Goal: Information Seeking & Learning: Learn about a topic

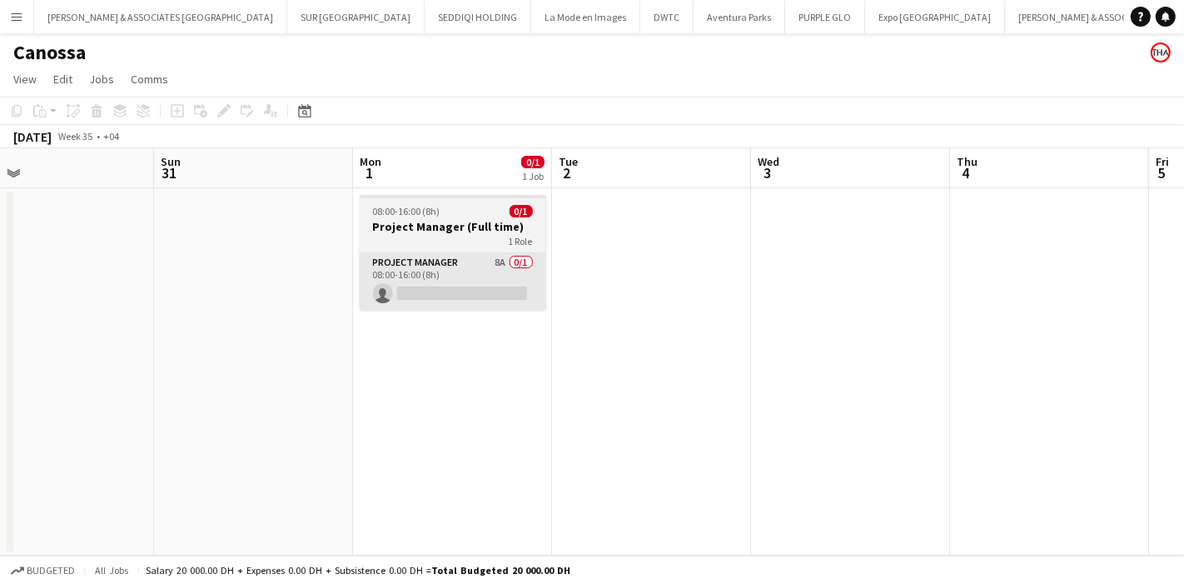
scroll to position [0, 642]
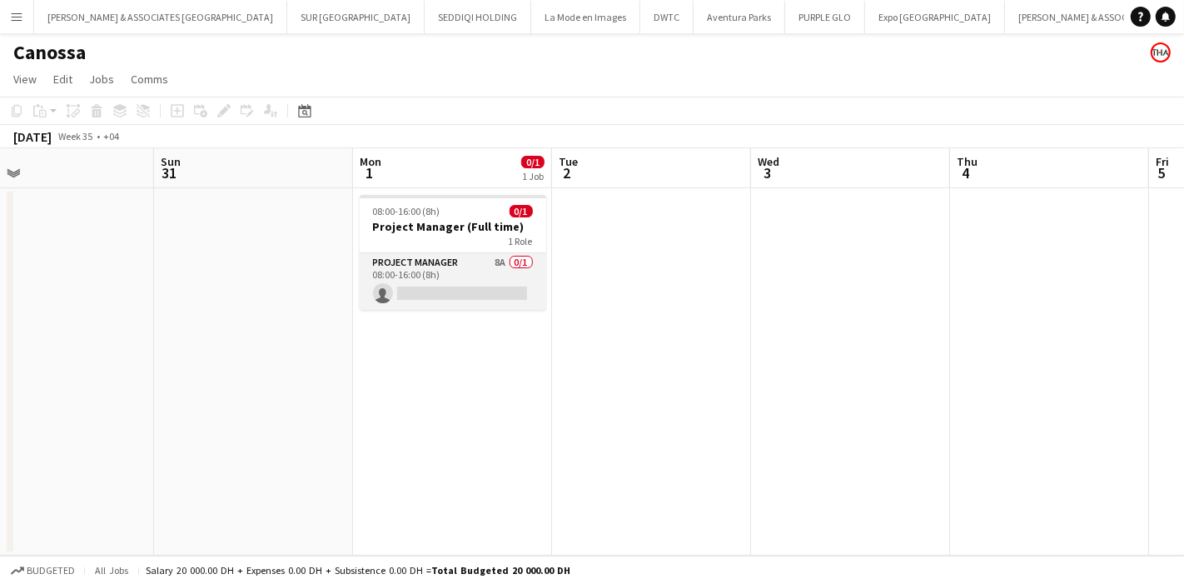
click at [476, 270] on app-card-role "Project Manager 8A 0/1 08:00-16:00 (8h) single-neutral-actions" at bounding box center [453, 281] width 187 height 57
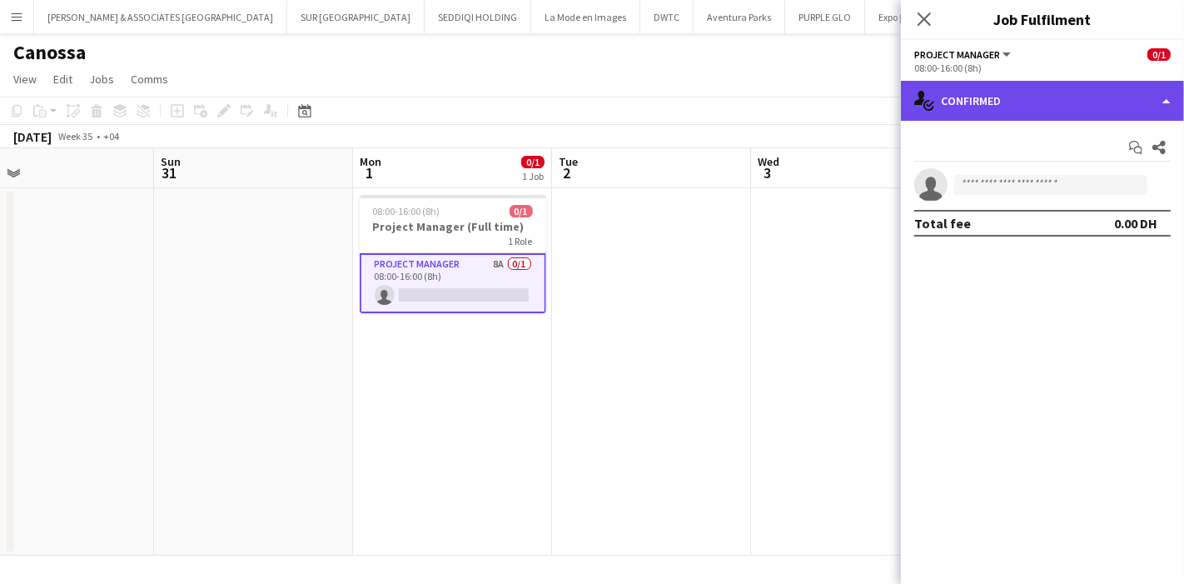
click at [1058, 103] on div "single-neutral-actions-check-2 Confirmed" at bounding box center [1042, 101] width 283 height 40
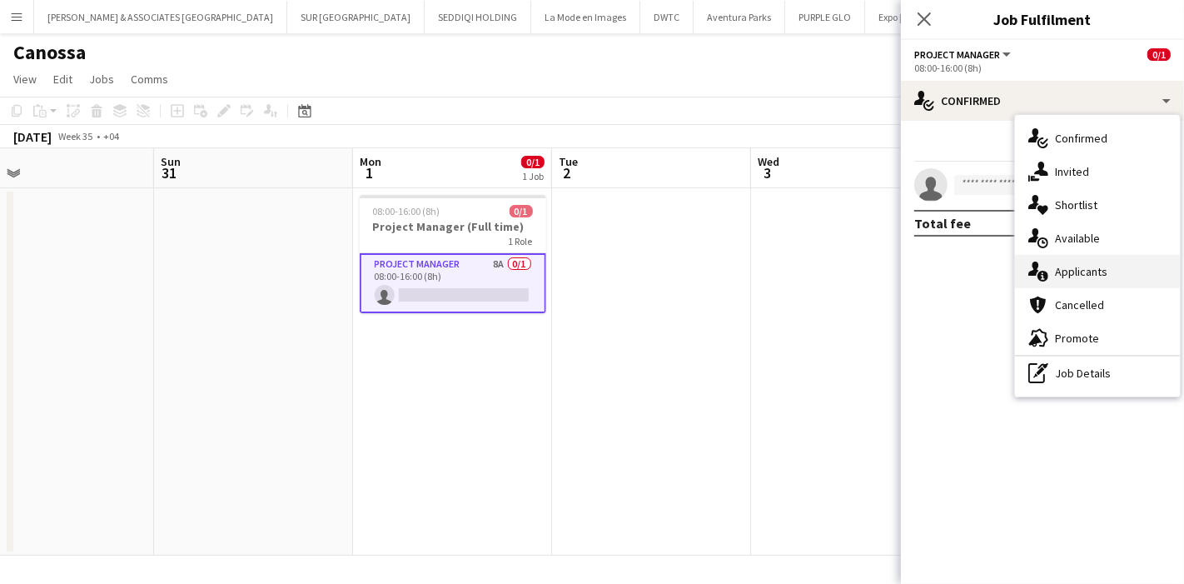
click at [1100, 279] on div "single-neutral-actions-information Applicants" at bounding box center [1097, 271] width 165 height 33
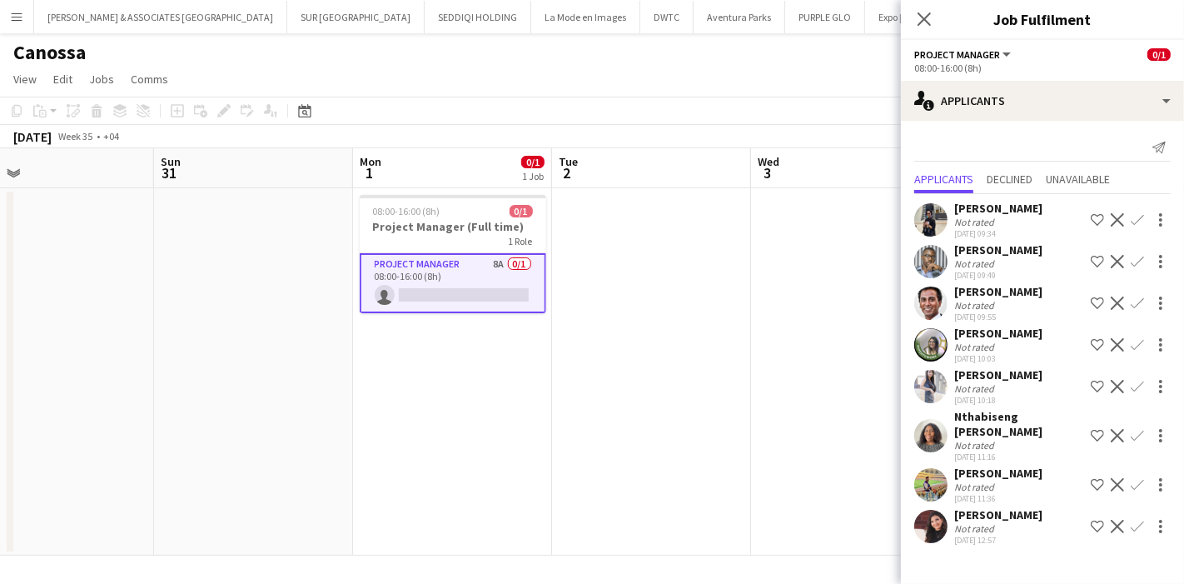
click at [933, 219] on app-user-avatar at bounding box center [931, 219] width 33 height 33
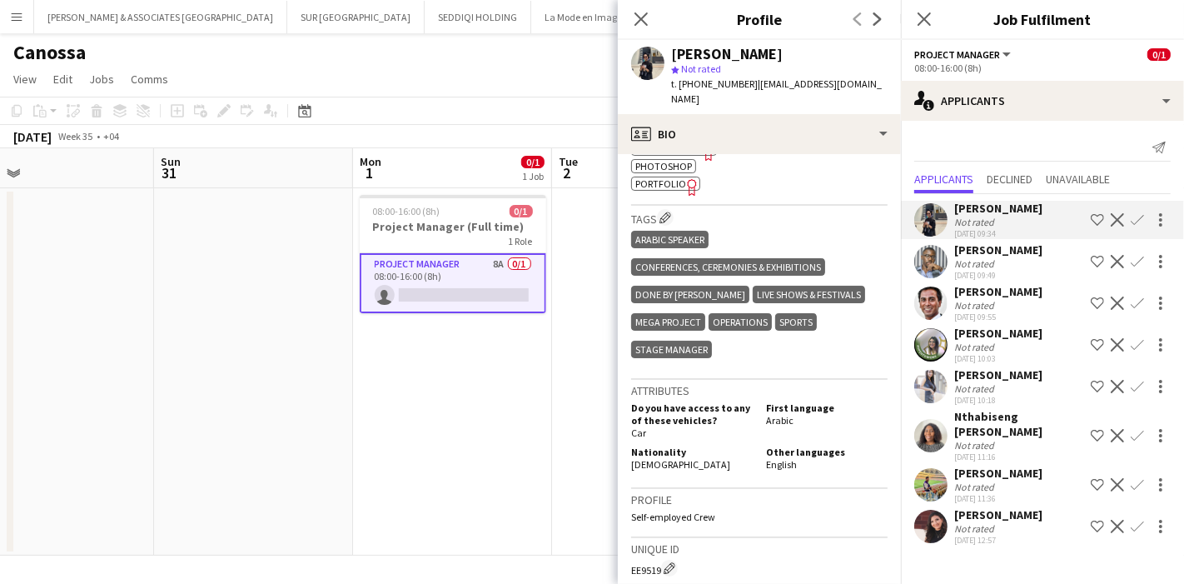
scroll to position [554, 0]
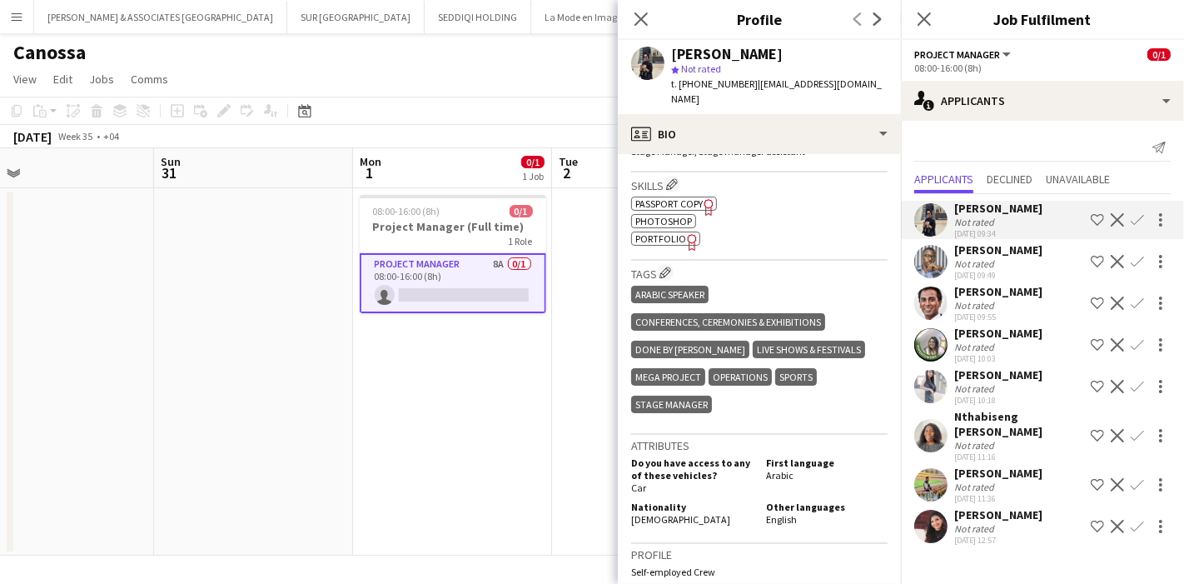
click at [930, 258] on app-user-avatar at bounding box center [931, 261] width 33 height 33
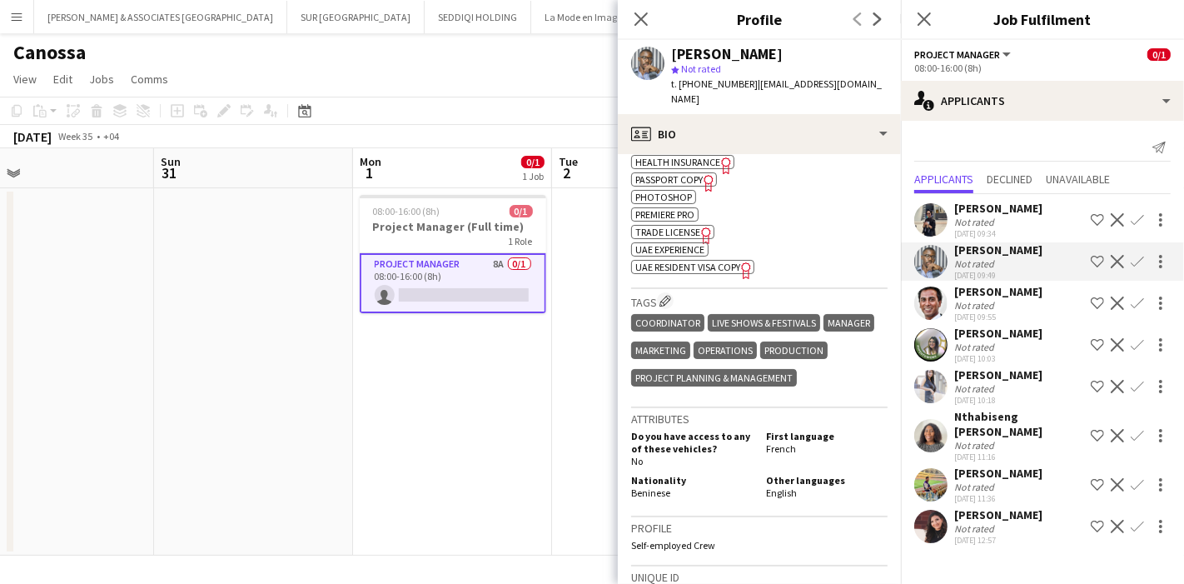
scroll to position [638, 0]
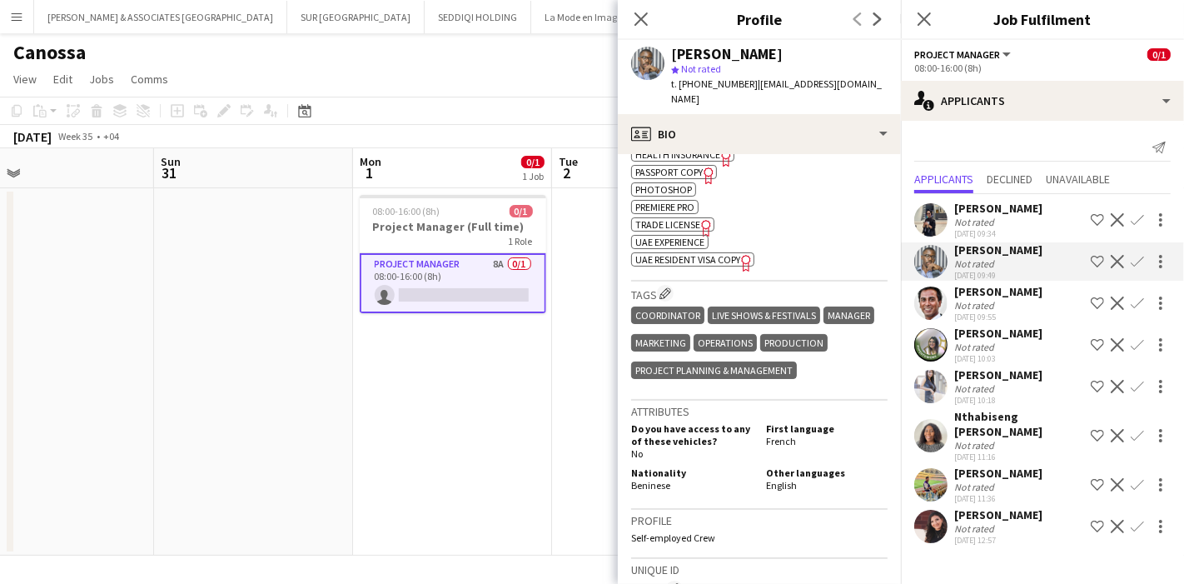
click at [931, 311] on app-user-avatar at bounding box center [931, 303] width 33 height 33
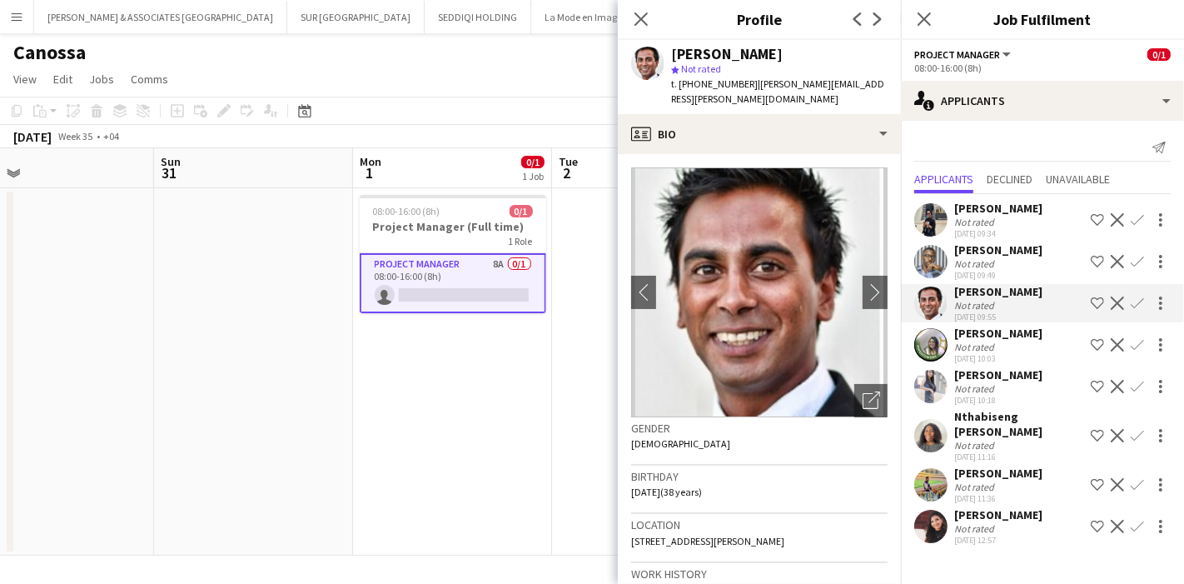
scroll to position [493, 0]
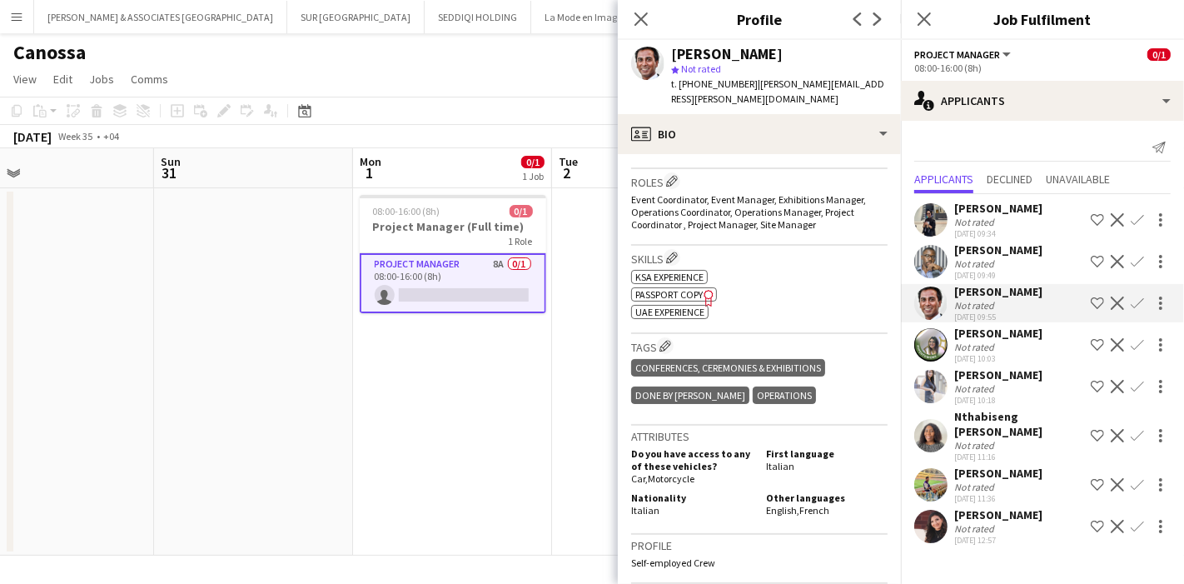
click at [930, 343] on app-user-avatar at bounding box center [931, 344] width 33 height 33
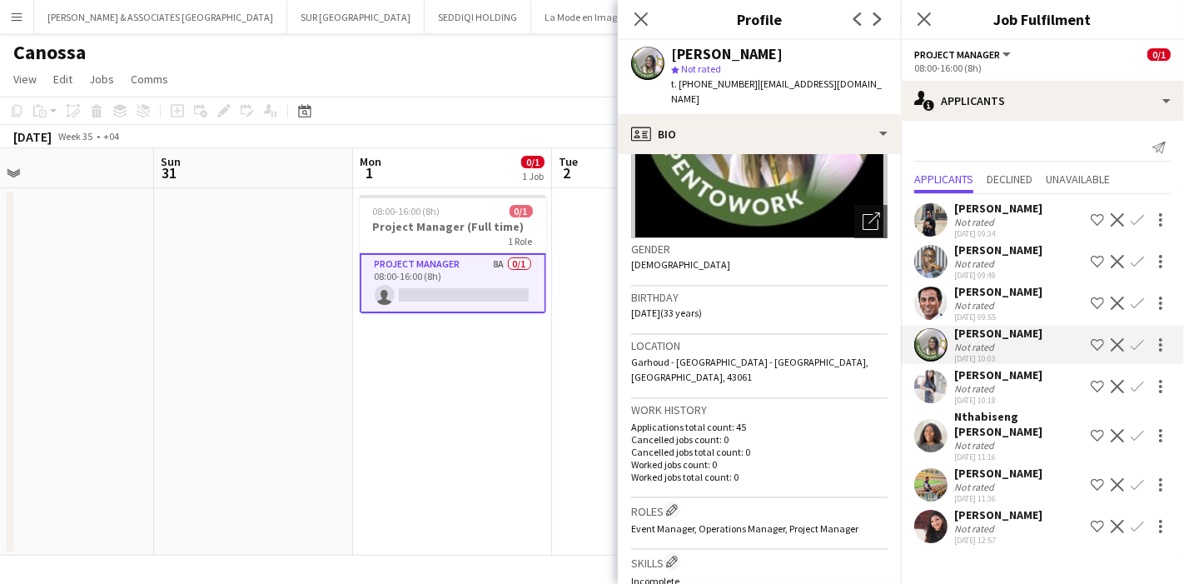
scroll to position [175, 0]
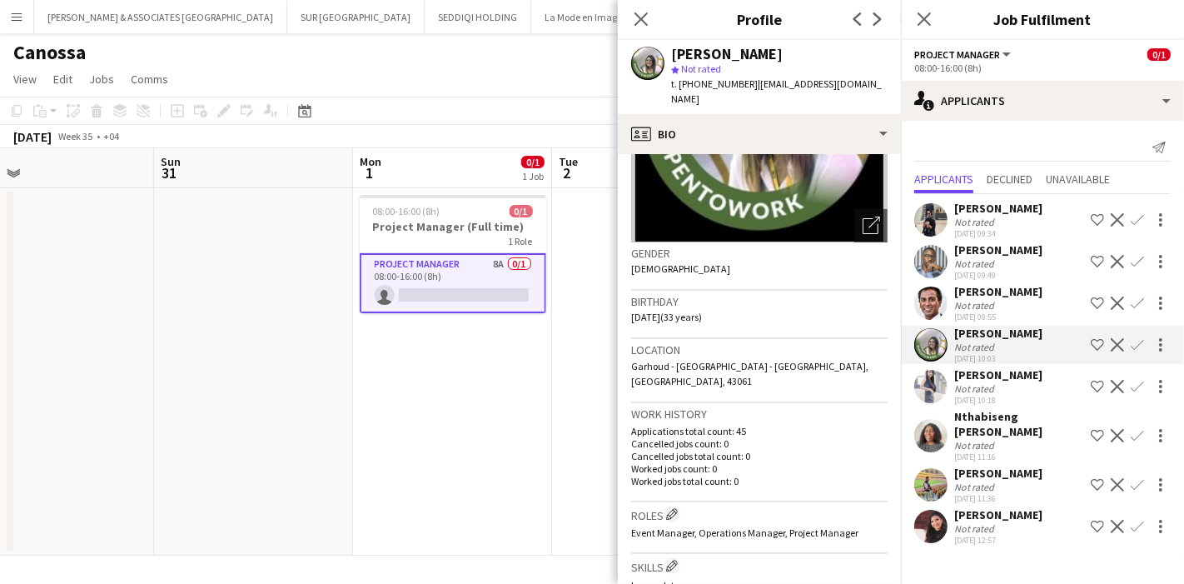
click at [834, 142] on img at bounding box center [759, 118] width 257 height 250
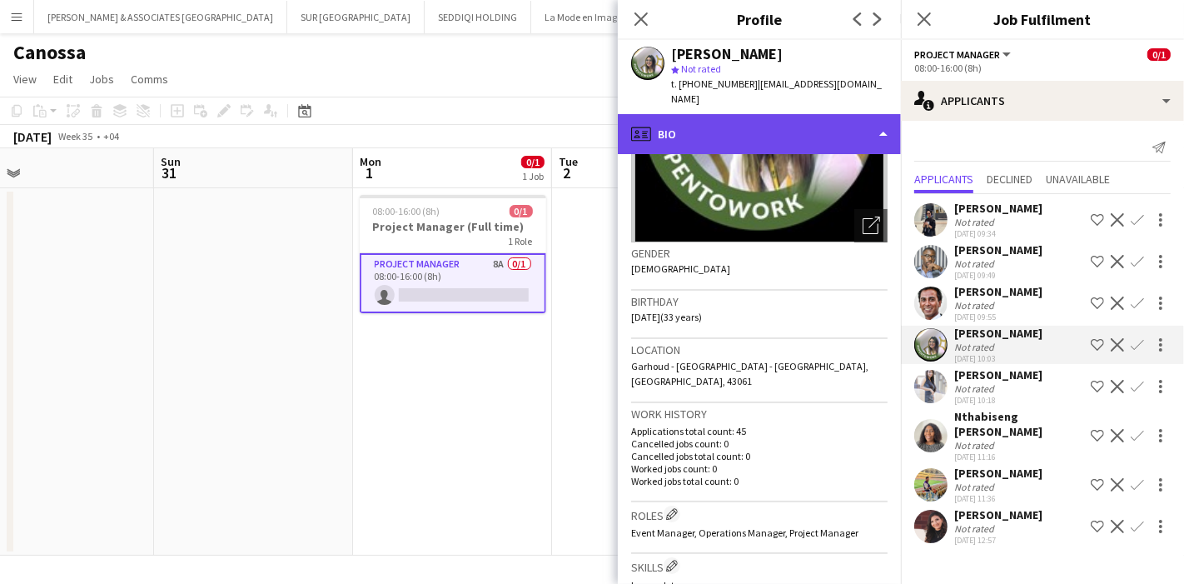
click at [854, 124] on div "profile Bio" at bounding box center [759, 134] width 283 height 40
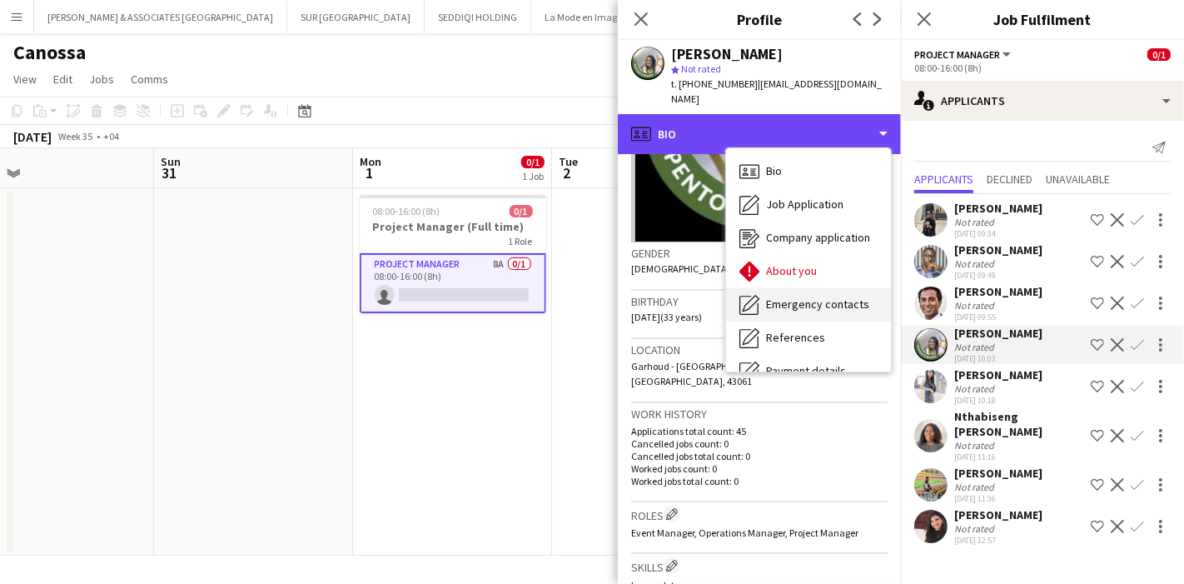
scroll to position [156, 0]
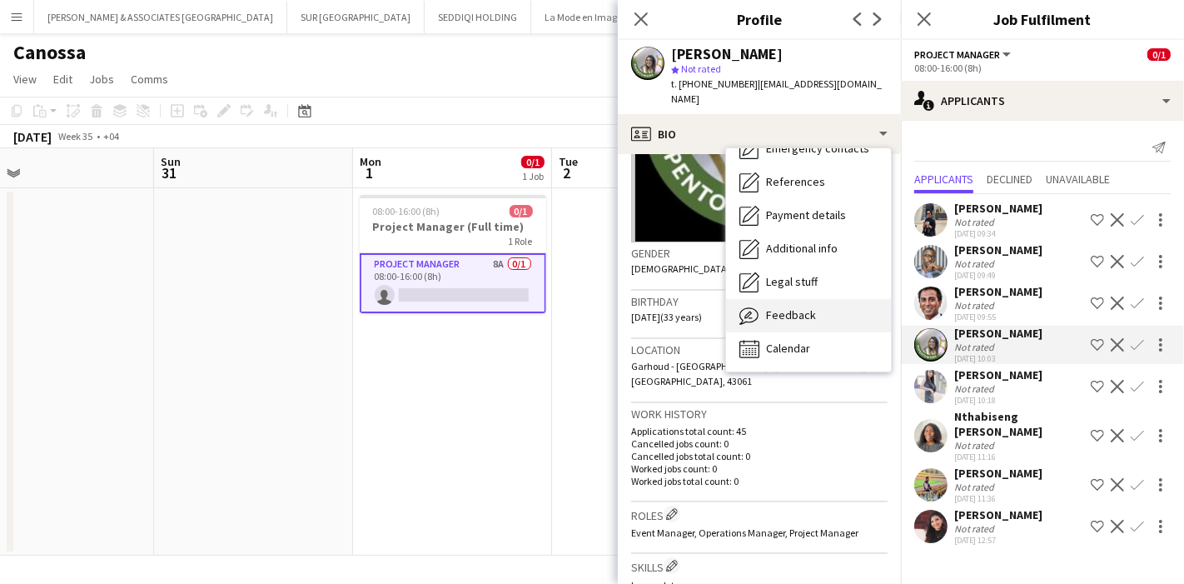
click at [817, 299] on div "Feedback Feedback" at bounding box center [808, 315] width 165 height 33
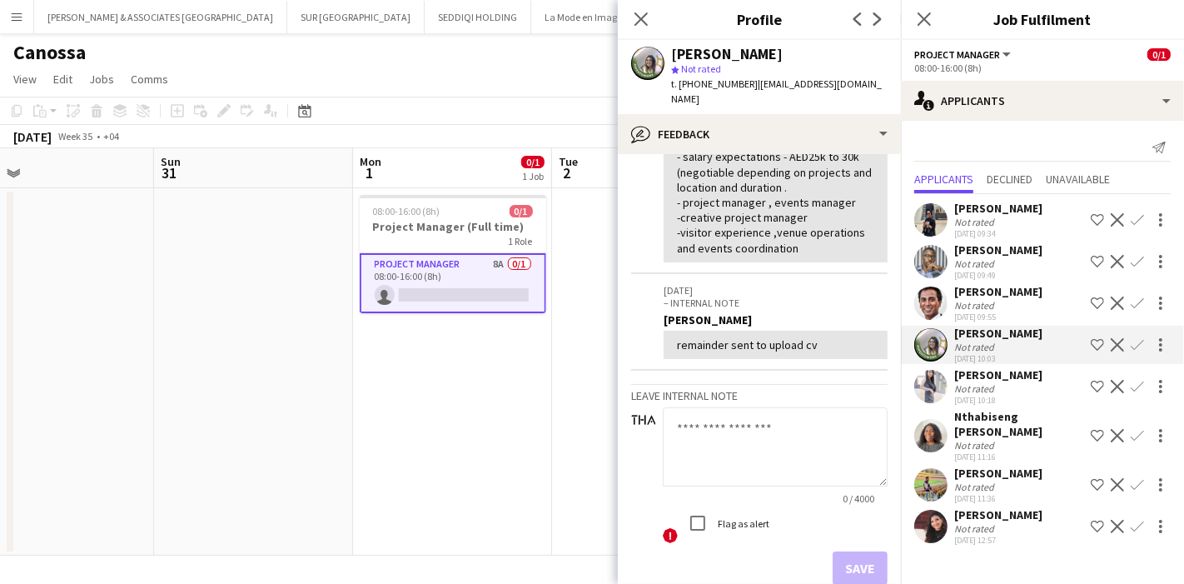
scroll to position [475, 0]
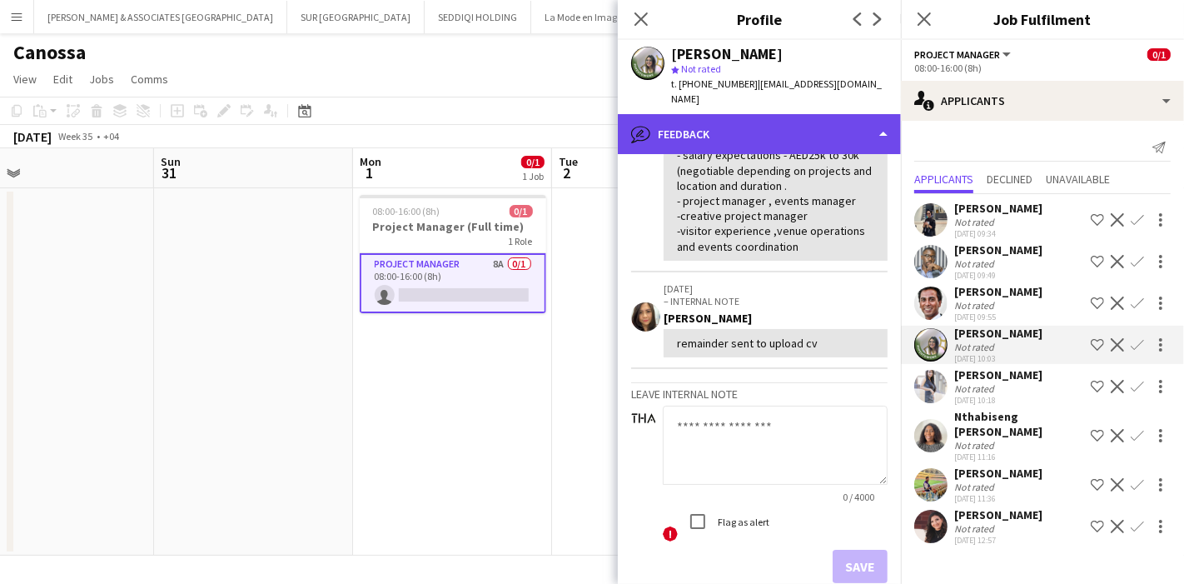
click at [807, 114] on div "bubble-pencil Feedback" at bounding box center [759, 134] width 283 height 40
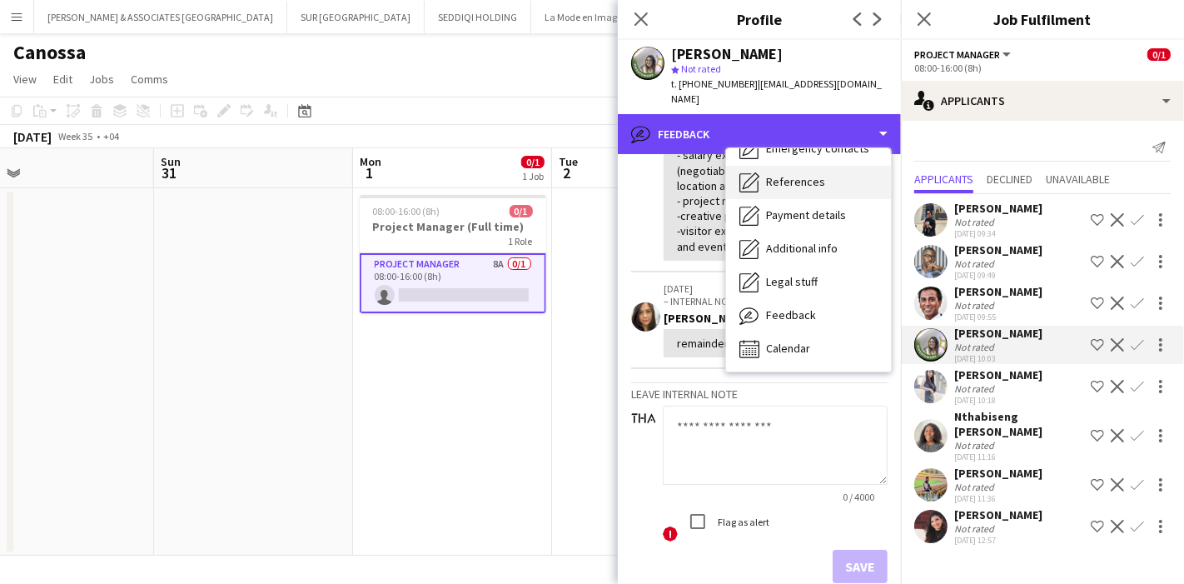
scroll to position [0, 0]
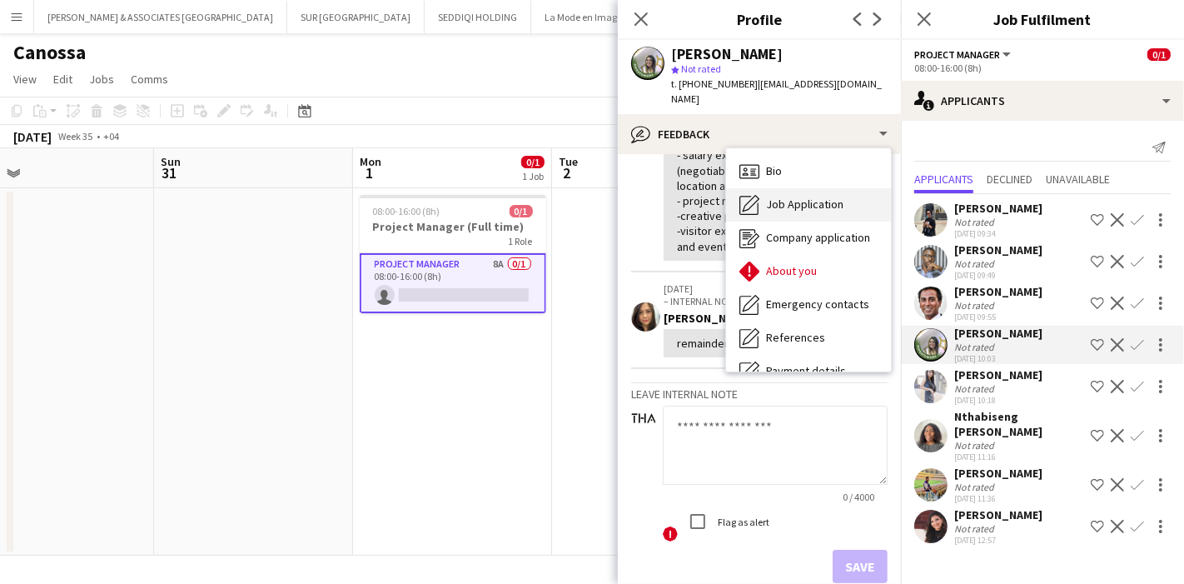
click at [820, 197] on div "Job Application Job Application" at bounding box center [808, 204] width 165 height 33
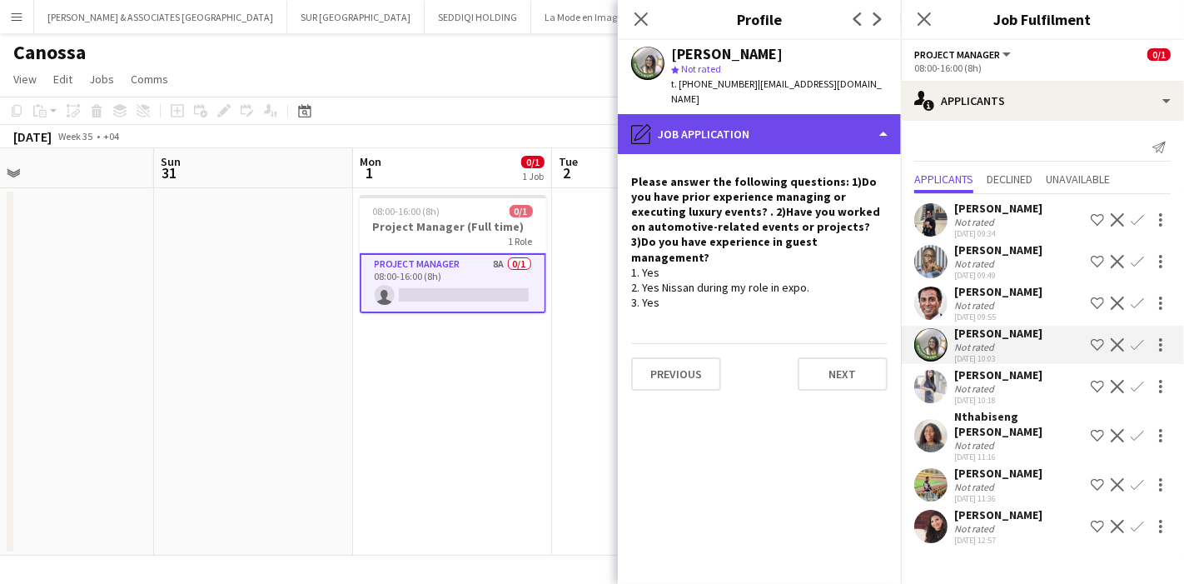
click at [821, 115] on div "pencil4 Job Application" at bounding box center [759, 134] width 283 height 40
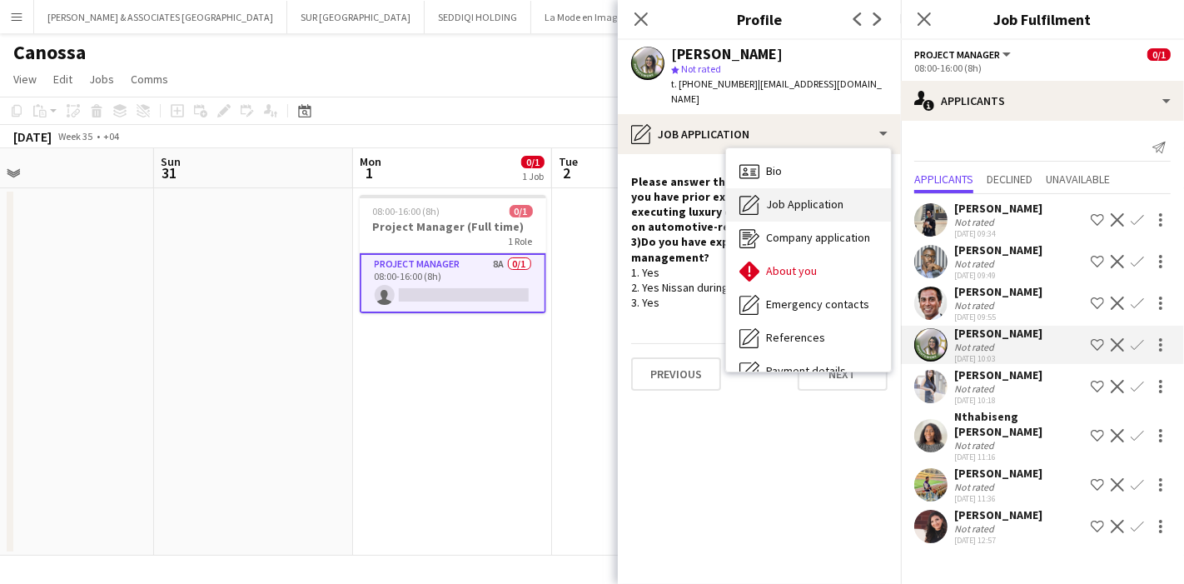
click at [826, 197] on span "Job Application" at bounding box center [804, 204] width 77 height 15
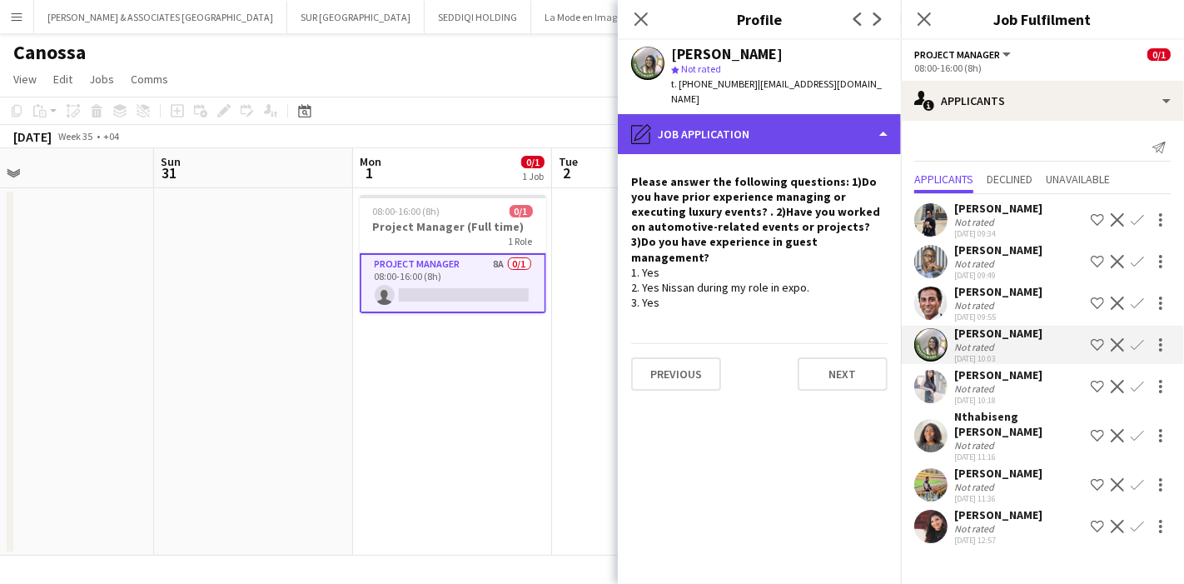
click at [831, 119] on div "pencil4 Job Application" at bounding box center [759, 134] width 283 height 40
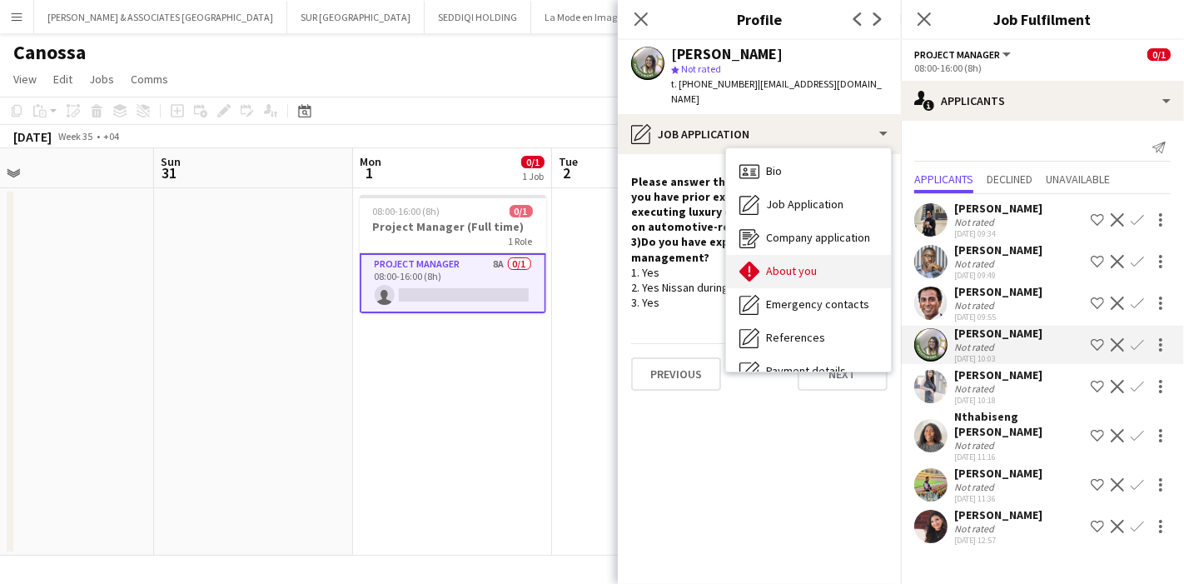
click at [830, 255] on div "About you About you" at bounding box center [808, 271] width 165 height 33
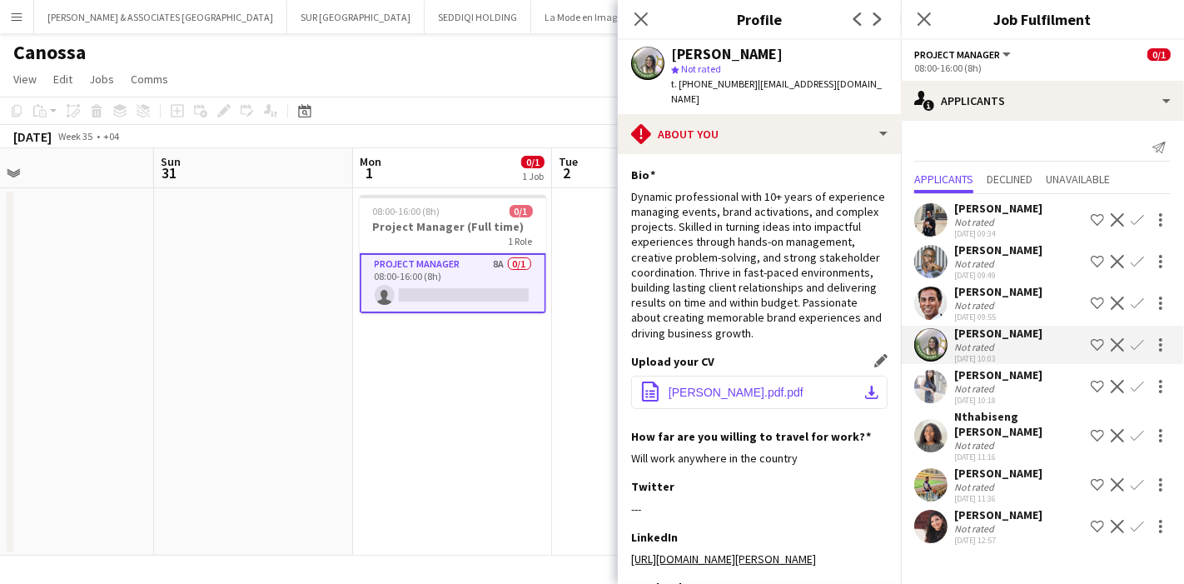
click at [865, 396] on app-icon "download-bottom" at bounding box center [871, 392] width 13 height 13
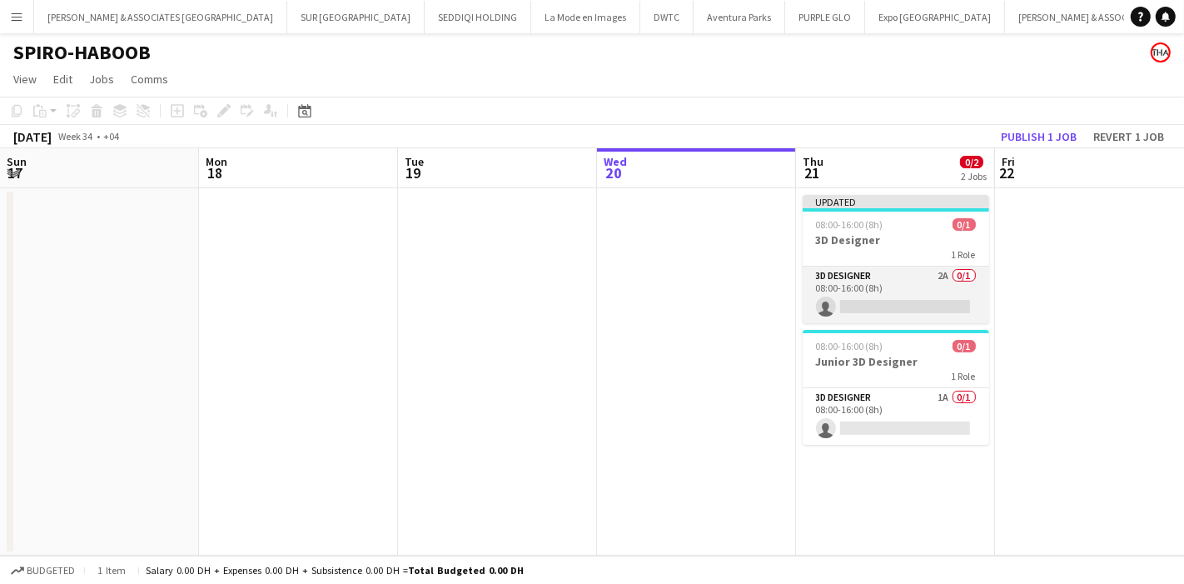
scroll to position [0, 397]
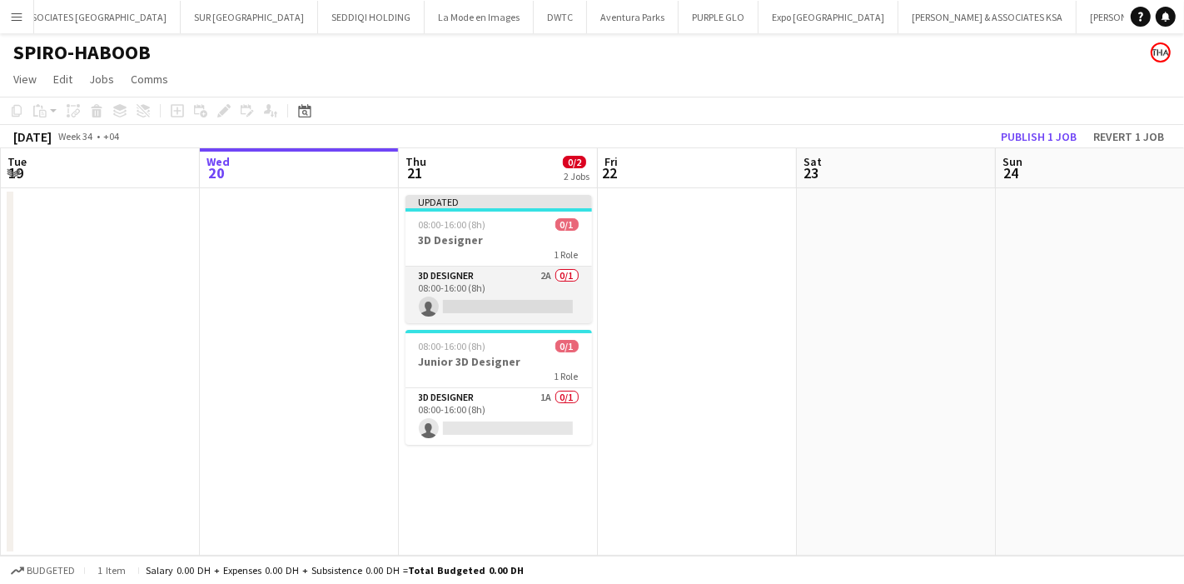
click at [552, 285] on app-card-role "3D Designer 2A 0/1 08:00-16:00 (8h) single-neutral-actions" at bounding box center [499, 295] width 187 height 57
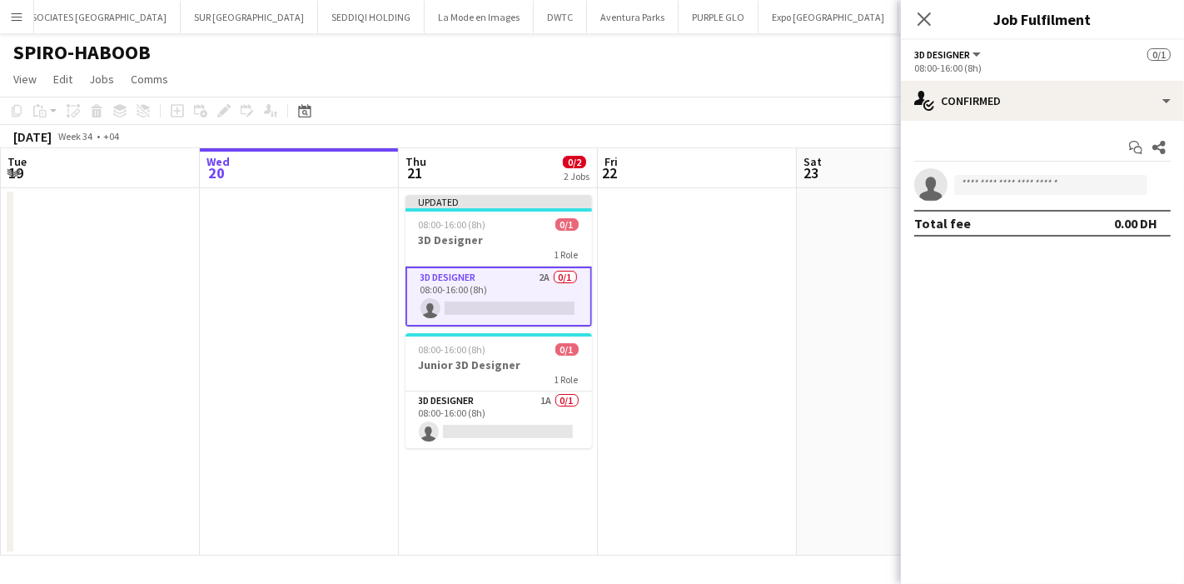
click at [13, 17] on app-icon "Menu" at bounding box center [16, 16] width 13 height 13
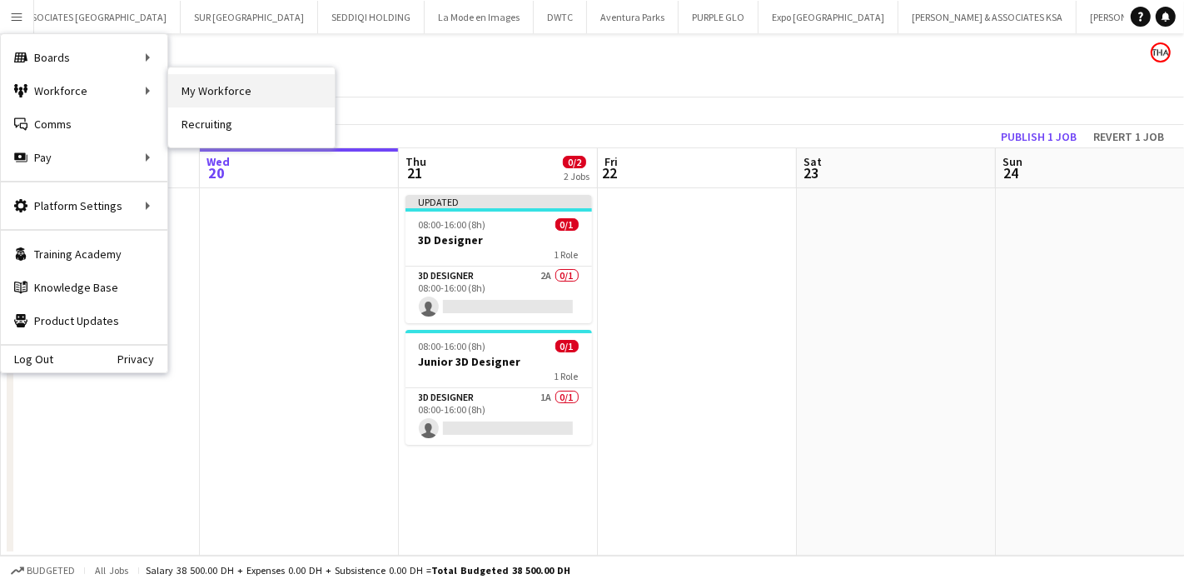
click at [185, 92] on link "My Workforce" at bounding box center [251, 90] width 167 height 33
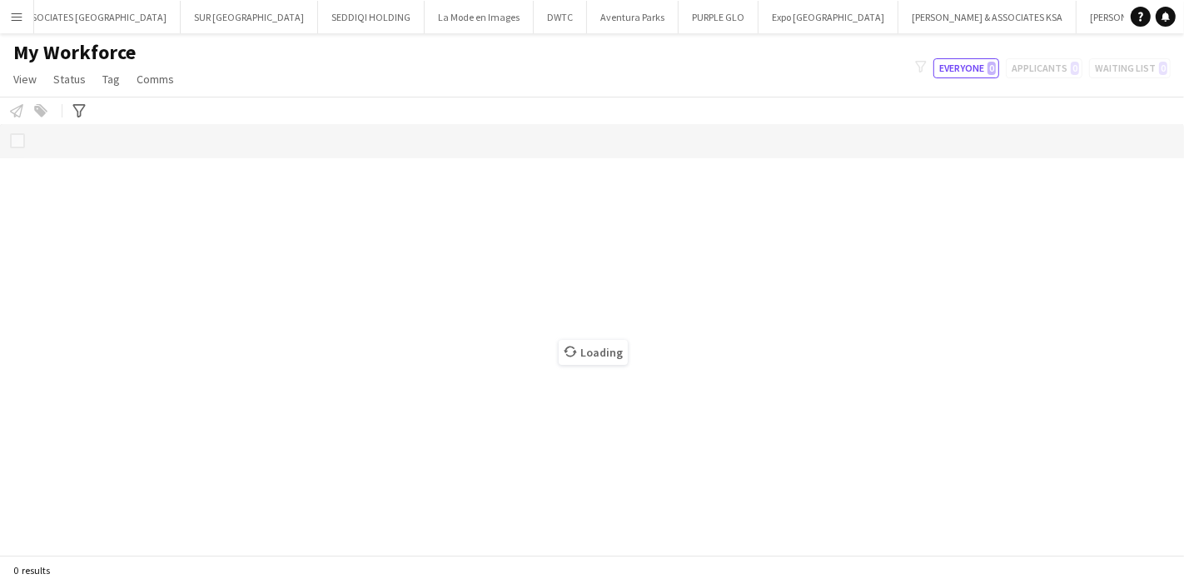
scroll to position [0, 104]
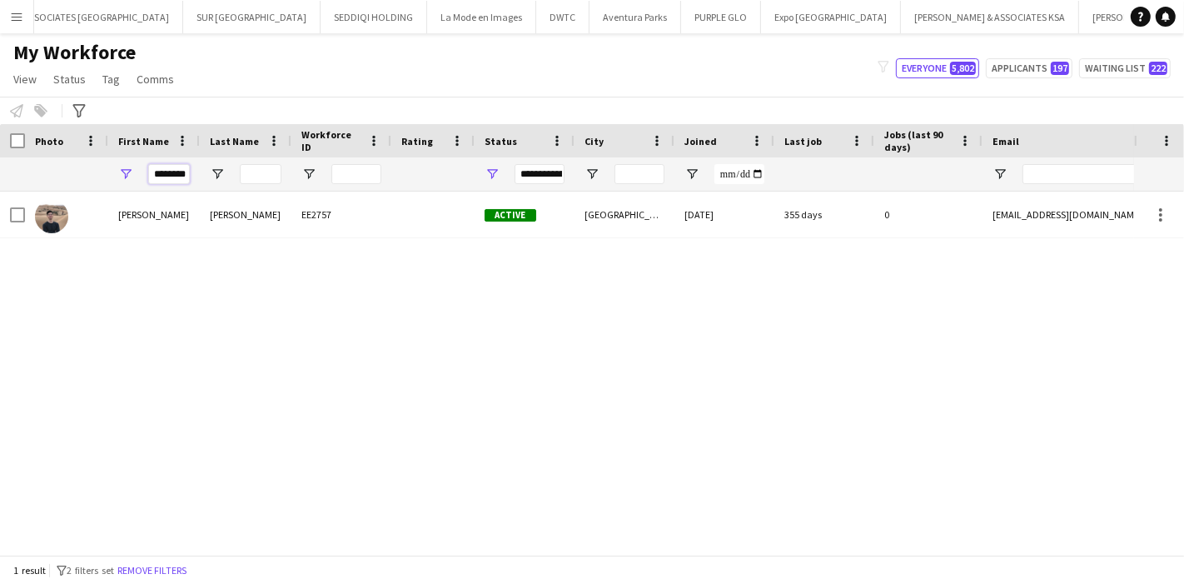
click at [176, 168] on input "********" at bounding box center [169, 174] width 42 height 20
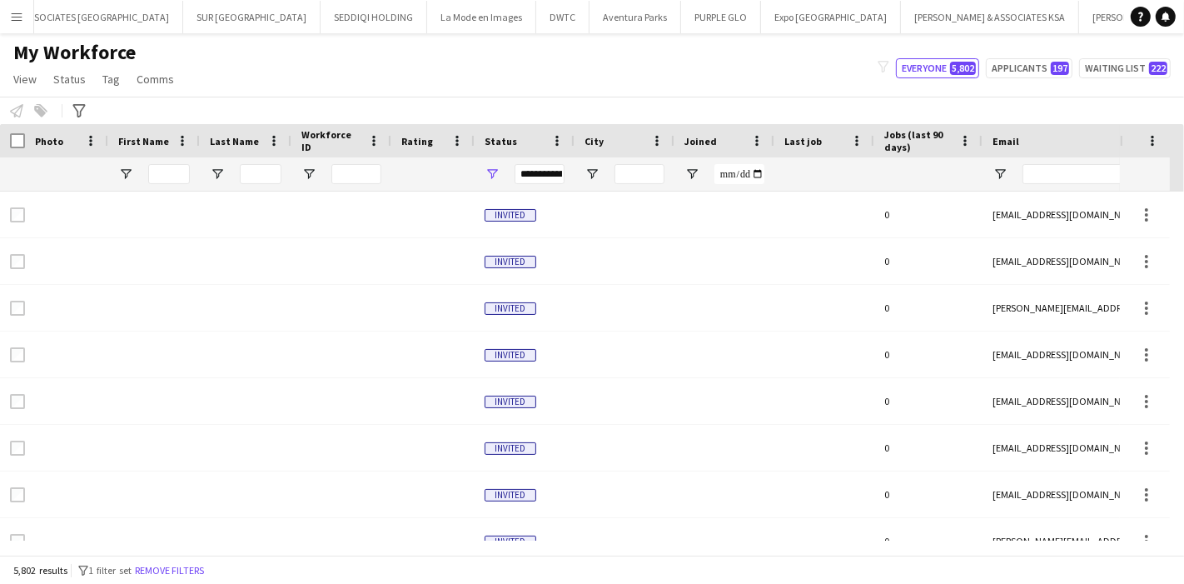
click at [14, 26] on button "Menu" at bounding box center [16, 16] width 33 height 33
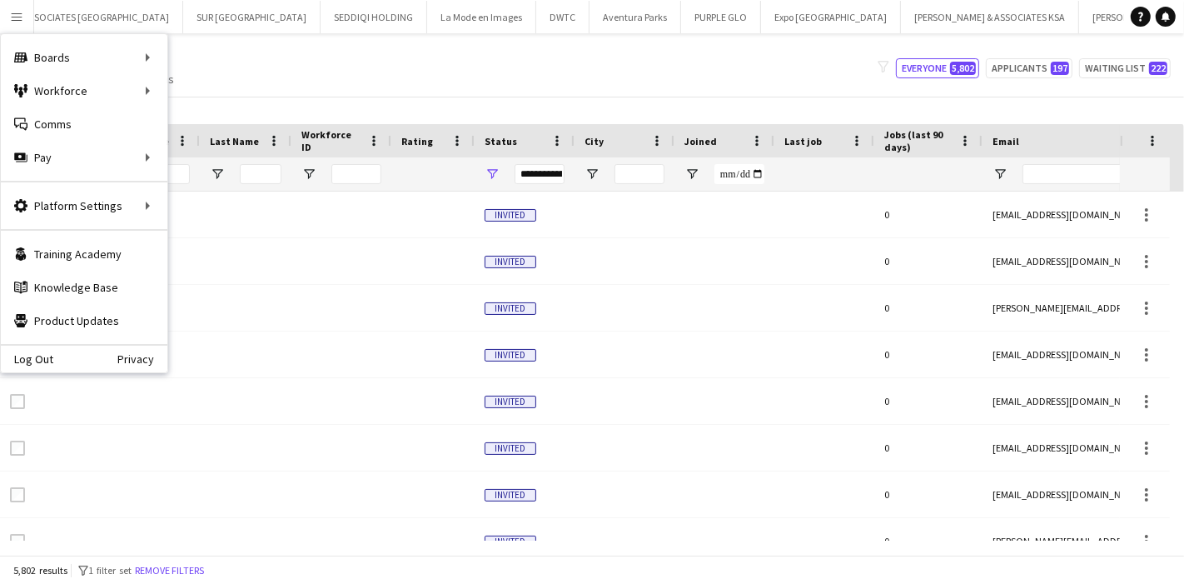
click at [373, 81] on div "My Workforce View Views Default view Julie New view Update view Delete view Edi…" at bounding box center [592, 68] width 1184 height 57
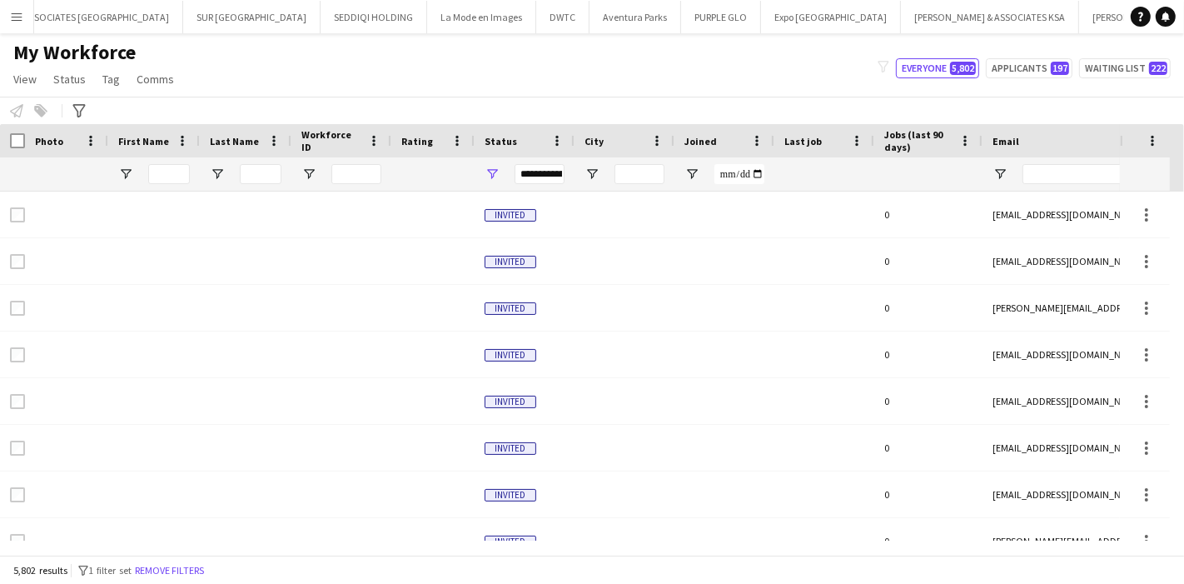
click at [7, 17] on button "Menu" at bounding box center [16, 16] width 33 height 33
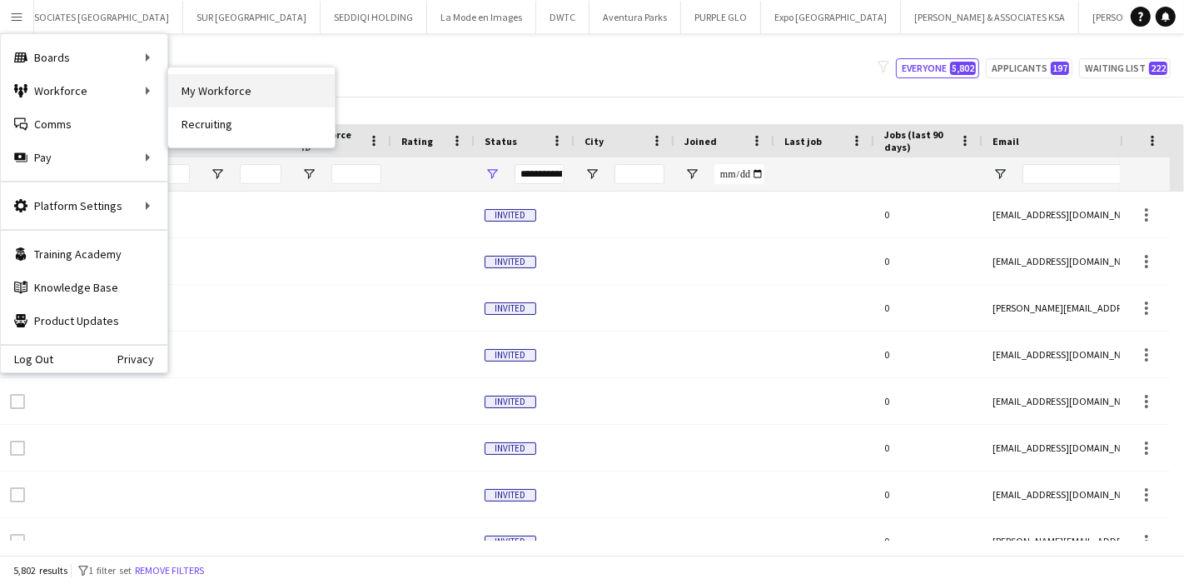
click at [210, 96] on link "My Workforce" at bounding box center [251, 90] width 167 height 33
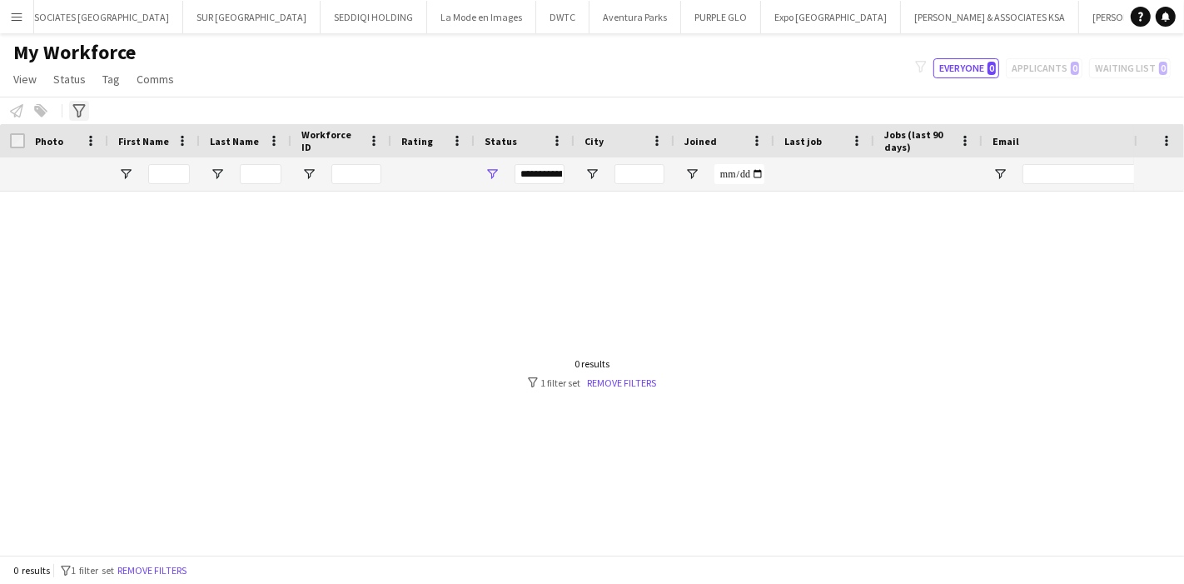
click at [80, 106] on icon "Advanced filters" at bounding box center [78, 110] width 13 height 13
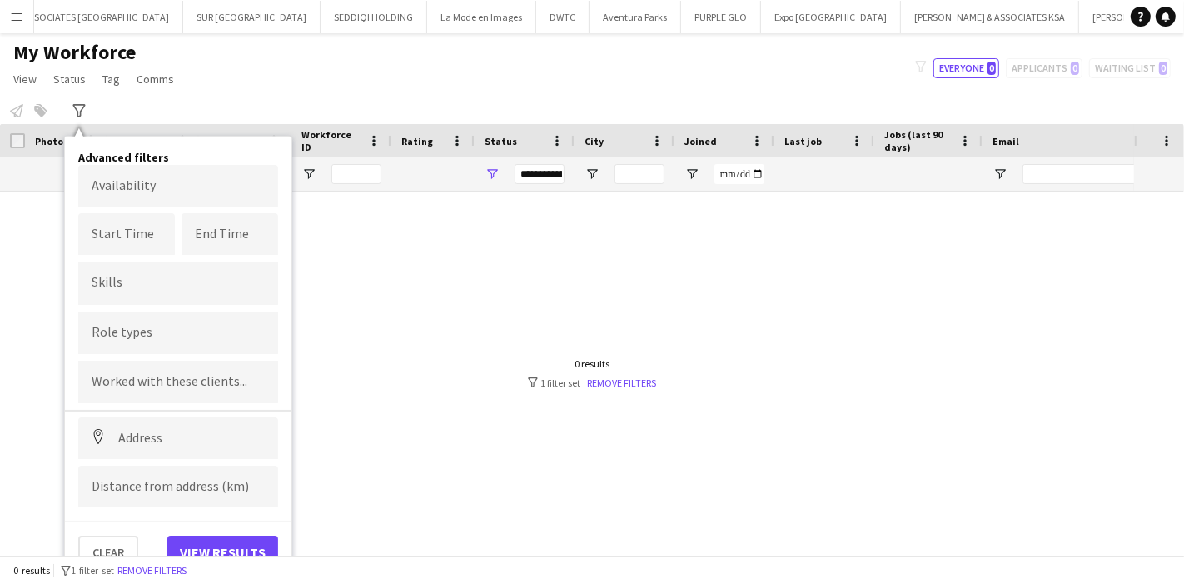
click at [162, 334] on input "Type to search role types..." at bounding box center [178, 332] width 173 height 15
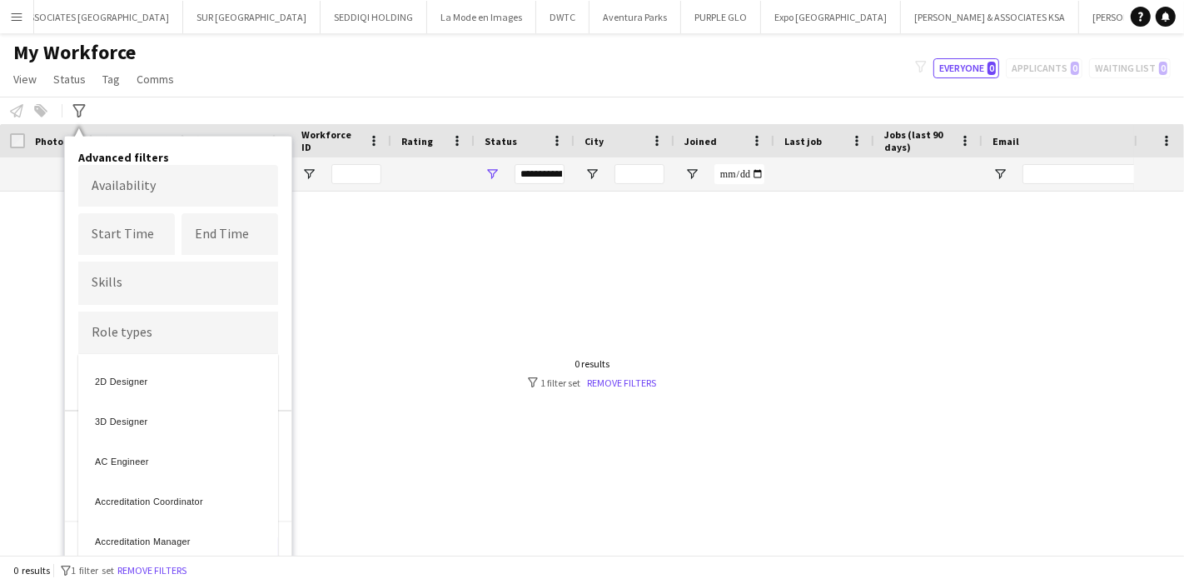
click at [170, 272] on div at bounding box center [592, 292] width 1184 height 584
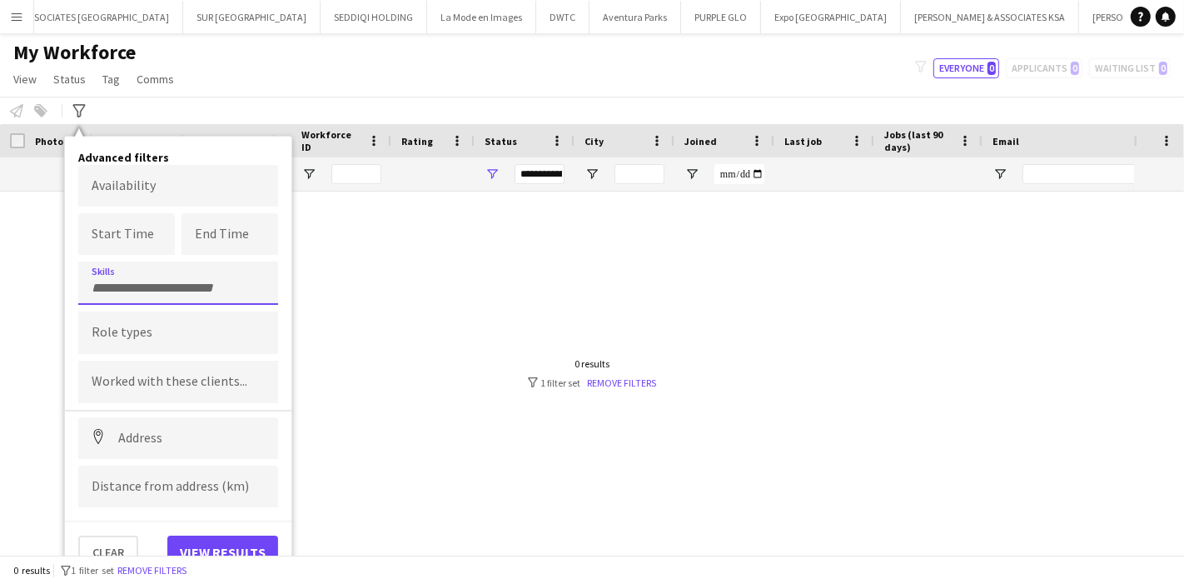
click at [170, 272] on div at bounding box center [178, 283] width 200 height 42
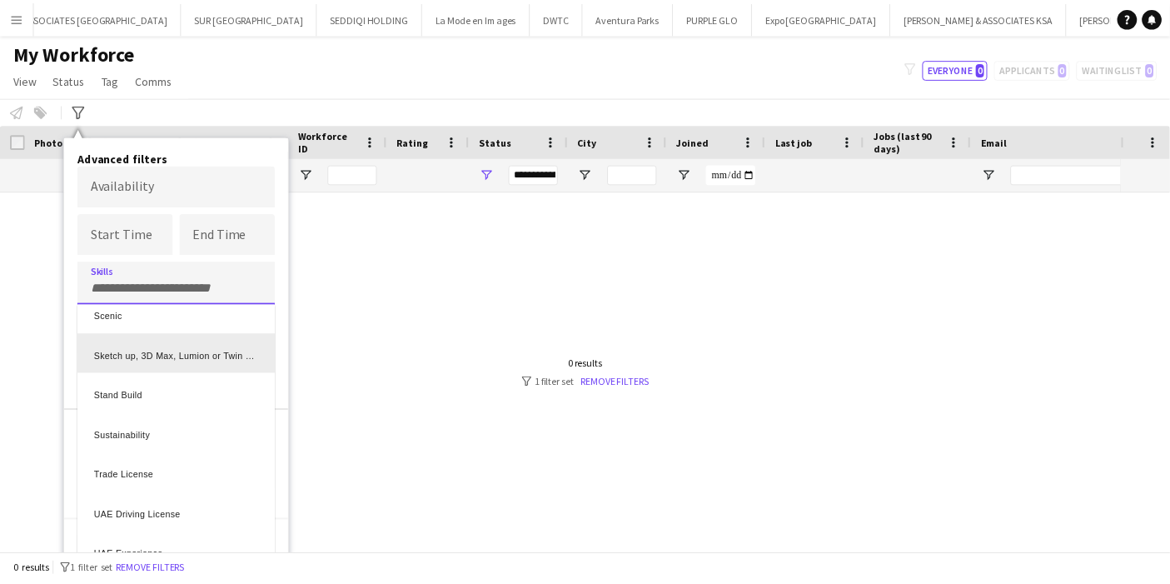
scroll to position [1543, 0]
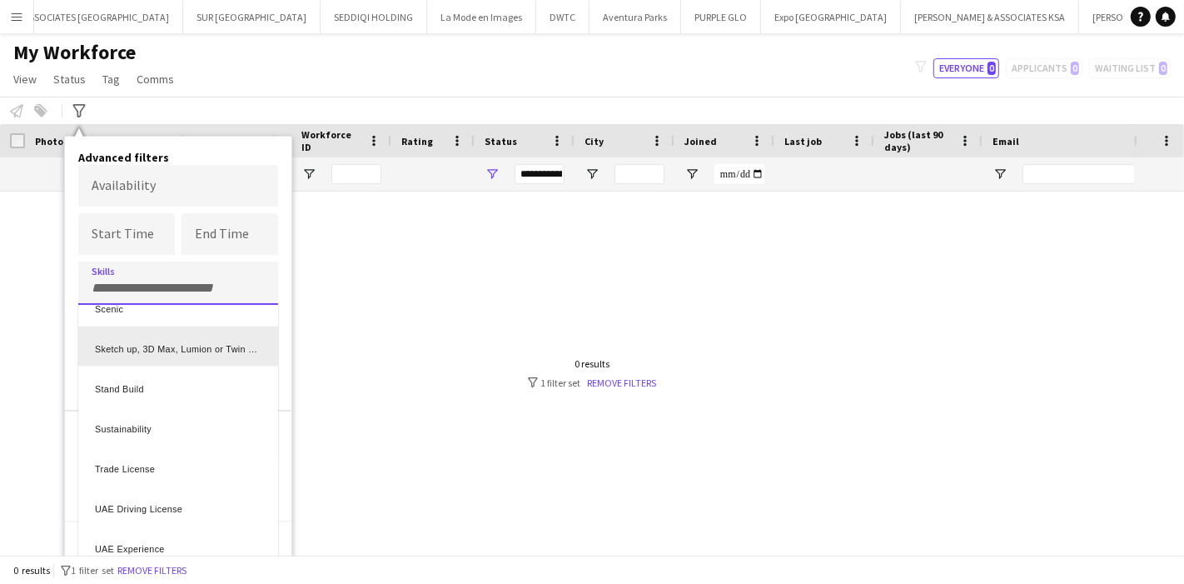
click at [190, 341] on div "Sketch up, 3D Max, Lumion or Twin motion" at bounding box center [178, 347] width 200 height 40
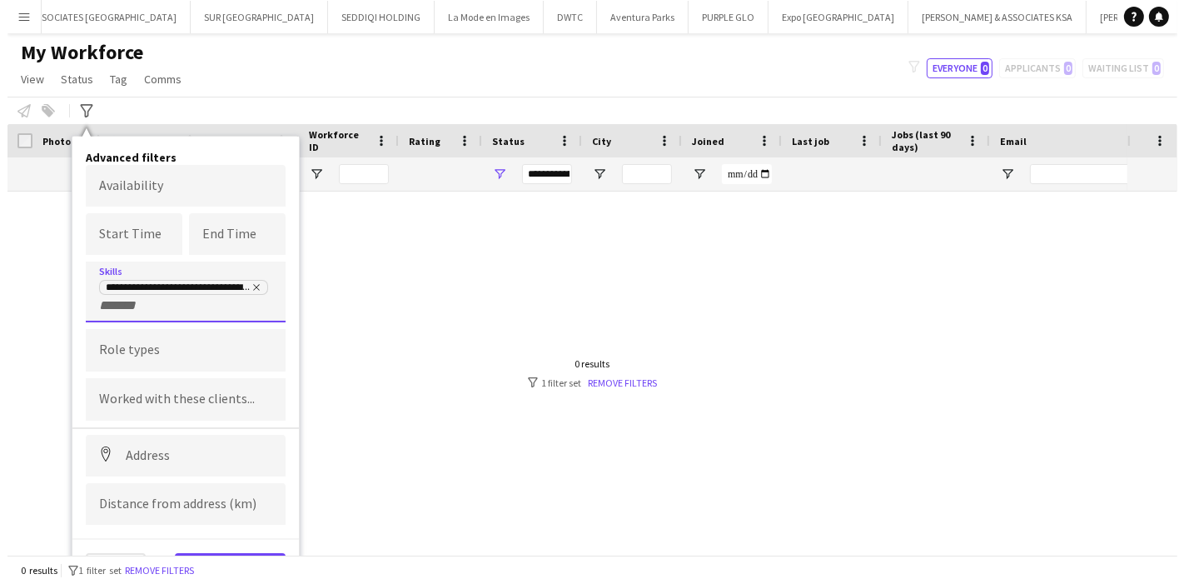
scroll to position [0, 0]
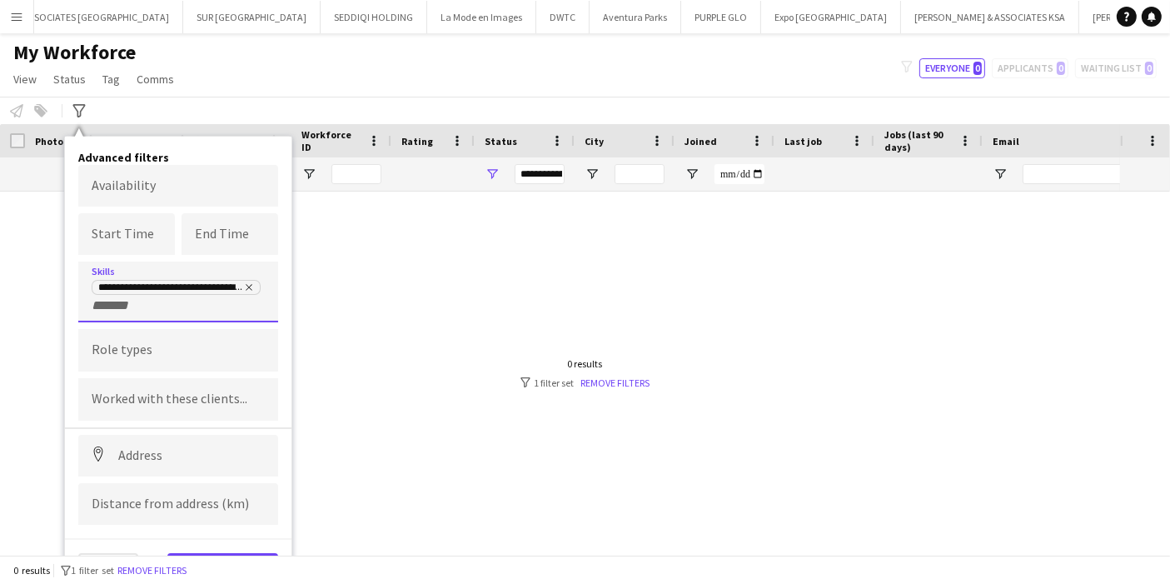
click at [252, 553] on button "View results" at bounding box center [222, 569] width 111 height 33
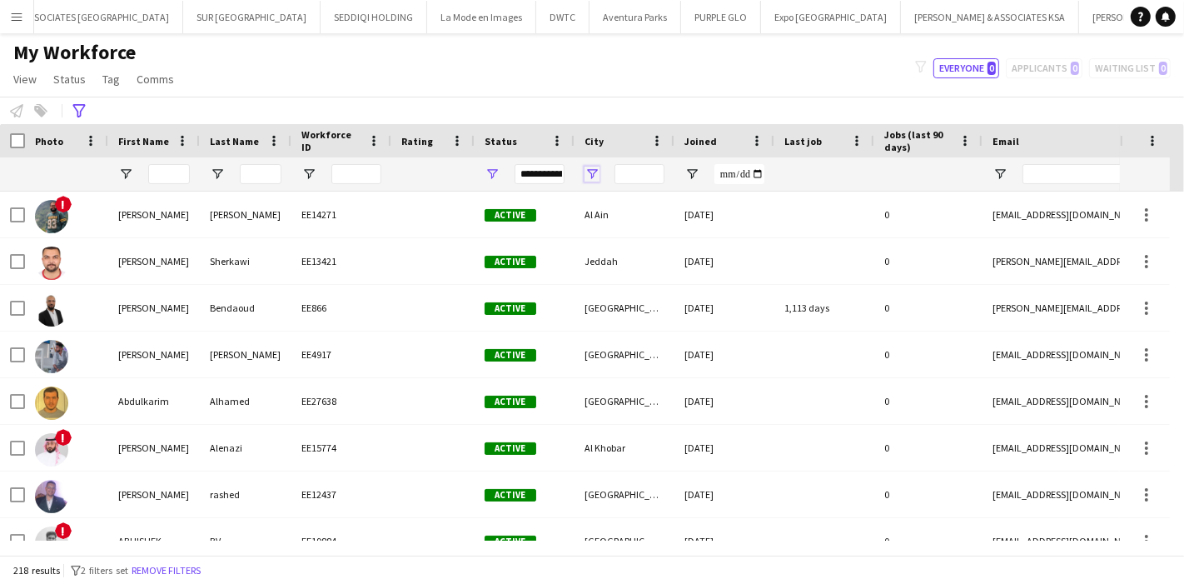
click at [591, 170] on span "Open Filter Menu" at bounding box center [592, 174] width 15 height 15
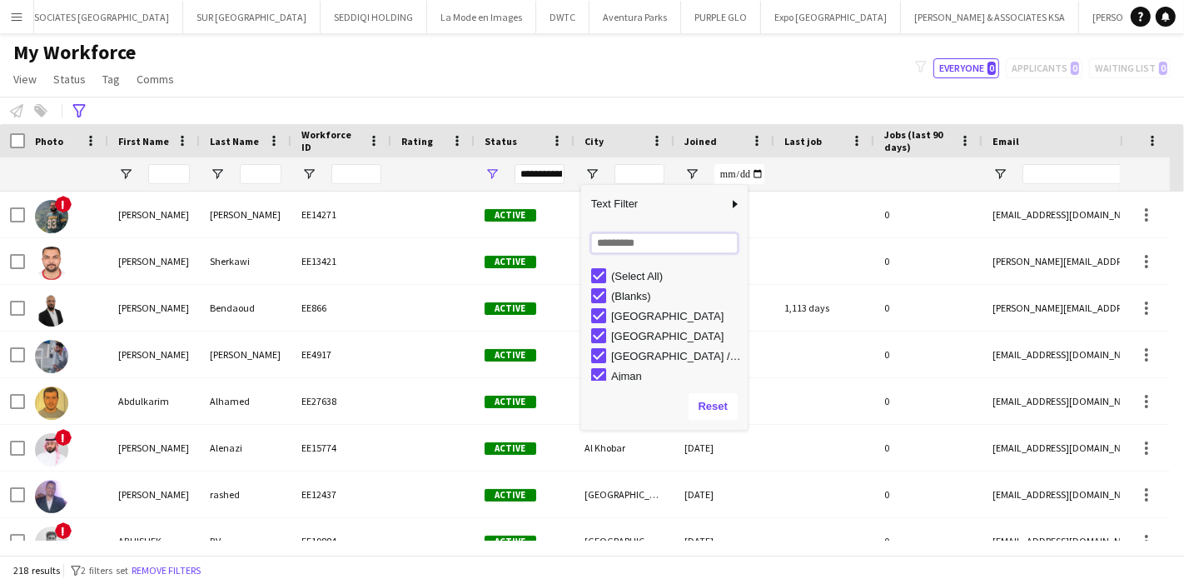
click at [624, 239] on input "Search filter values" at bounding box center [664, 243] width 147 height 20
type input "***"
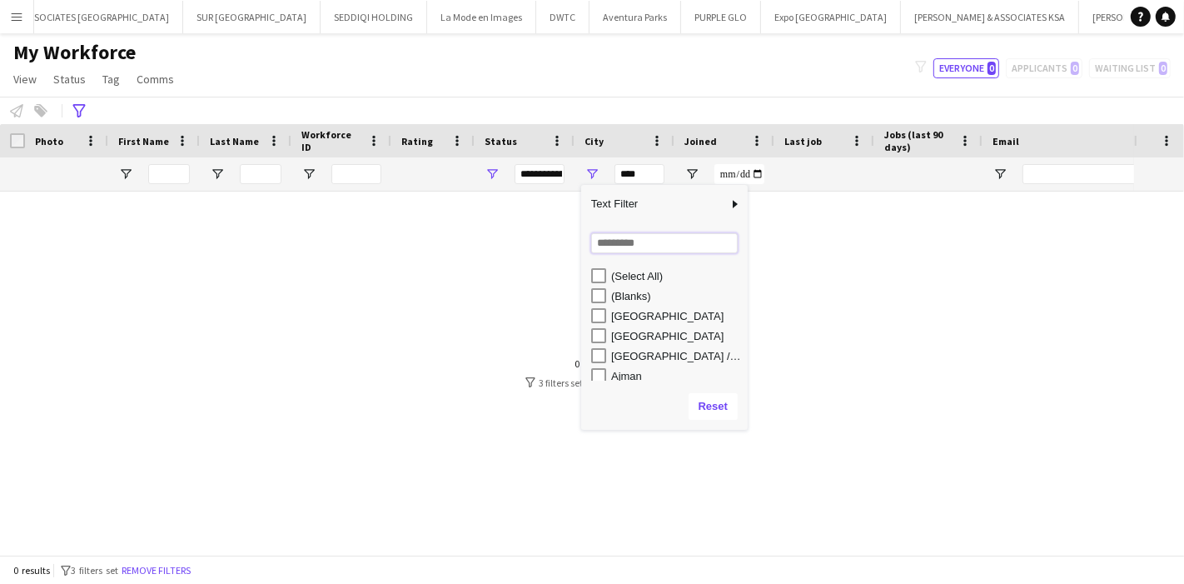
click at [632, 246] on input "Search filter values" at bounding box center [664, 243] width 147 height 20
type input "**"
type input "*********"
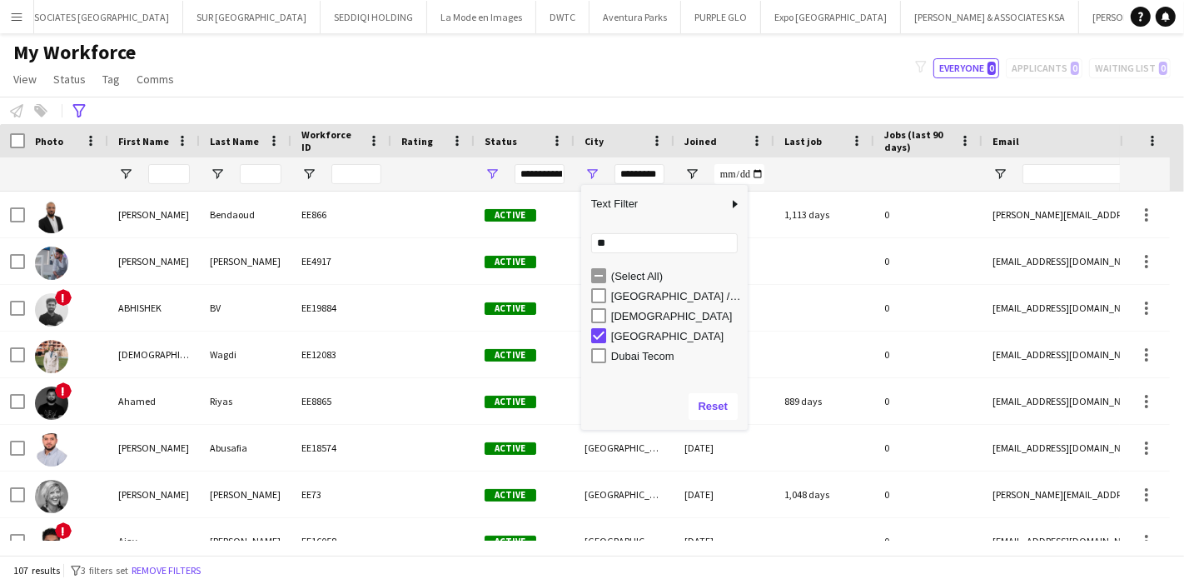
click at [658, 84] on div "My Workforce View Views Default view Julie New view Update view Delete view Edi…" at bounding box center [592, 68] width 1184 height 57
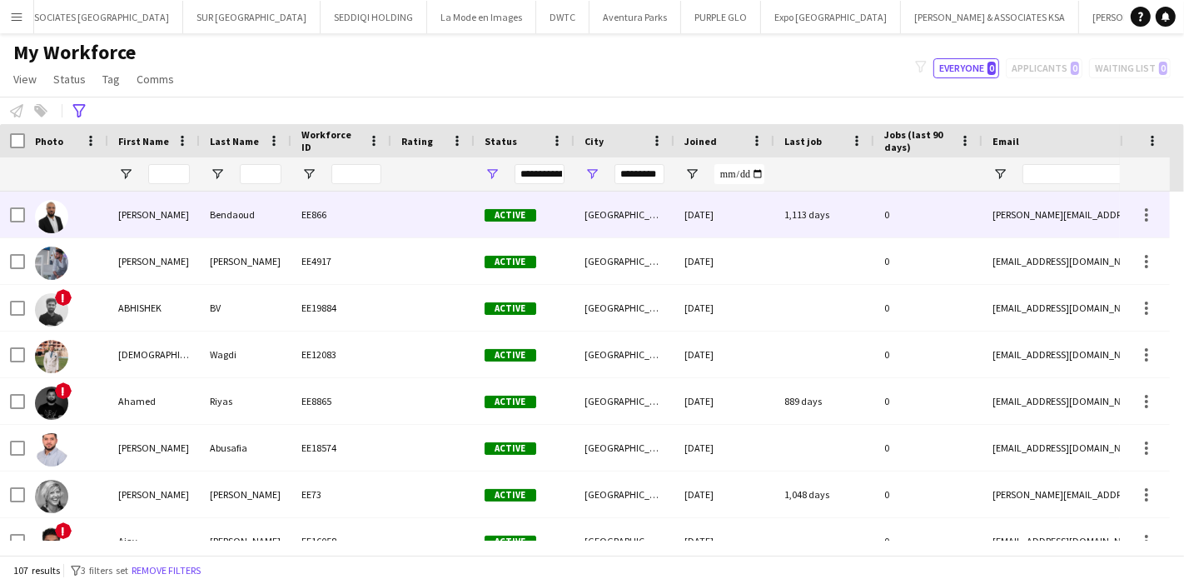
click at [167, 227] on div "Abdel" at bounding box center [154, 215] width 92 height 46
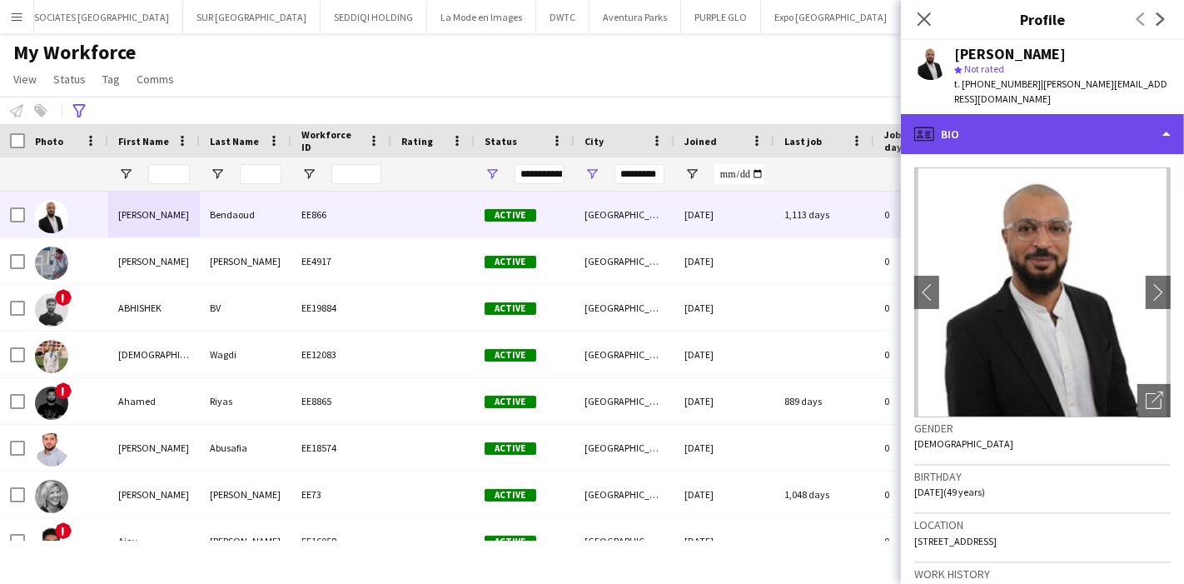
click at [1077, 114] on div "profile Bio" at bounding box center [1042, 134] width 283 height 40
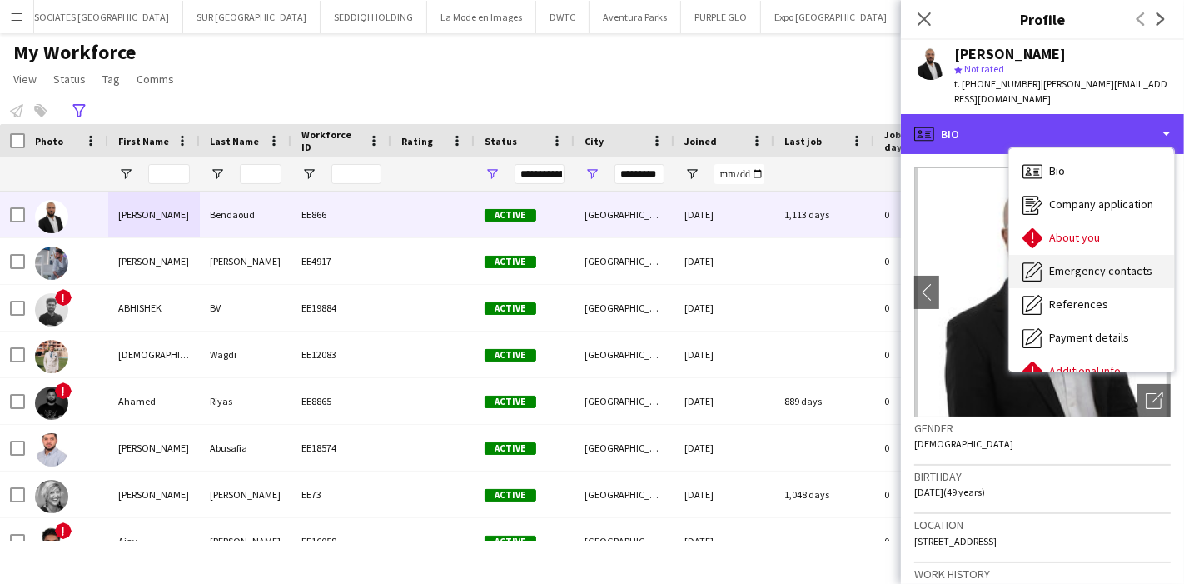
scroll to position [122, 0]
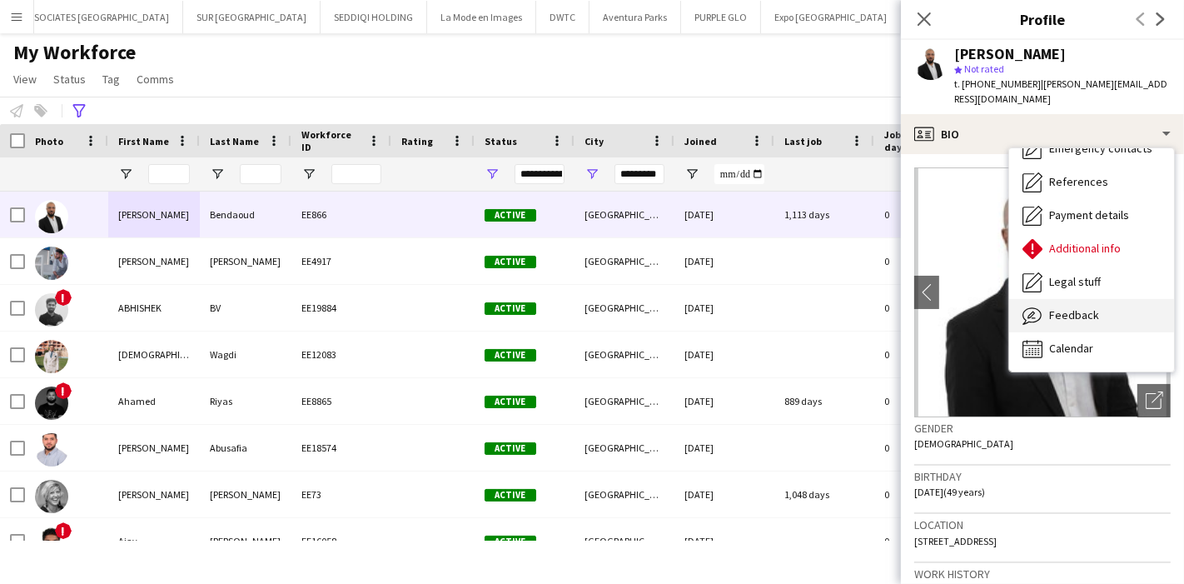
click at [1090, 307] on span "Feedback" at bounding box center [1075, 314] width 50 height 15
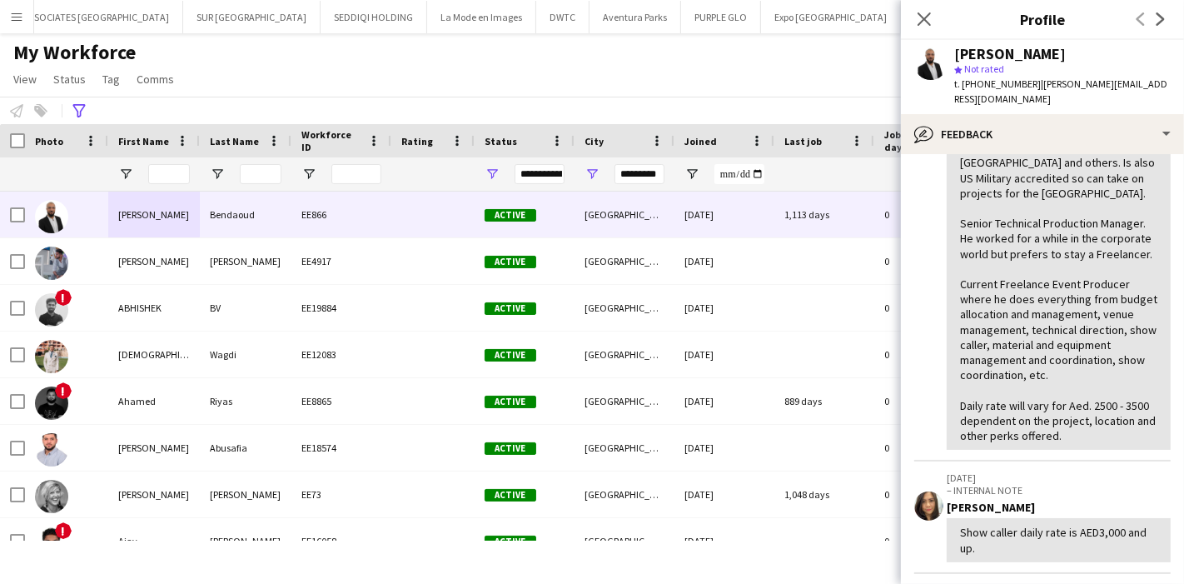
scroll to position [673, 0]
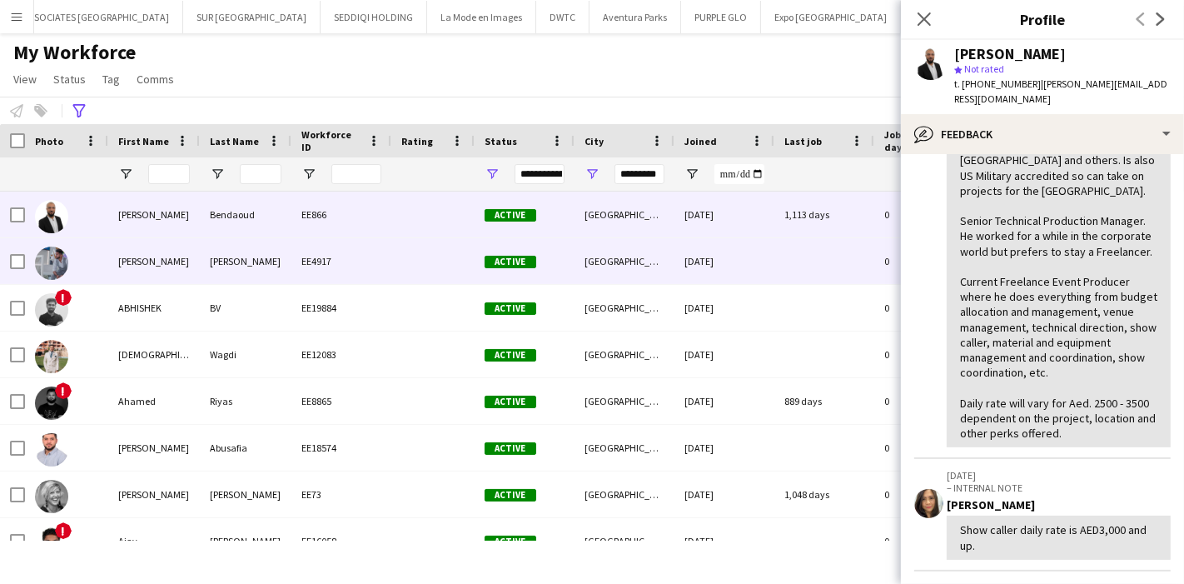
click at [166, 271] on div "Abdul Kader" at bounding box center [154, 261] width 92 height 46
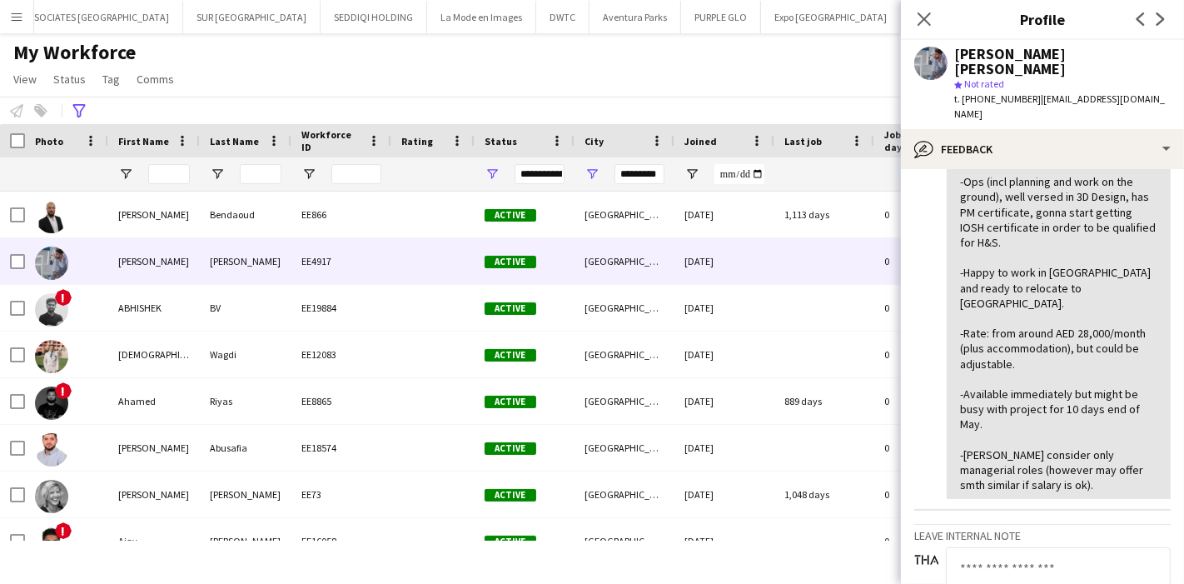
scroll to position [173, 0]
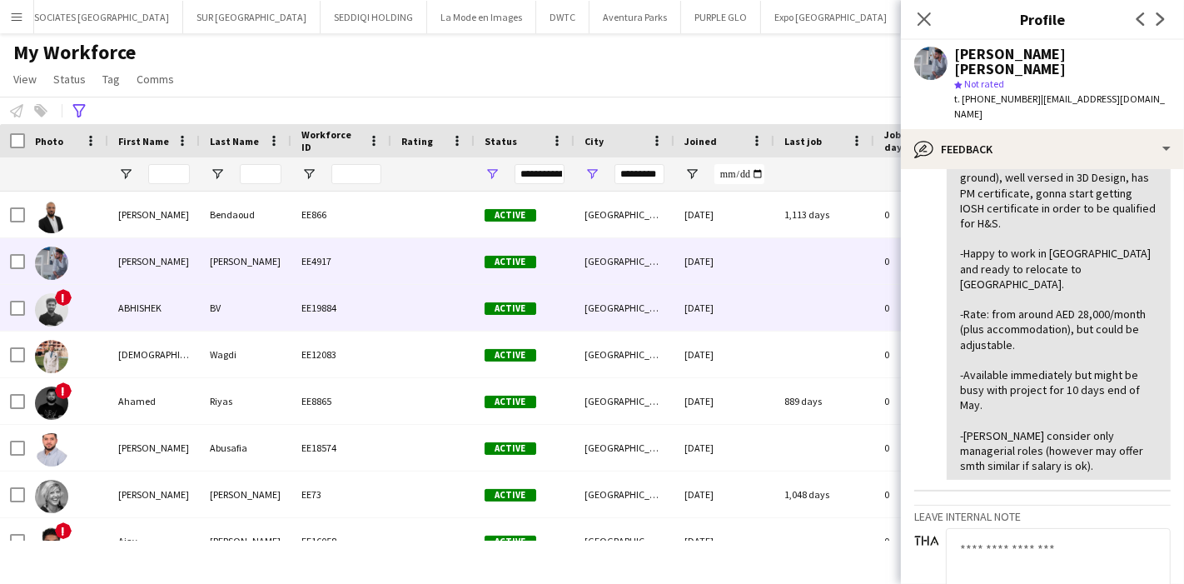
click at [161, 312] on div "ABHISHEK" at bounding box center [154, 308] width 92 height 46
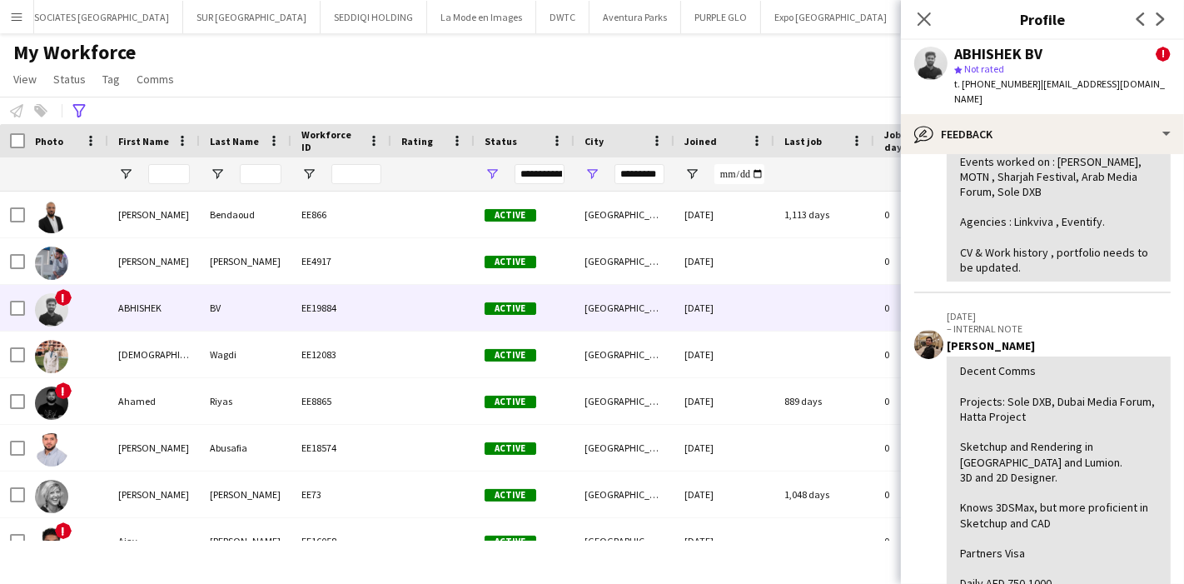
scroll to position [0, 0]
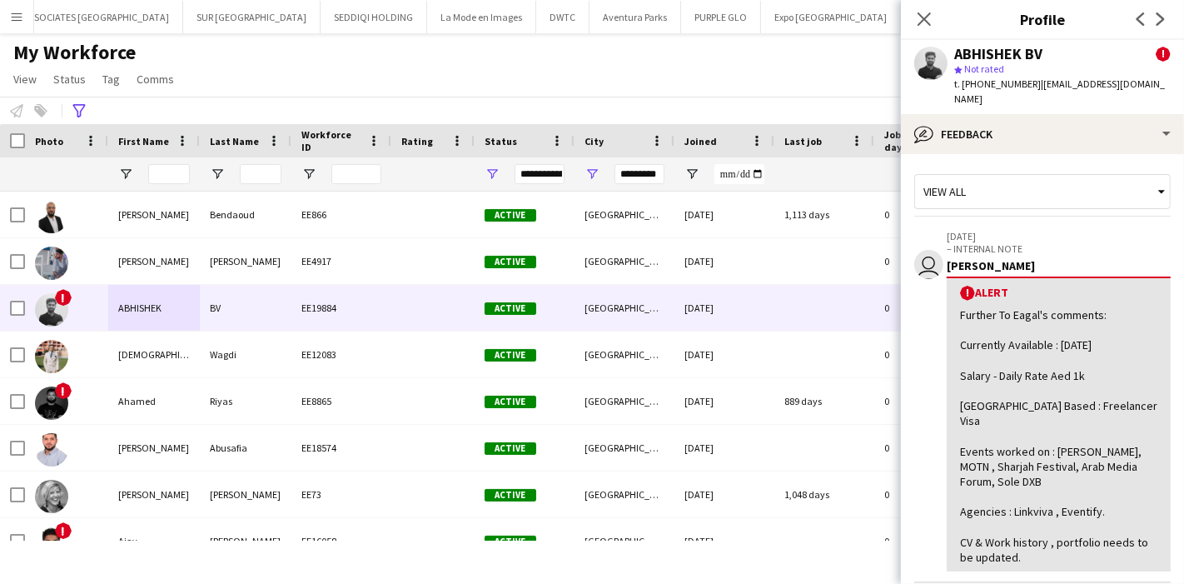
drag, startPoint x: 962, startPoint y: 86, endPoint x: 1030, endPoint y: 89, distance: 68.4
click at [1030, 89] on span "t. +9710565749472" at bounding box center [998, 83] width 87 height 12
copy span "+9710565749472"
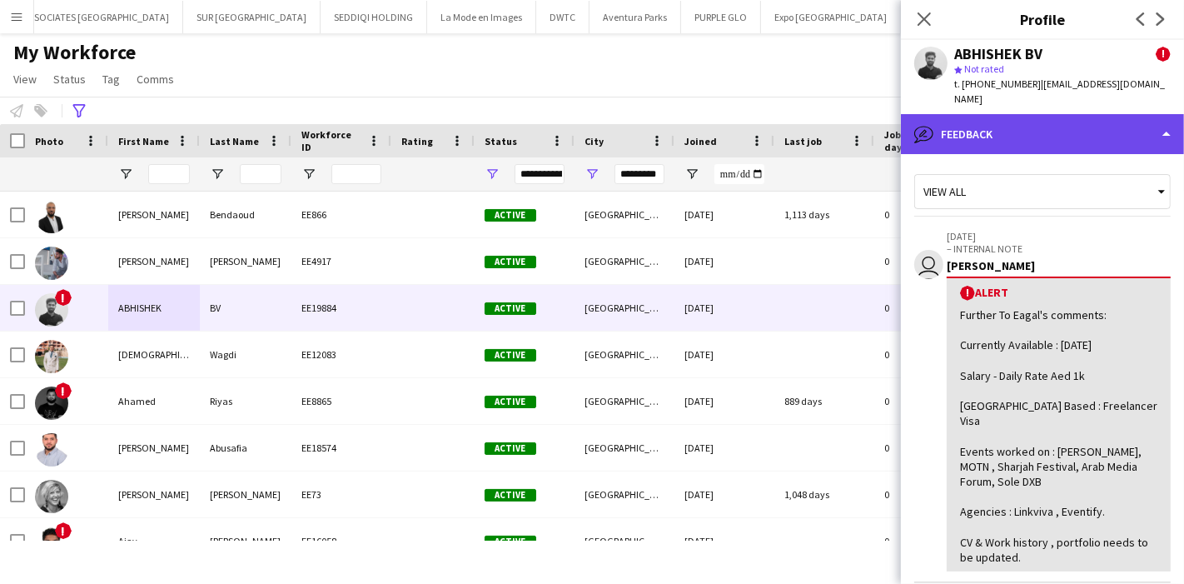
click at [1104, 114] on div "bubble-pencil Feedback" at bounding box center [1042, 134] width 283 height 40
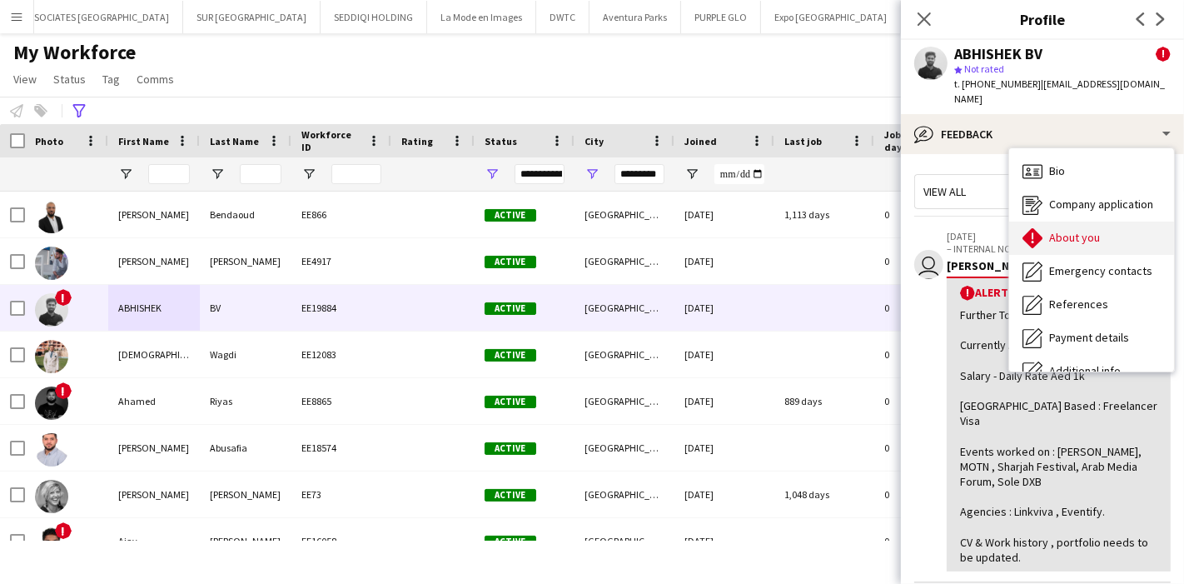
click at [1092, 230] on span "About you" at bounding box center [1075, 237] width 51 height 15
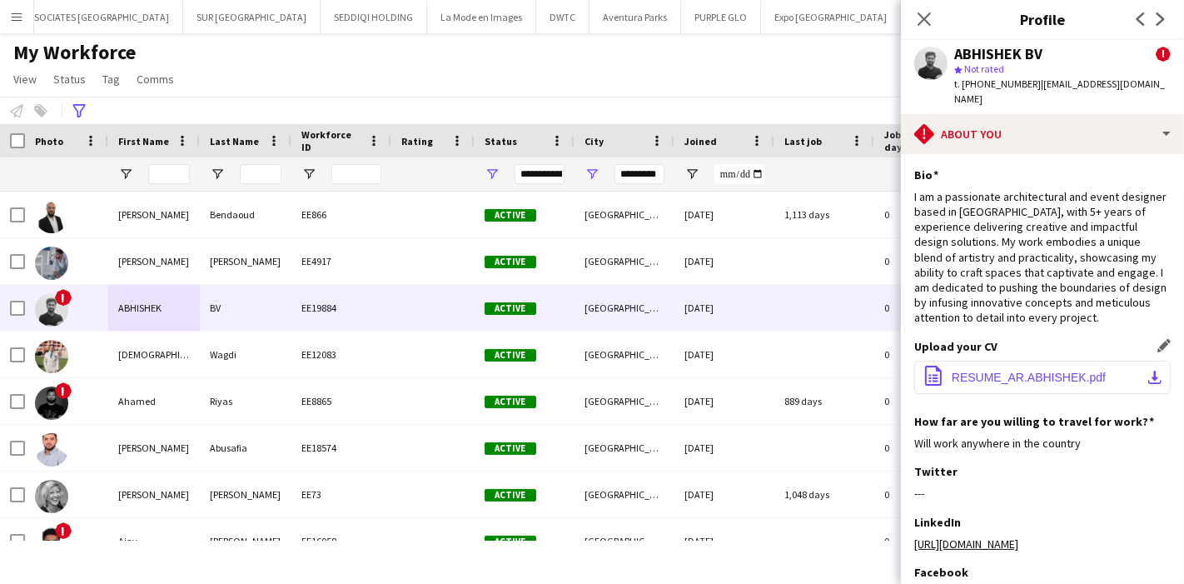
click at [1149, 384] on app-icon "download-bottom" at bounding box center [1155, 377] width 13 height 13
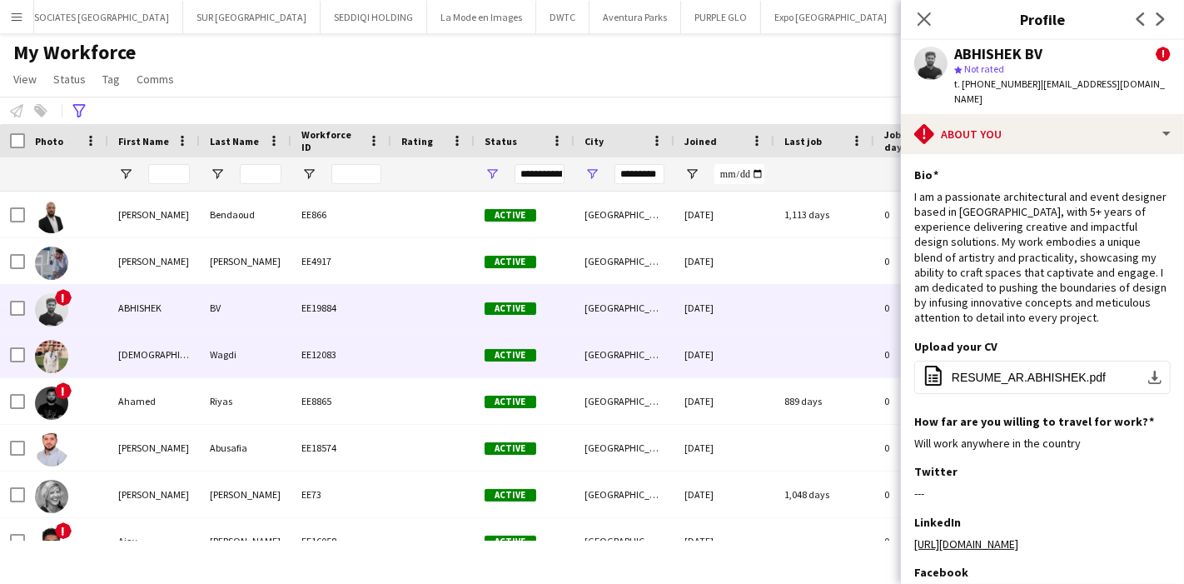
click at [276, 365] on div "Wagdi" at bounding box center [246, 355] width 92 height 46
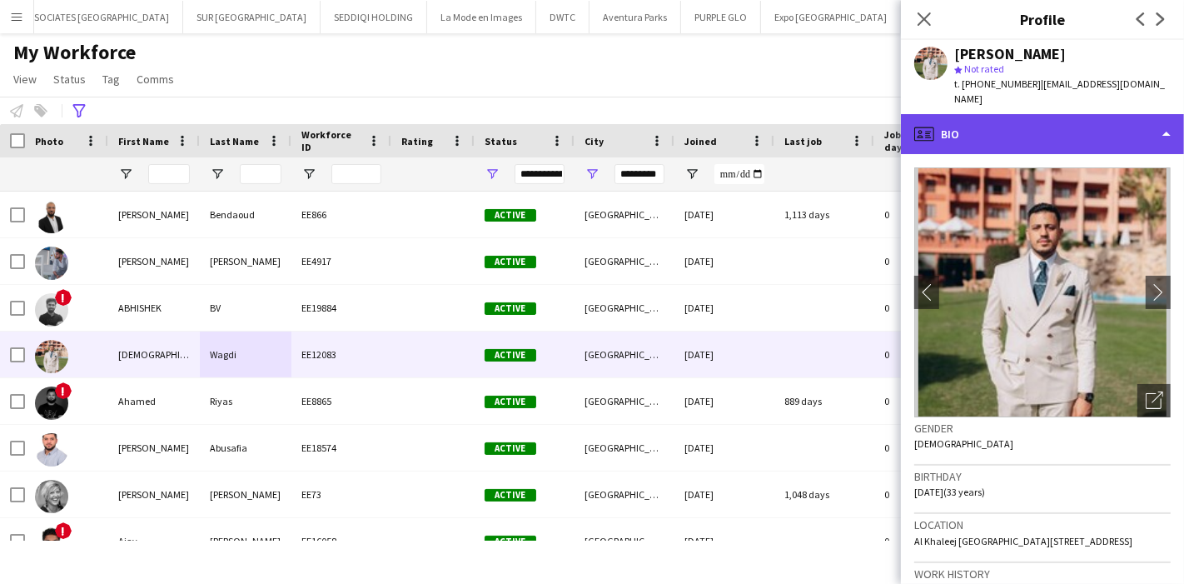
click at [1146, 120] on div "profile Bio" at bounding box center [1042, 134] width 283 height 40
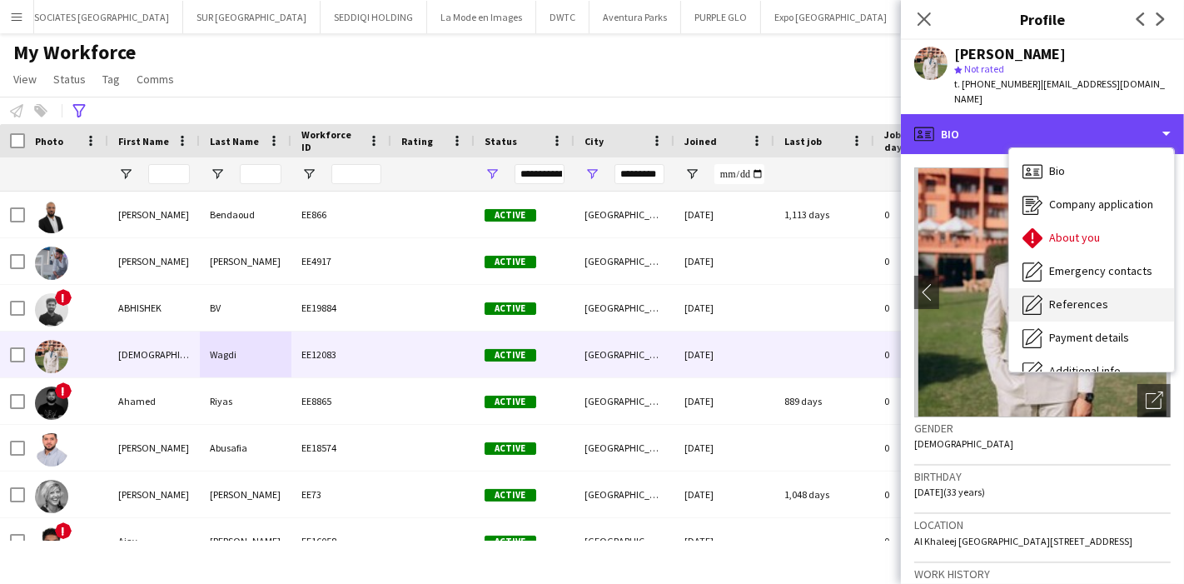
scroll to position [122, 0]
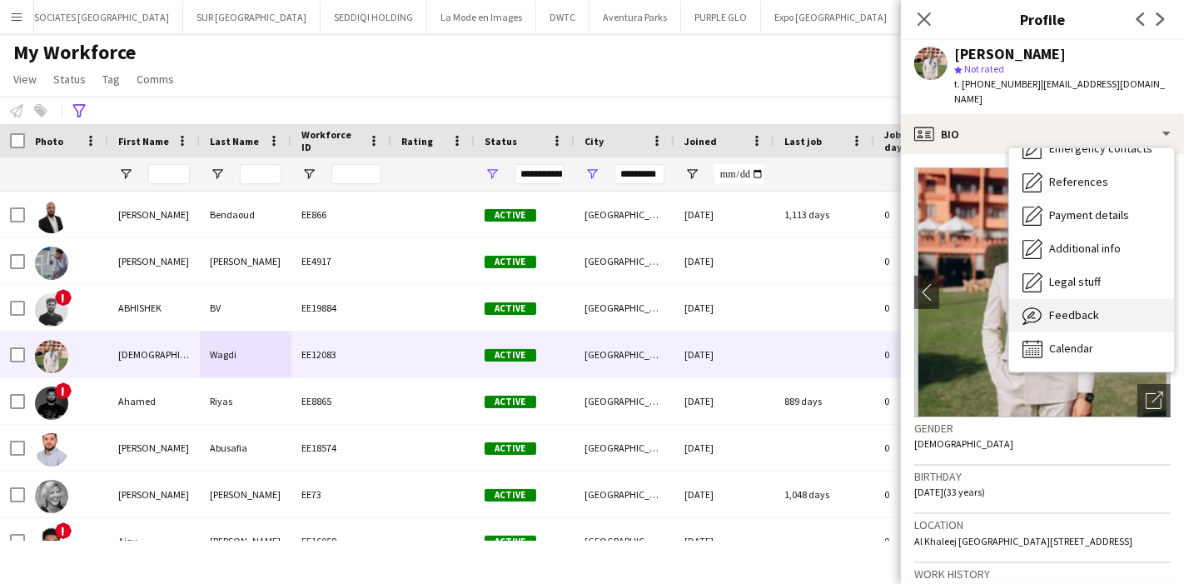
click at [1087, 307] on span "Feedback" at bounding box center [1075, 314] width 50 height 15
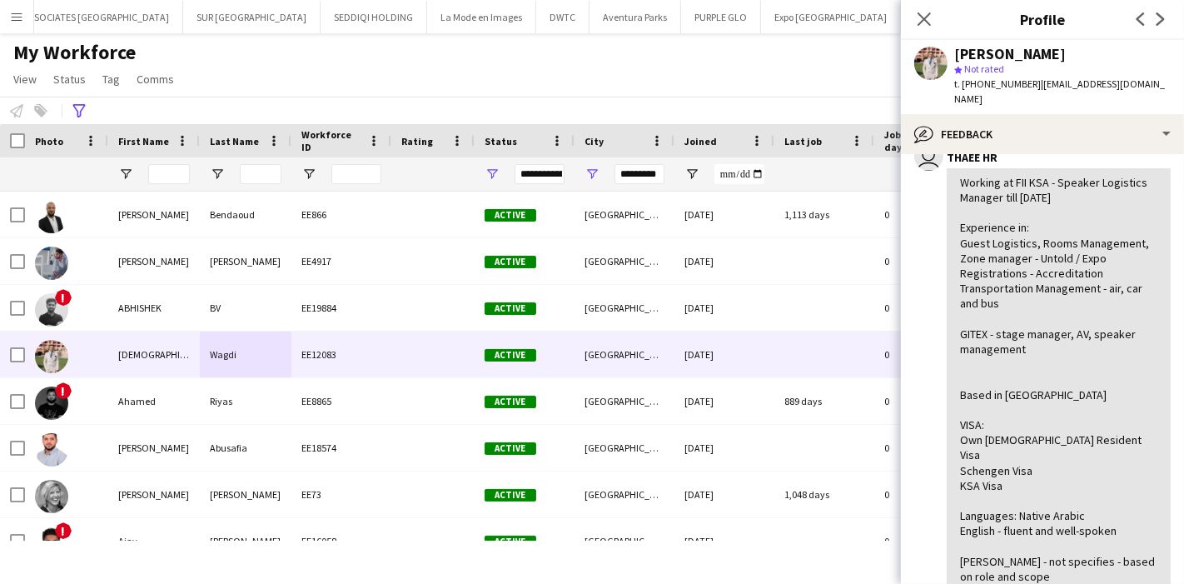
scroll to position [133, 0]
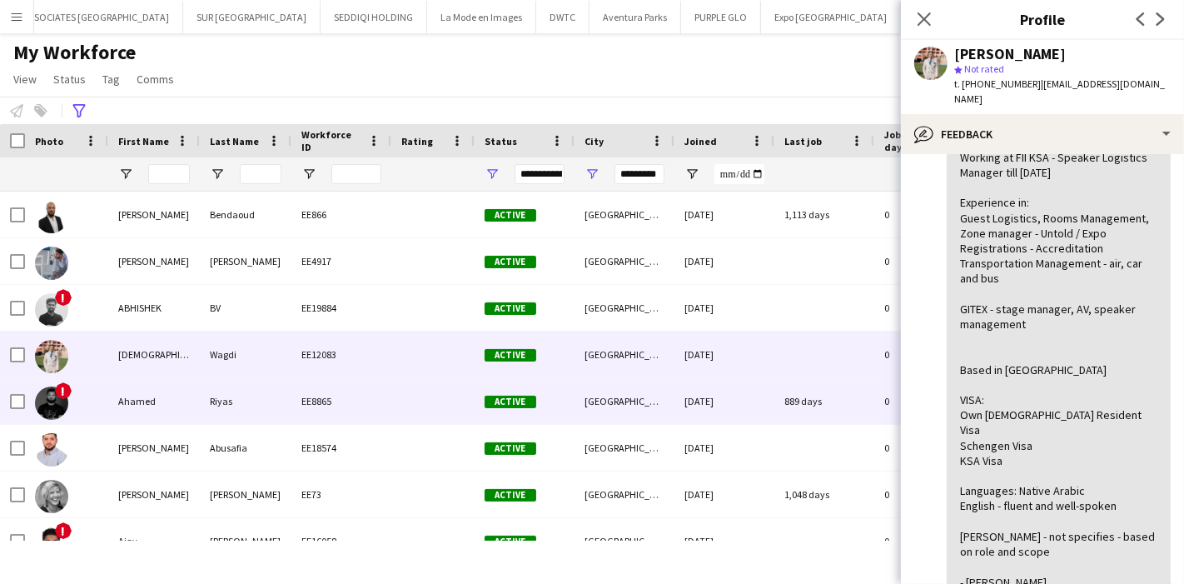
click at [162, 410] on div "Ahamed" at bounding box center [154, 401] width 92 height 46
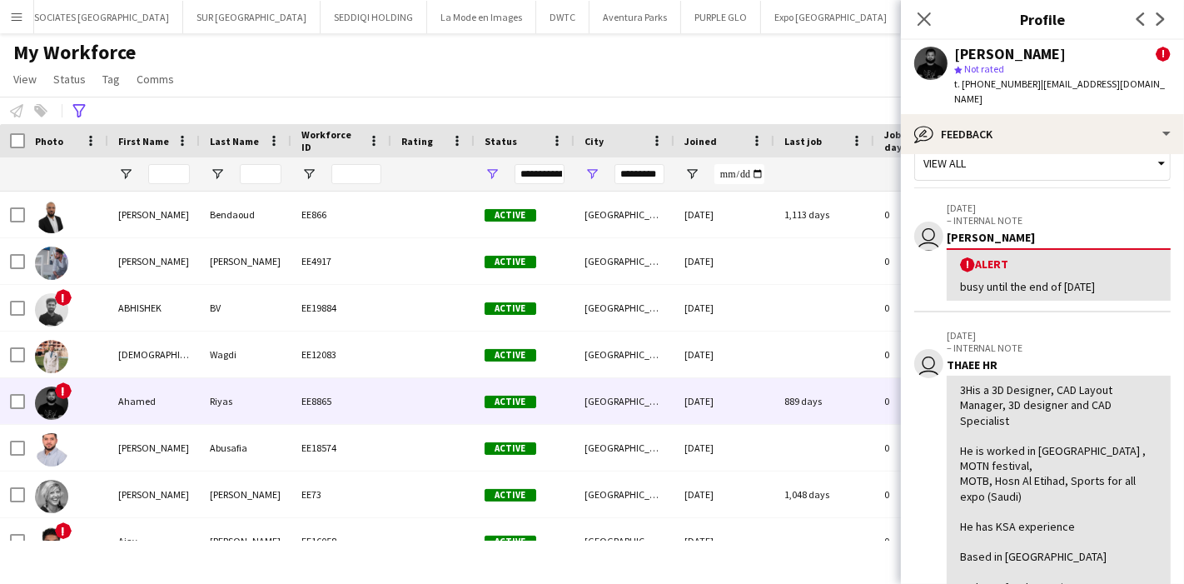
scroll to position [0, 0]
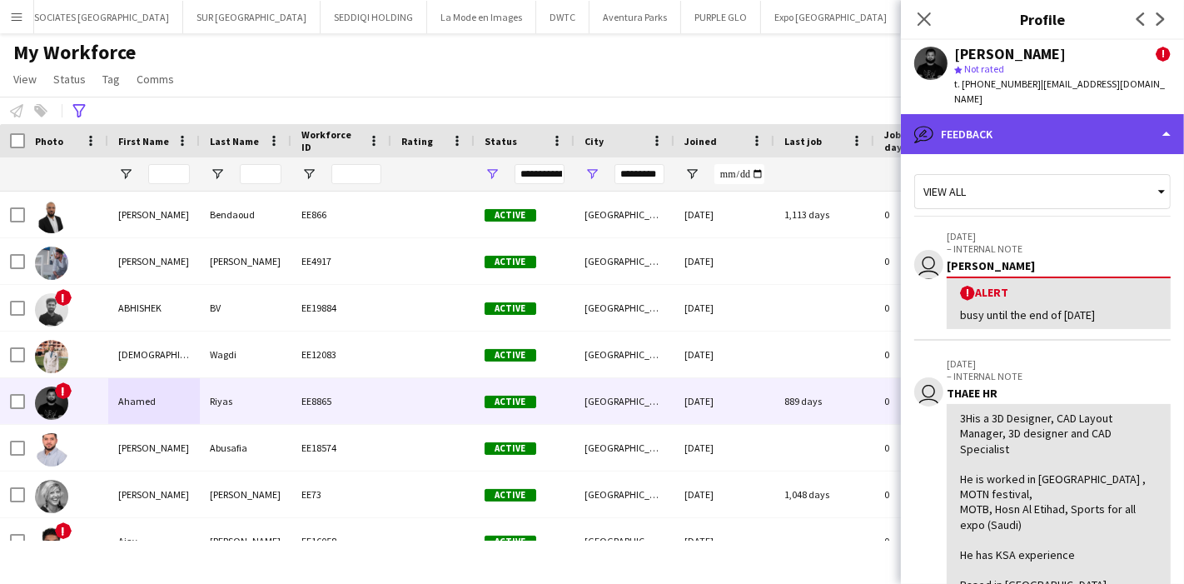
click at [1154, 114] on div "bubble-pencil Feedback" at bounding box center [1042, 134] width 283 height 40
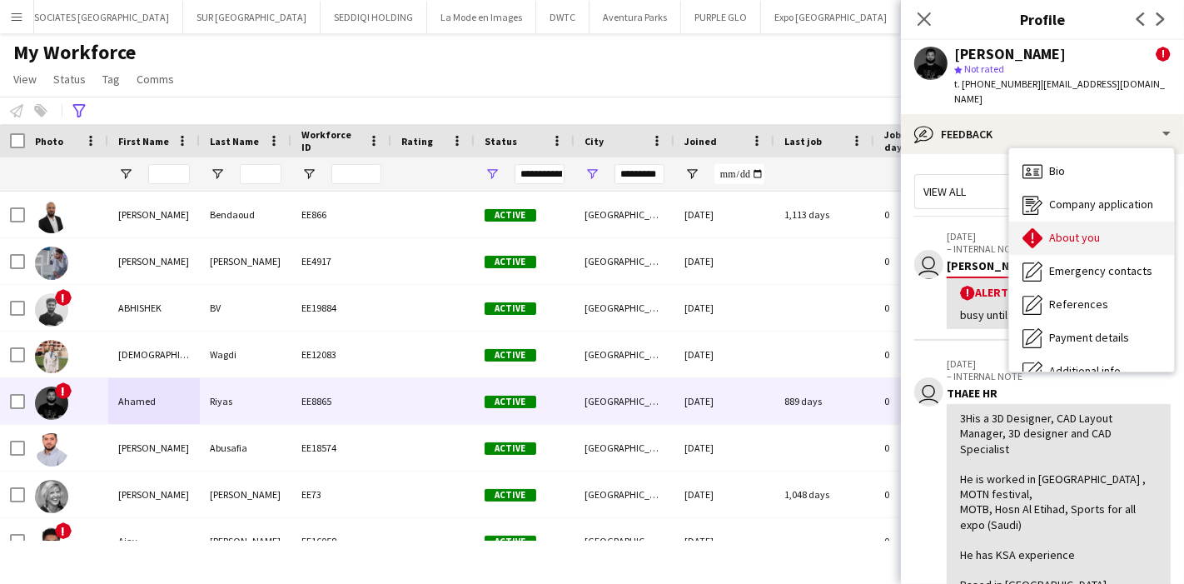
click at [1114, 227] on div "About you About you" at bounding box center [1092, 238] width 165 height 33
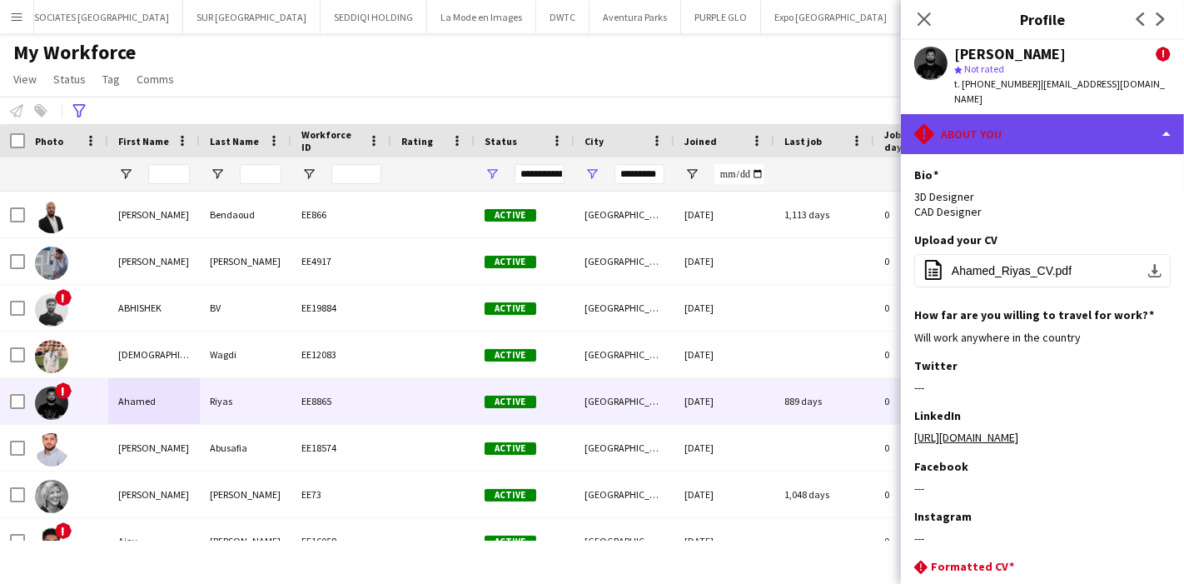
click at [1073, 124] on div "rhombus-alert About you" at bounding box center [1042, 134] width 283 height 40
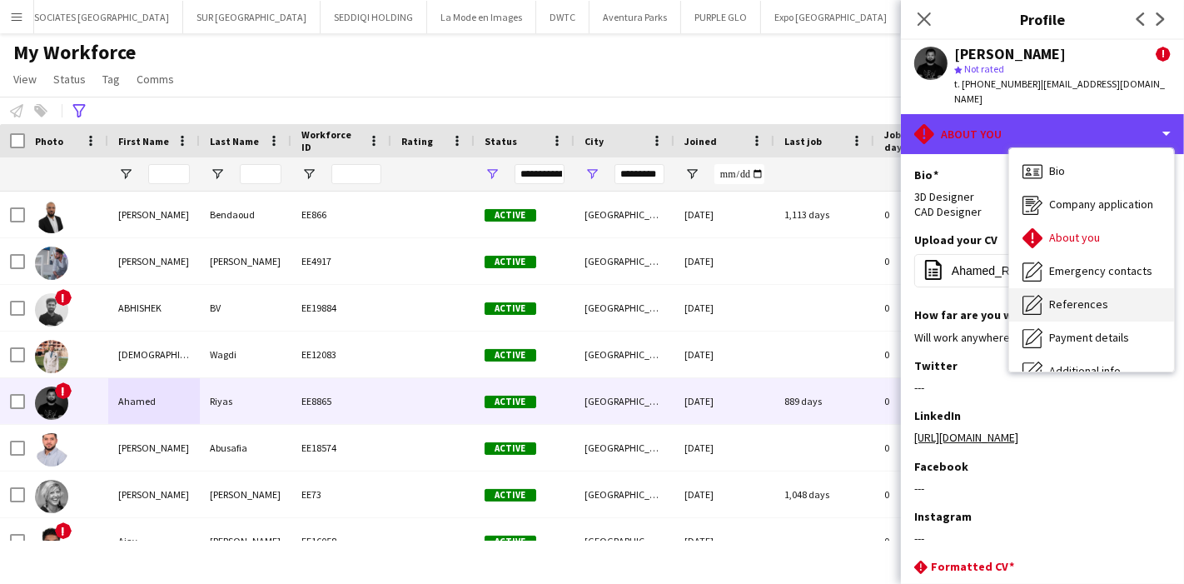
scroll to position [122, 0]
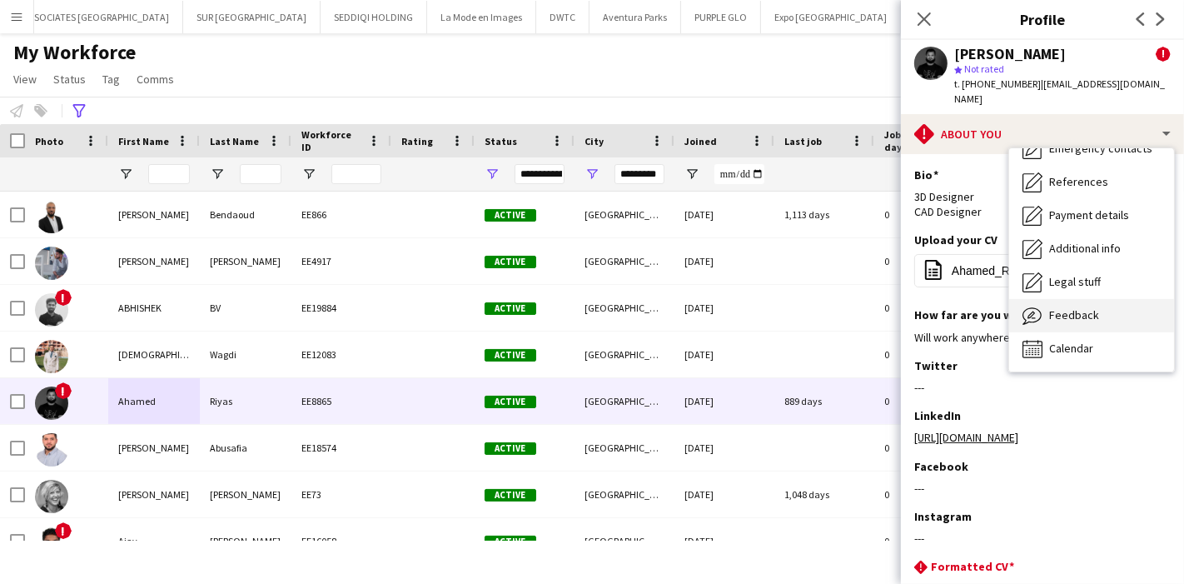
click at [1092, 307] on span "Feedback" at bounding box center [1075, 314] width 50 height 15
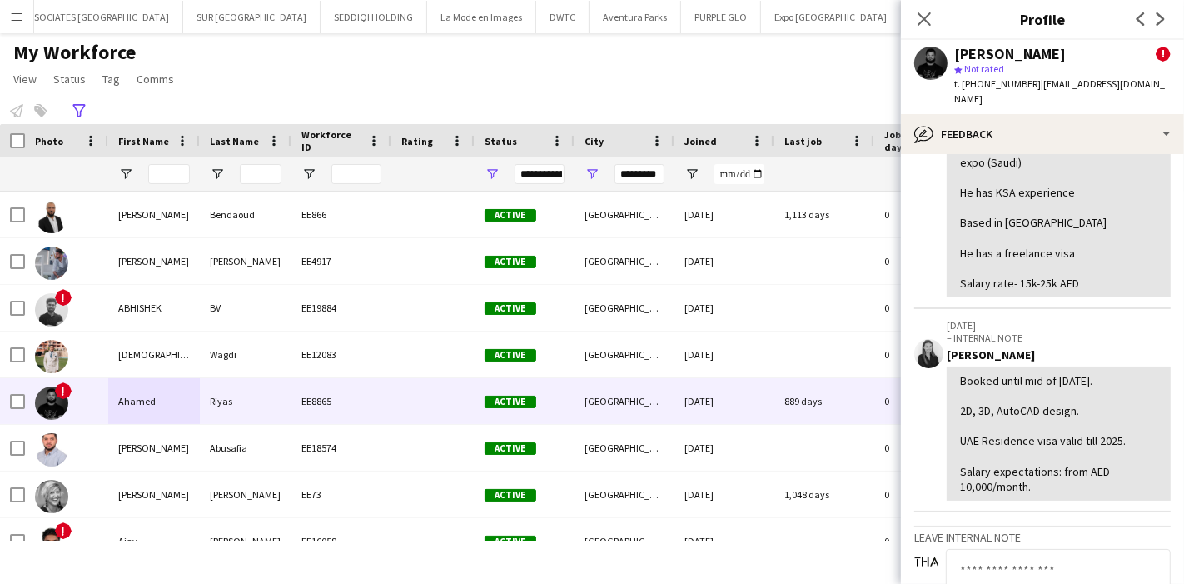
scroll to position [0, 0]
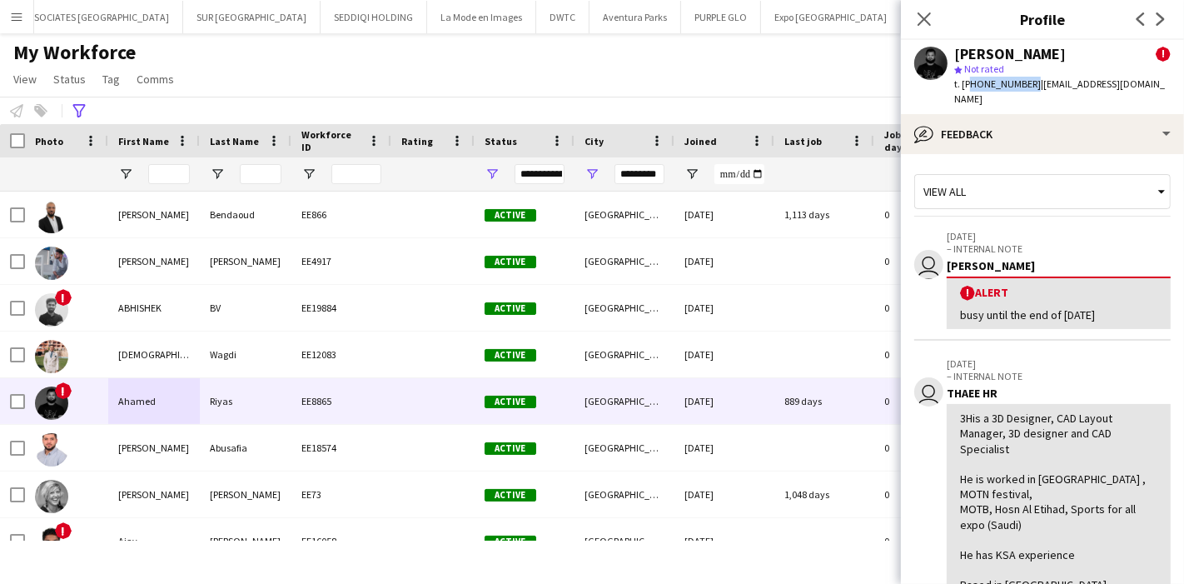
drag, startPoint x: 965, startPoint y: 77, endPoint x: 1028, endPoint y: 83, distance: 62.7
click at [1028, 83] on span "t. +971524765115" at bounding box center [998, 83] width 87 height 12
drag, startPoint x: 962, startPoint y: 88, endPoint x: 1024, endPoint y: 91, distance: 61.7
click at [1024, 91] on div "t. +971524765115 | ariyas01@gmail.com" at bounding box center [1063, 92] width 217 height 30
copy span "+97152476511"
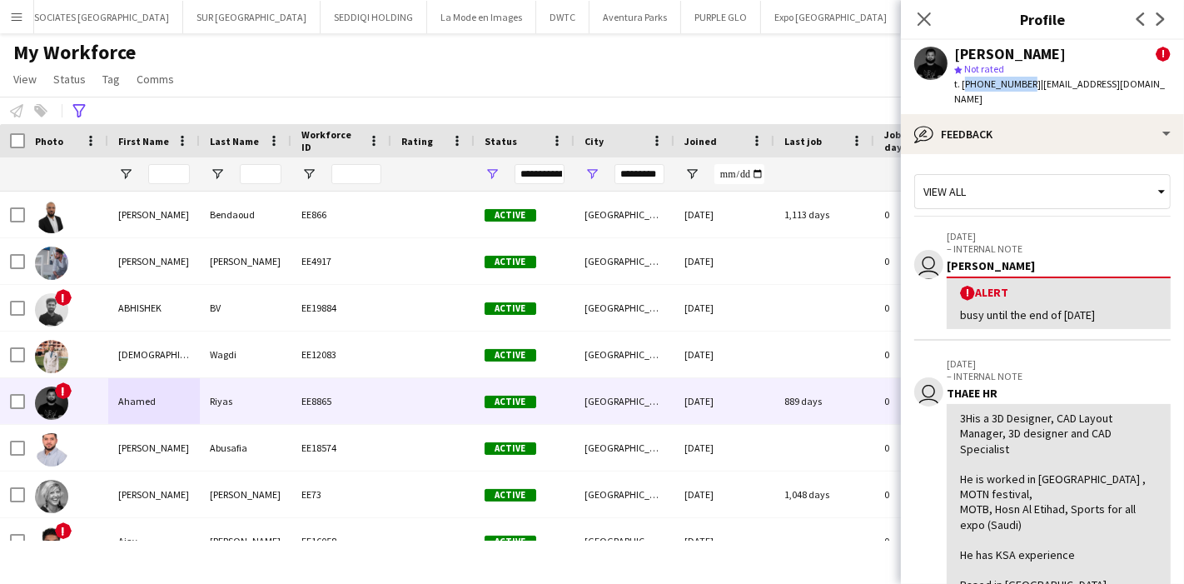
click at [973, 87] on span "t. +971524765115" at bounding box center [998, 83] width 87 height 12
drag, startPoint x: 964, startPoint y: 80, endPoint x: 1027, endPoint y: 92, distance: 64.4
click at [1027, 92] on div "Ahamed Riyas ! star Not rated t. +971524765115 | ariyas01@gmail.com" at bounding box center [1042, 77] width 283 height 74
copy span "+971524765115"
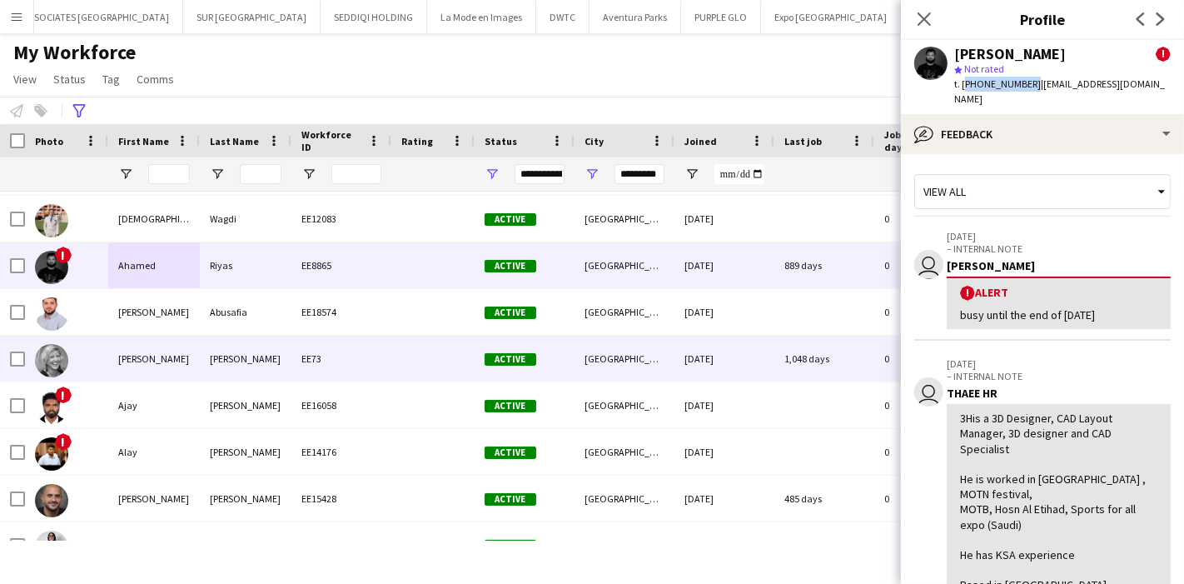
scroll to position [135, 0]
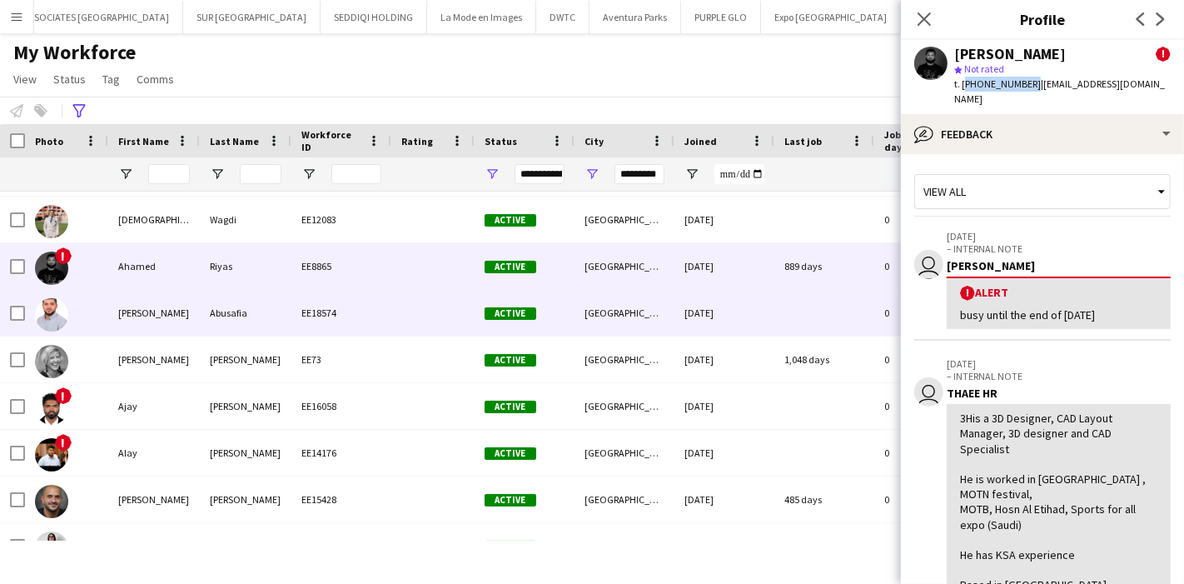
click at [150, 328] on div "Ahmed" at bounding box center [154, 313] width 92 height 46
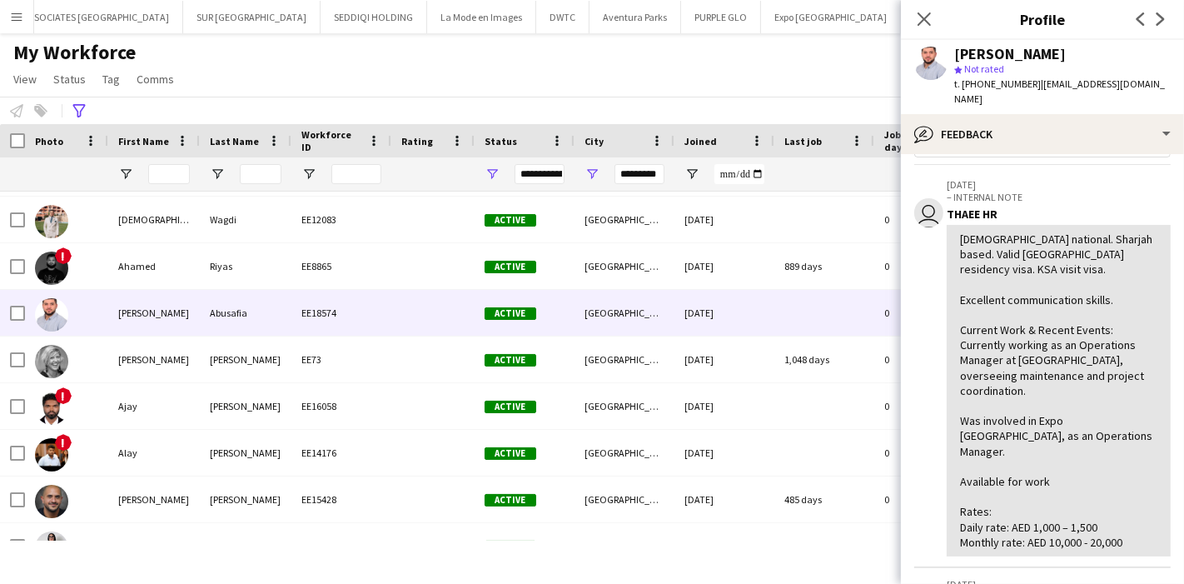
scroll to position [51, 0]
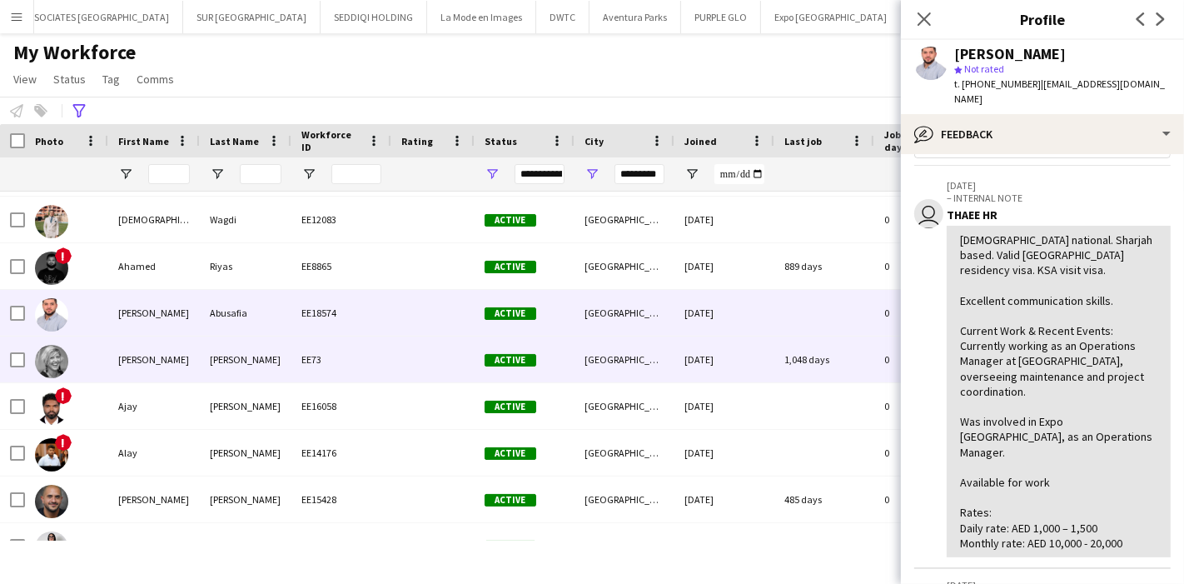
click at [122, 362] on div "Aimee" at bounding box center [154, 360] width 92 height 46
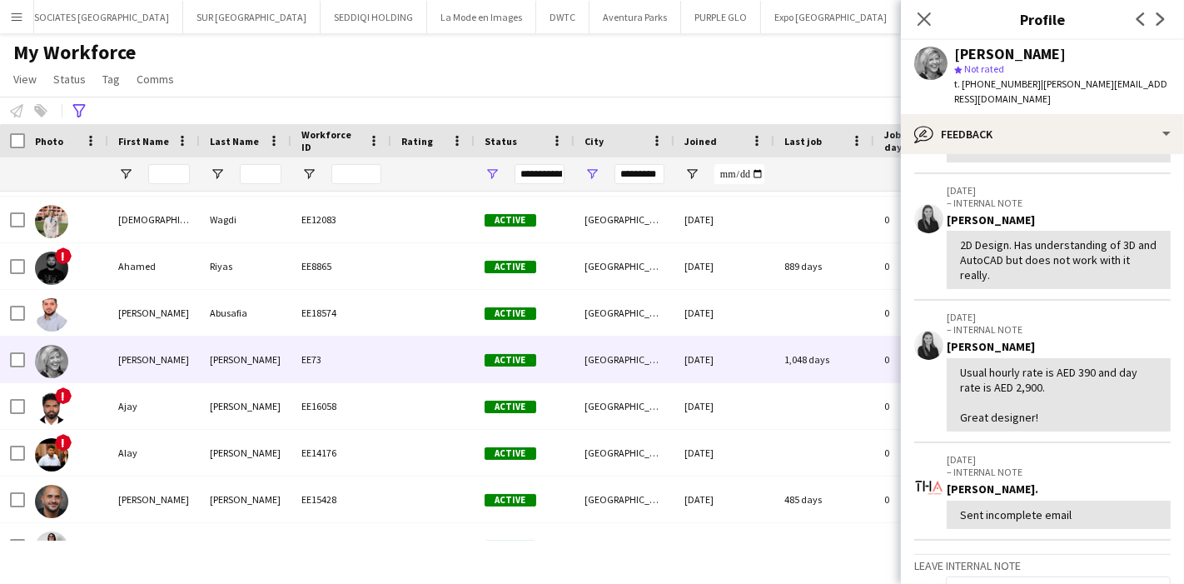
scroll to position [411, 0]
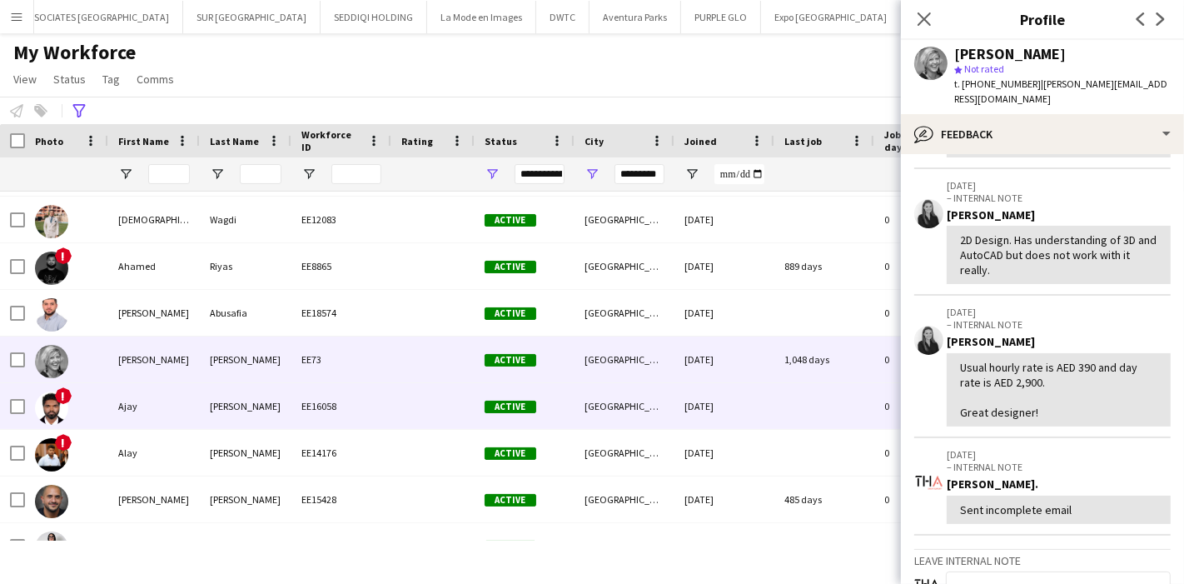
click at [183, 396] on div "Ajay" at bounding box center [154, 406] width 92 height 46
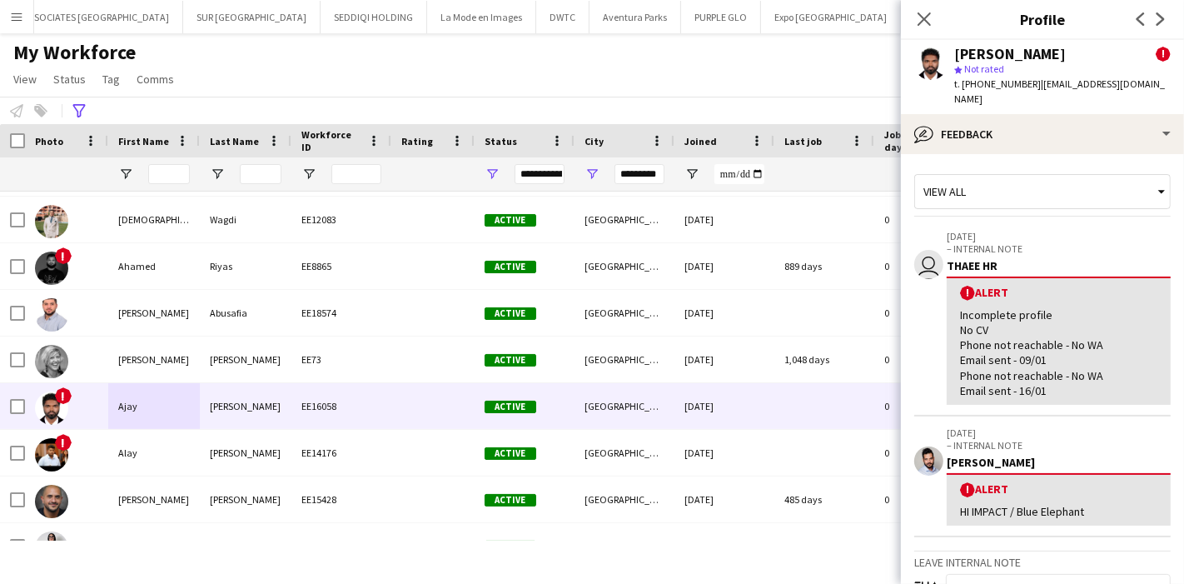
click at [960, 285] on div "! Alert" at bounding box center [1058, 293] width 197 height 16
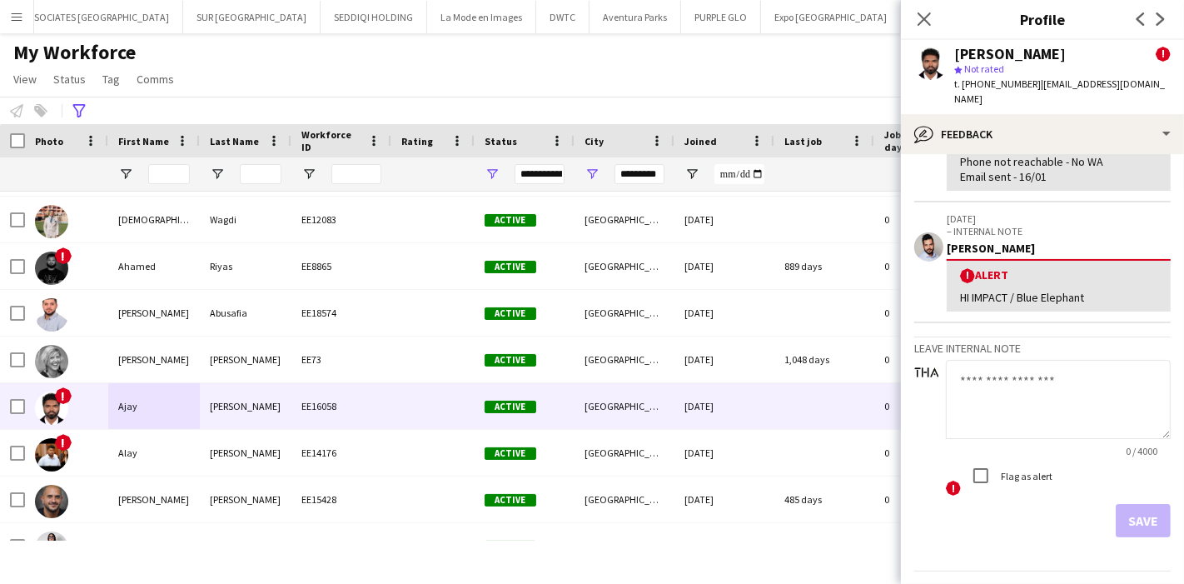
scroll to position [219, 0]
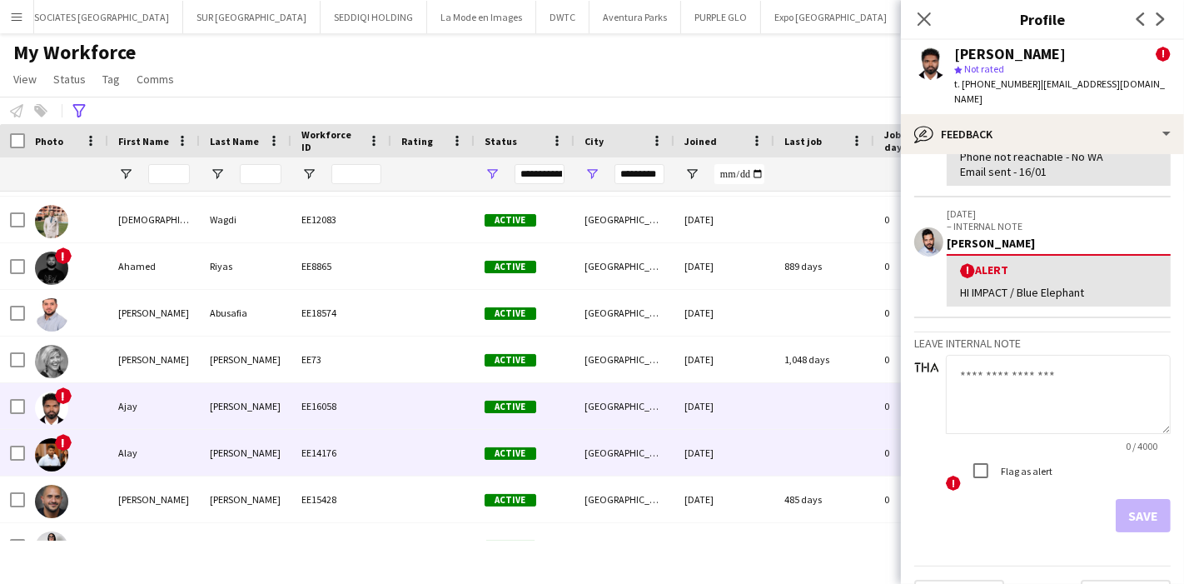
click at [184, 451] on div "Alay" at bounding box center [154, 453] width 92 height 46
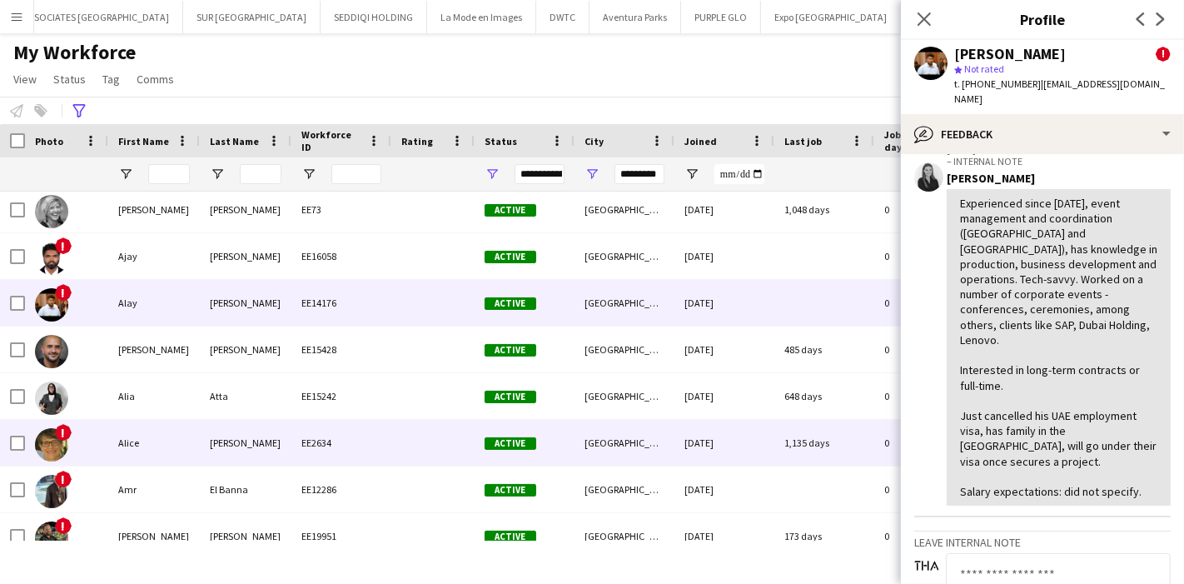
scroll to position [287, 0]
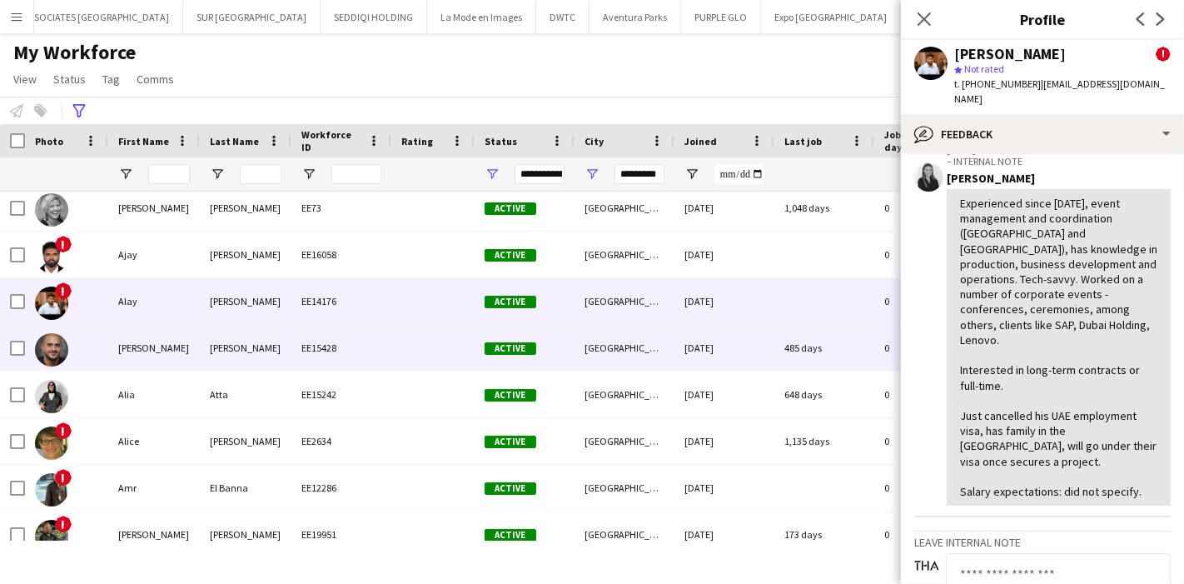
click at [135, 346] on div "[PERSON_NAME]" at bounding box center [154, 348] width 92 height 46
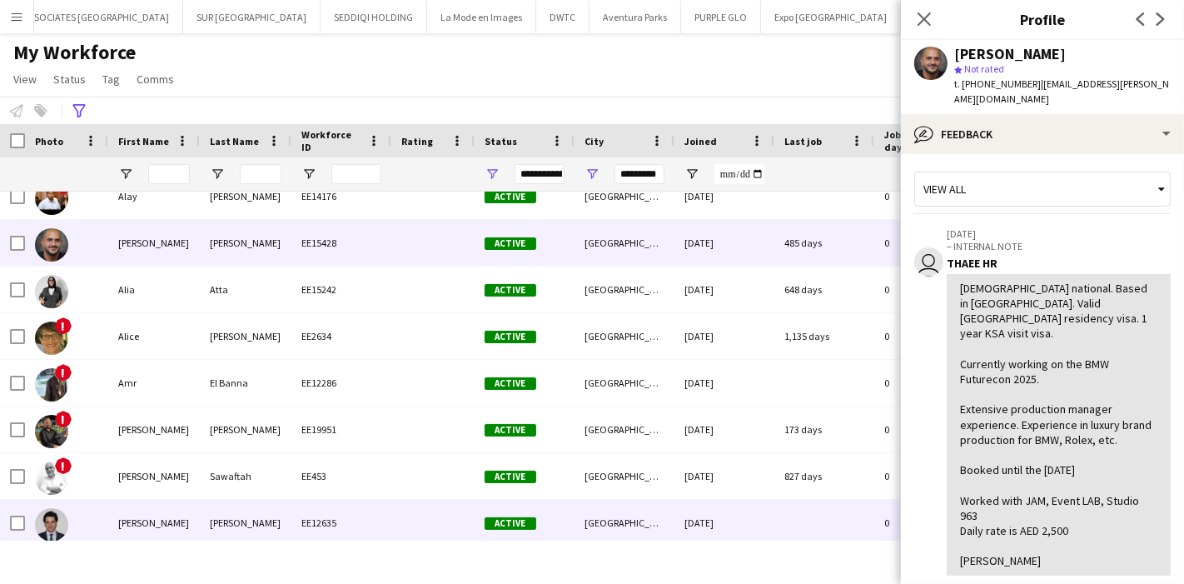
scroll to position [390, 0]
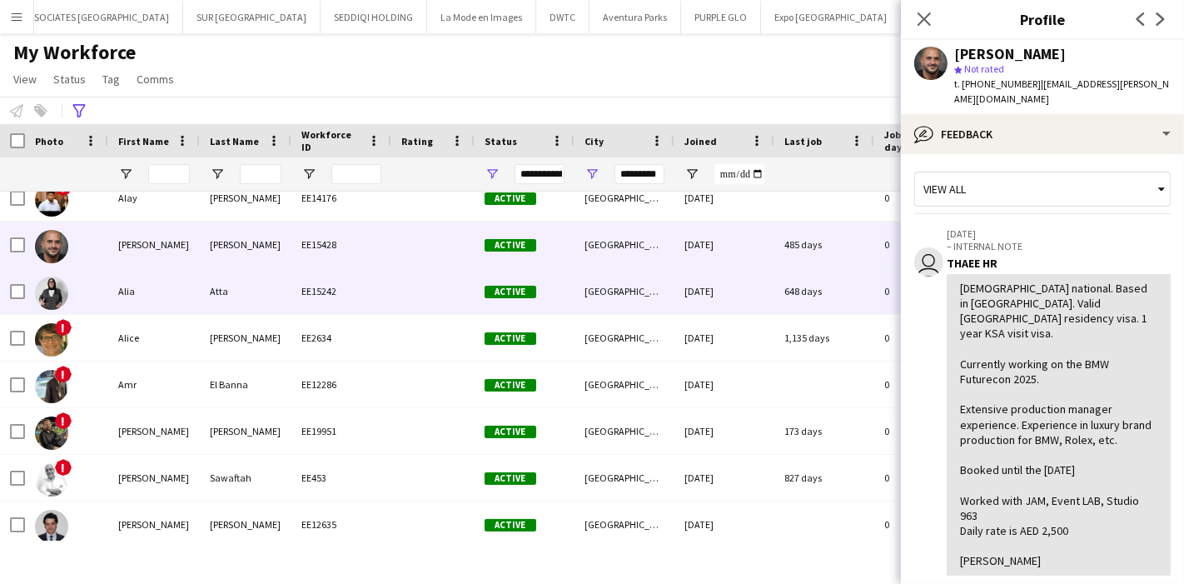
click at [118, 291] on div "Alia" at bounding box center [154, 291] width 92 height 46
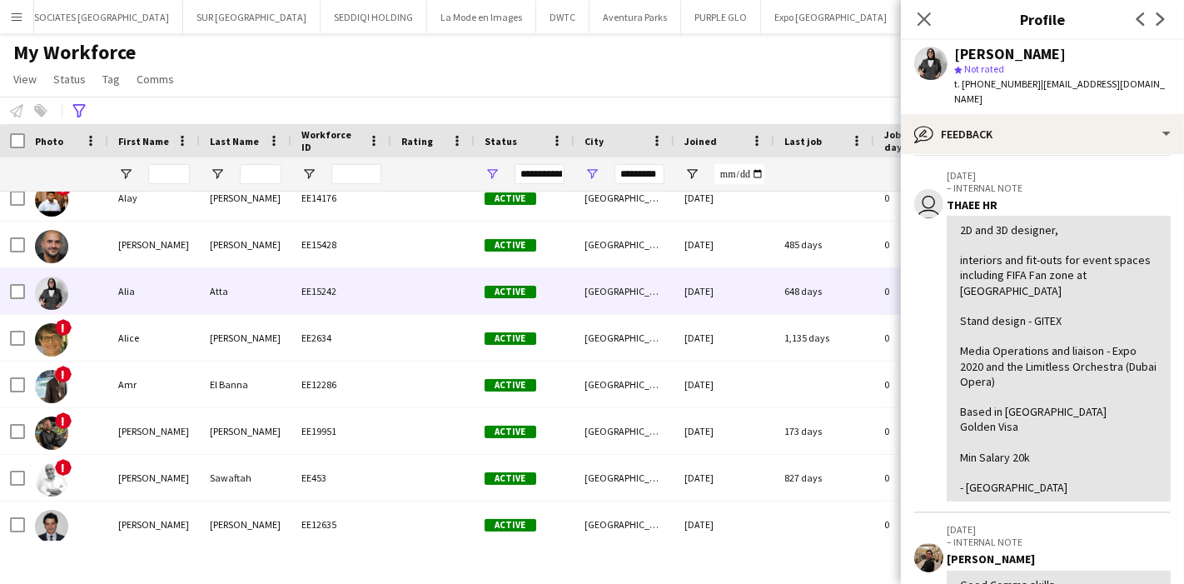
scroll to position [0, 0]
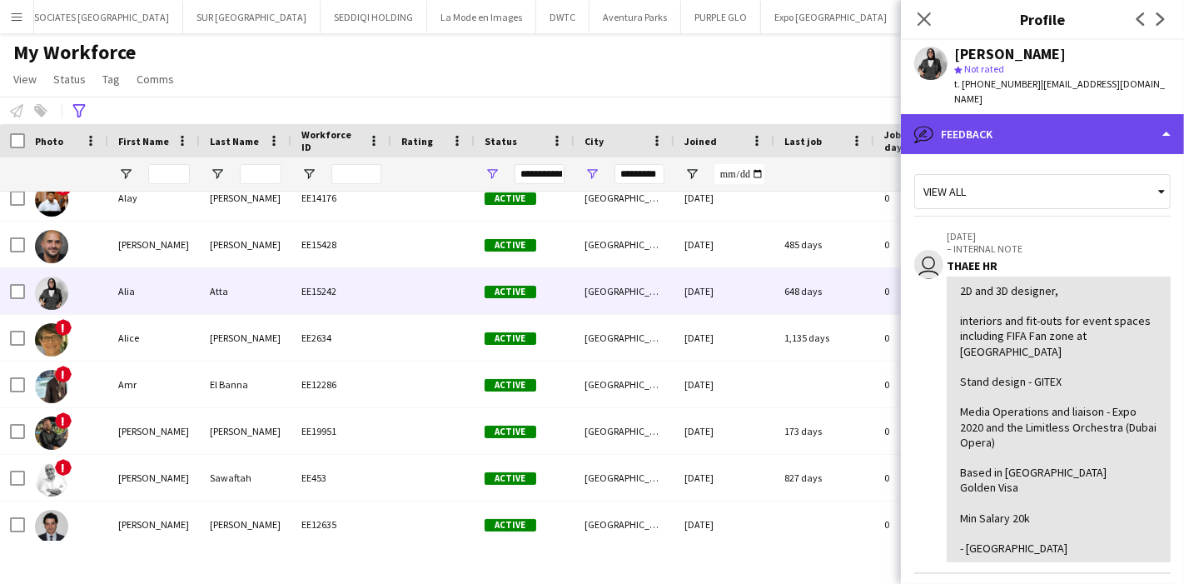
click at [1115, 137] on div "bubble-pencil Feedback" at bounding box center [1042, 134] width 283 height 40
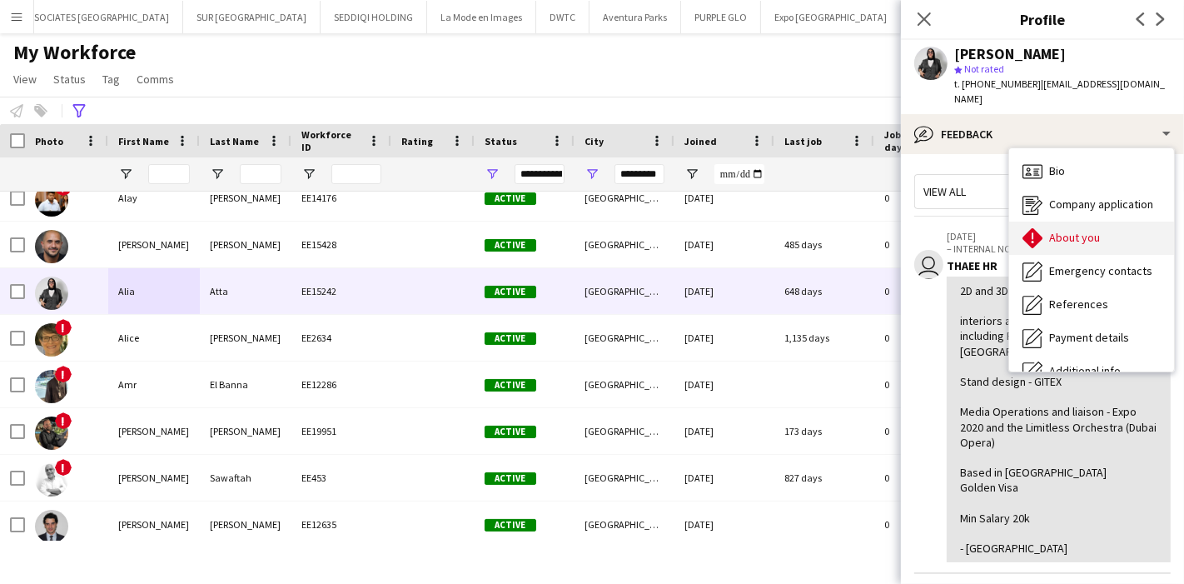
click at [1130, 225] on div "About you About you" at bounding box center [1092, 238] width 165 height 33
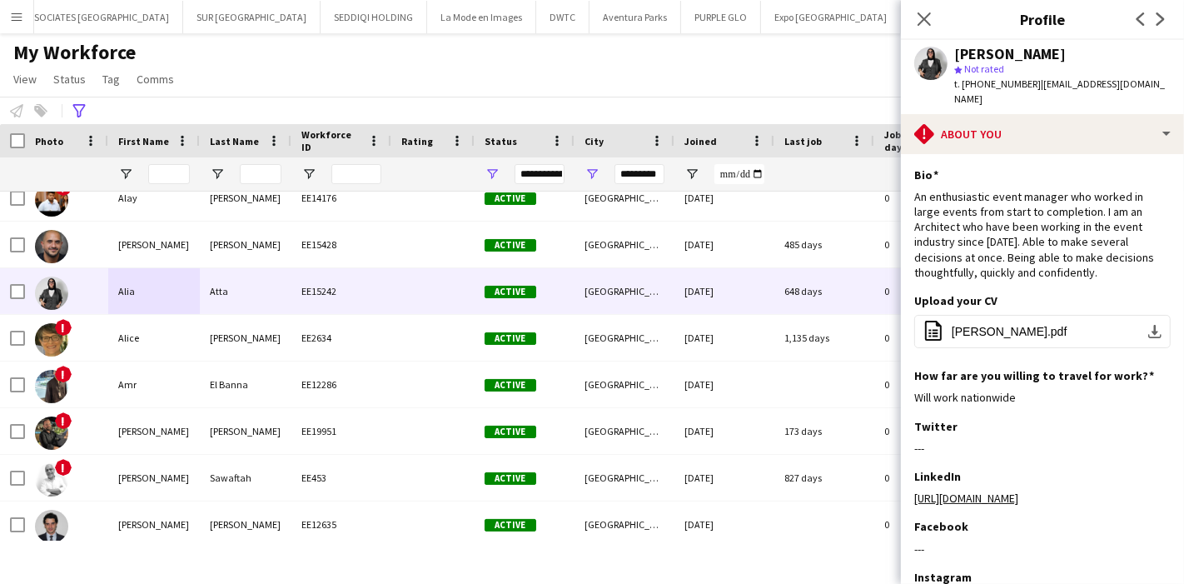
click at [1159, 320] on app-section-data-types "Bio Edit this field An enthusiastic event manager who worked in large events fr…" at bounding box center [1042, 369] width 283 height 430
click at [1156, 320] on button "office-file-sheet ALIA ATTA.pdf download-bottom" at bounding box center [1043, 331] width 257 height 33
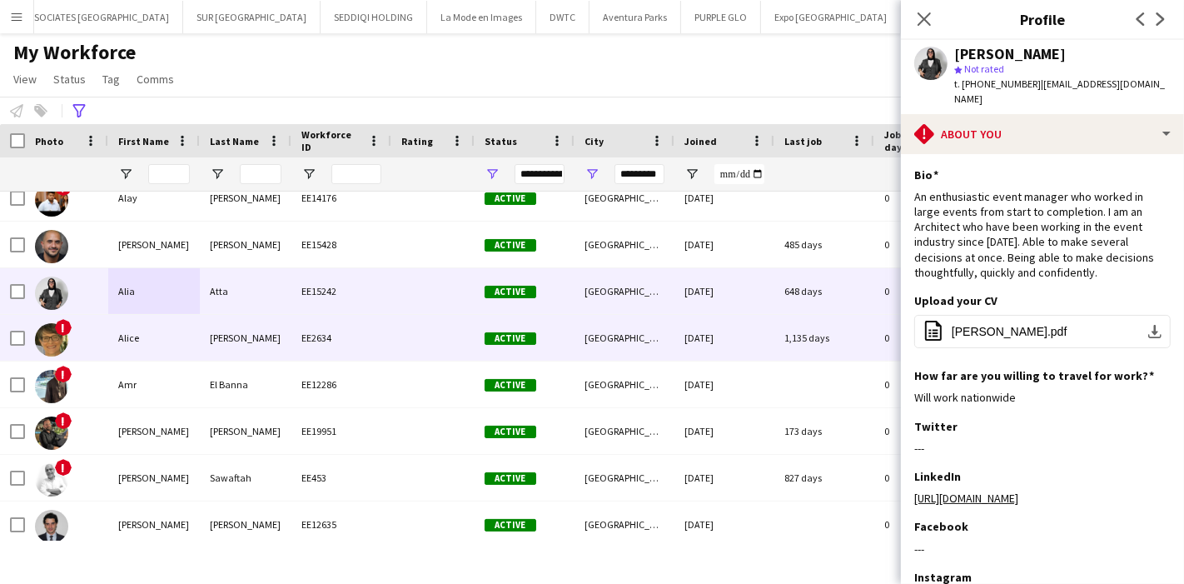
click at [237, 351] on div "Taylor" at bounding box center [246, 338] width 92 height 46
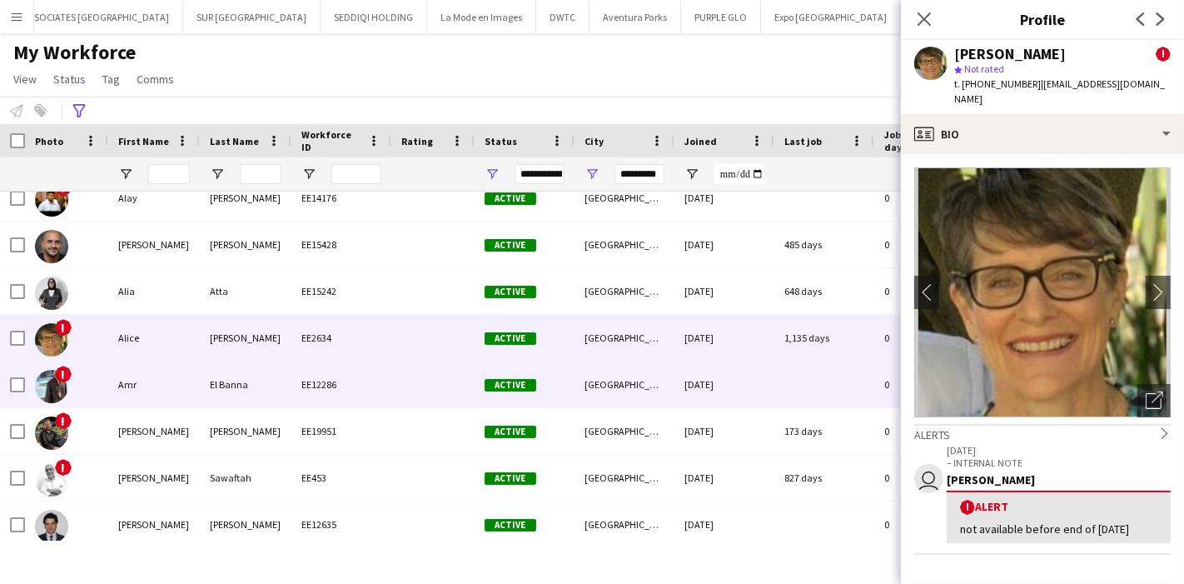
click at [125, 386] on div "Amr" at bounding box center [154, 385] width 92 height 46
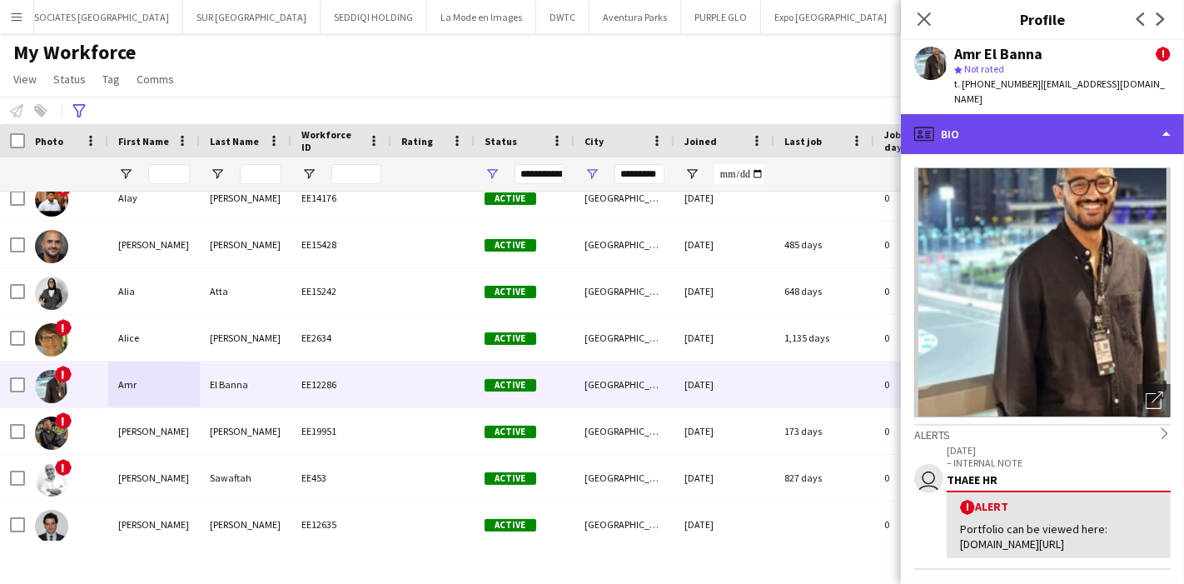
click at [1097, 138] on div "profile Bio" at bounding box center [1042, 134] width 283 height 40
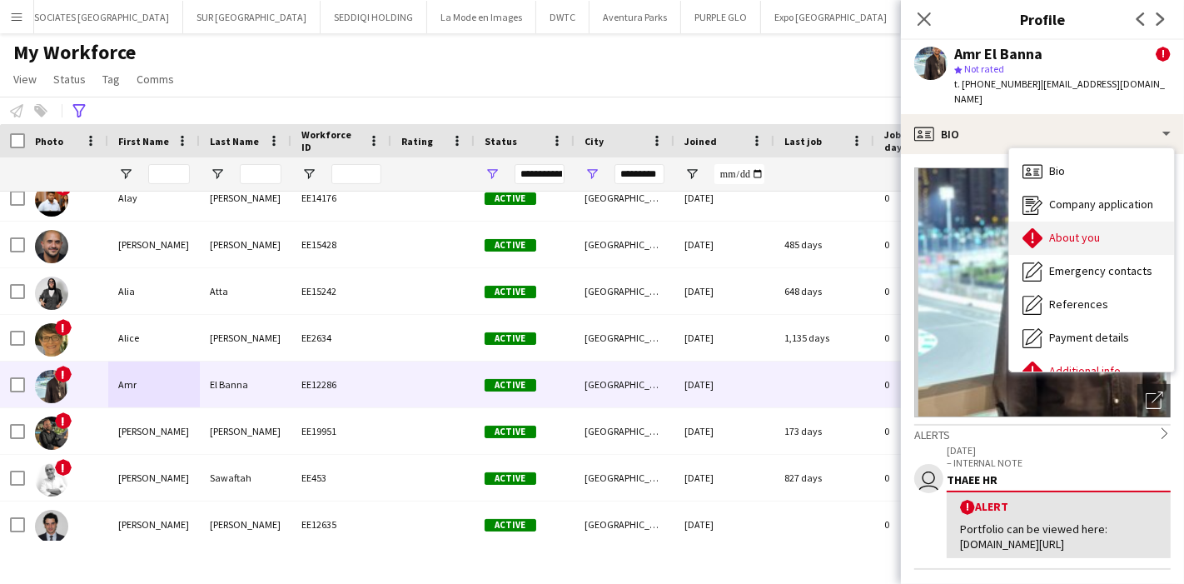
click at [1090, 237] on div "About you About you" at bounding box center [1092, 238] width 165 height 33
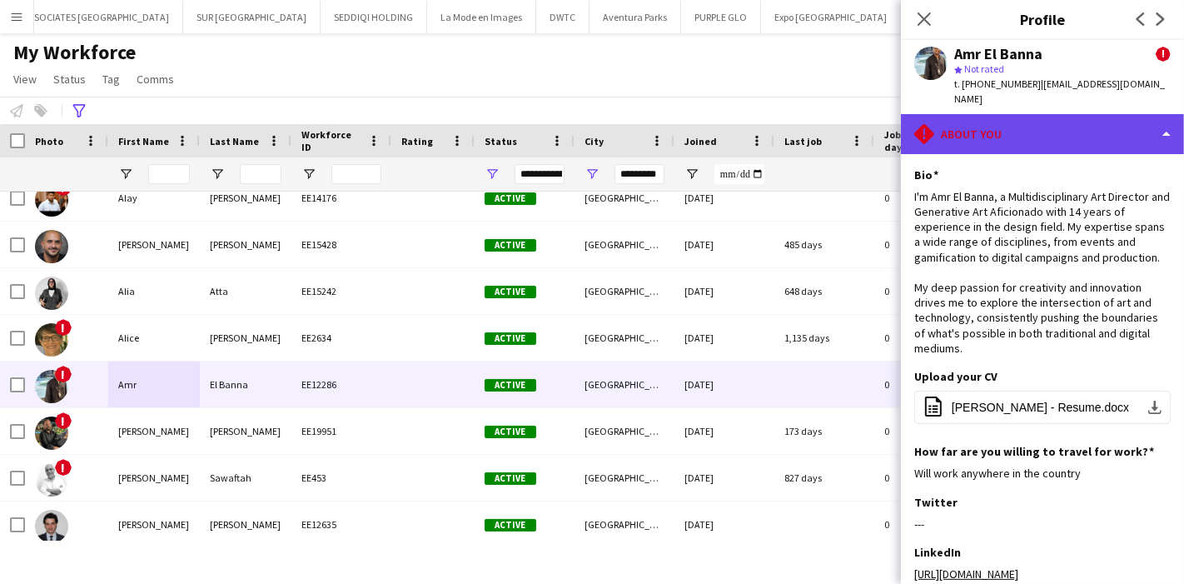
click at [1080, 131] on div "rhombus-alert About you" at bounding box center [1042, 134] width 283 height 40
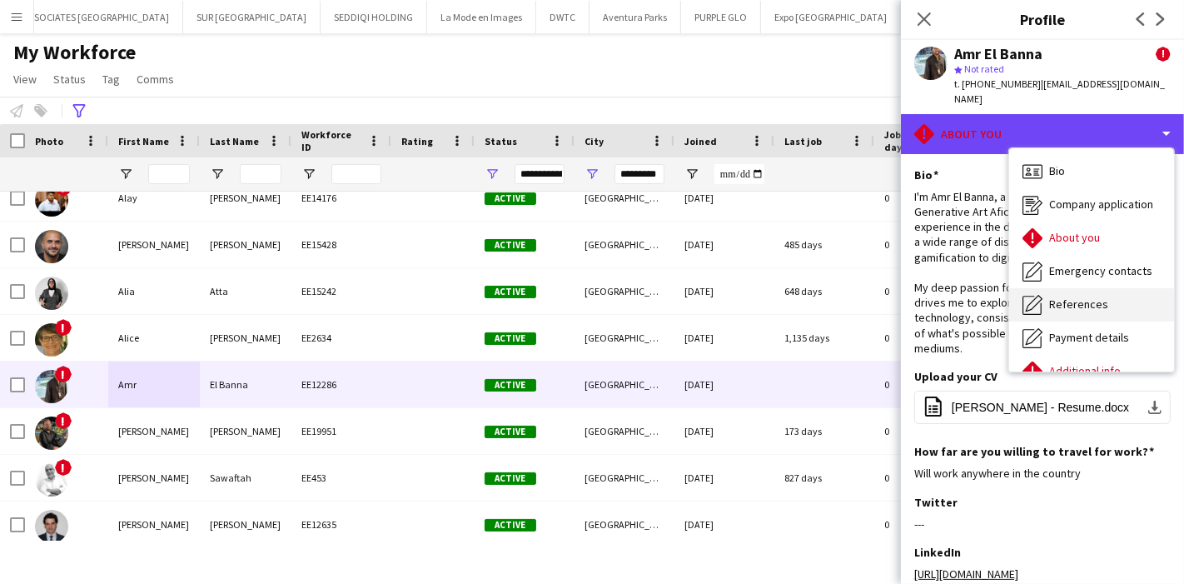
scroll to position [122, 0]
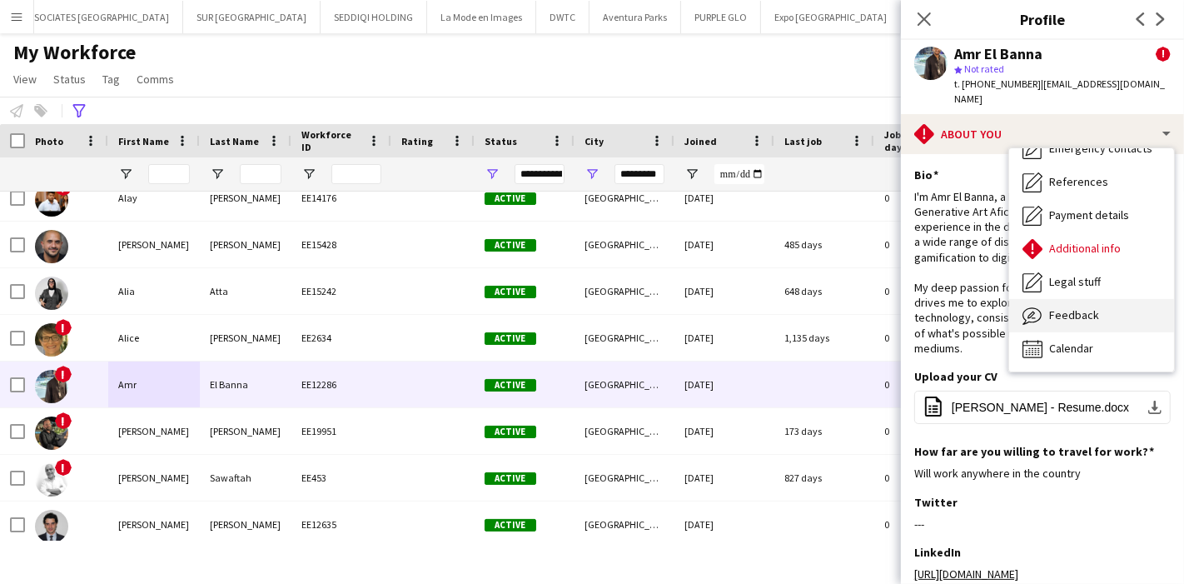
click at [1120, 299] on div "Feedback Feedback" at bounding box center [1092, 315] width 165 height 33
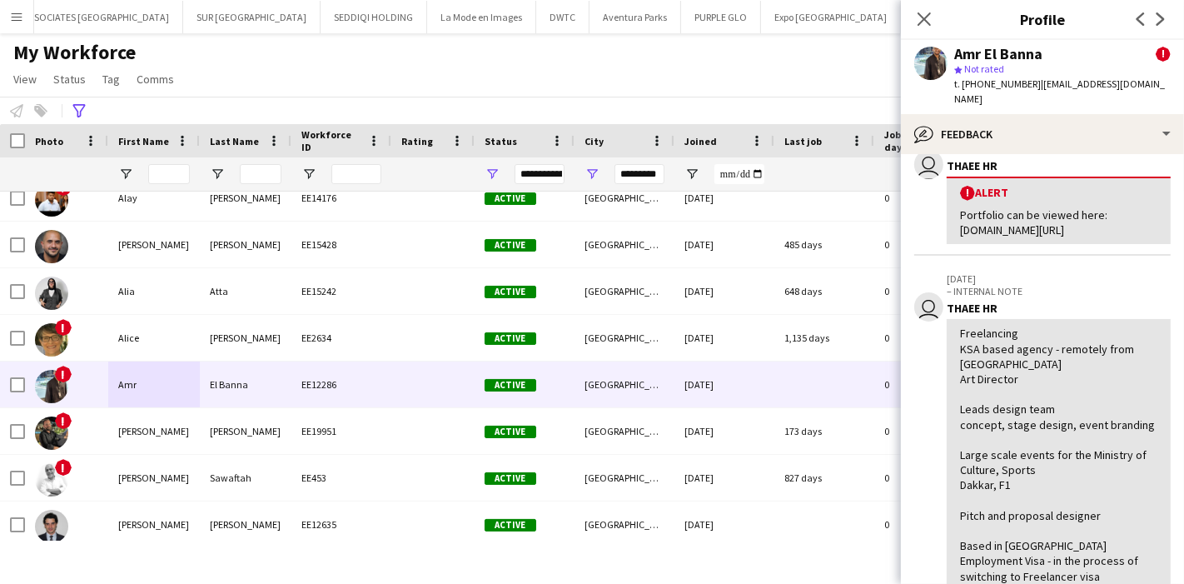
scroll to position [99, 0]
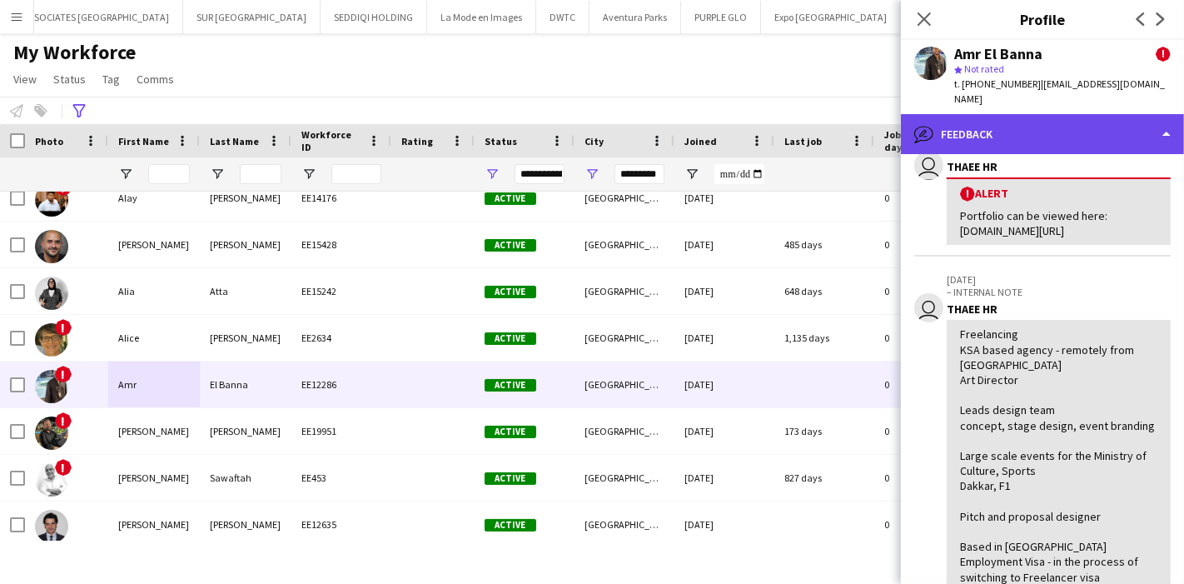
click at [1084, 130] on div "bubble-pencil Feedback" at bounding box center [1042, 134] width 283 height 40
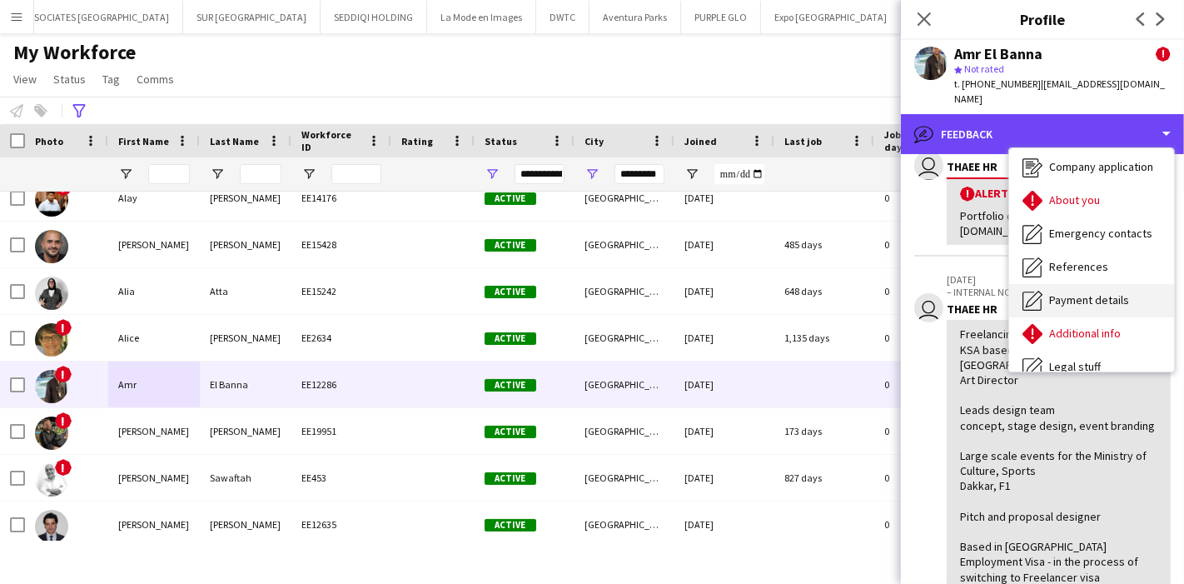
scroll to position [37, 0]
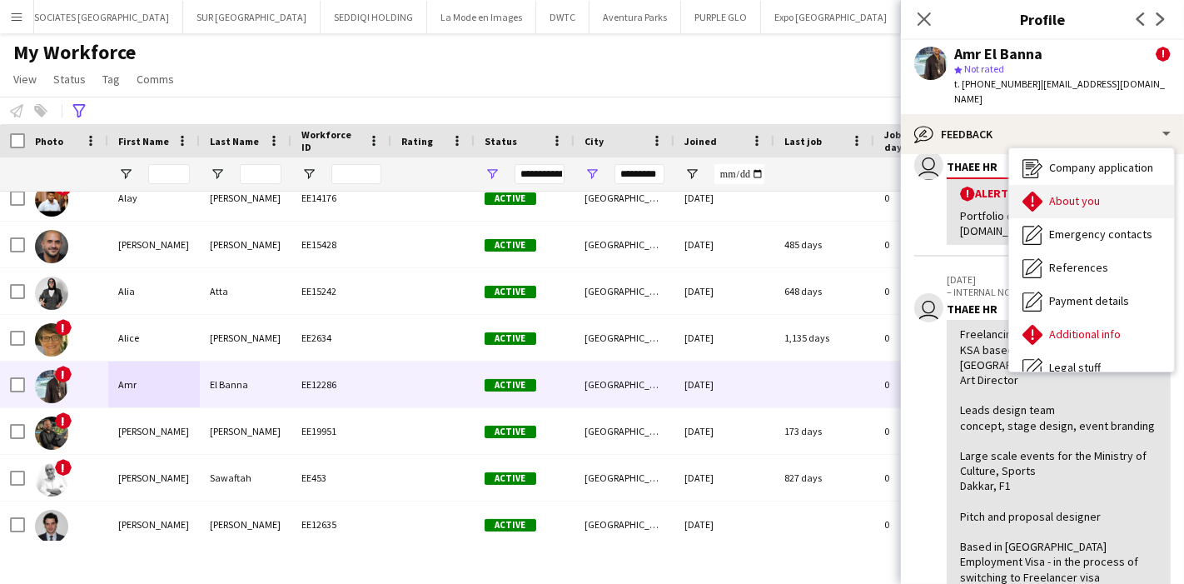
click at [1078, 193] on span "About you" at bounding box center [1075, 200] width 51 height 15
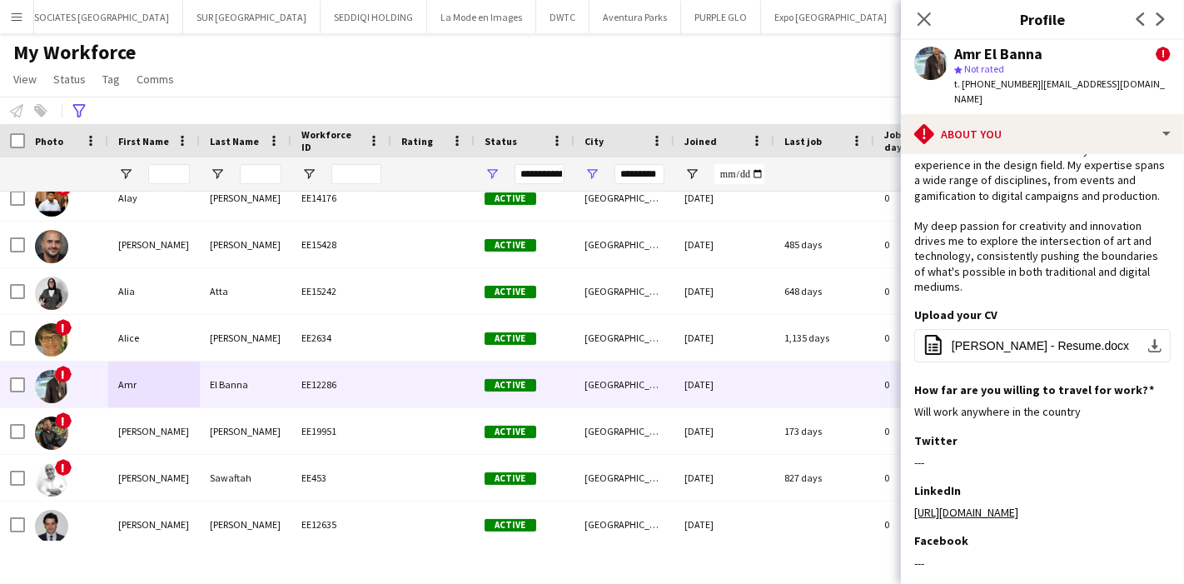
scroll to position [62, 0]
click at [1149, 338] on app-icon "download-bottom" at bounding box center [1155, 344] width 13 height 13
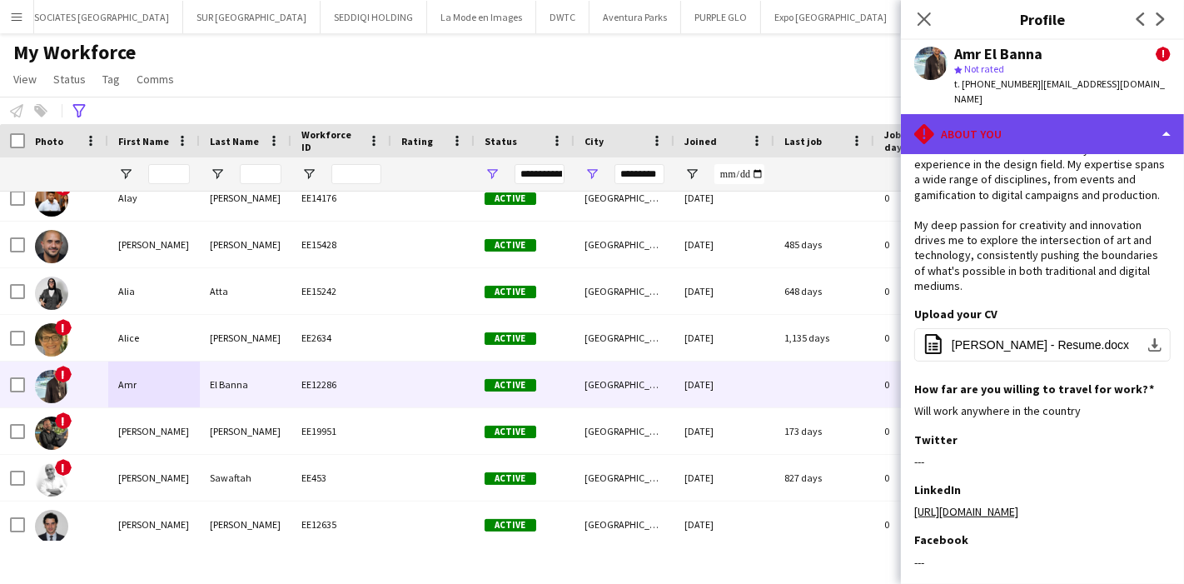
click at [1054, 134] on div "rhombus-alert About you" at bounding box center [1042, 134] width 283 height 40
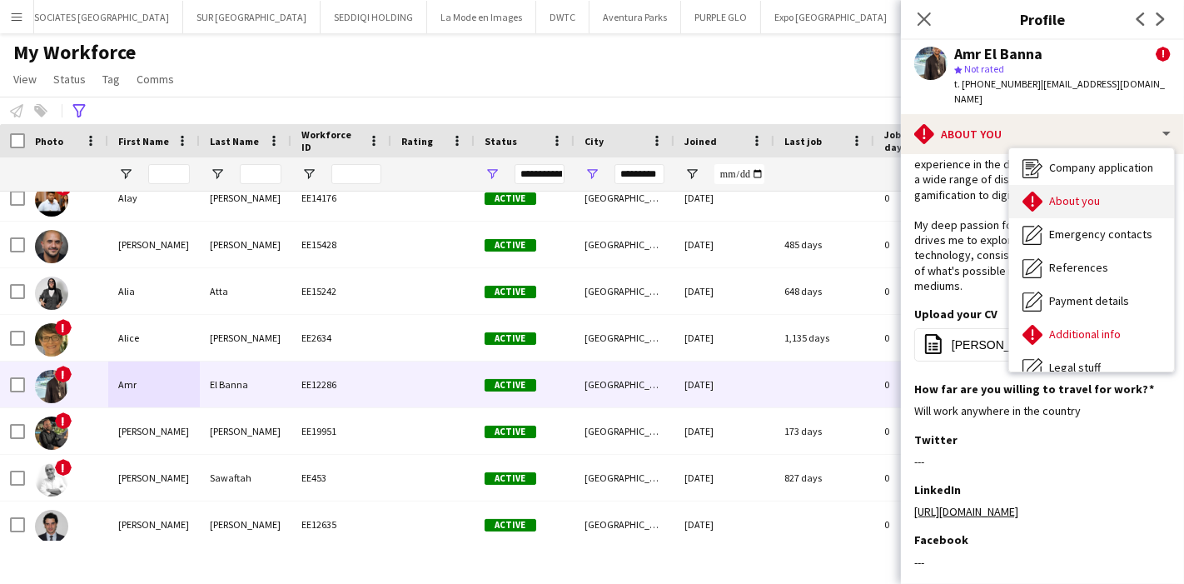
click at [1065, 194] on div "About you About you" at bounding box center [1092, 201] width 165 height 33
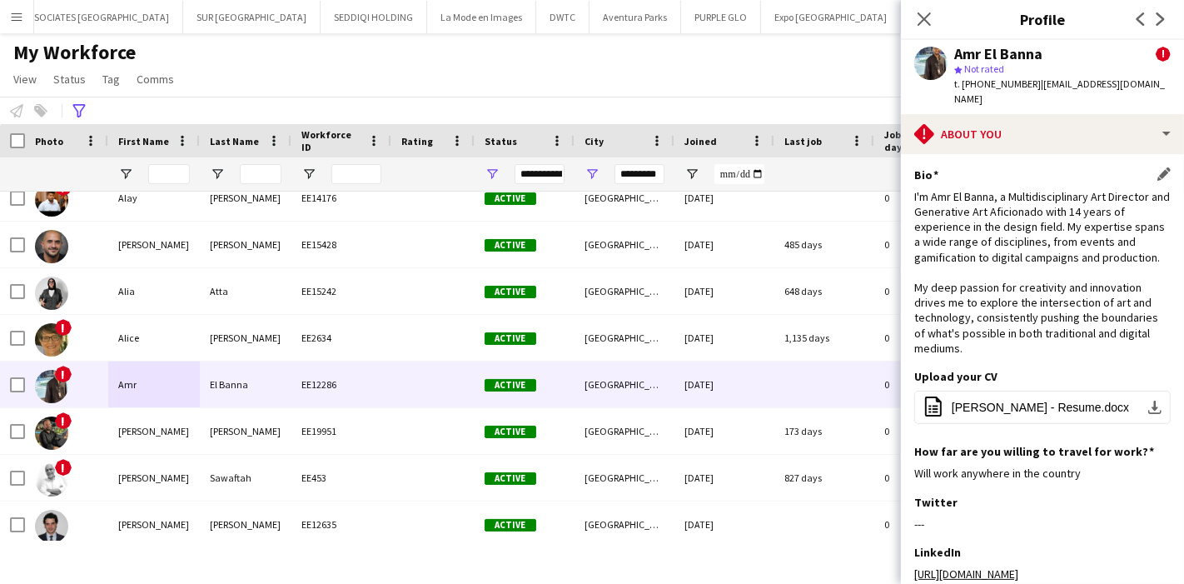
scroll to position [242, 0]
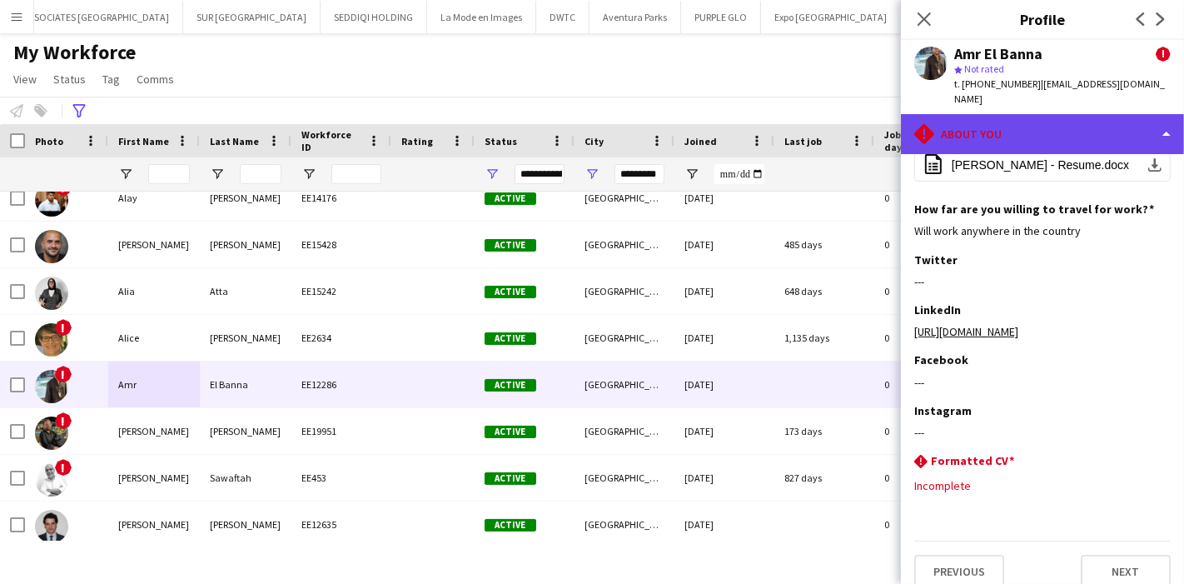
click at [1064, 128] on div "rhombus-alert About you" at bounding box center [1042, 134] width 283 height 40
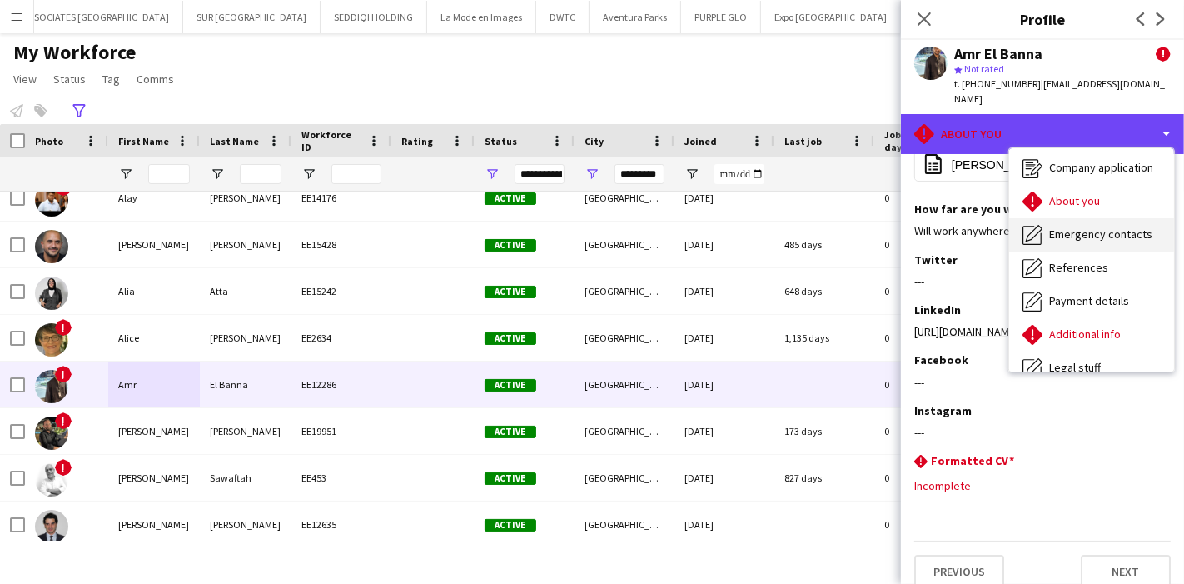
scroll to position [122, 0]
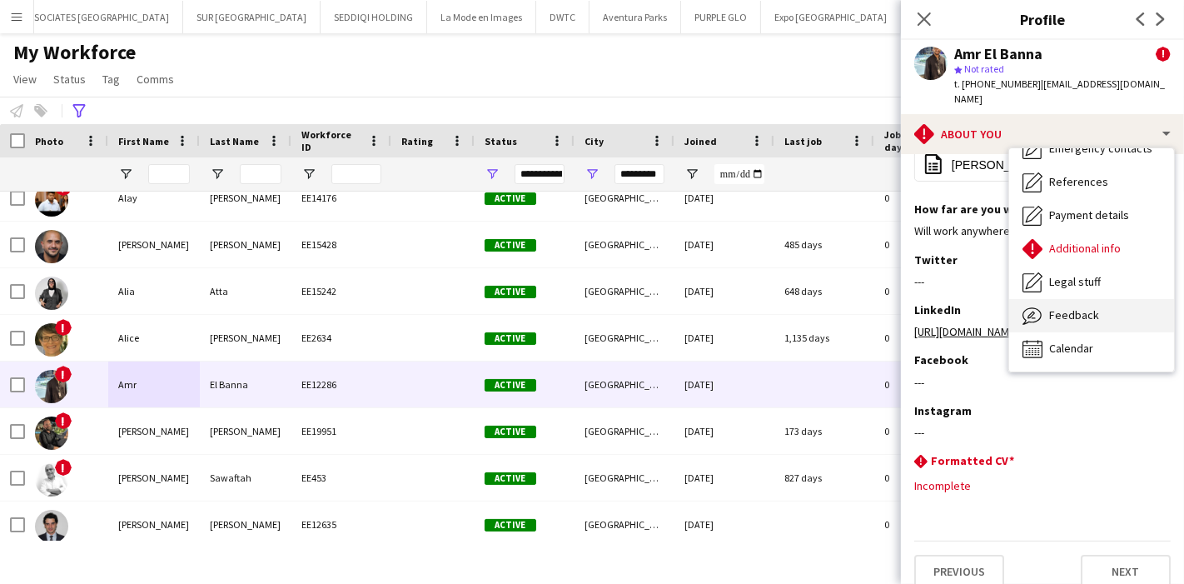
click at [1065, 307] on span "Feedback" at bounding box center [1075, 314] width 50 height 15
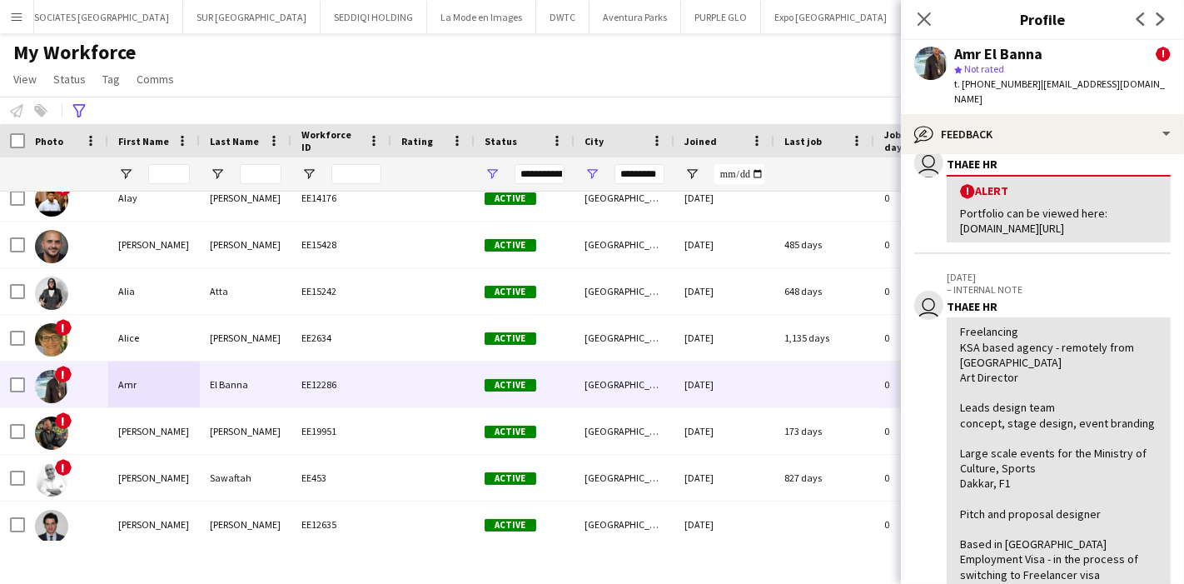
scroll to position [92, 0]
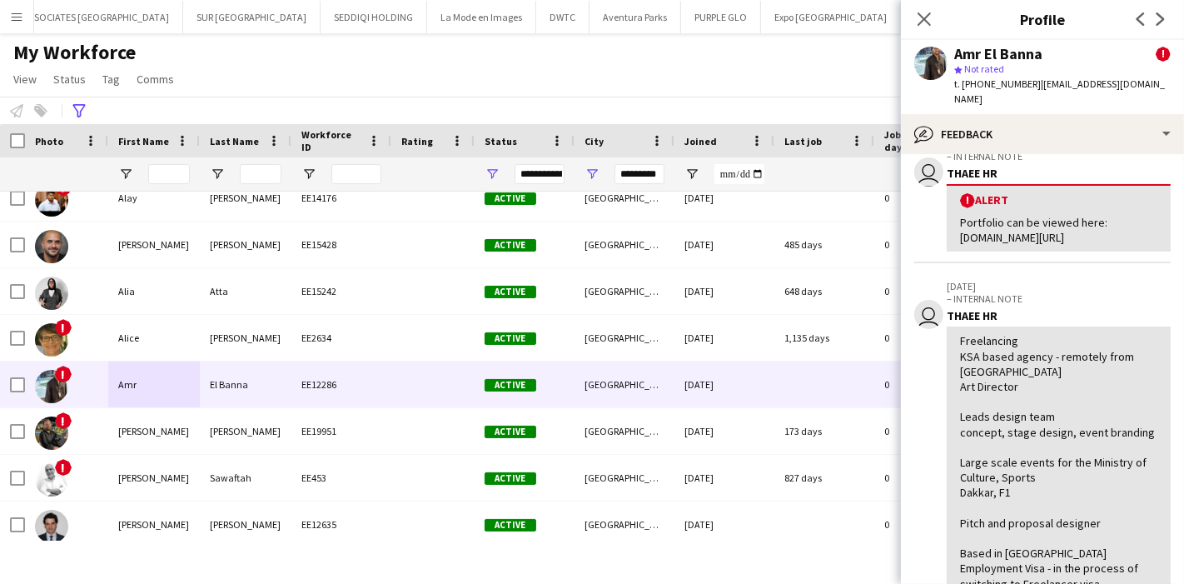
drag, startPoint x: 962, startPoint y: 221, endPoint x: 1115, endPoint y: 215, distance: 153.4
click at [1115, 215] on div "Portfolio can be viewed here: amrmbanna.wixsite.com/mysite" at bounding box center [1058, 230] width 197 height 30
copy div "amrmbanna.wixsite.com/mysite"
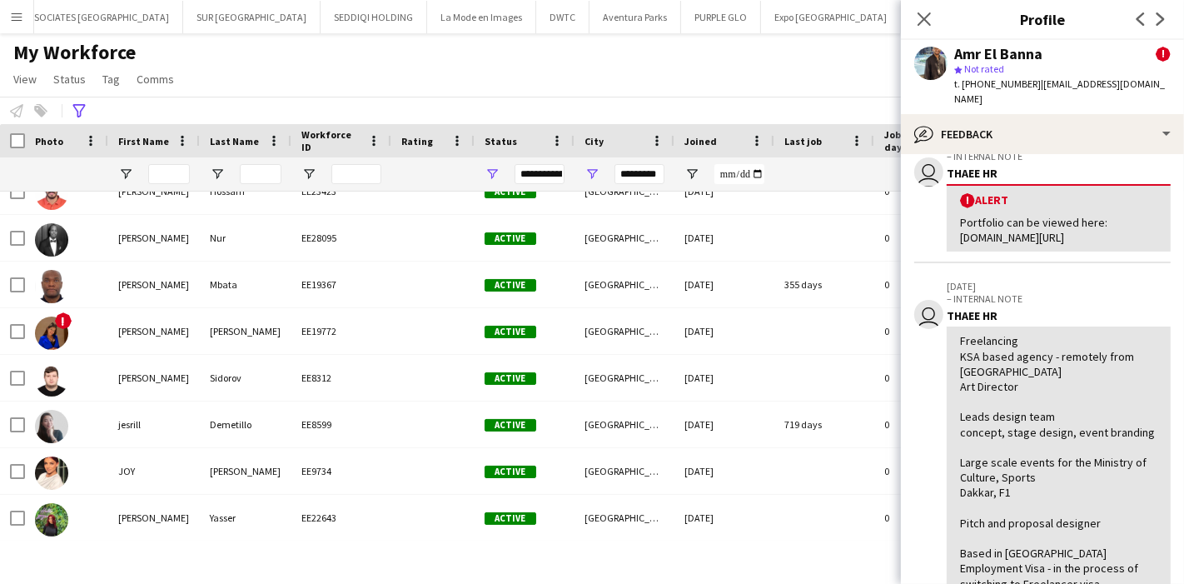
scroll to position [2276, 0]
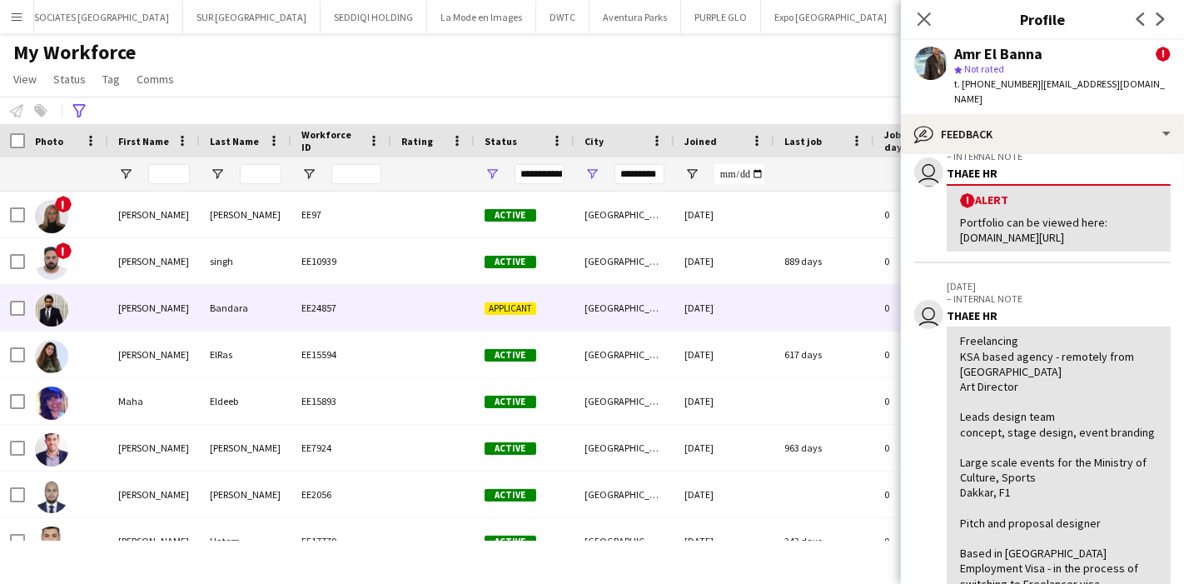
click at [133, 322] on div "Kusal Rathna" at bounding box center [154, 308] width 92 height 46
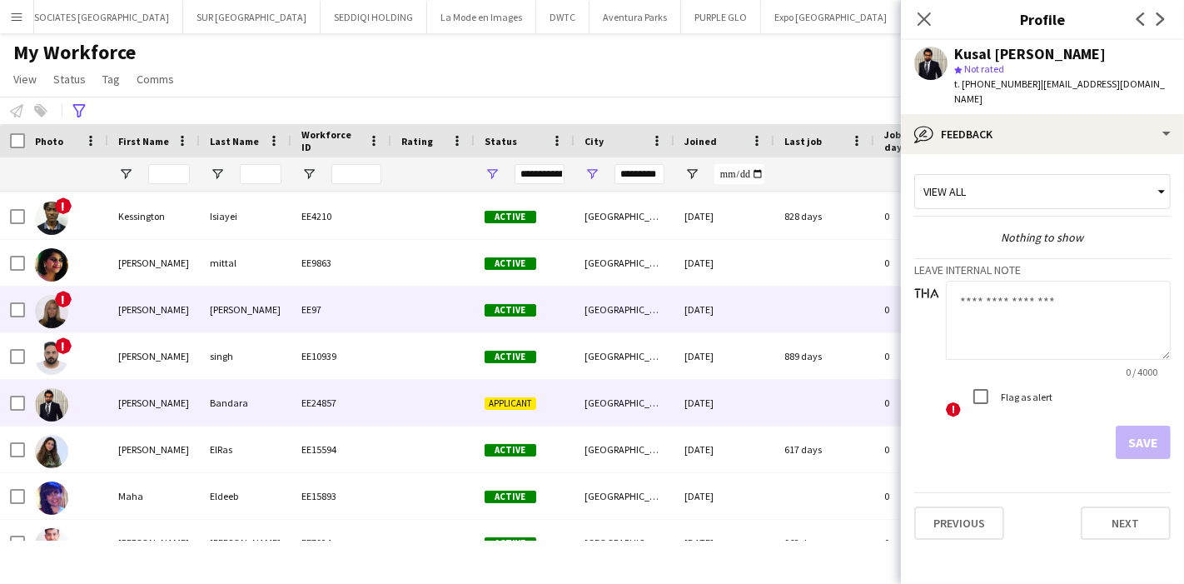
click at [137, 293] on div "Kristen" at bounding box center [154, 310] width 92 height 46
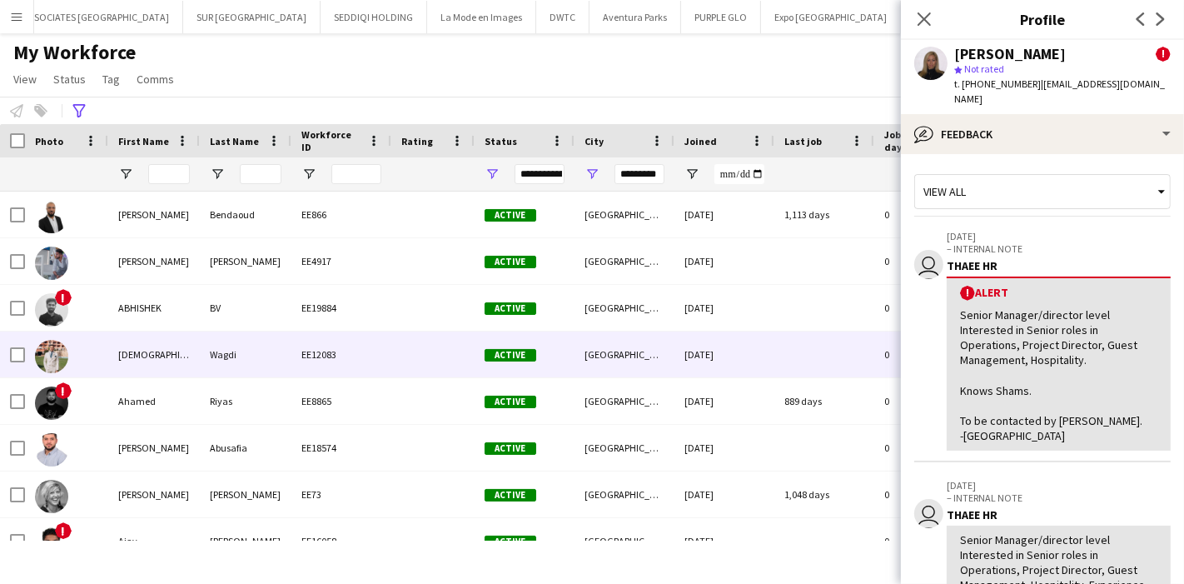
click at [141, 352] on div "Adham" at bounding box center [154, 355] width 92 height 46
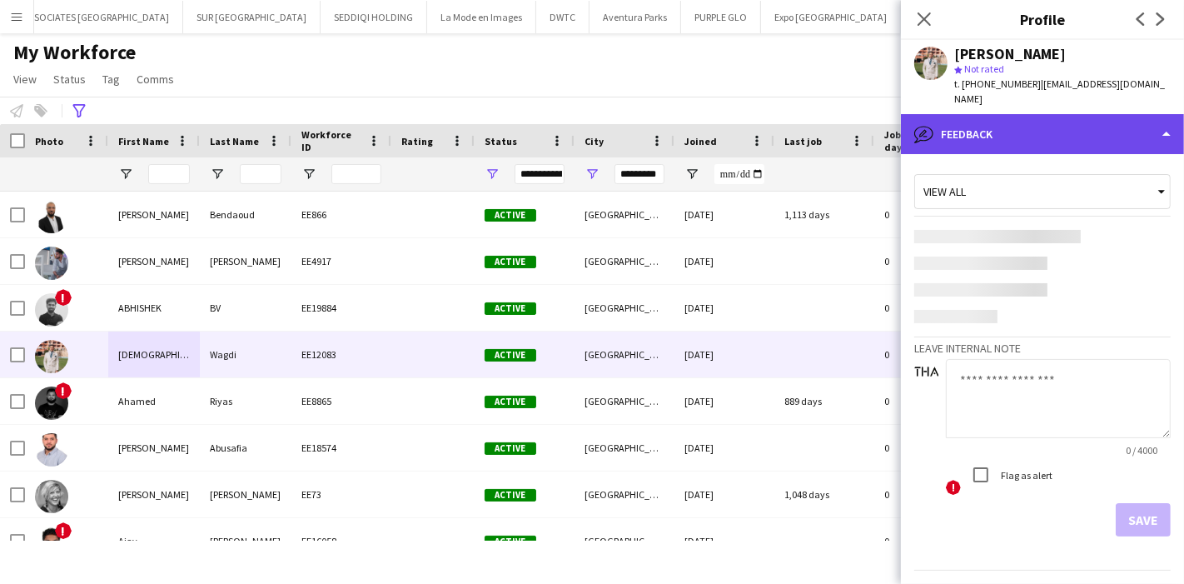
click at [1059, 136] on div "bubble-pencil Feedback" at bounding box center [1042, 134] width 283 height 40
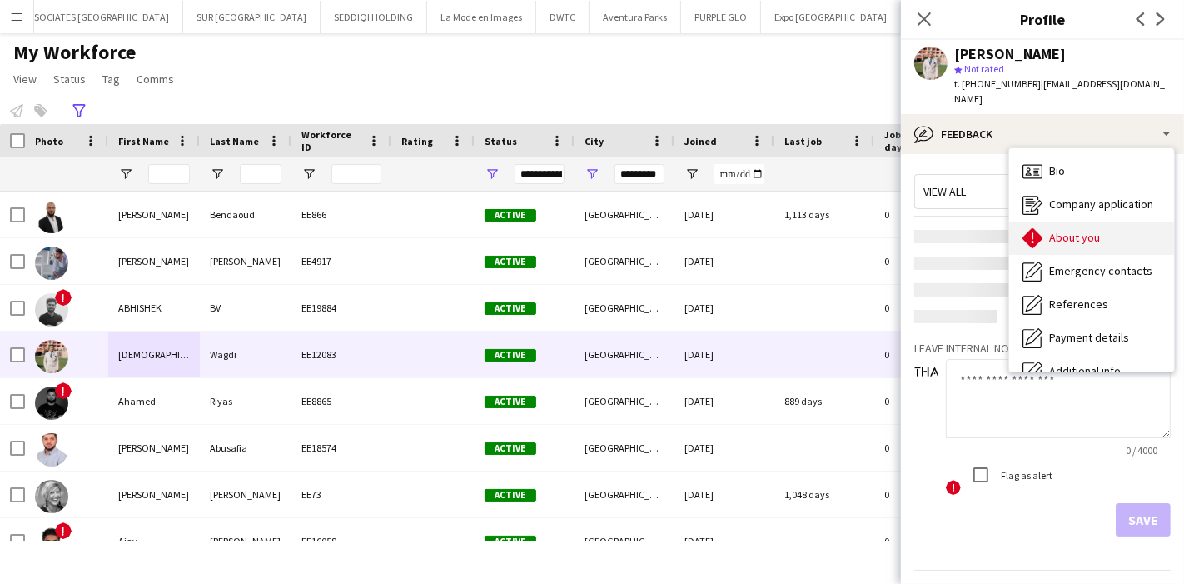
click at [1074, 230] on span "About you" at bounding box center [1075, 237] width 51 height 15
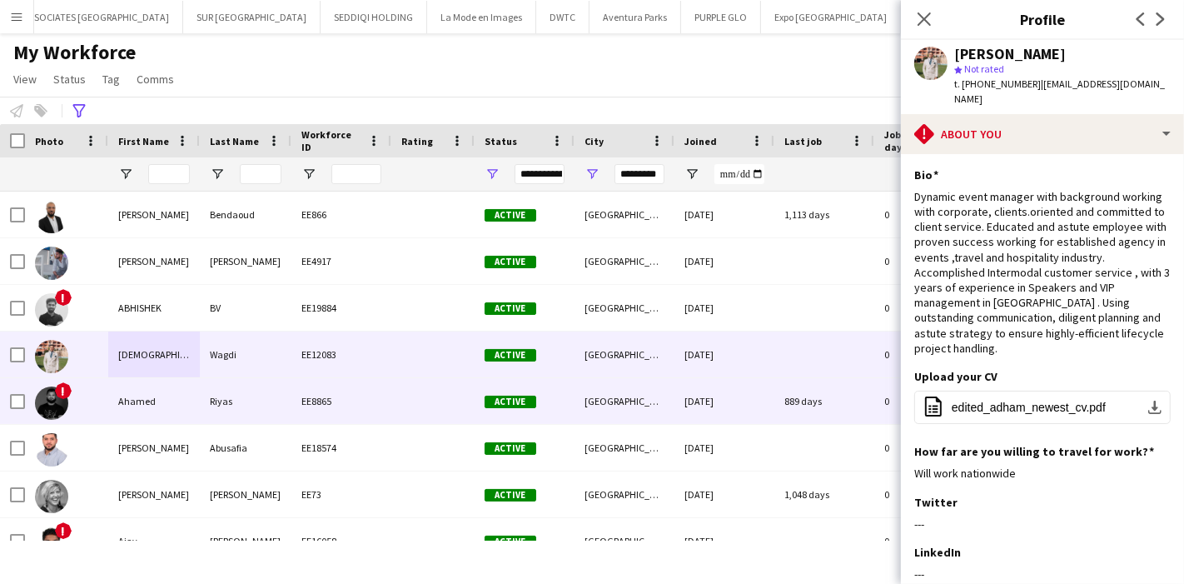
click at [123, 410] on div "Ahamed" at bounding box center [154, 401] width 92 height 46
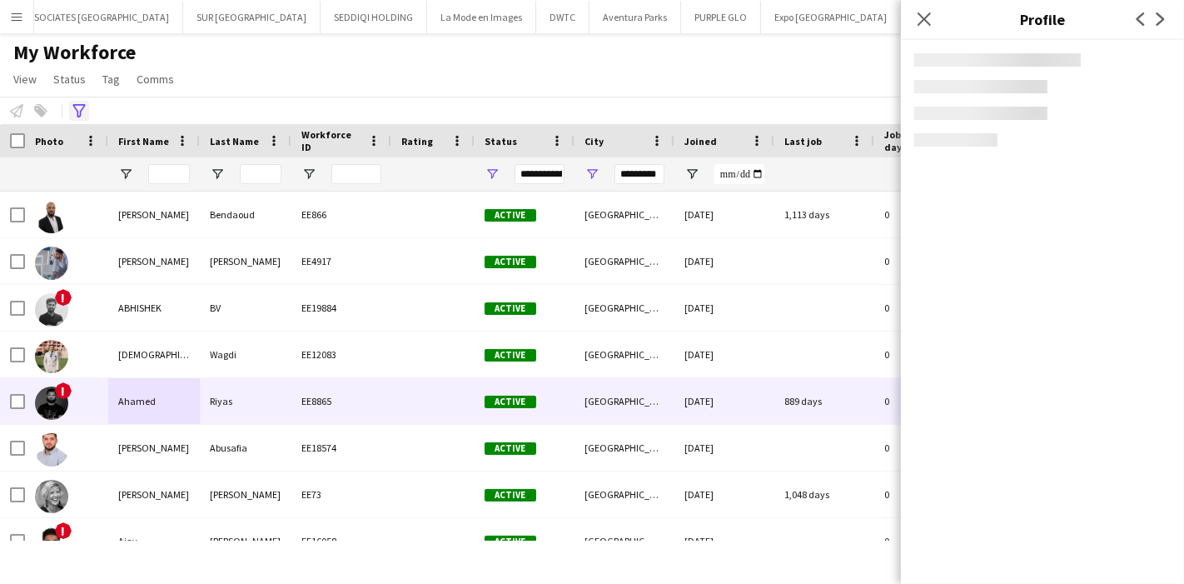
click at [79, 113] on icon at bounding box center [78, 110] width 12 height 13
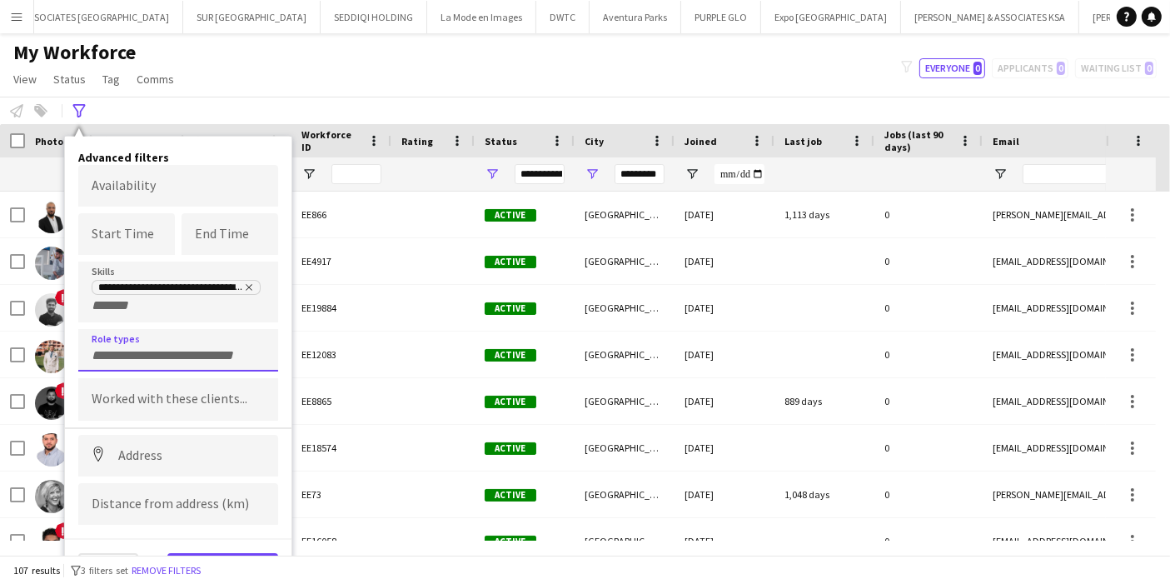
click at [167, 348] on input "Type to search role types..." at bounding box center [178, 355] width 173 height 15
type input "**"
click at [168, 400] on div "3D Designer" at bounding box center [178, 396] width 200 height 40
click at [223, 553] on button "View results" at bounding box center [222, 569] width 111 height 33
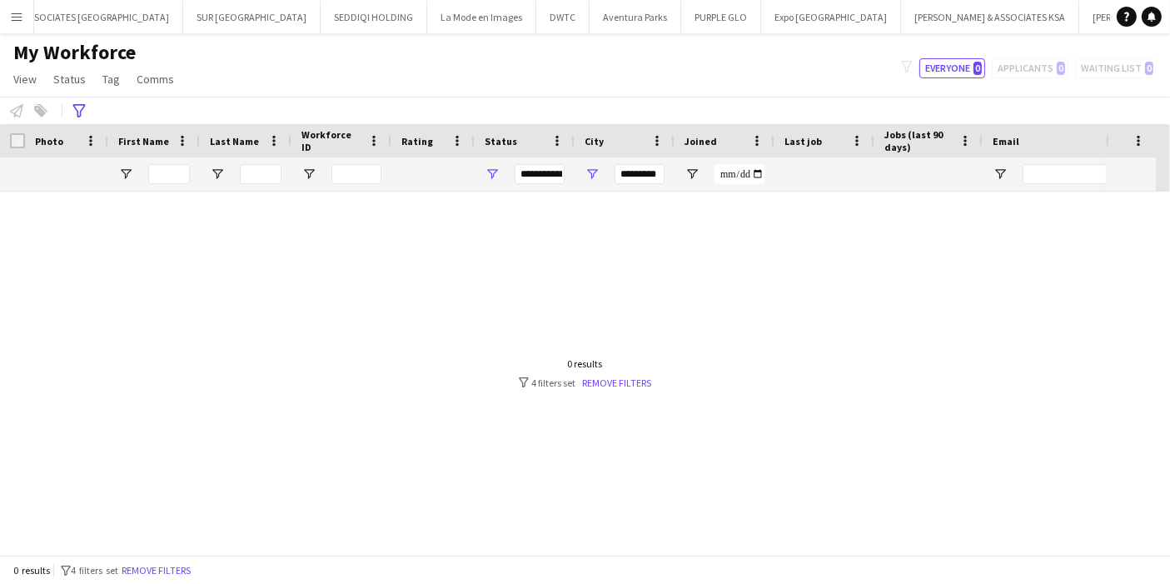
type input "***"
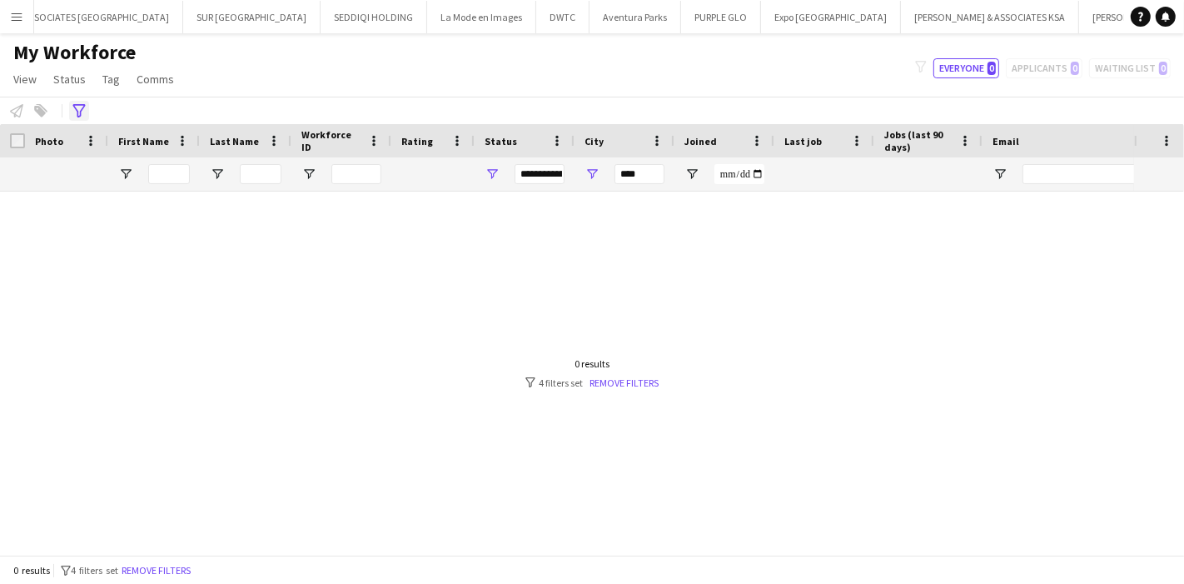
click at [74, 112] on icon "Advanced filters" at bounding box center [78, 110] width 13 height 13
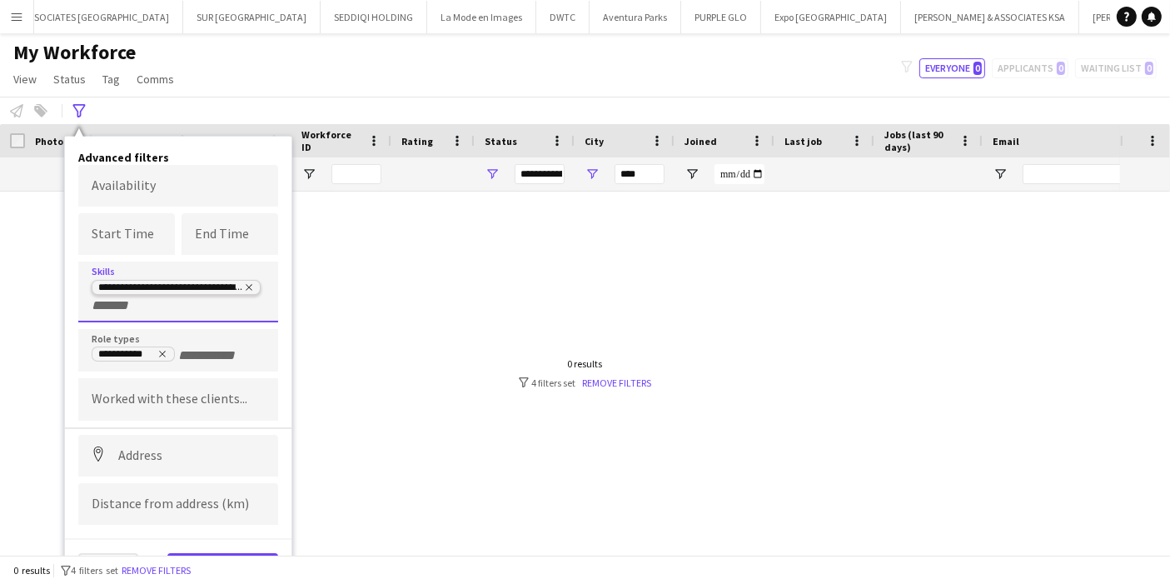
click at [246, 284] on icon "Remove tag" at bounding box center [249, 287] width 10 height 10
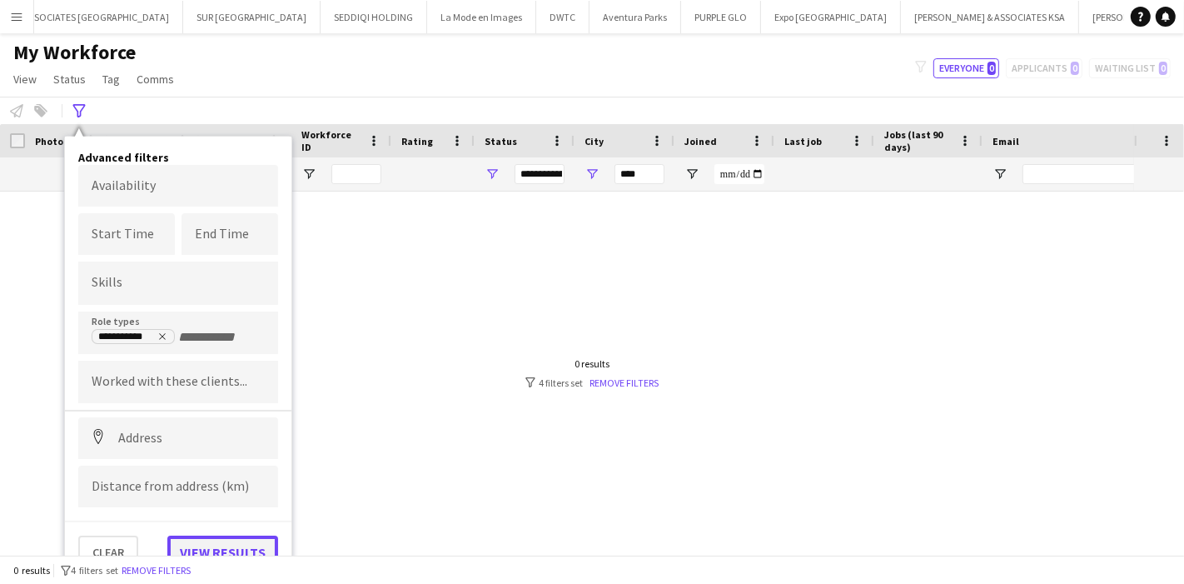
click at [226, 538] on button "View results" at bounding box center [222, 552] width 111 height 33
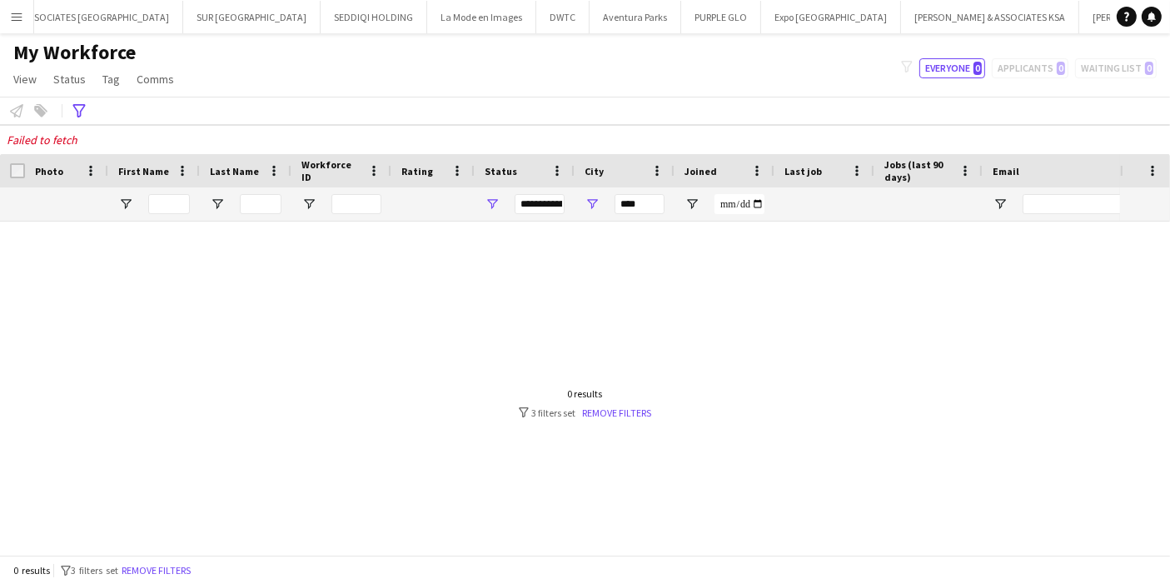
click at [390, 97] on div "**********" at bounding box center [585, 110] width 1170 height 27
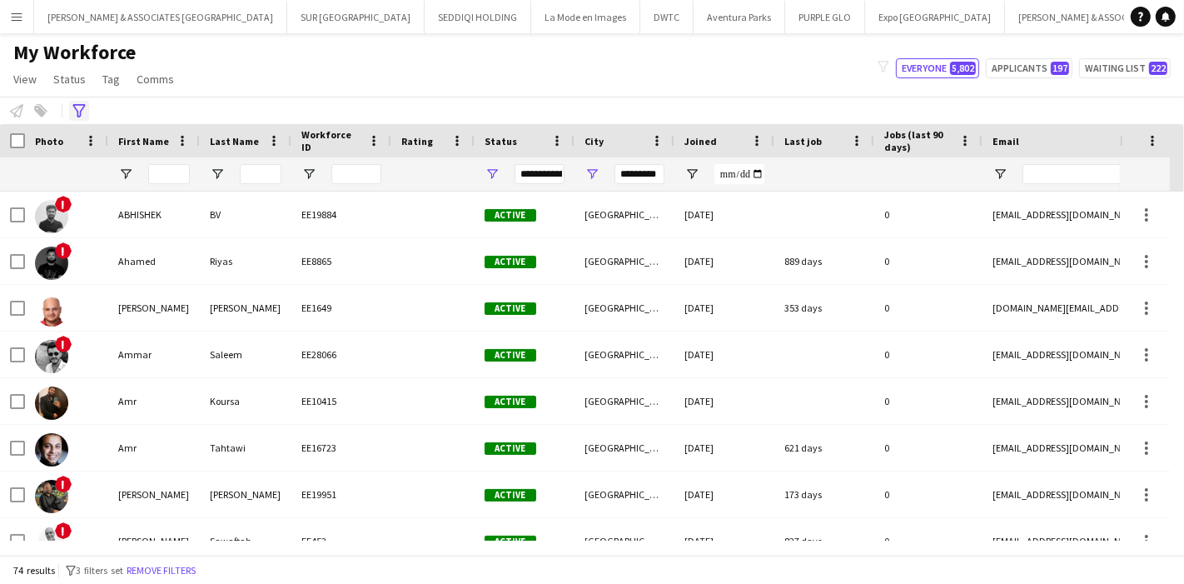
click at [81, 111] on icon at bounding box center [78, 110] width 12 height 13
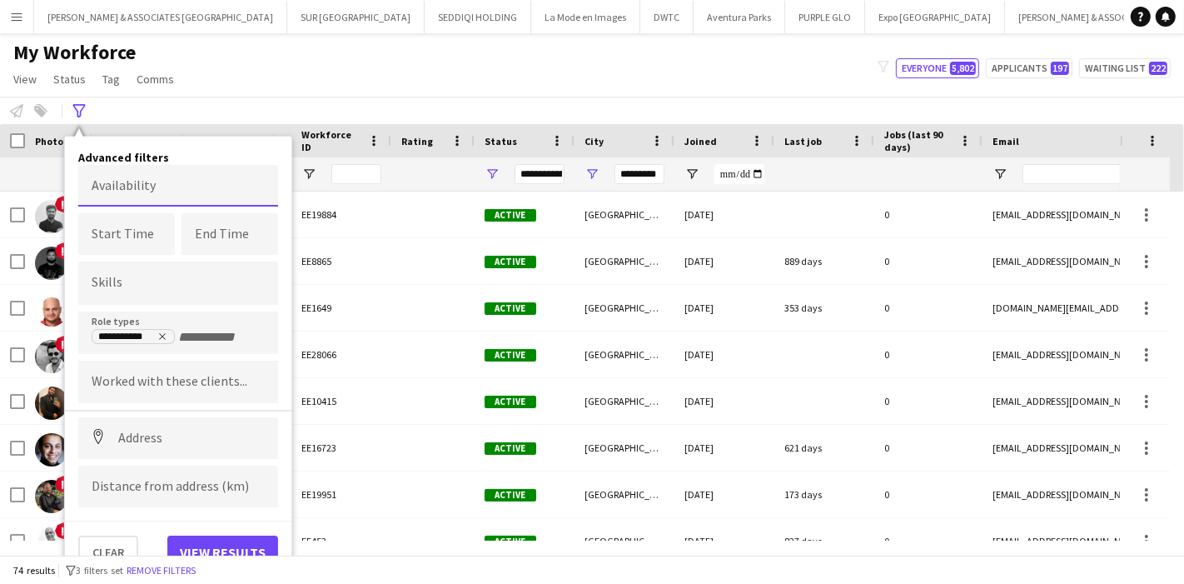
click at [181, 179] on body "Menu Boards Boards Boards All jobs Status Workforce Workforce My Workforce Recr…" at bounding box center [592, 292] width 1184 height 584
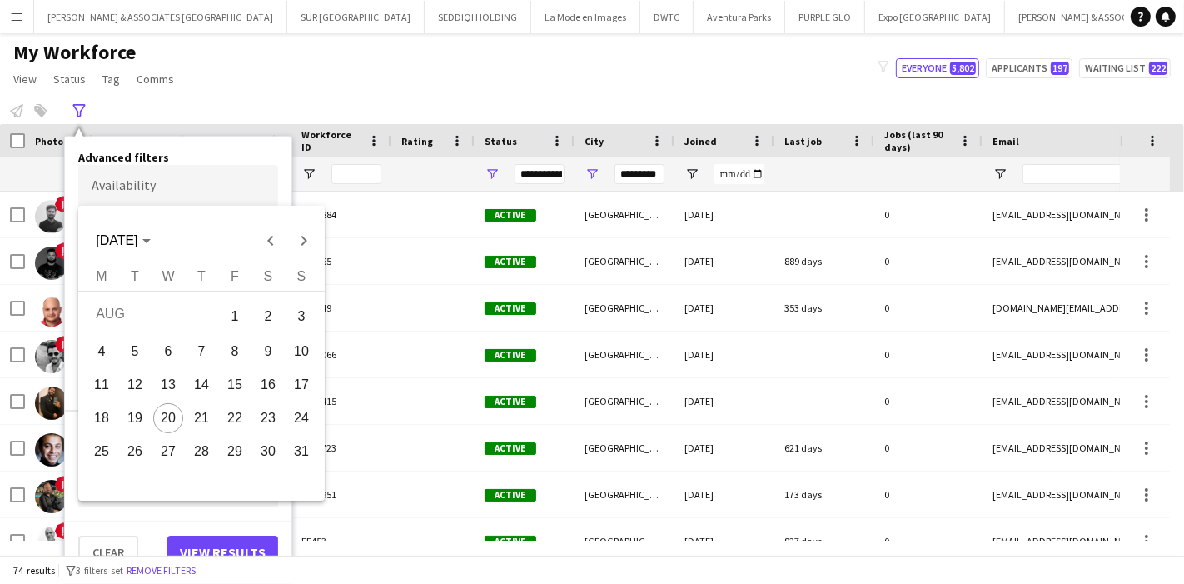
click at [255, 73] on div at bounding box center [592, 292] width 1184 height 584
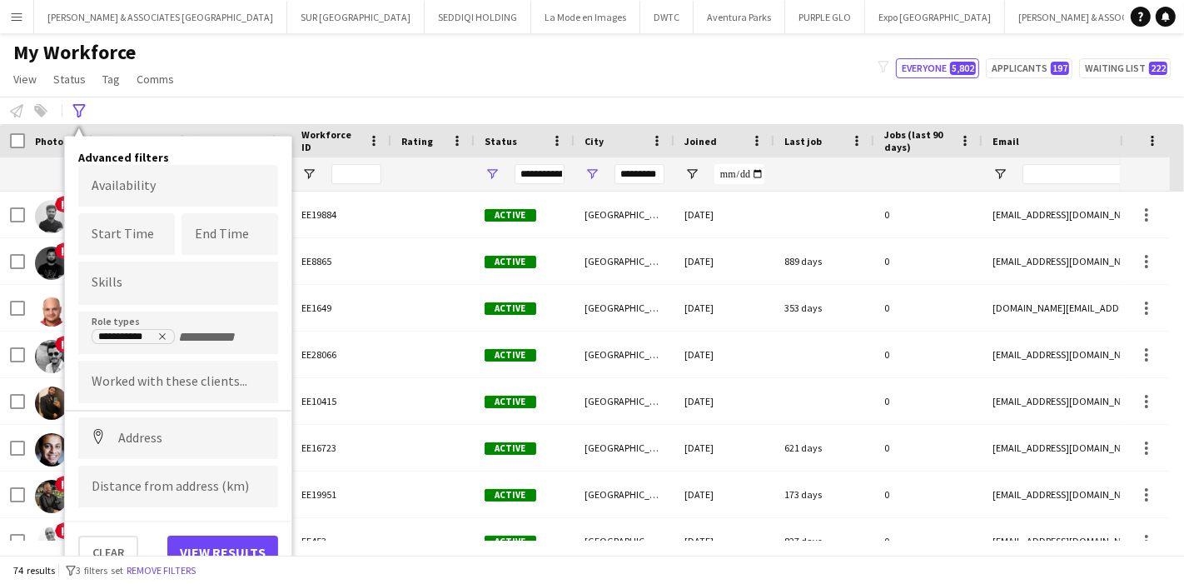
click at [312, 62] on div "My Workforce View Views Default view [PERSON_NAME] New view Update view Delete …" at bounding box center [592, 68] width 1184 height 57
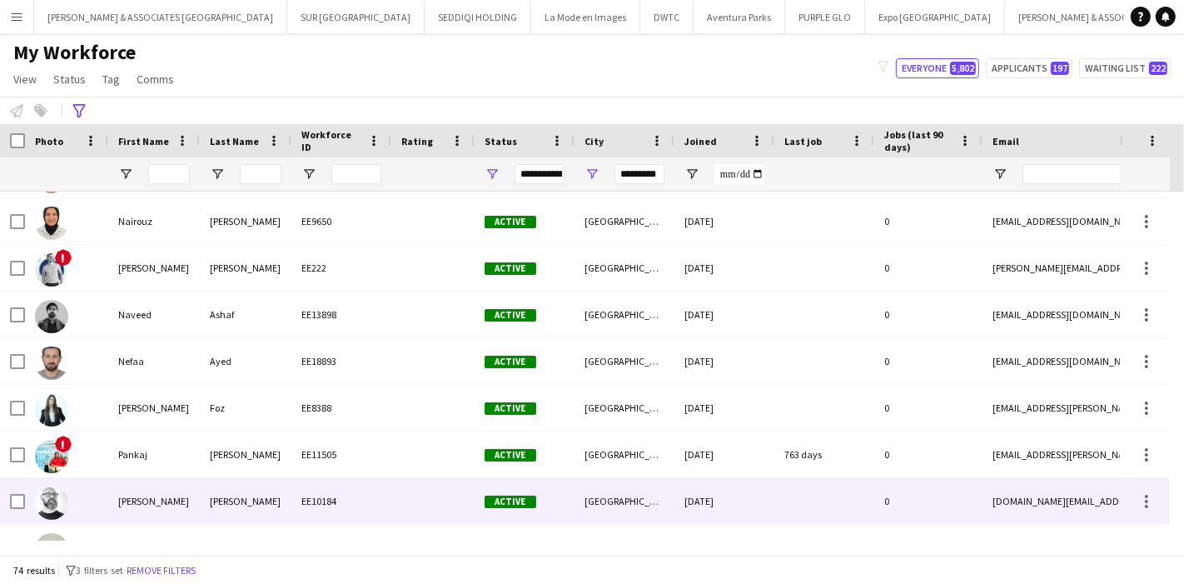
click at [277, 484] on div "Gomes" at bounding box center [246, 501] width 92 height 46
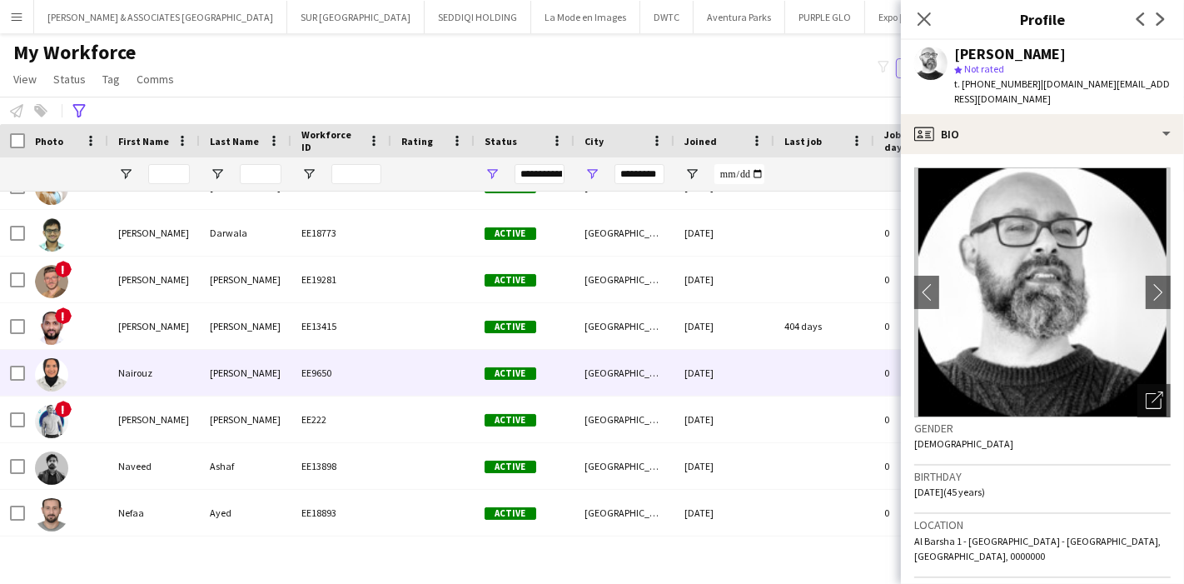
click at [230, 367] on div "Elsayed" at bounding box center [246, 373] width 92 height 46
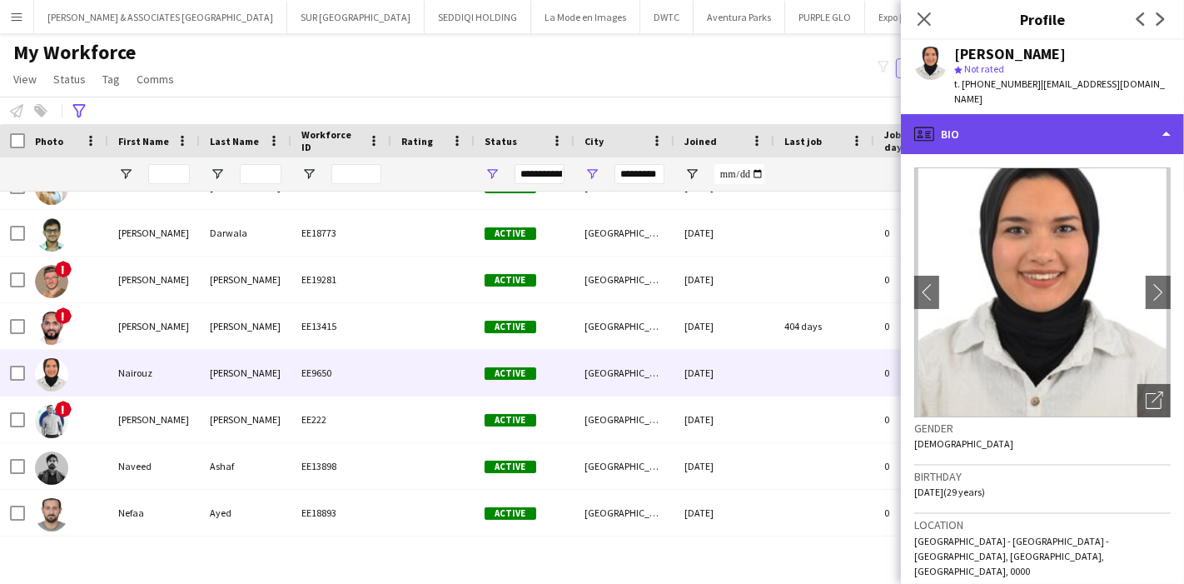
click at [1083, 117] on div "profile Bio" at bounding box center [1042, 134] width 283 height 40
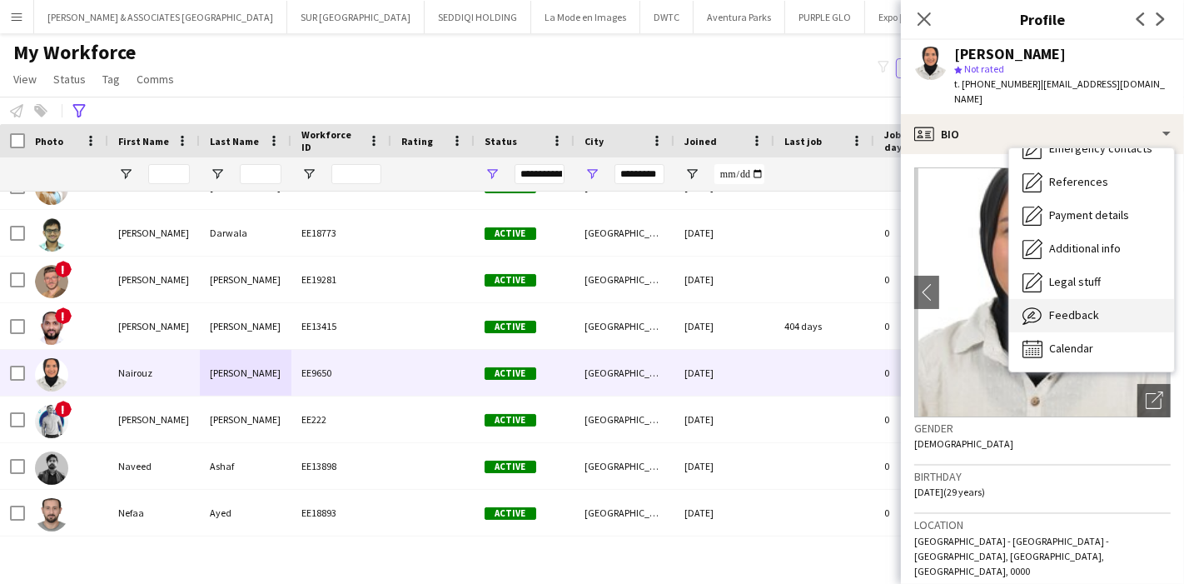
click at [1092, 307] on span "Feedback" at bounding box center [1075, 314] width 50 height 15
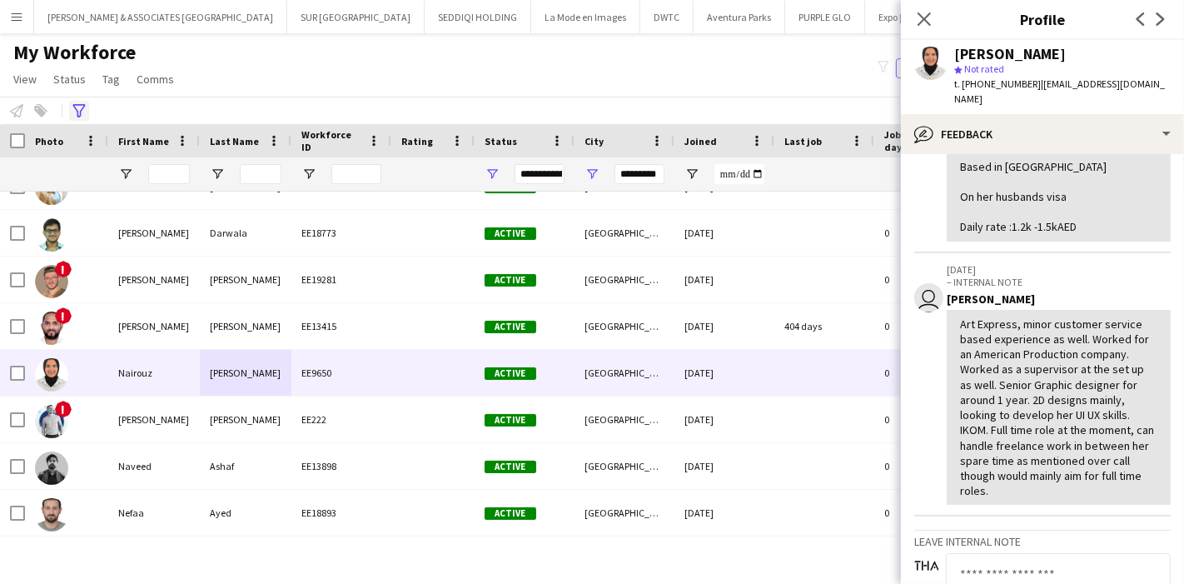
click at [85, 101] on div "Advanced filters" at bounding box center [79, 111] width 20 height 20
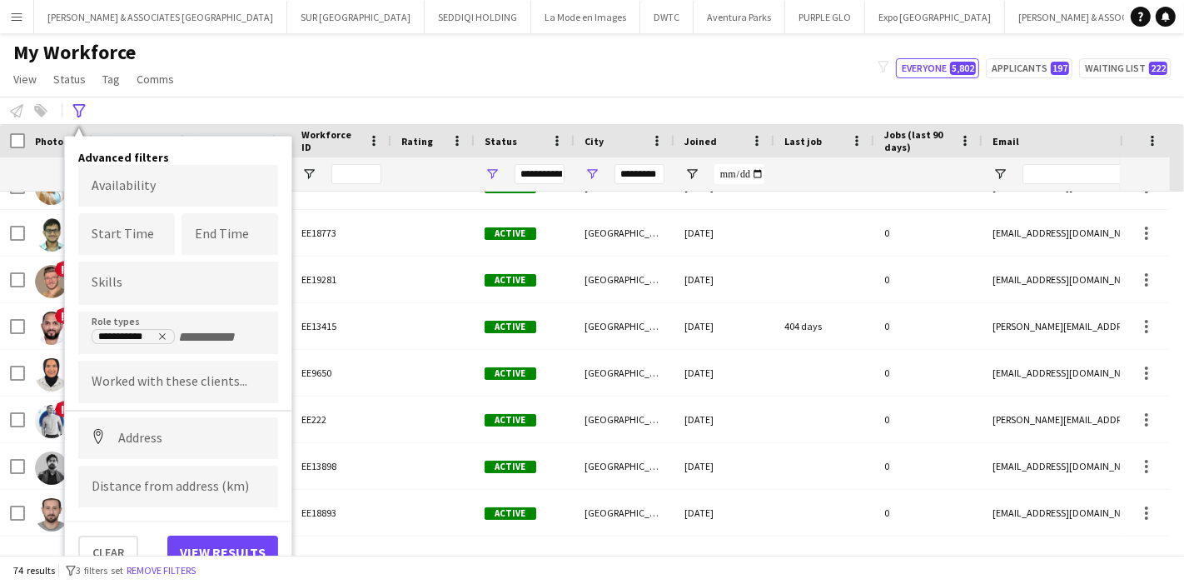
click at [169, 289] on div at bounding box center [178, 283] width 200 height 42
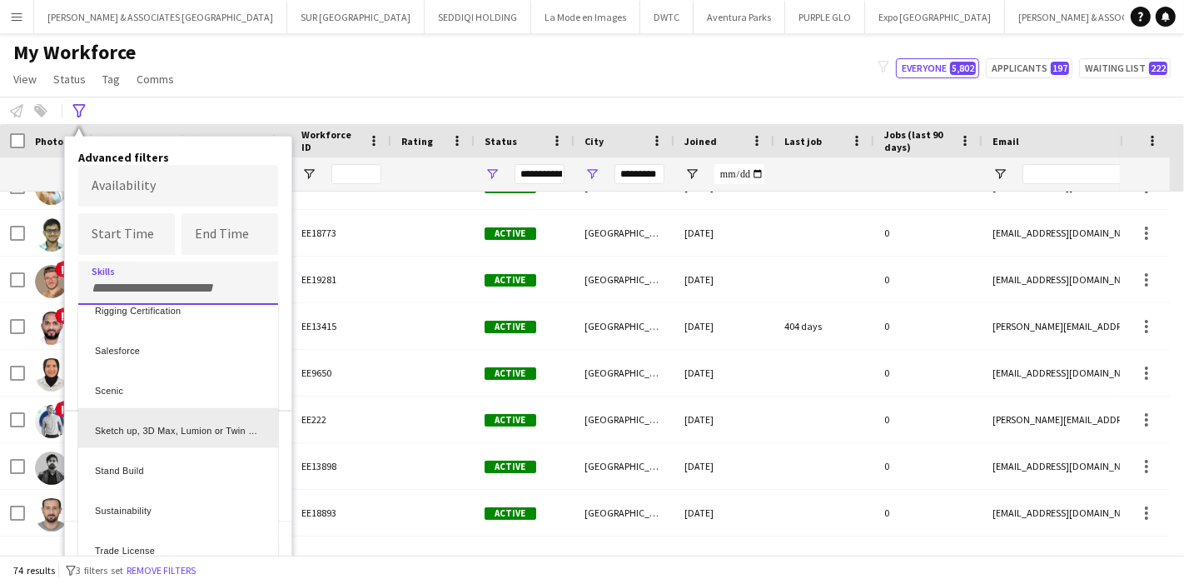
click at [217, 428] on div "Sketch up, 3D Max, Lumion or Twin motion" at bounding box center [178, 428] width 200 height 40
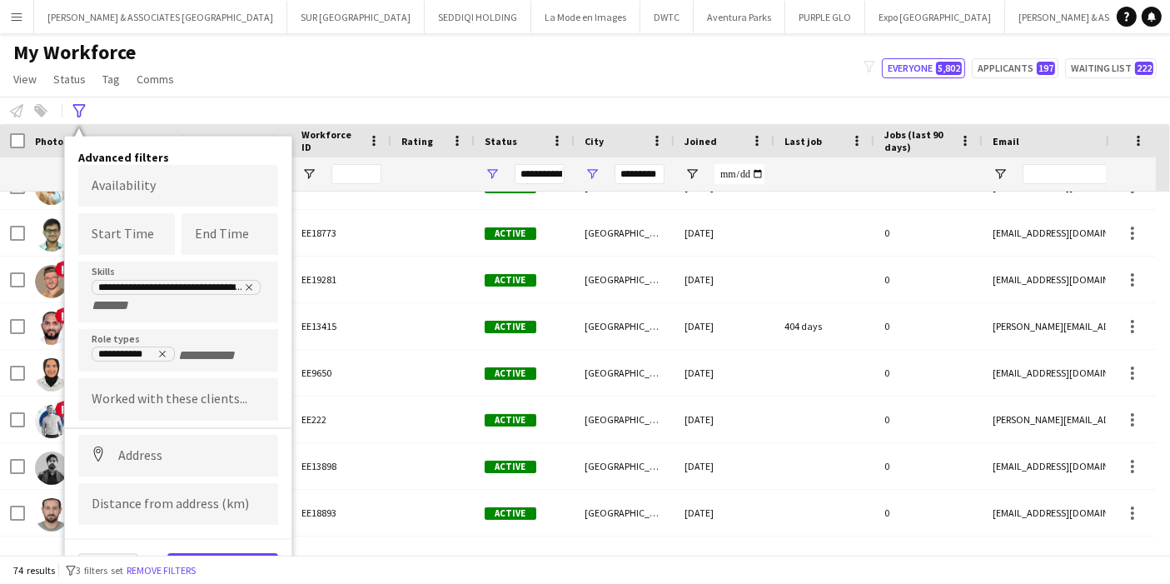
click at [222, 553] on button "View results" at bounding box center [222, 569] width 111 height 33
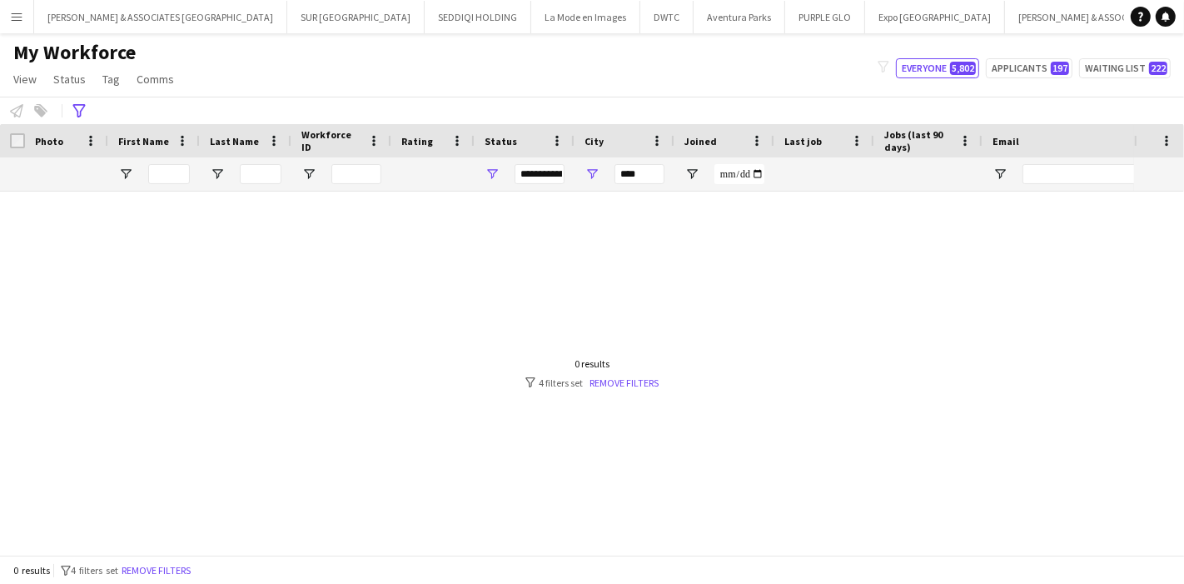
type input "*********"
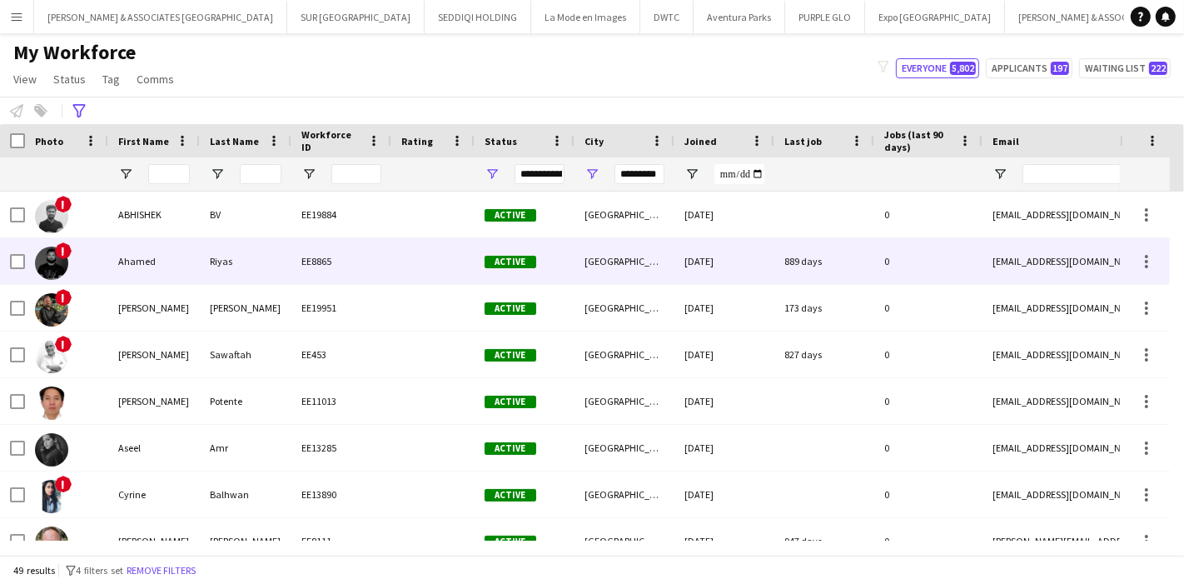
click at [185, 275] on div "Ahamed" at bounding box center [154, 261] width 92 height 46
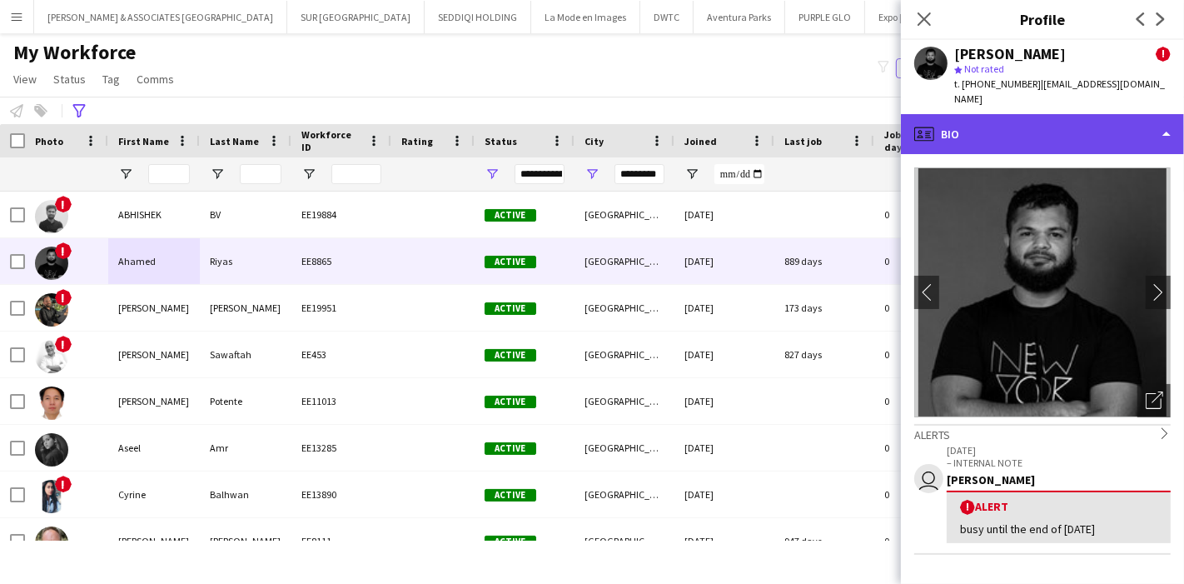
click at [1005, 132] on div "profile Bio" at bounding box center [1042, 134] width 283 height 40
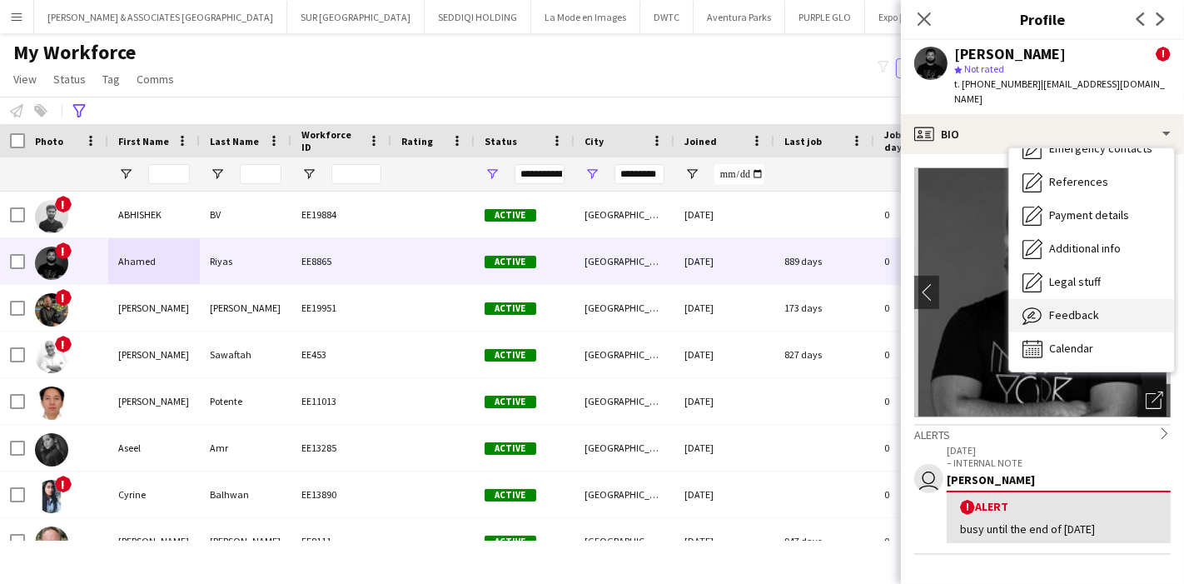
click at [1064, 307] on span "Feedback" at bounding box center [1075, 314] width 50 height 15
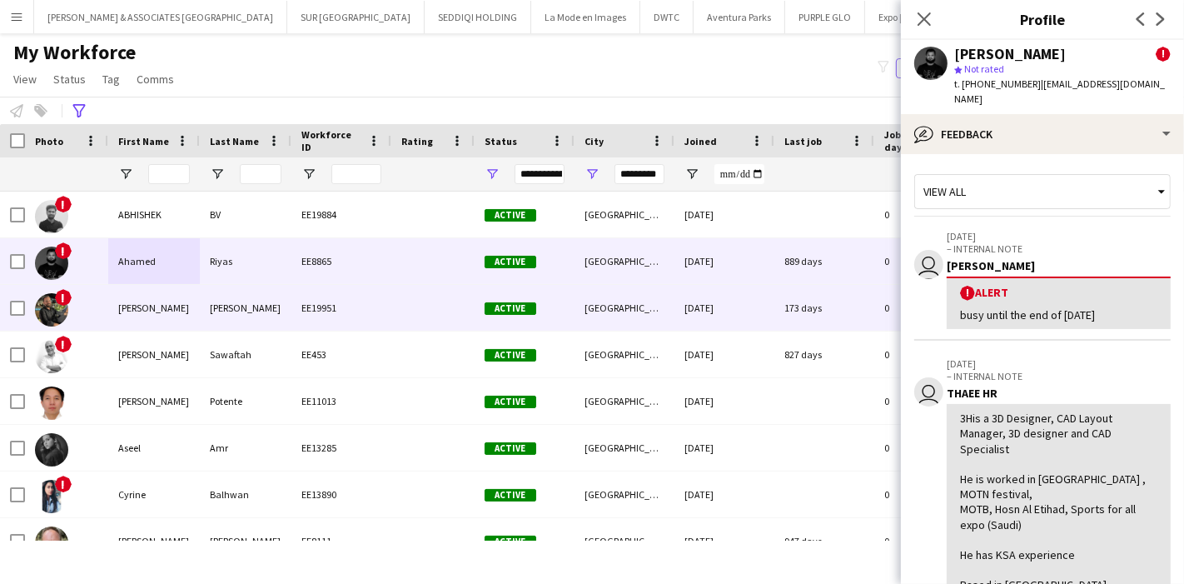
click at [172, 327] on div "Anas" at bounding box center [154, 308] width 92 height 46
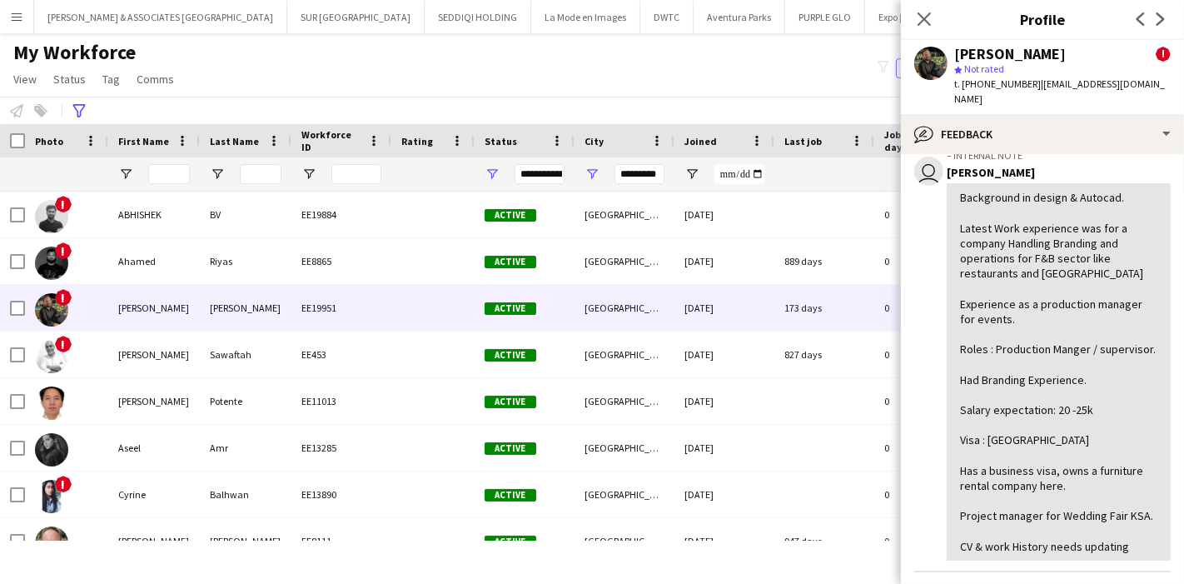
scroll to position [232, 0]
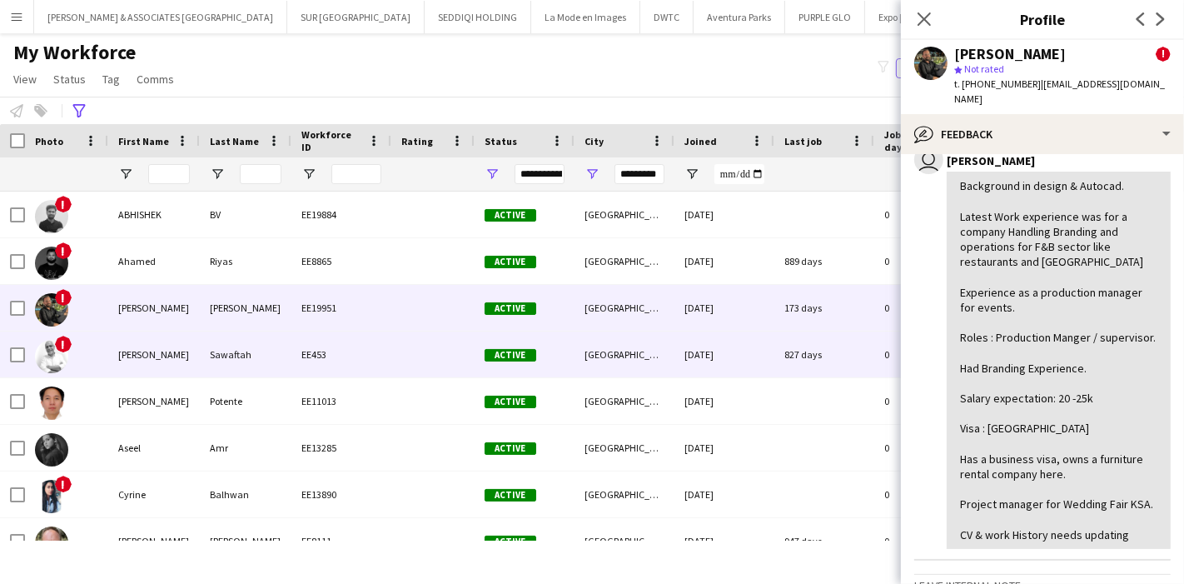
click at [121, 346] on div "Anas" at bounding box center [154, 355] width 92 height 46
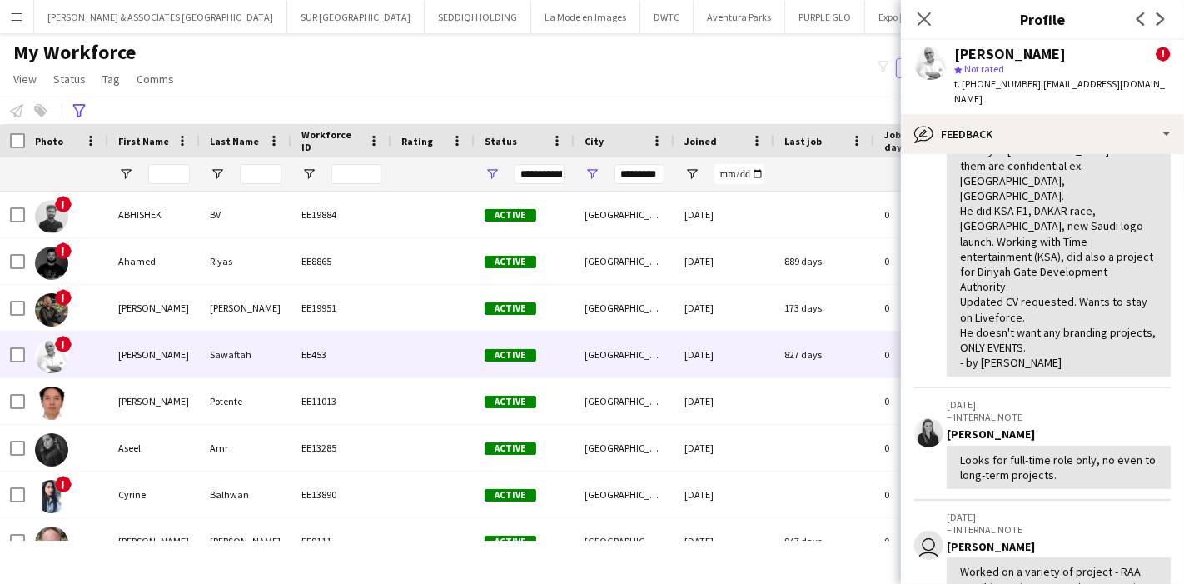
scroll to position [419, 0]
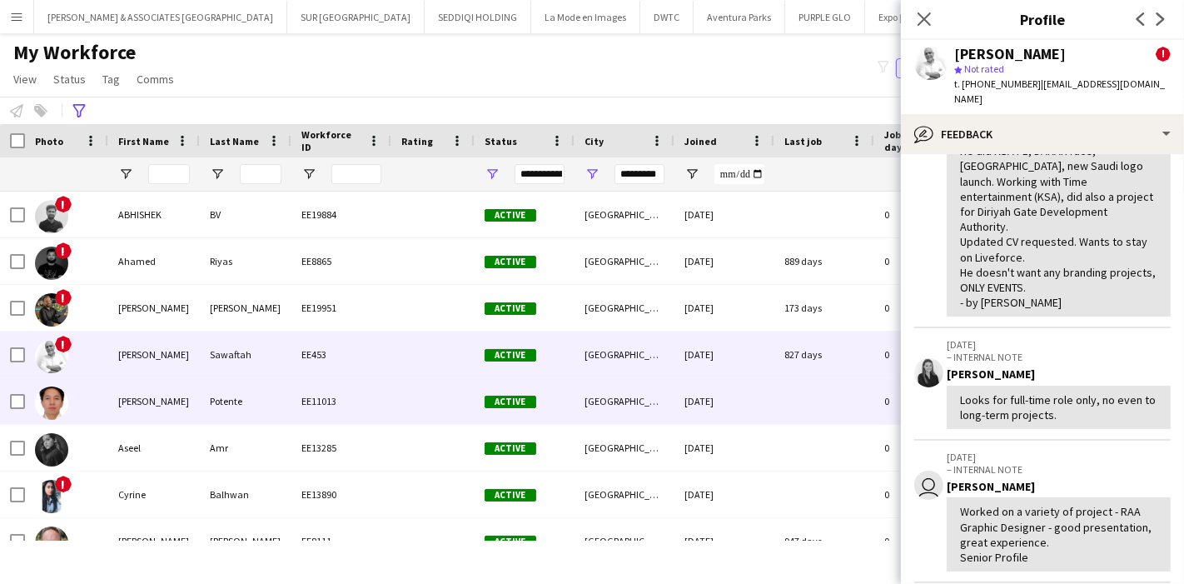
click at [171, 403] on div "Aron Joshua" at bounding box center [154, 401] width 92 height 46
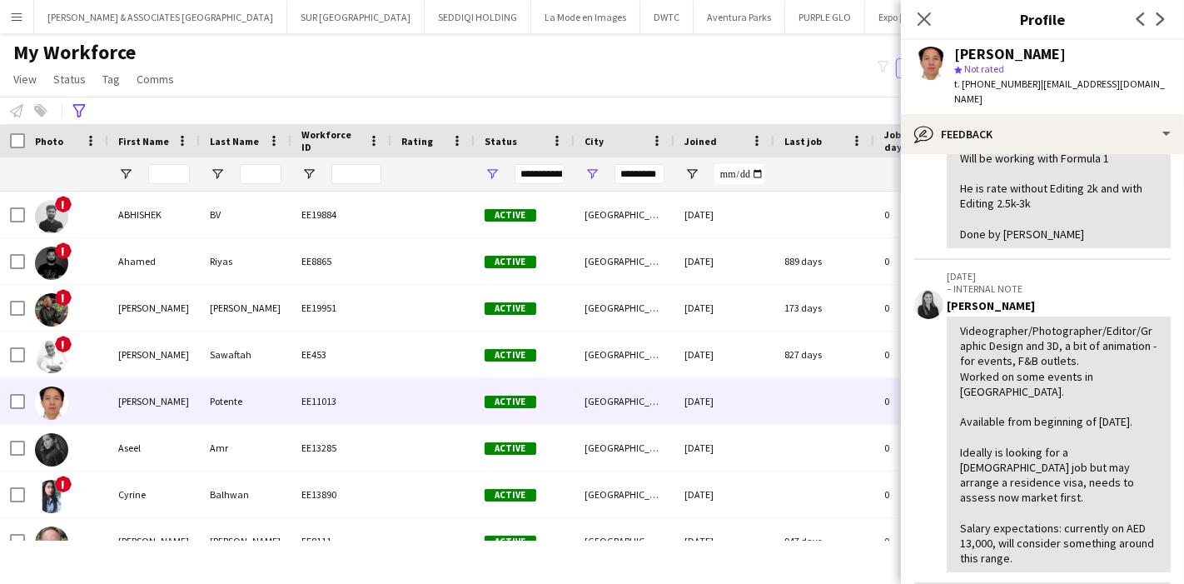
scroll to position [404, 0]
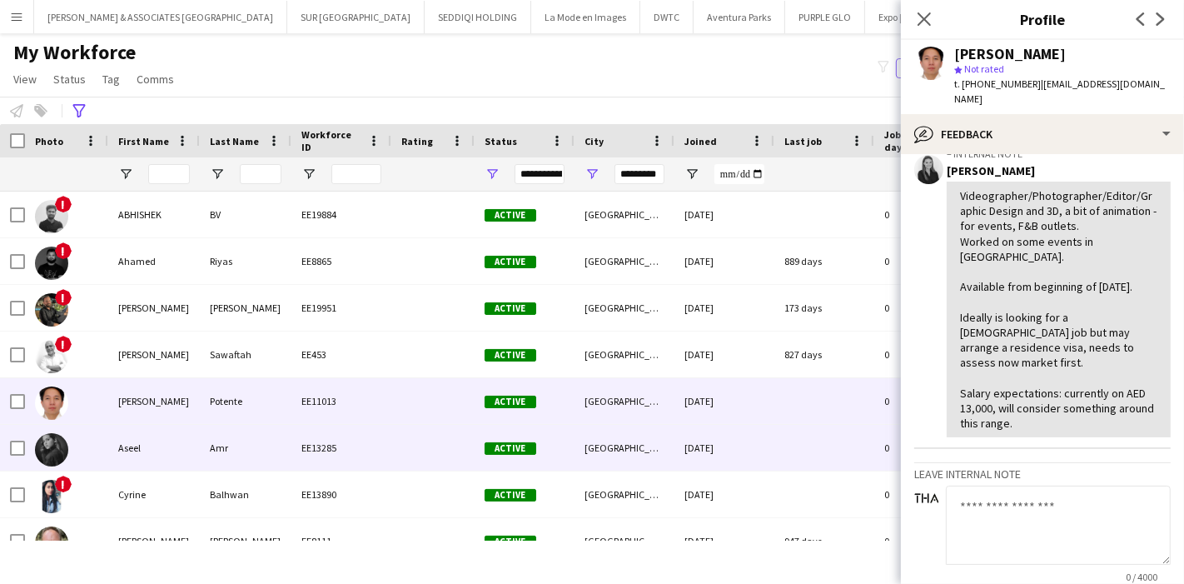
click at [257, 453] on div "Amr" at bounding box center [246, 448] width 92 height 46
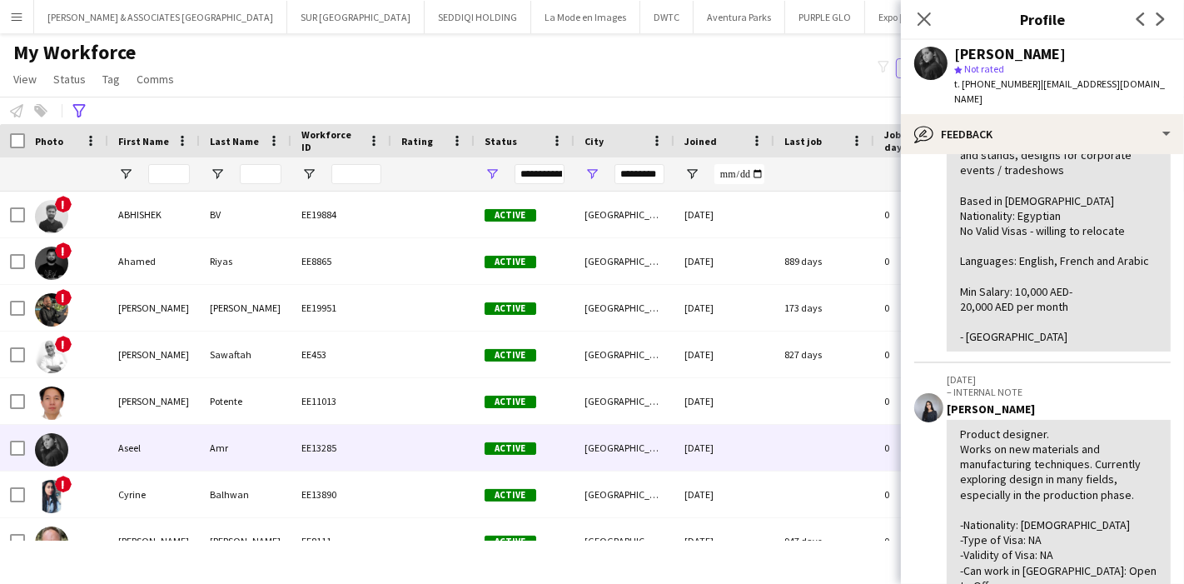
scroll to position [0, 0]
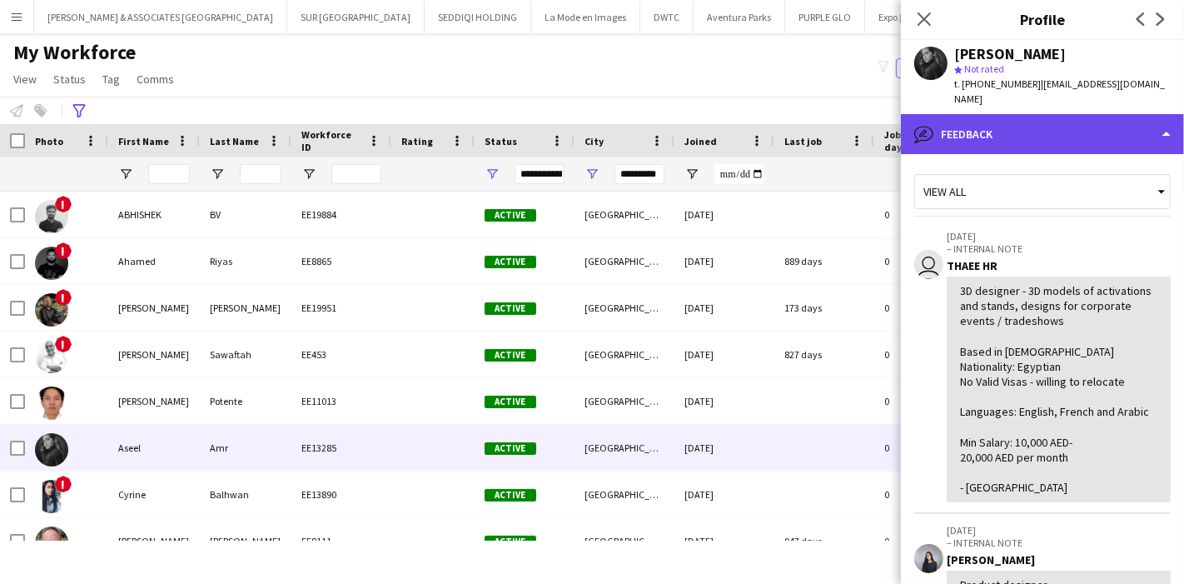
click at [1070, 114] on div "bubble-pencil Feedback" at bounding box center [1042, 134] width 283 height 40
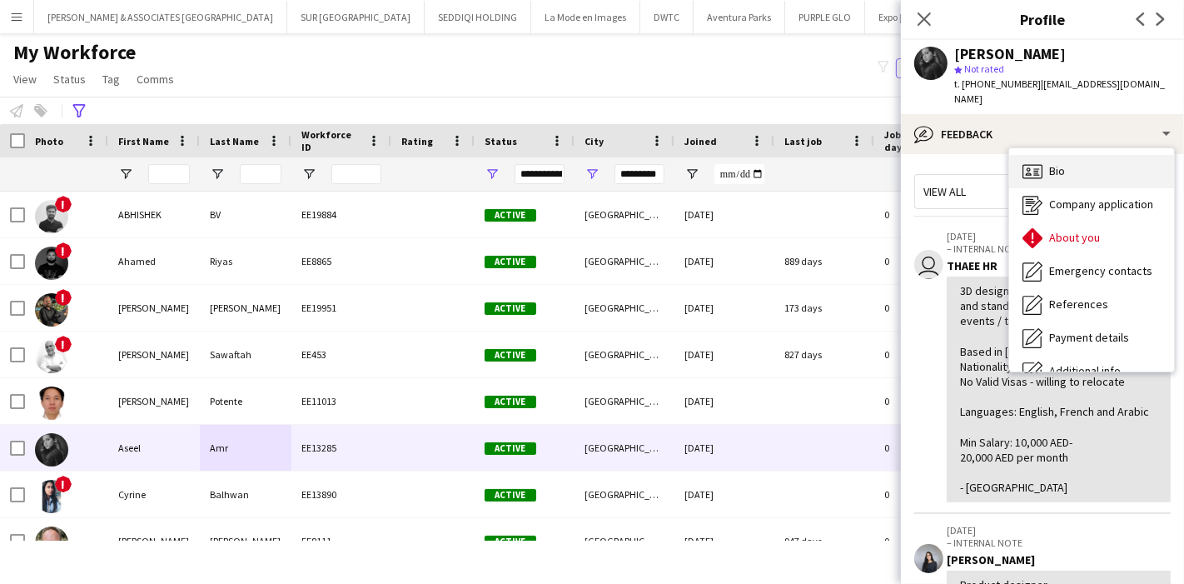
click at [1064, 164] on div "Bio Bio" at bounding box center [1092, 171] width 165 height 33
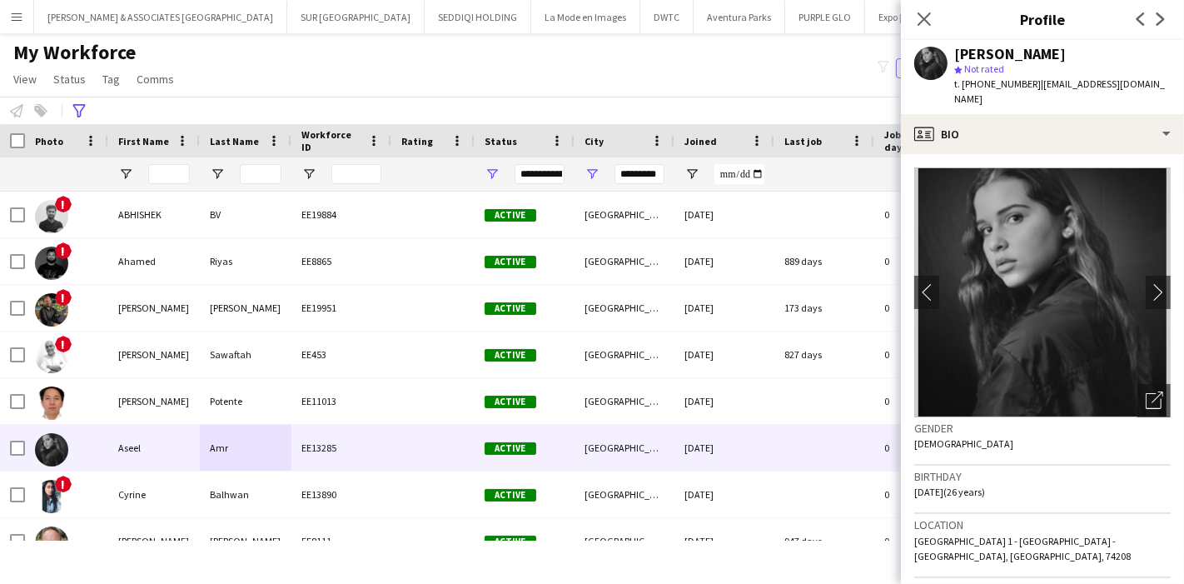
scroll to position [2, 0]
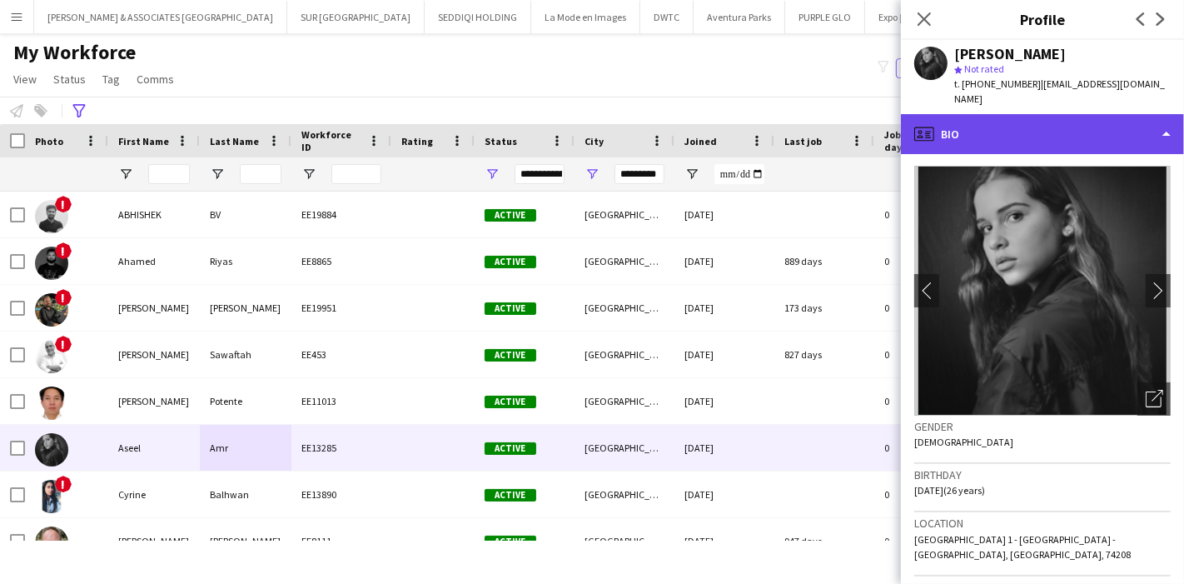
click at [1095, 114] on div "profile Bio" at bounding box center [1042, 134] width 283 height 40
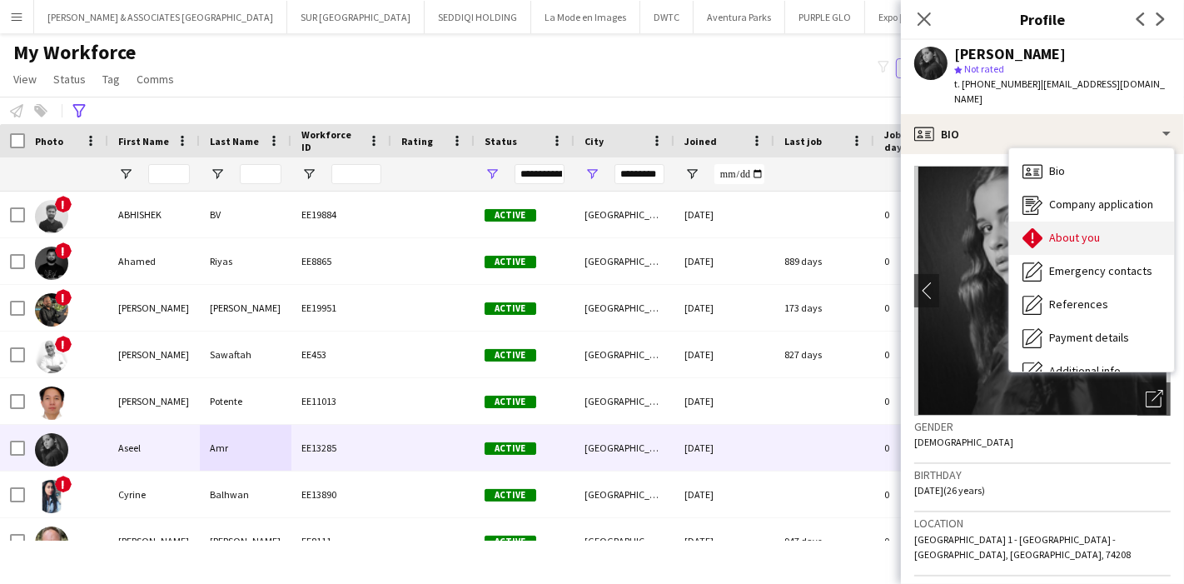
click at [1082, 222] on div "About you About you" at bounding box center [1092, 238] width 165 height 33
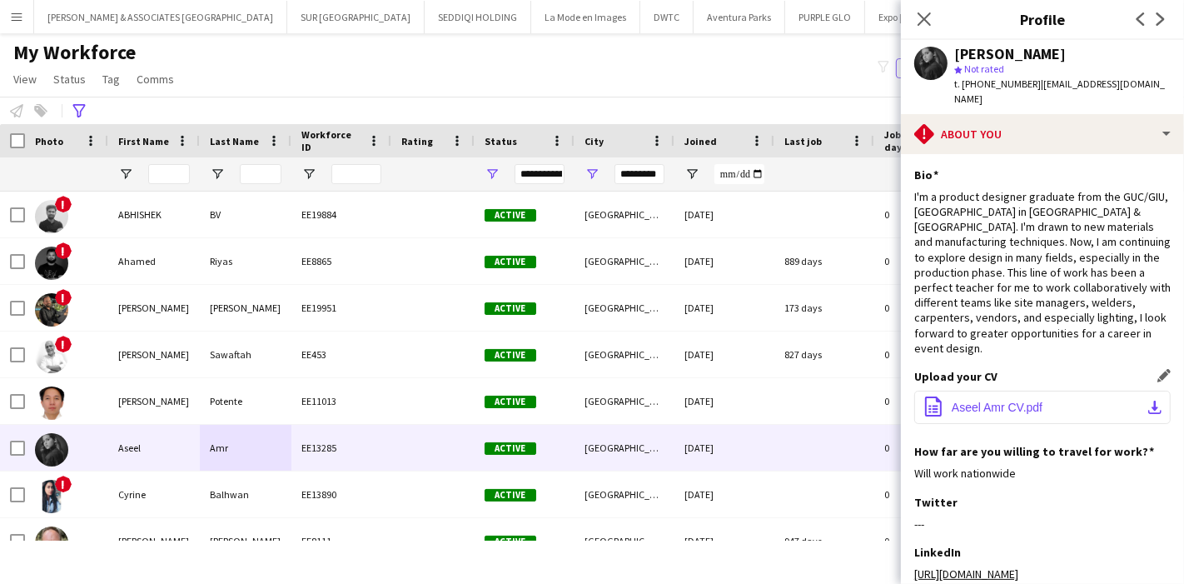
click at [1149, 401] on app-icon "download-bottom" at bounding box center [1155, 407] width 13 height 13
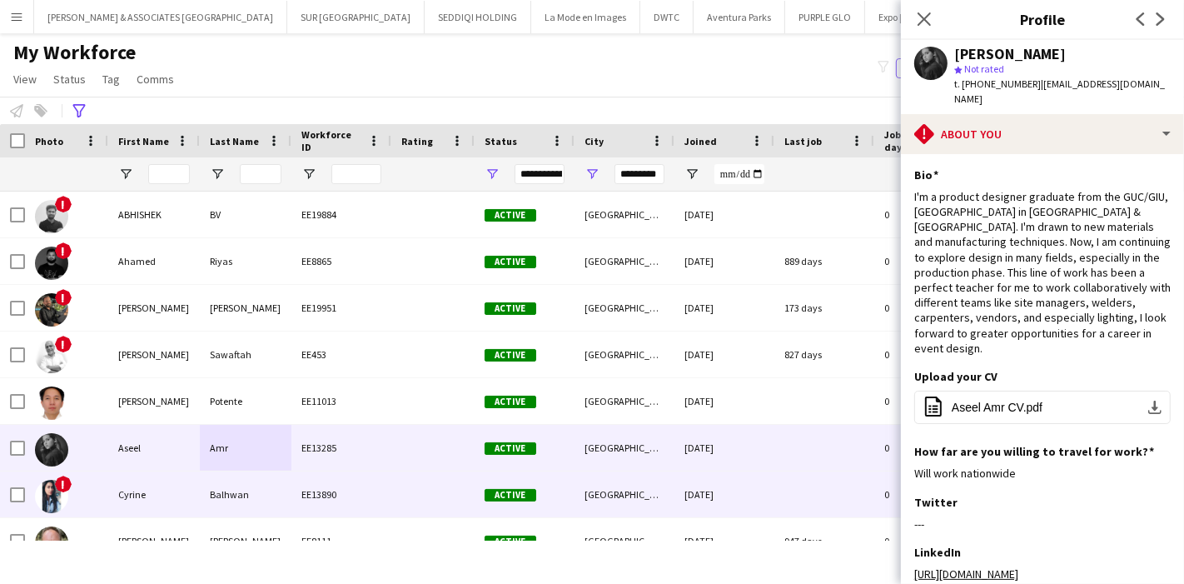
scroll to position [86, 0]
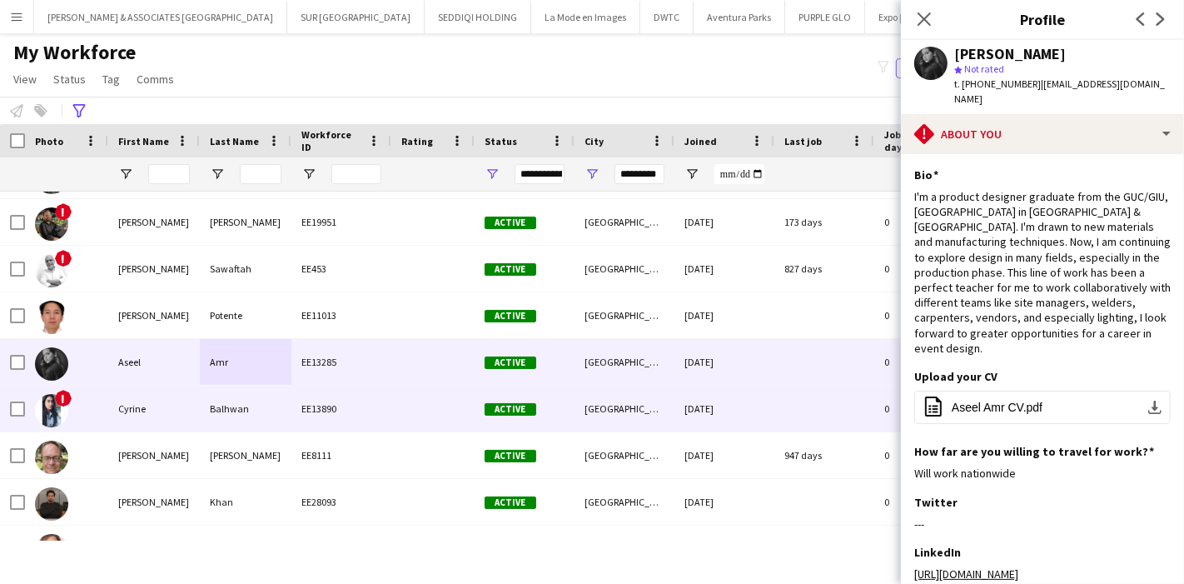
click at [162, 416] on div "Cyrine" at bounding box center [154, 409] width 92 height 46
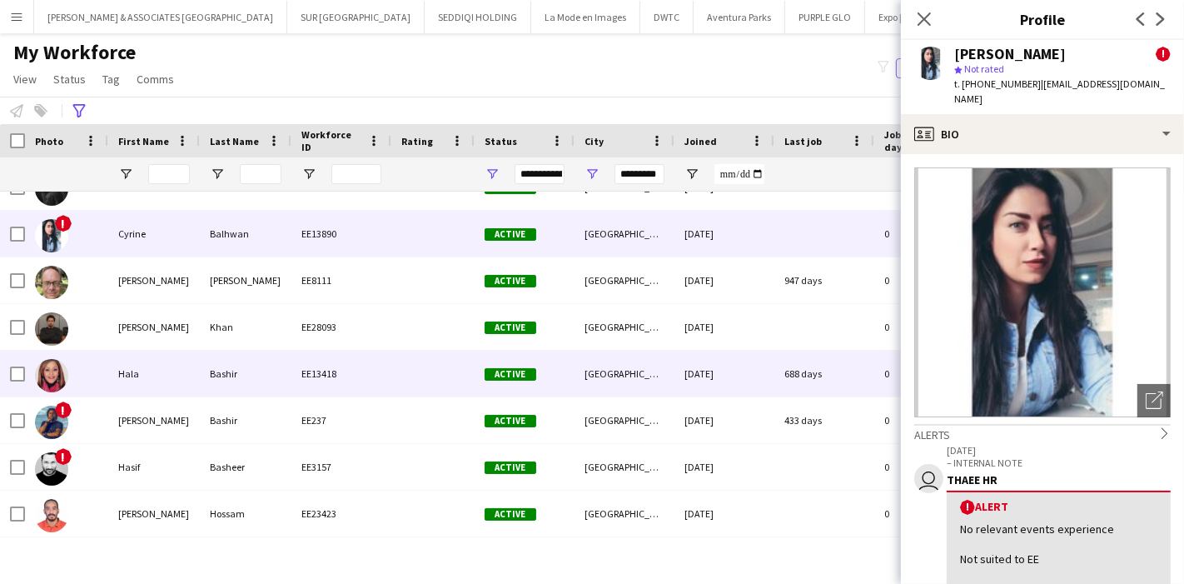
scroll to position [264, 0]
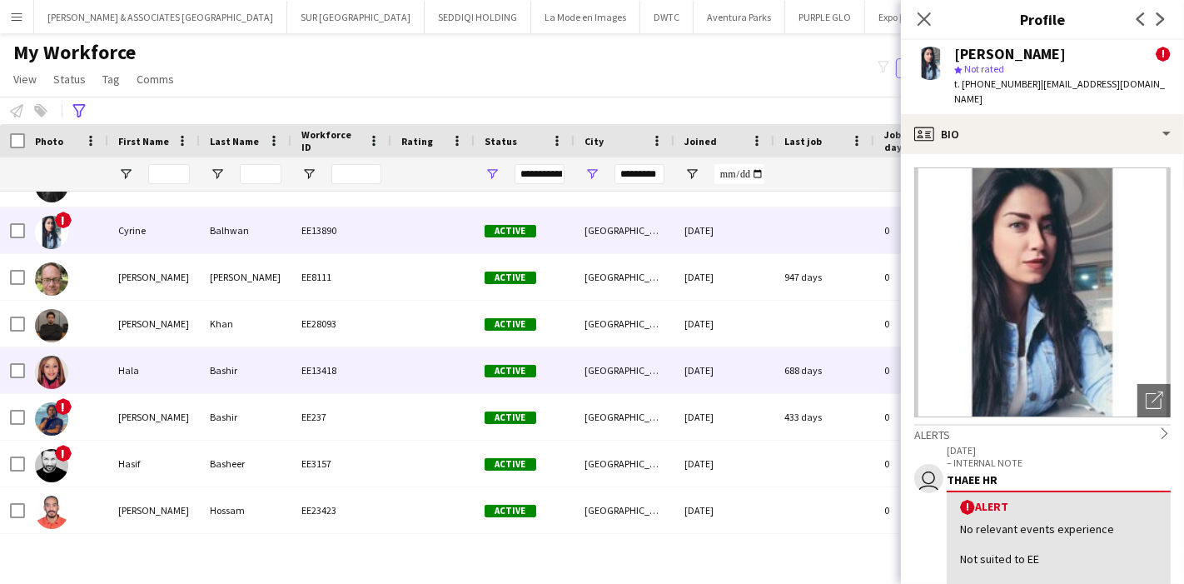
click at [173, 383] on div "Hala" at bounding box center [154, 370] width 92 height 46
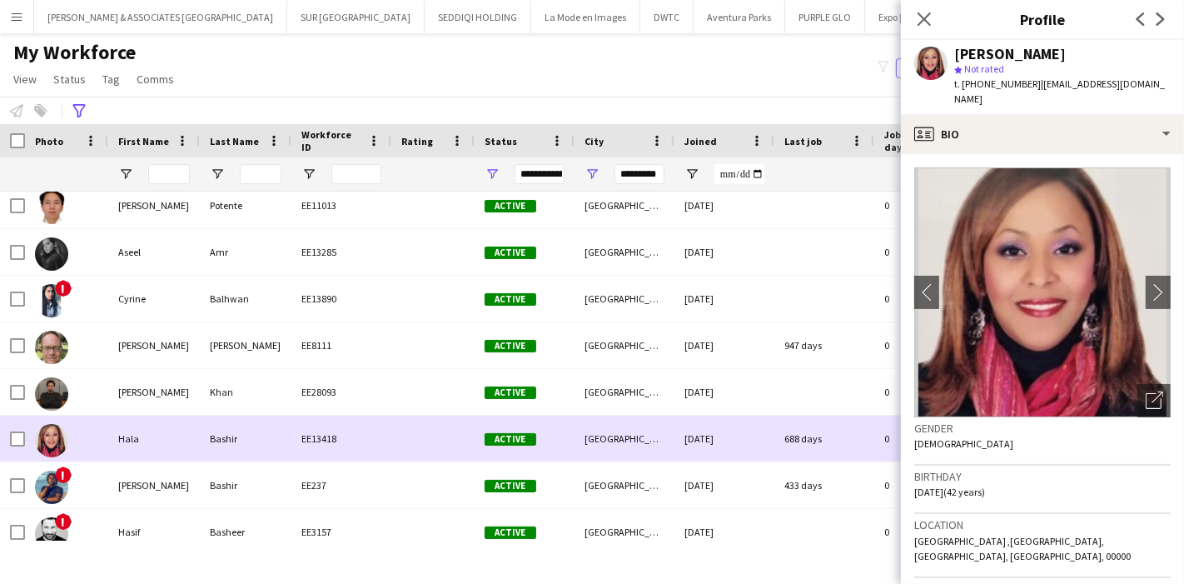
scroll to position [197, 0]
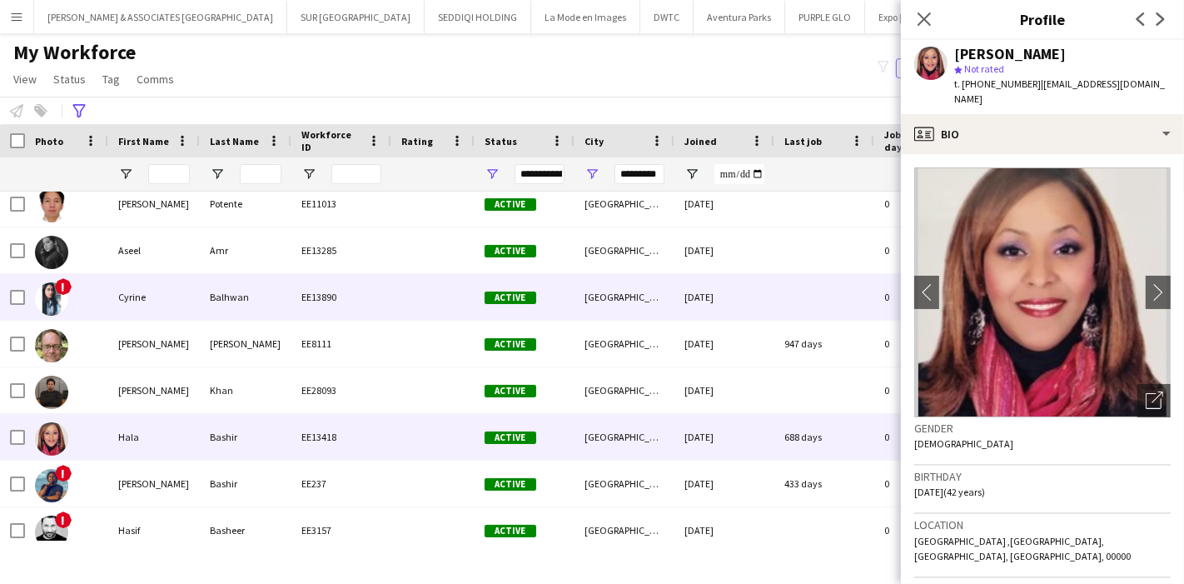
click at [139, 292] on div "Cyrine" at bounding box center [154, 297] width 92 height 46
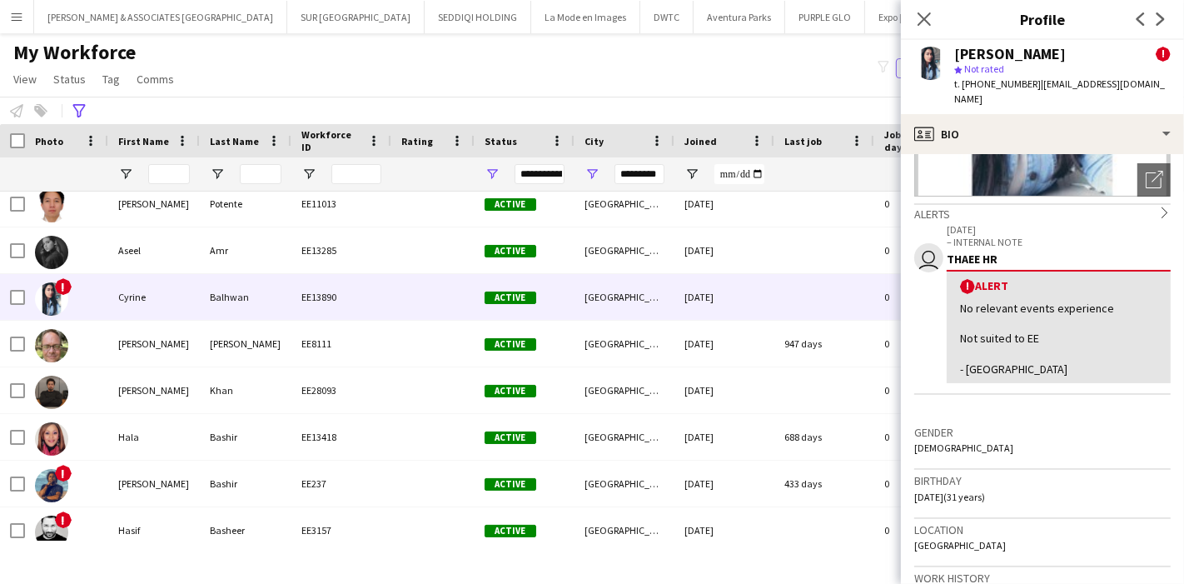
scroll to position [226, 0]
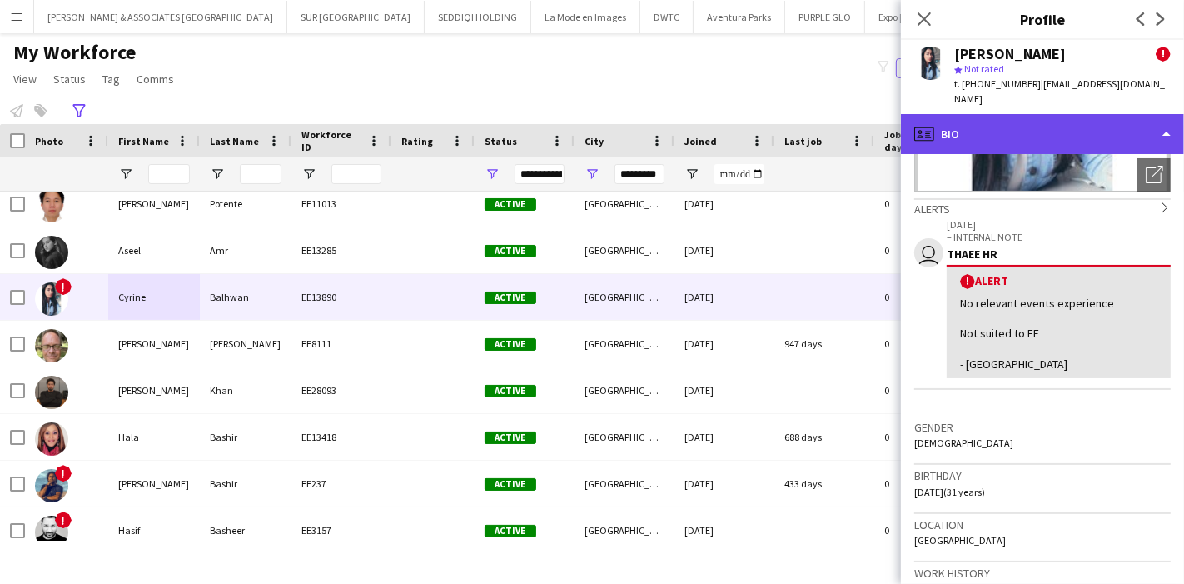
click at [1125, 131] on div "profile Bio" at bounding box center [1042, 134] width 283 height 40
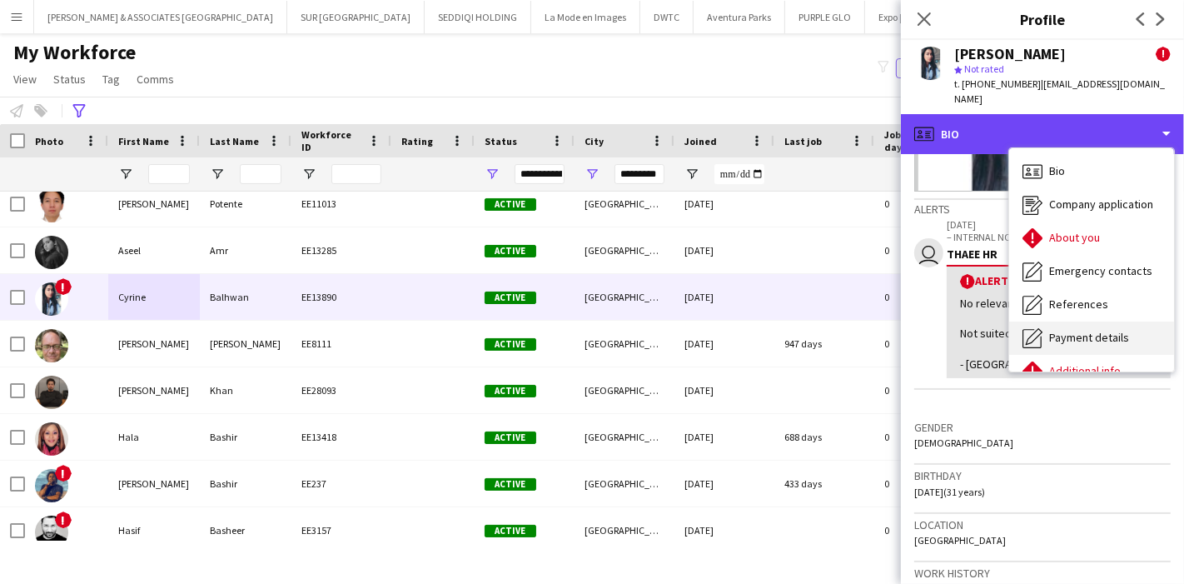
scroll to position [122, 0]
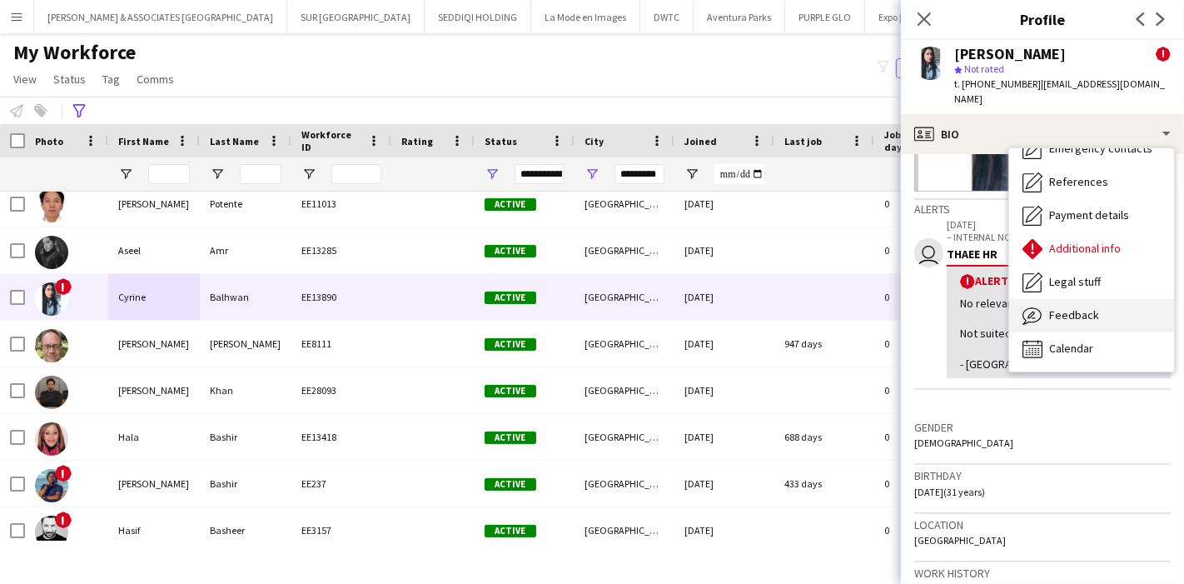
click at [1093, 307] on span "Feedback" at bounding box center [1075, 314] width 50 height 15
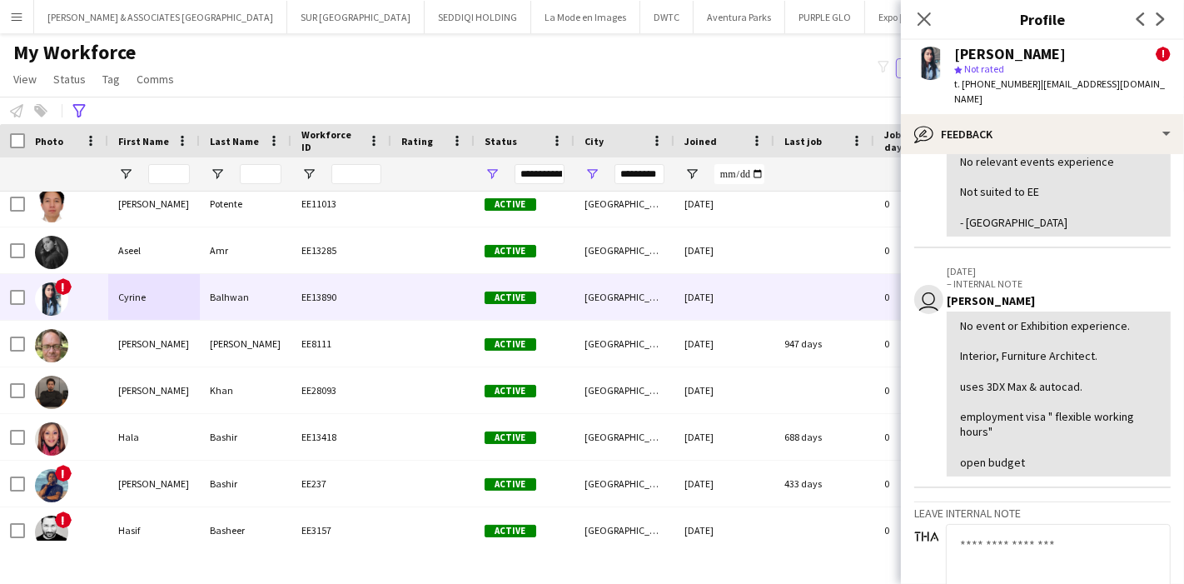
scroll to position [154, 0]
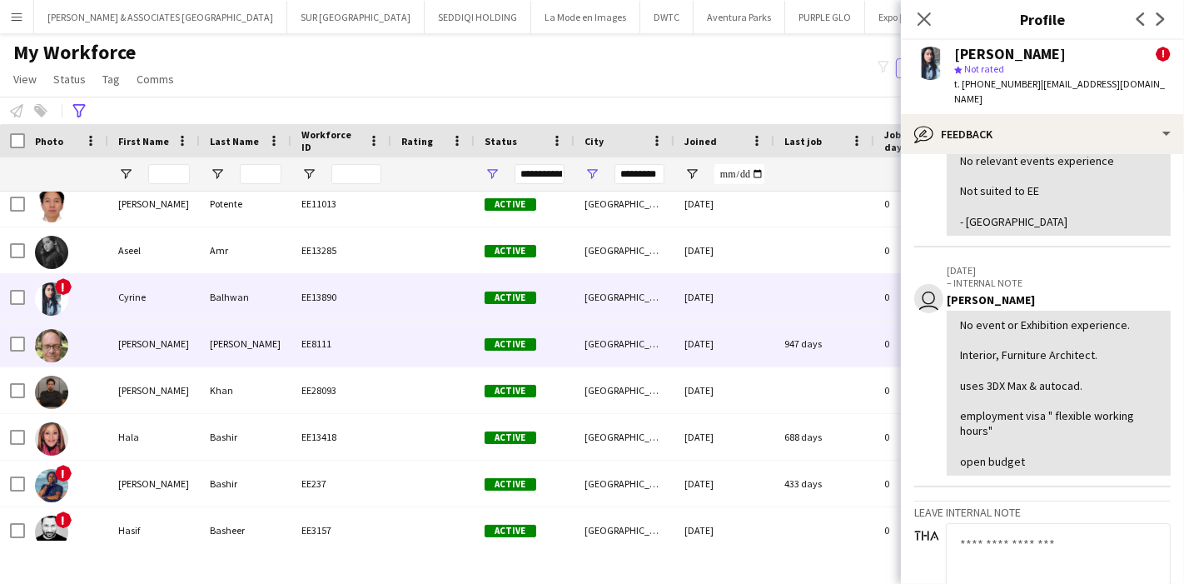
click at [152, 361] on div "Dan" at bounding box center [154, 344] width 92 height 46
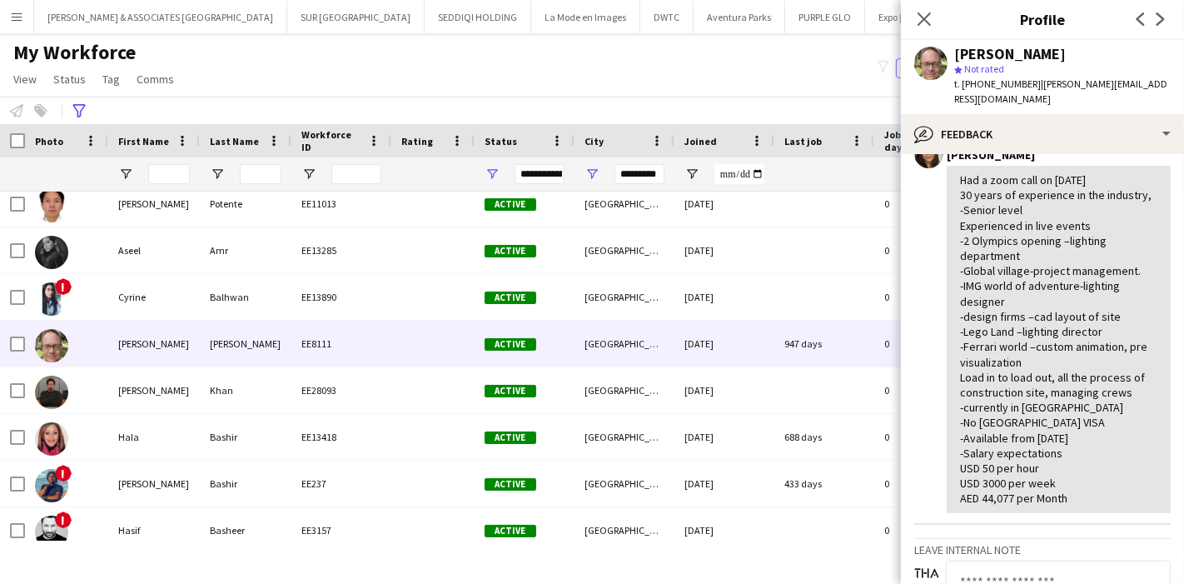
scroll to position [649, 0]
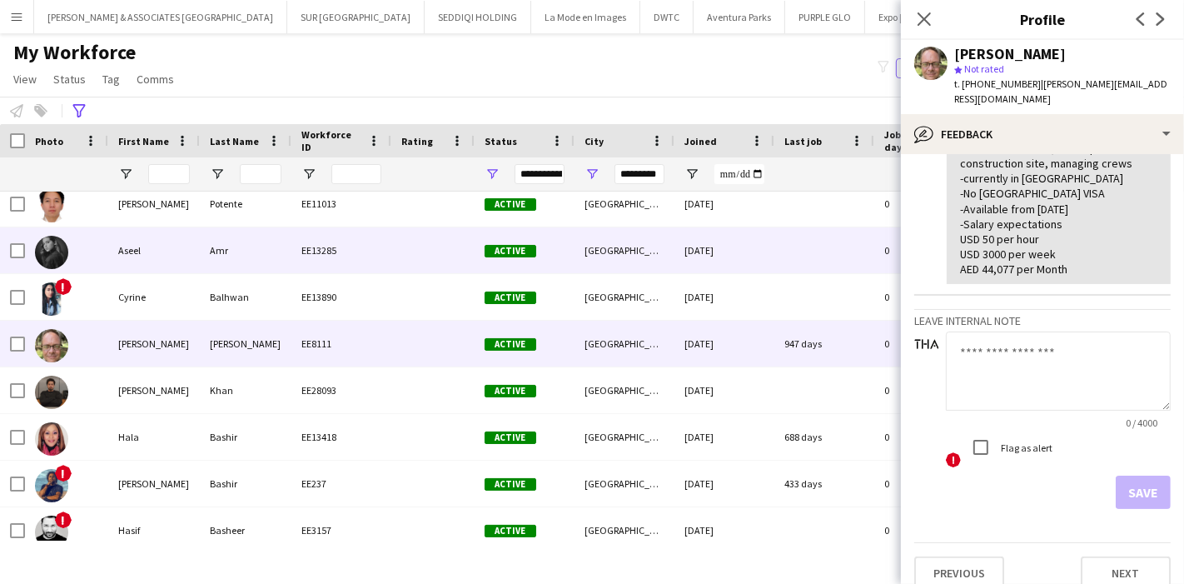
click at [152, 258] on div "Aseel" at bounding box center [154, 250] width 92 height 46
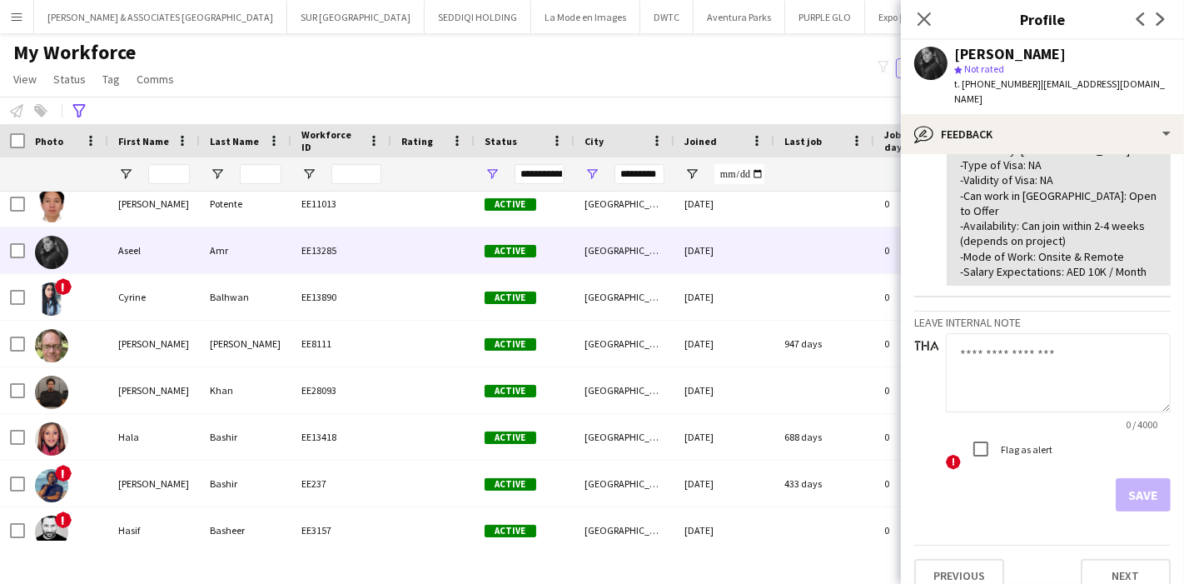
scroll to position [526, 0]
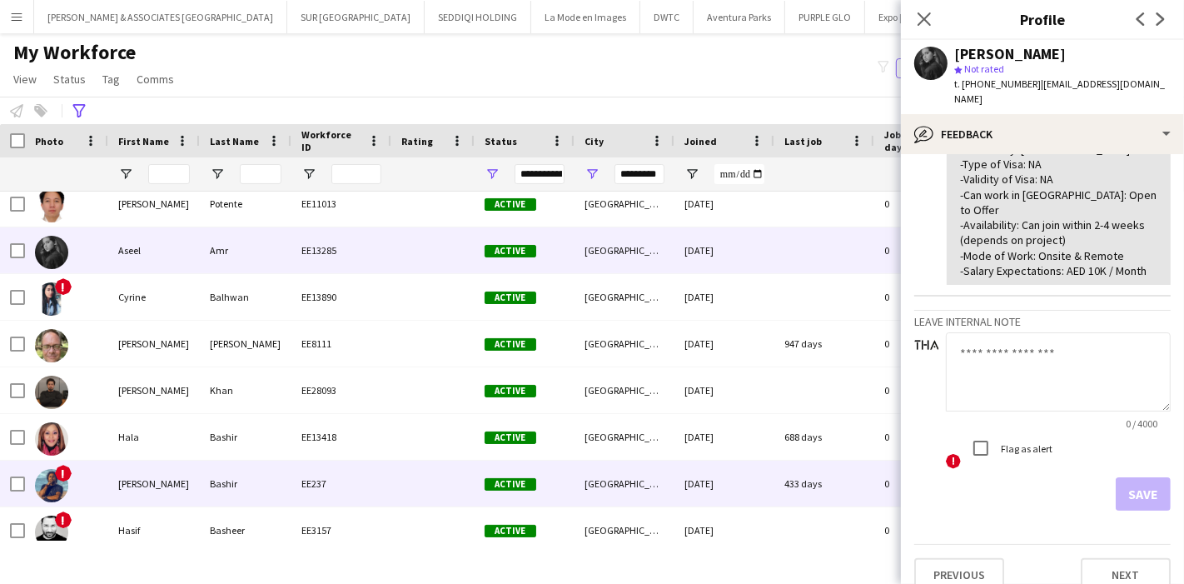
click at [159, 491] on div "Hany" at bounding box center [154, 484] width 92 height 46
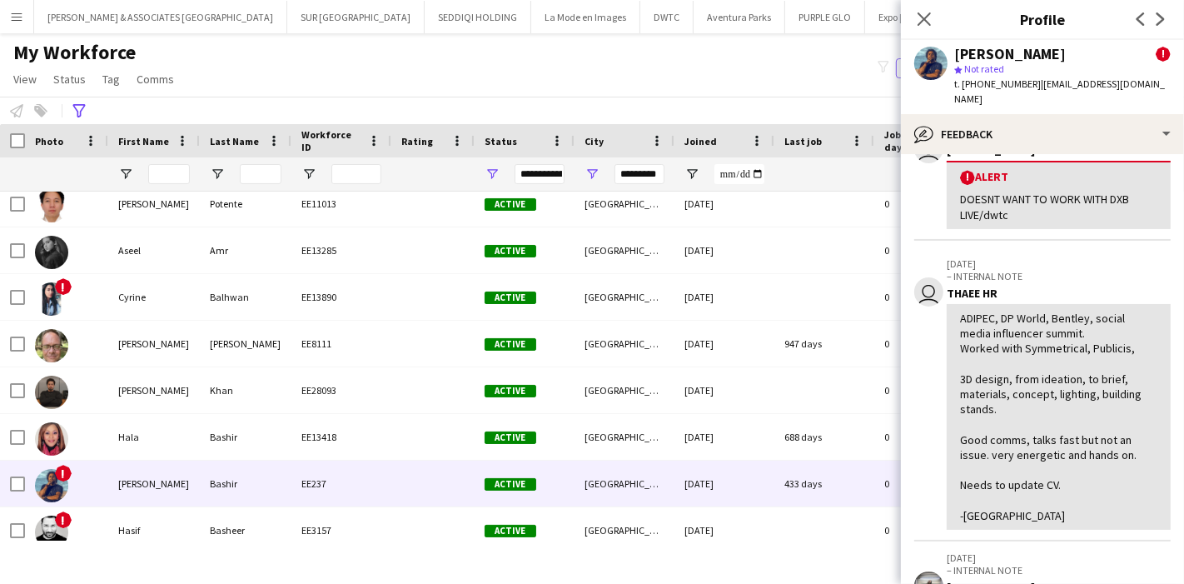
scroll to position [227, 0]
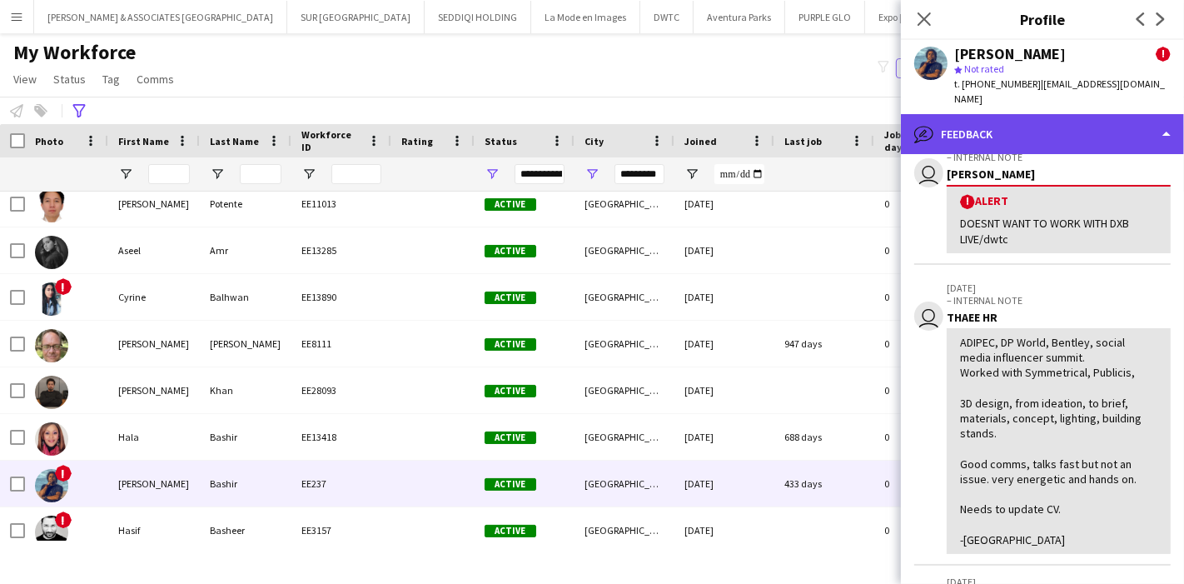
click at [1104, 114] on div "bubble-pencil Feedback" at bounding box center [1042, 134] width 283 height 40
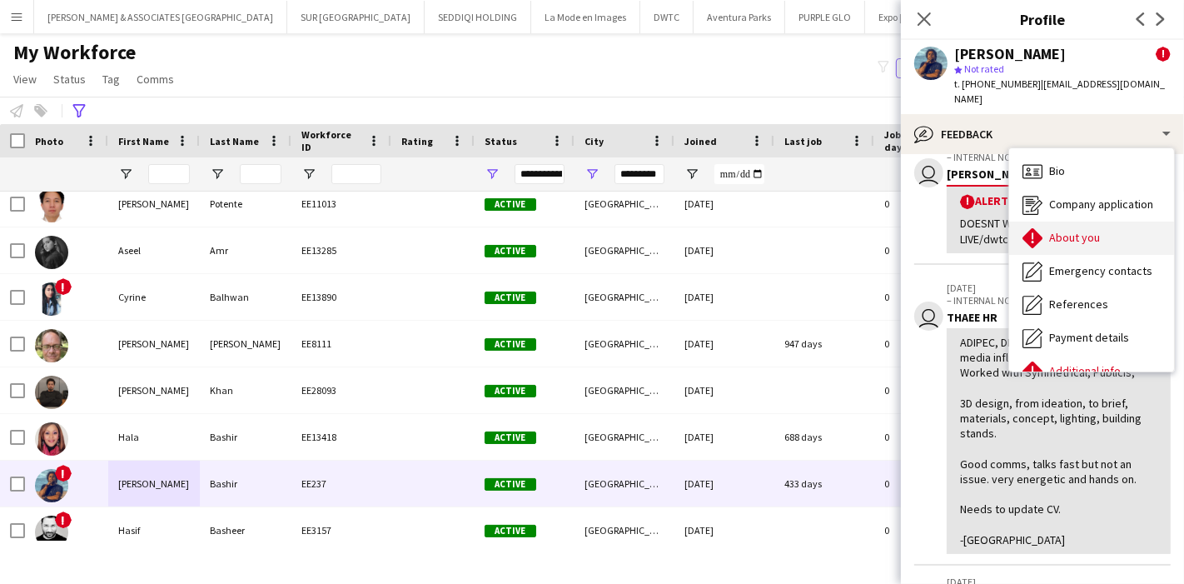
click at [1104, 225] on div "About you About you" at bounding box center [1092, 238] width 165 height 33
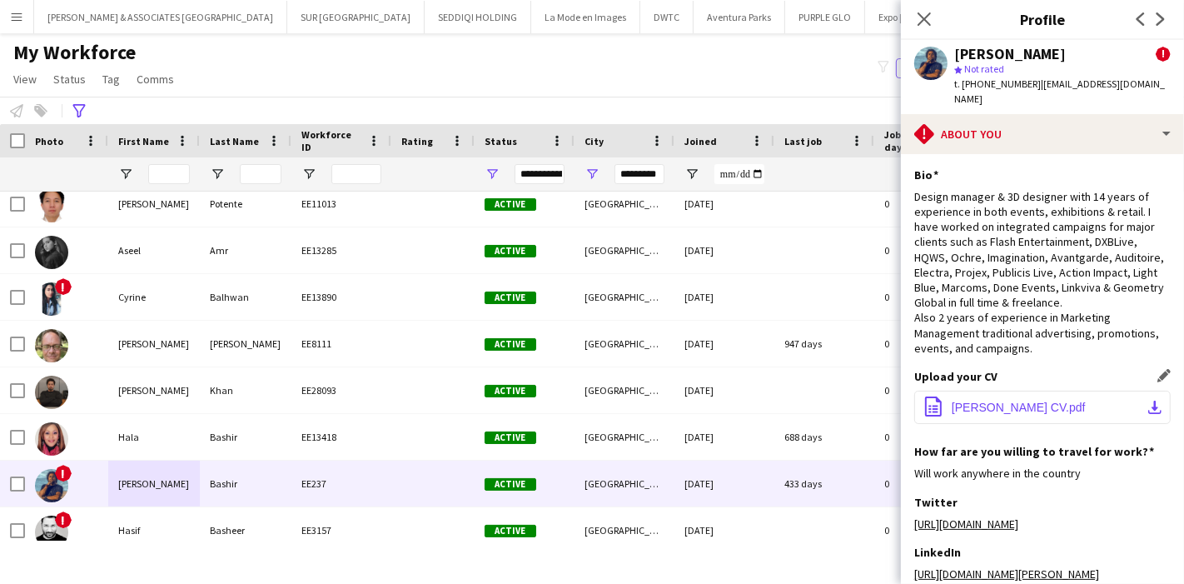
click at [1131, 396] on button "office-file-sheet Hany Bashir CV.pdf download-bottom" at bounding box center [1043, 407] width 257 height 33
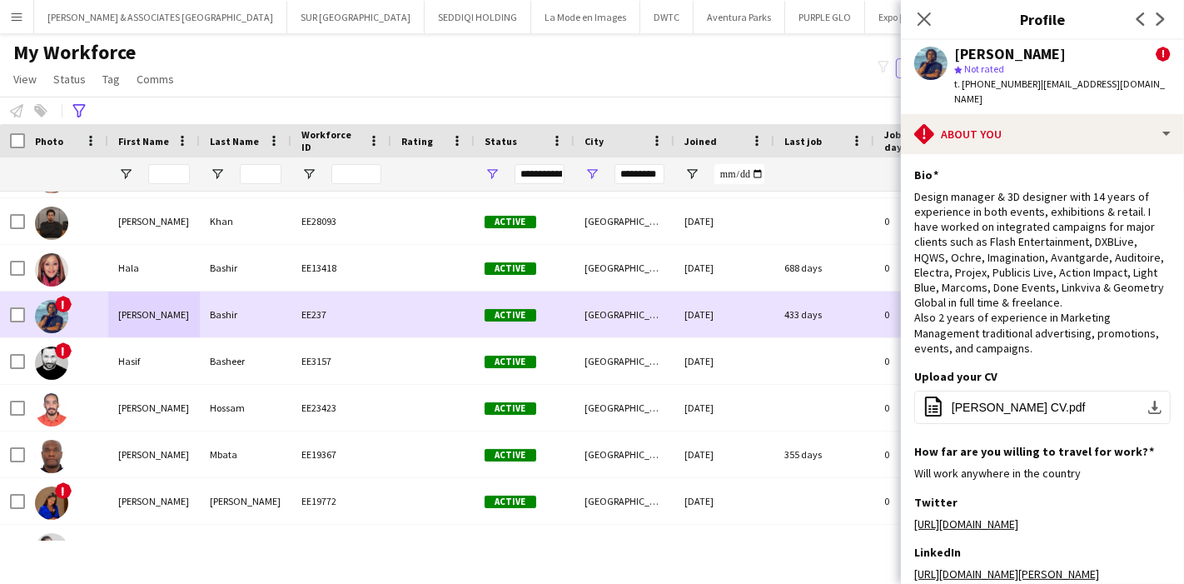
scroll to position [375, 0]
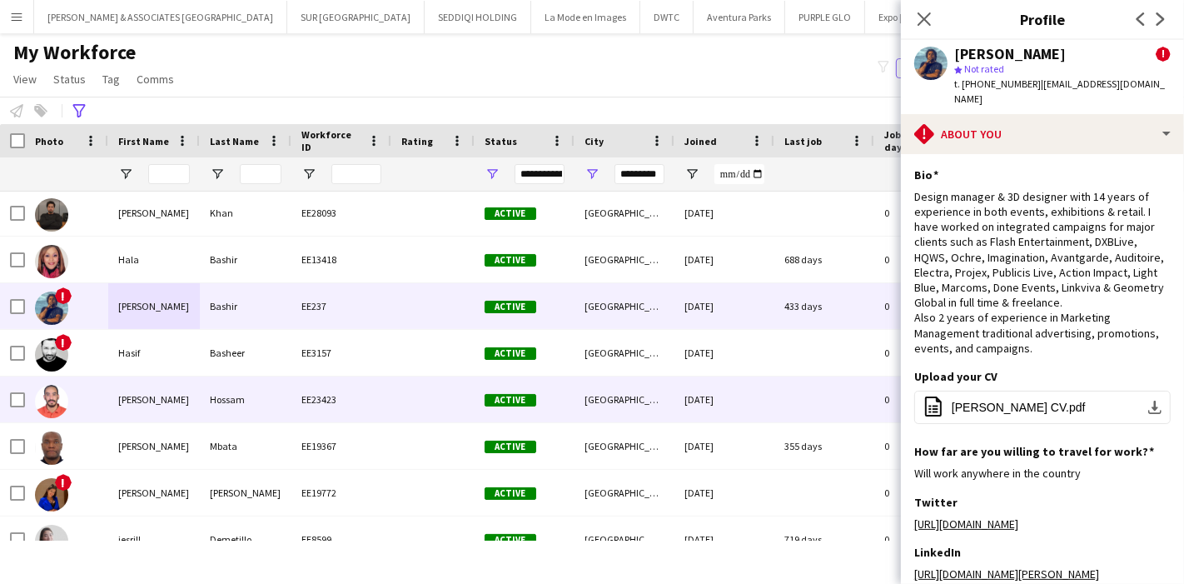
click at [197, 406] on div "Hassan" at bounding box center [154, 399] width 92 height 46
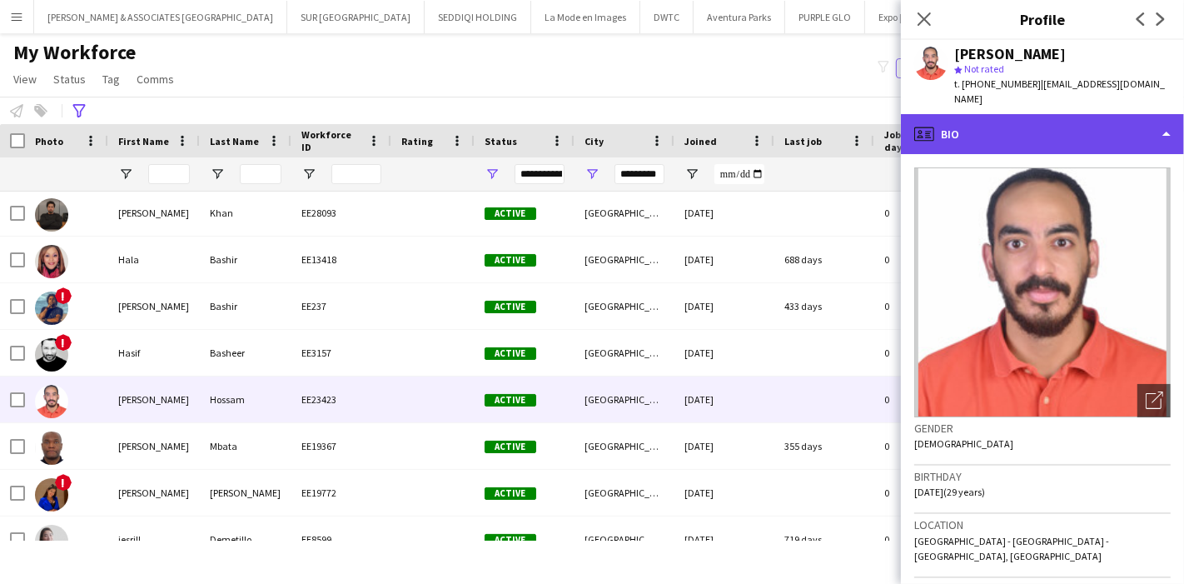
click at [1083, 125] on div "profile Bio" at bounding box center [1042, 134] width 283 height 40
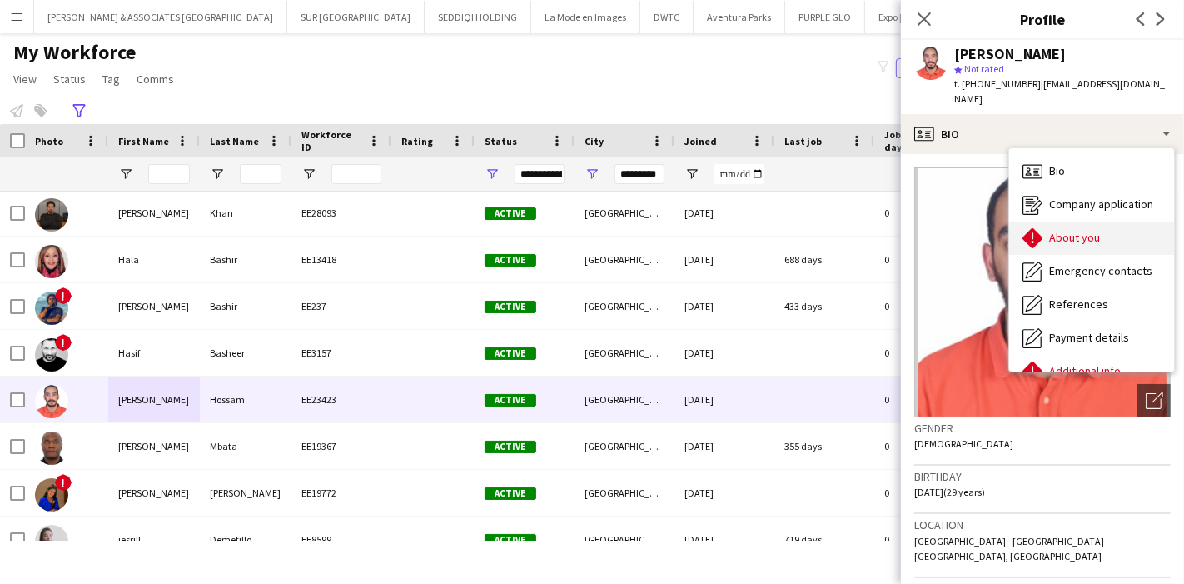
click at [1111, 232] on div "About you About you" at bounding box center [1092, 238] width 165 height 33
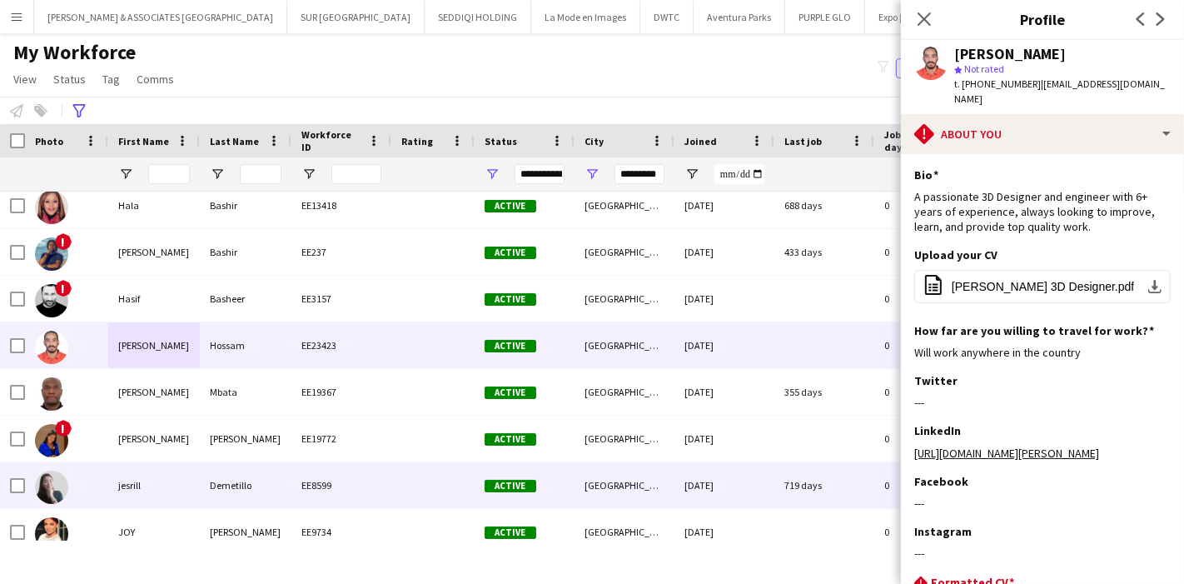
scroll to position [567, 0]
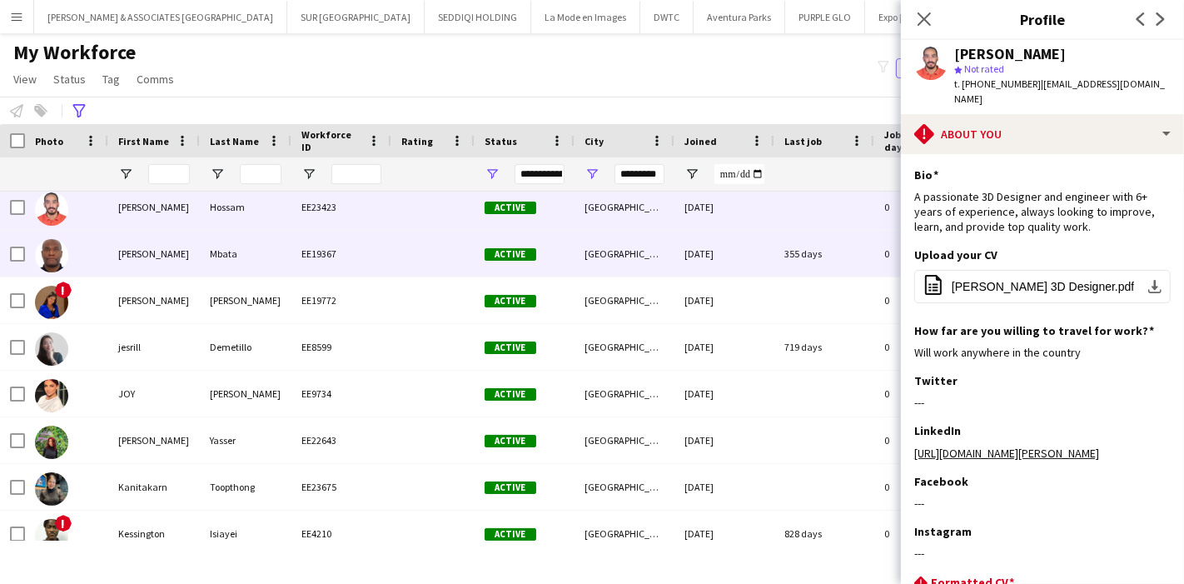
click at [171, 257] on div "Henri Mbangala" at bounding box center [154, 254] width 92 height 46
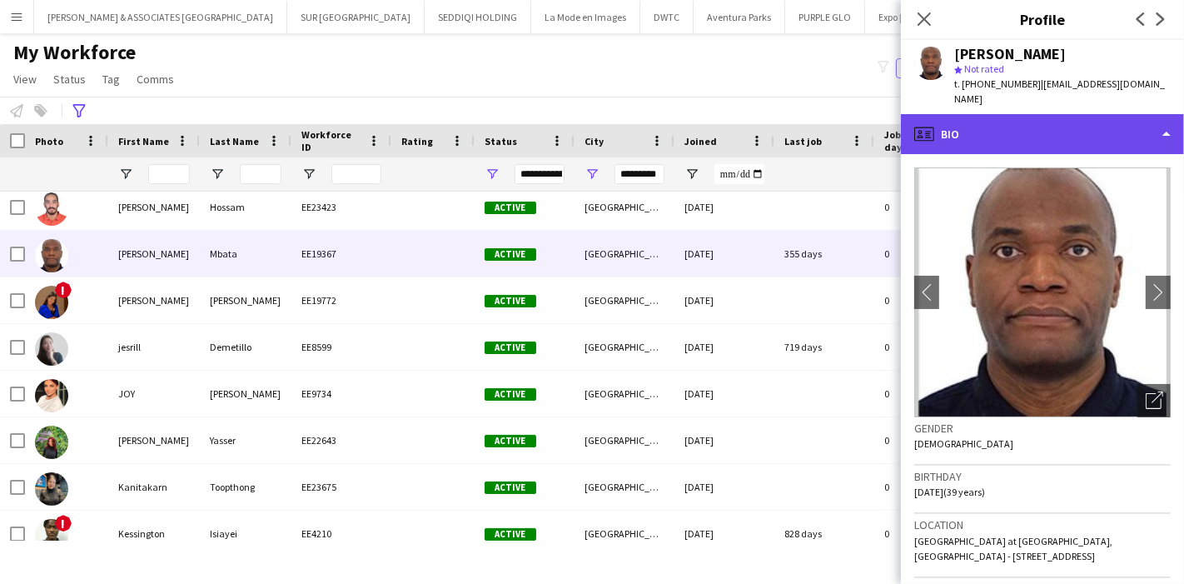
click at [1101, 127] on div "profile Bio" at bounding box center [1042, 134] width 283 height 40
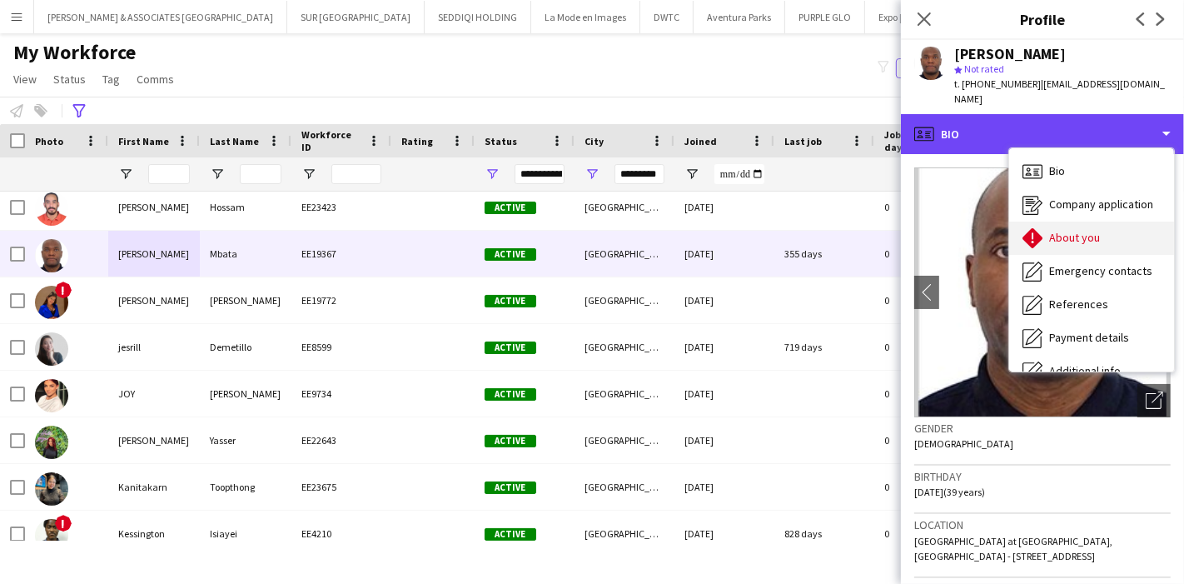
scroll to position [122, 0]
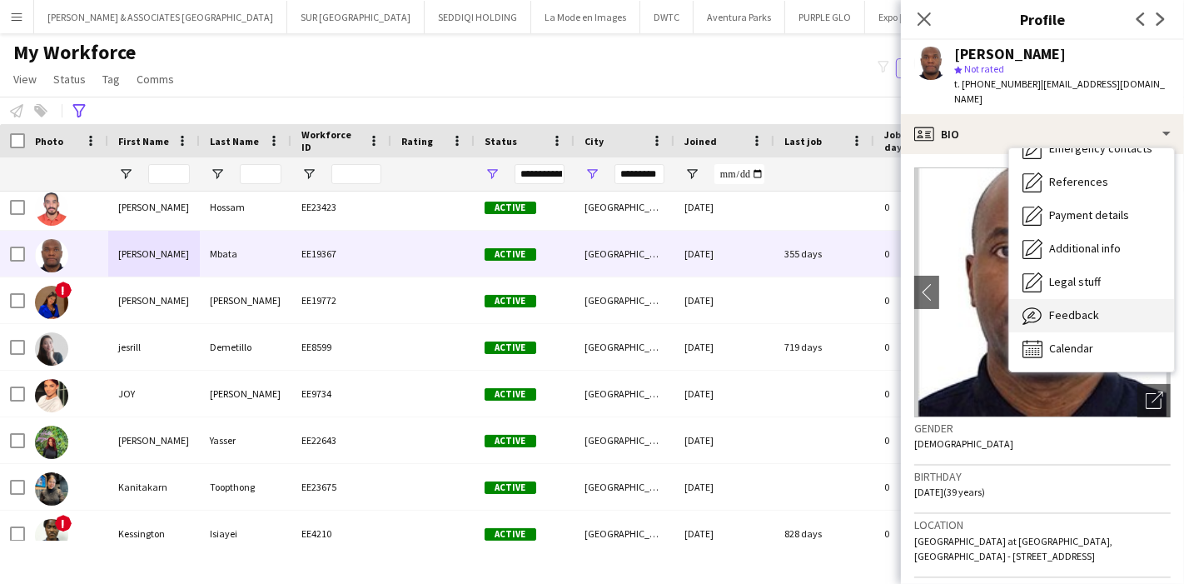
click at [1101, 307] on div "Feedback Feedback" at bounding box center [1092, 315] width 165 height 33
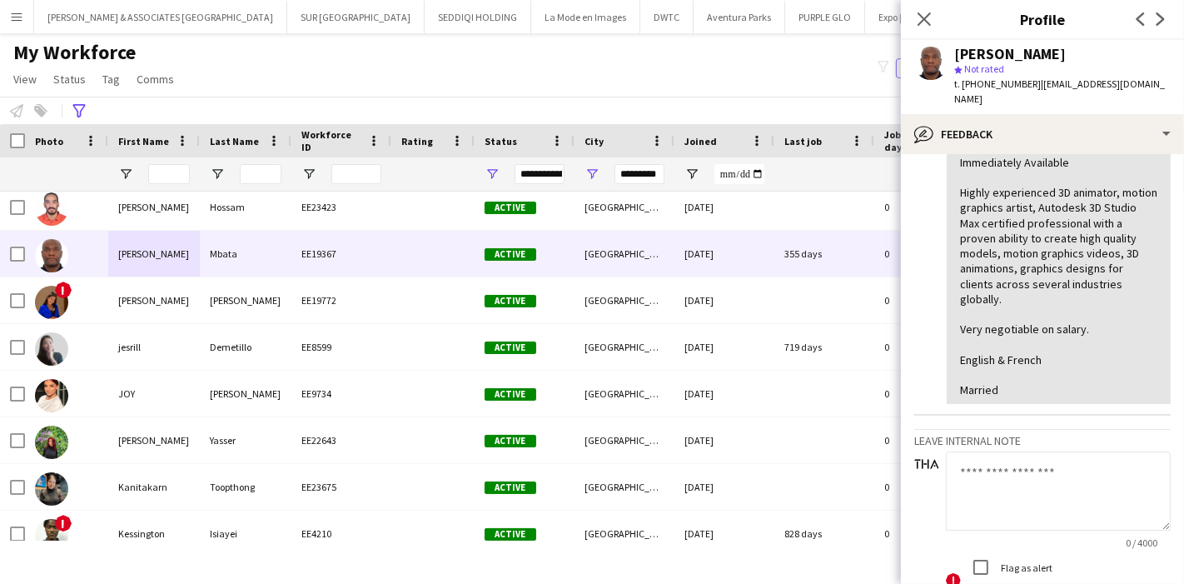
scroll to position [444, 0]
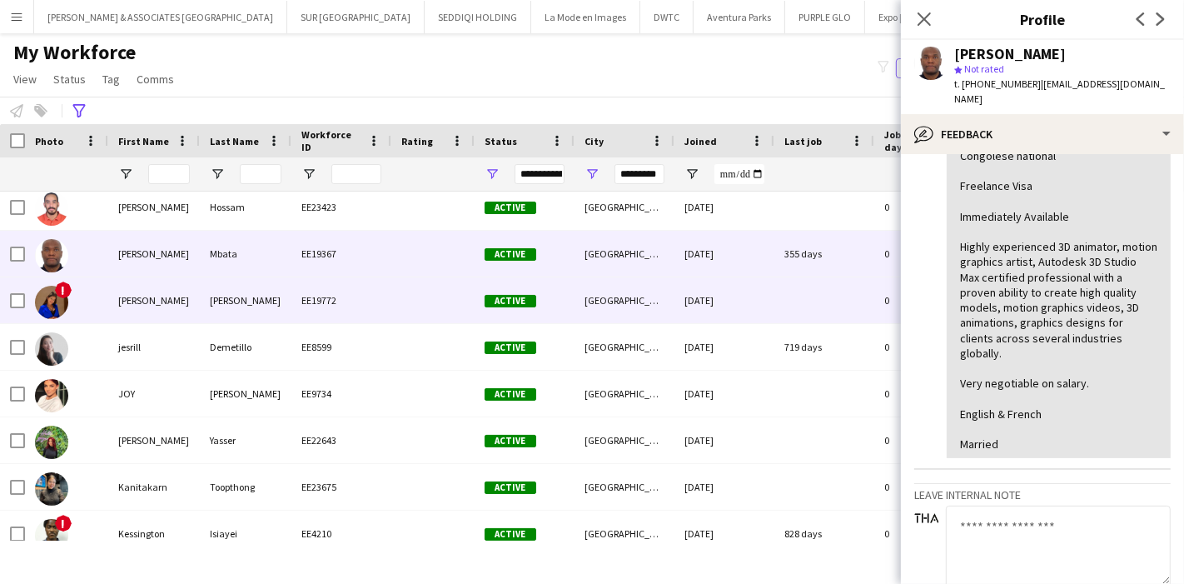
click at [114, 295] on div "Himanshi" at bounding box center [154, 300] width 92 height 46
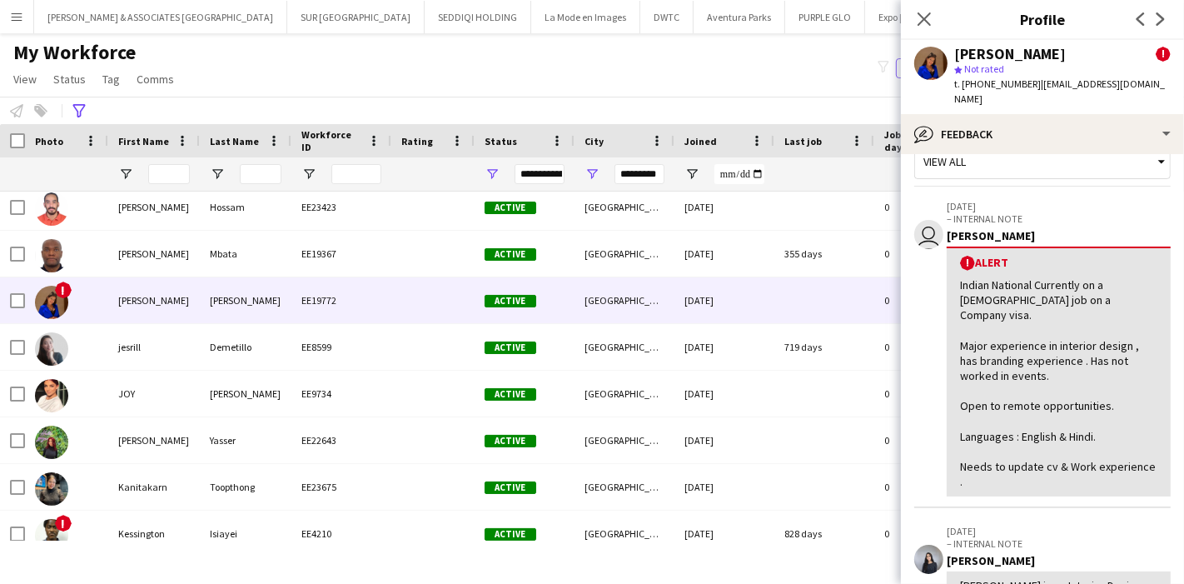
scroll to position [0, 0]
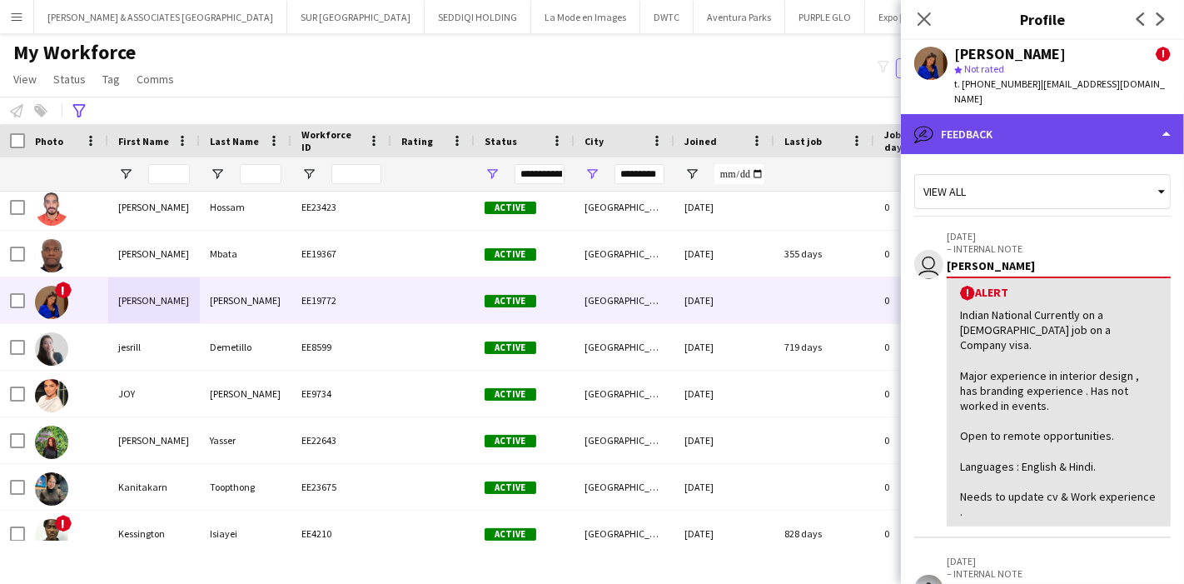
click at [1114, 127] on div "bubble-pencil Feedback" at bounding box center [1042, 134] width 283 height 40
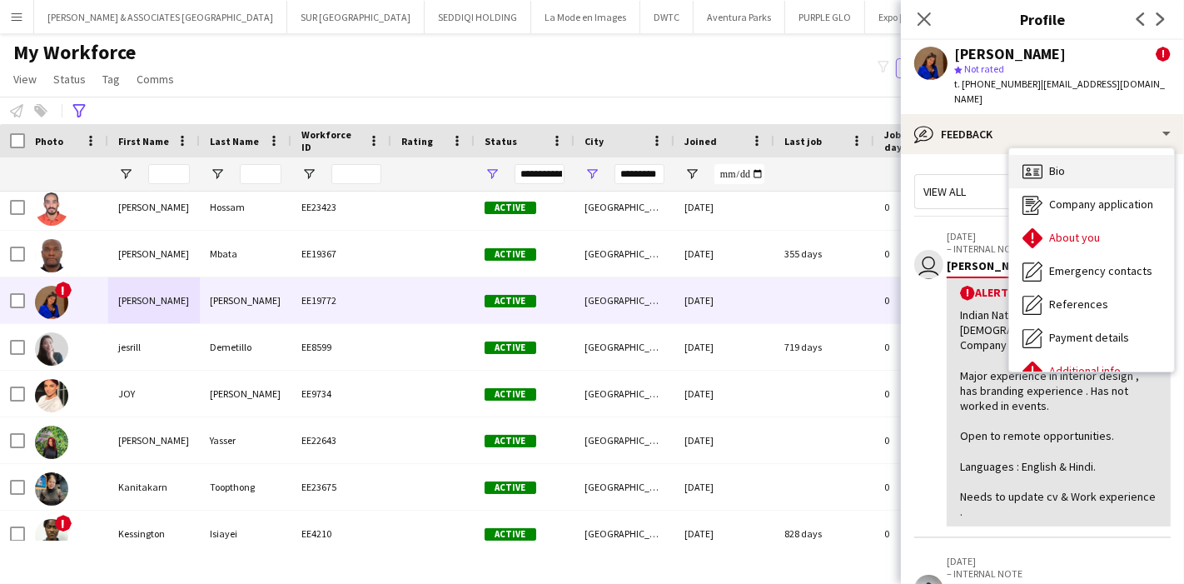
click at [1070, 155] on div "Bio Bio" at bounding box center [1092, 171] width 165 height 33
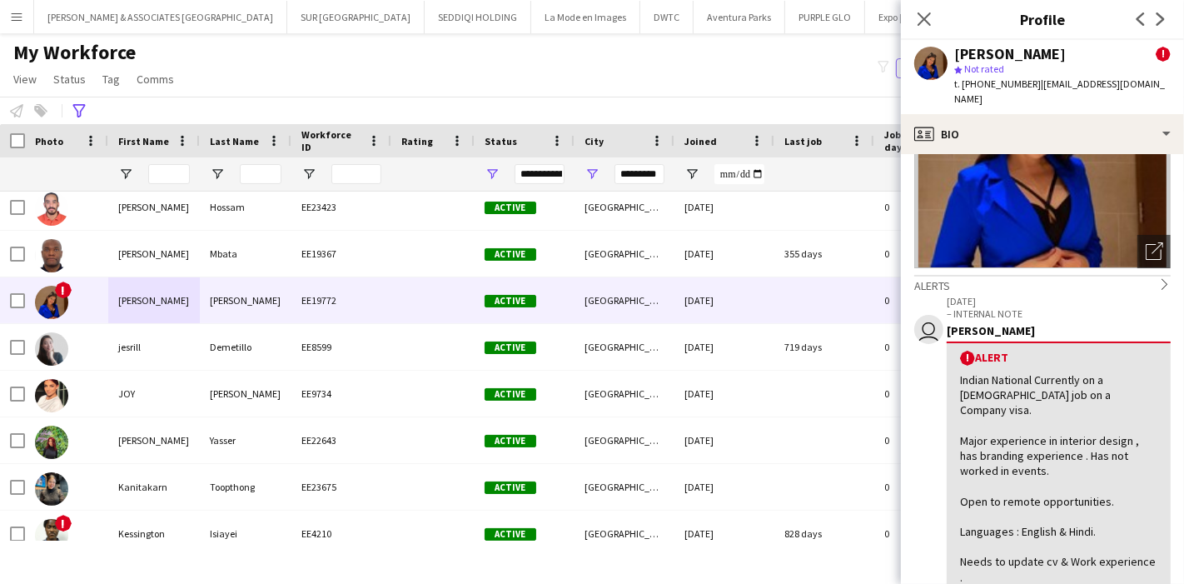
scroll to position [147, 0]
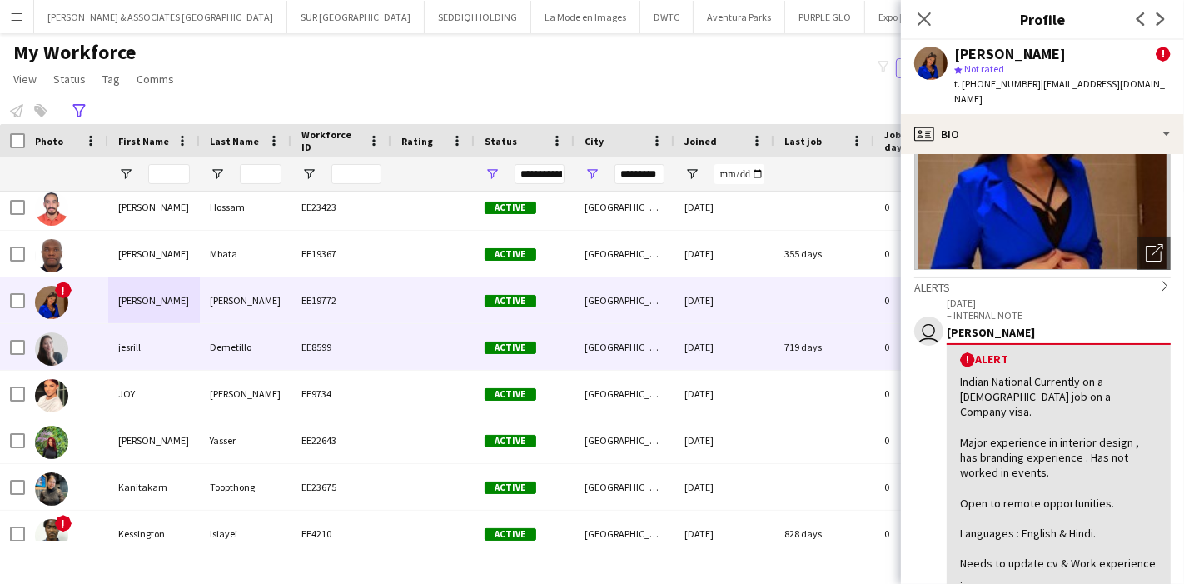
click at [162, 347] on div "jesrill" at bounding box center [154, 347] width 92 height 46
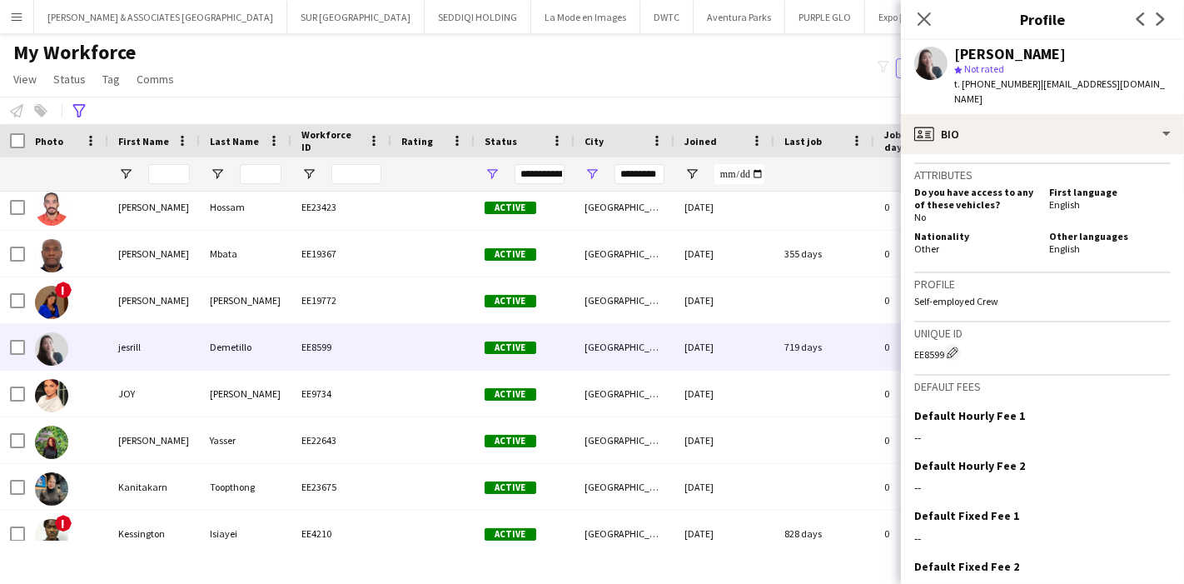
scroll to position [925, 0]
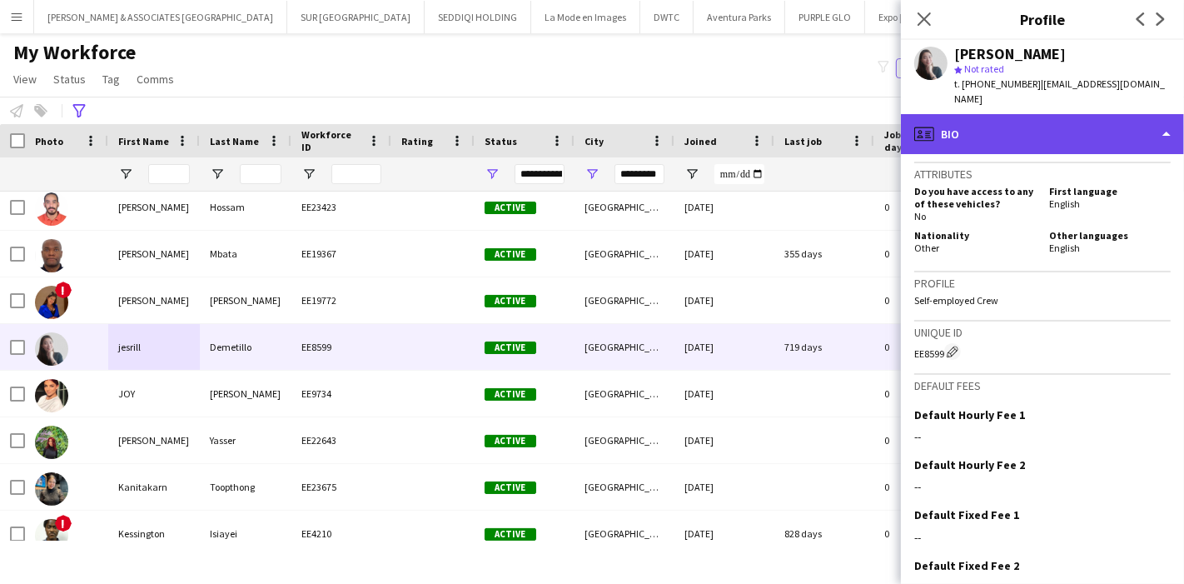
click at [1113, 114] on div "profile Bio" at bounding box center [1042, 134] width 283 height 40
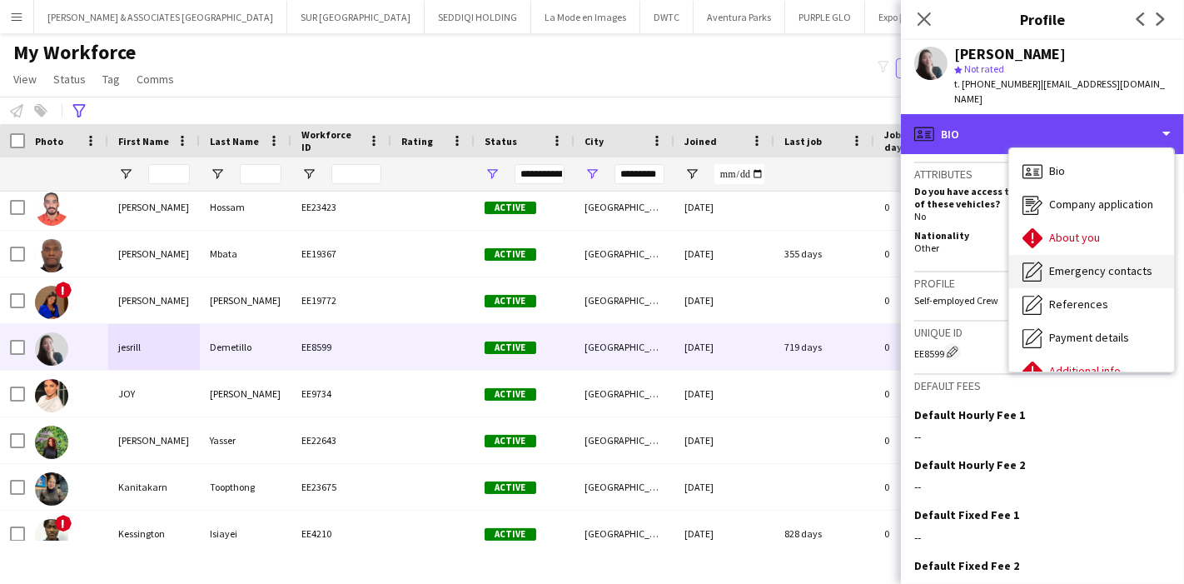
scroll to position [122, 0]
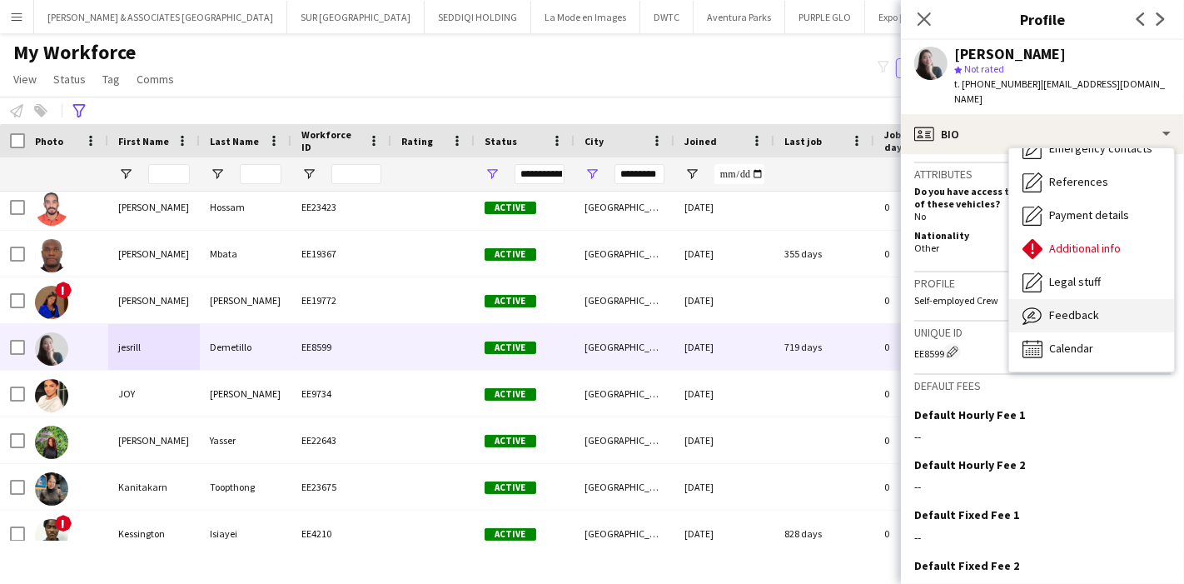
click at [1118, 299] on div "Feedback Feedback" at bounding box center [1092, 315] width 165 height 33
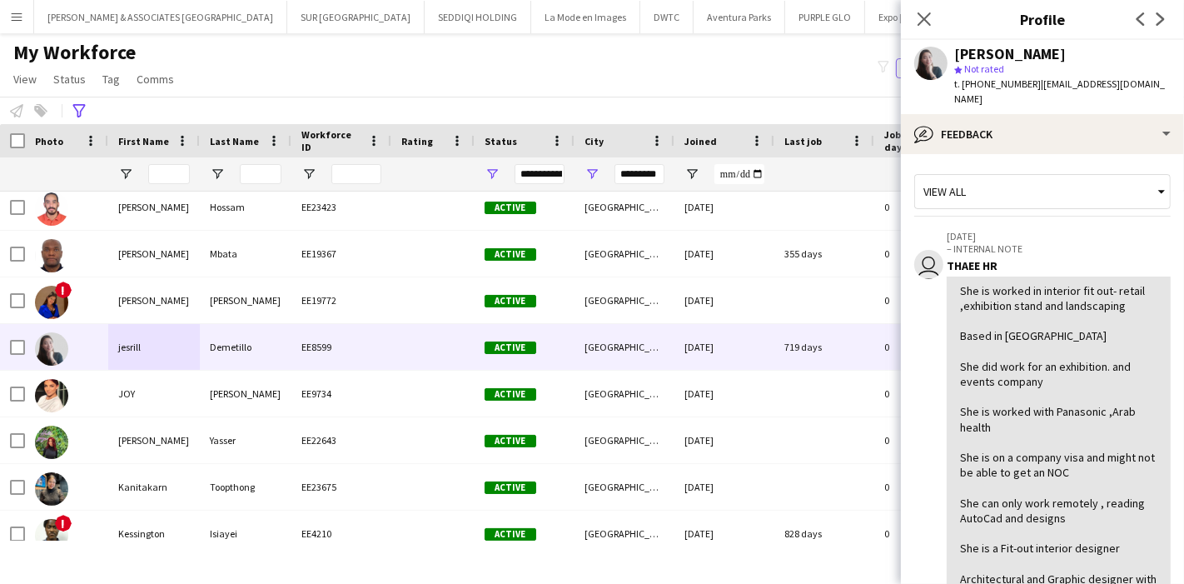
click at [999, 283] on div "She is worked in interior fit out- retail ,exhibition stand and landscaping Bas…" at bounding box center [1058, 480] width 197 height 394
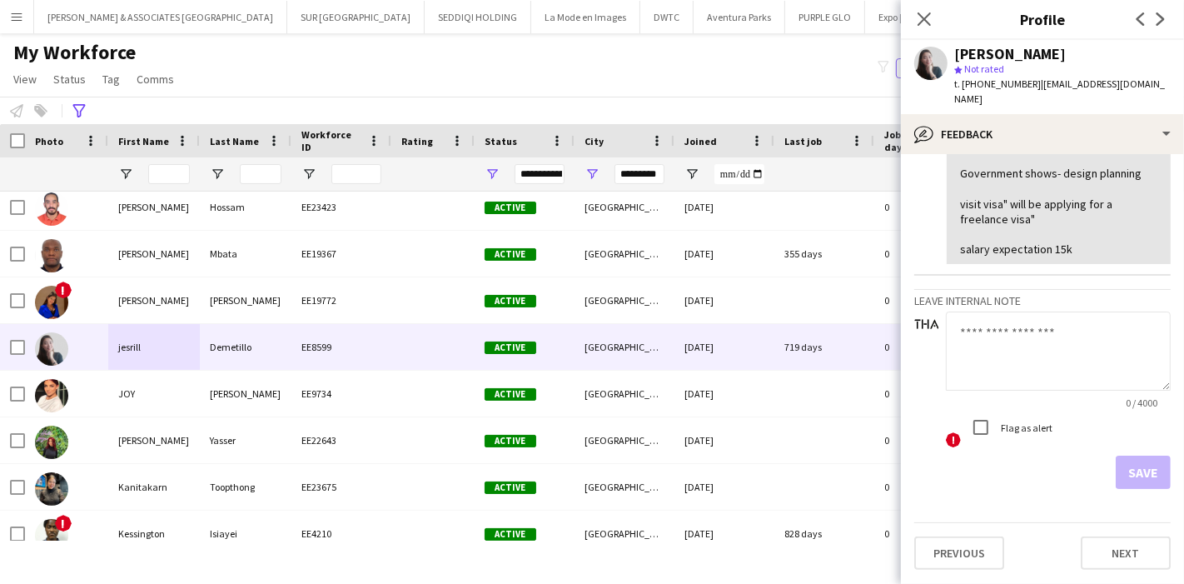
scroll to position [820, 0]
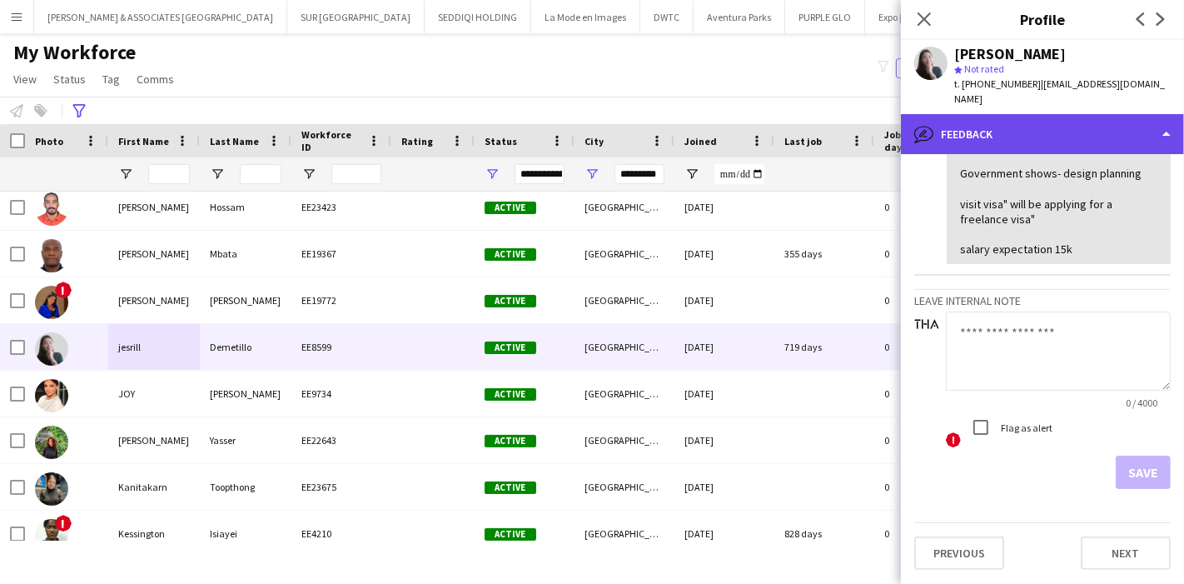
click at [1090, 133] on div "bubble-pencil Feedback" at bounding box center [1042, 134] width 283 height 40
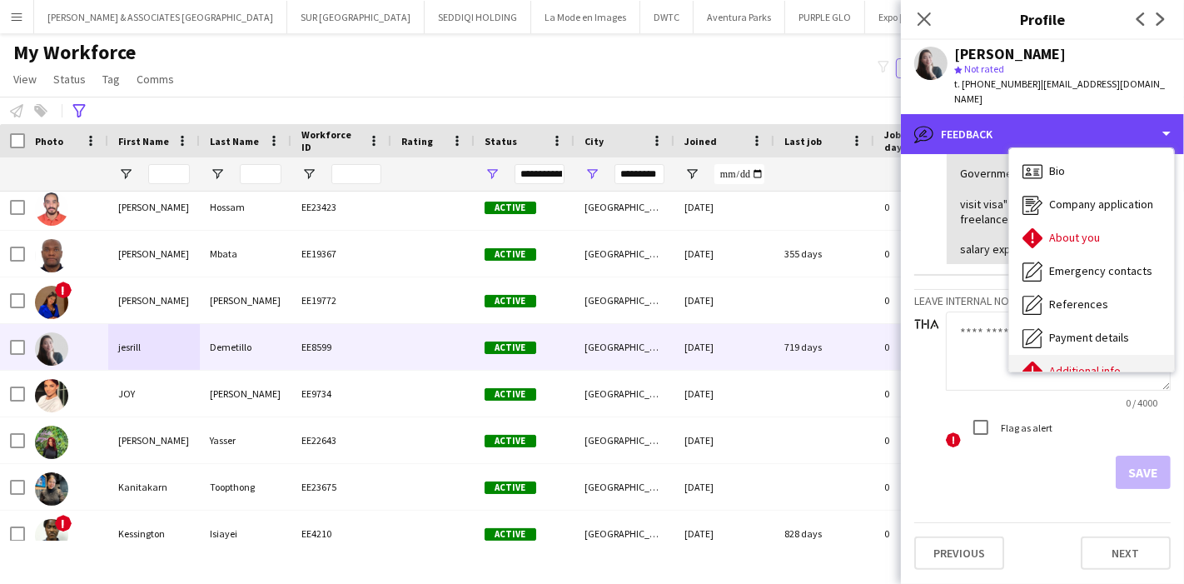
scroll to position [2, 0]
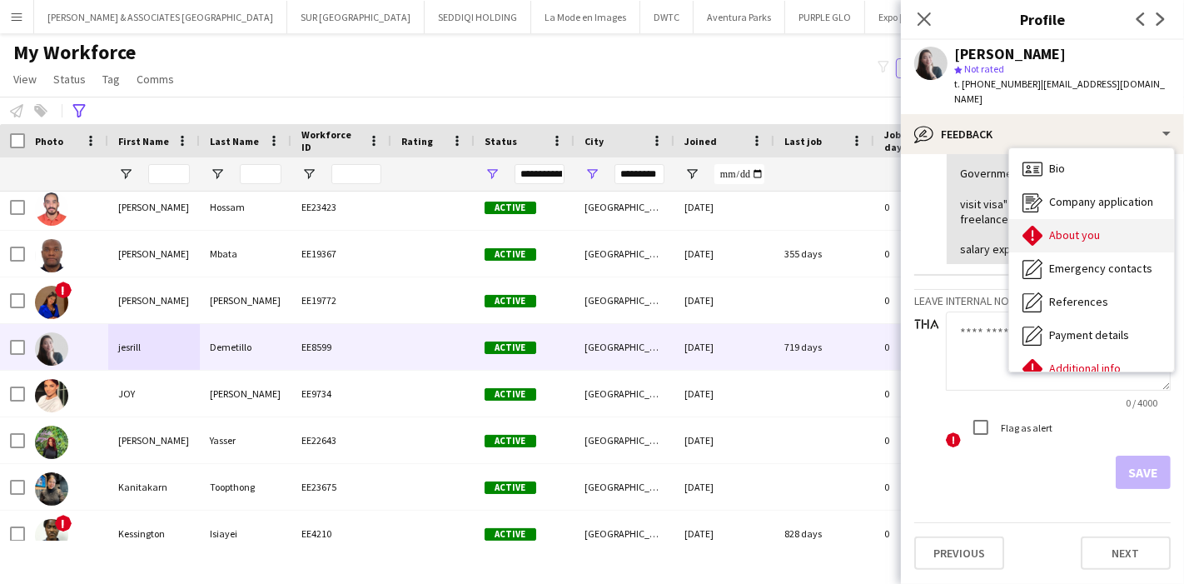
click at [1082, 234] on div "About you About you" at bounding box center [1092, 235] width 165 height 33
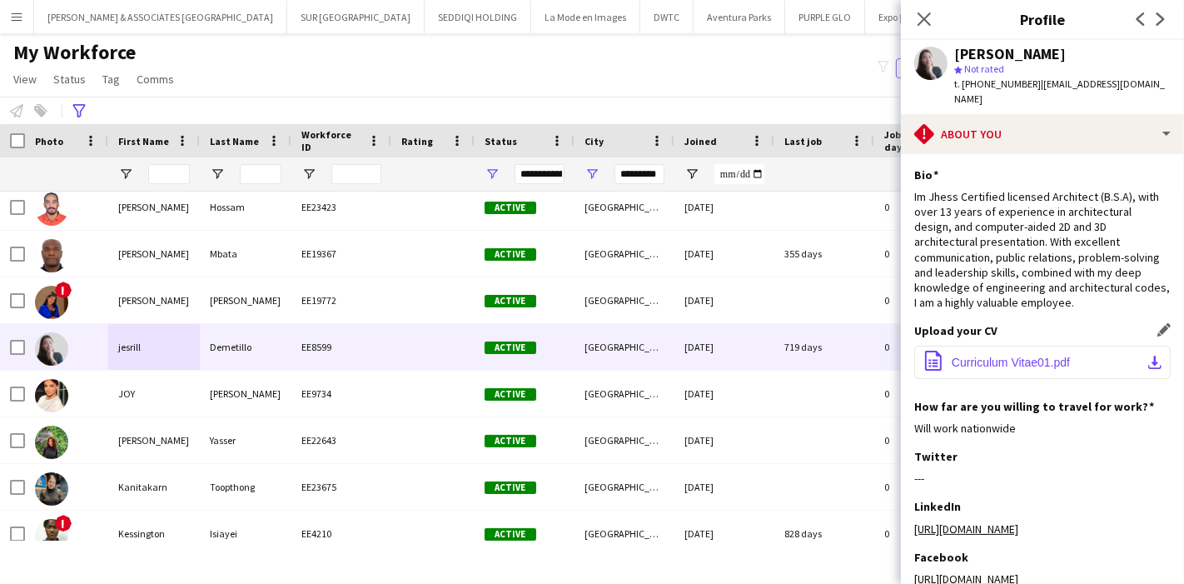
click at [1149, 356] on app-icon "download-bottom" at bounding box center [1155, 362] width 13 height 13
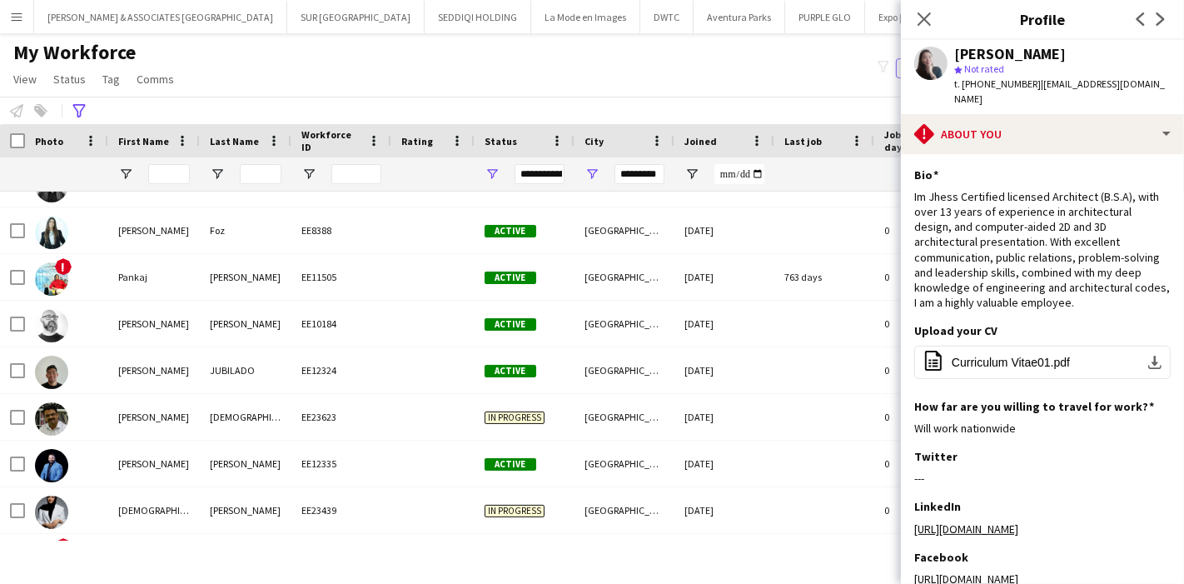
scroll to position [1936, 0]
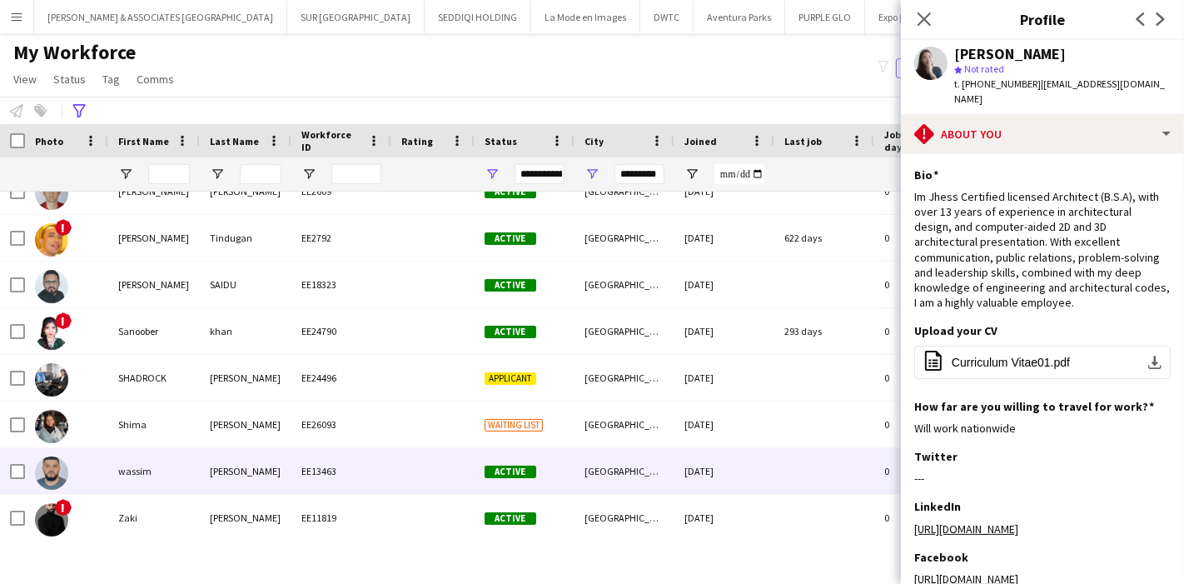
click at [287, 451] on div "jabbour" at bounding box center [246, 471] width 92 height 46
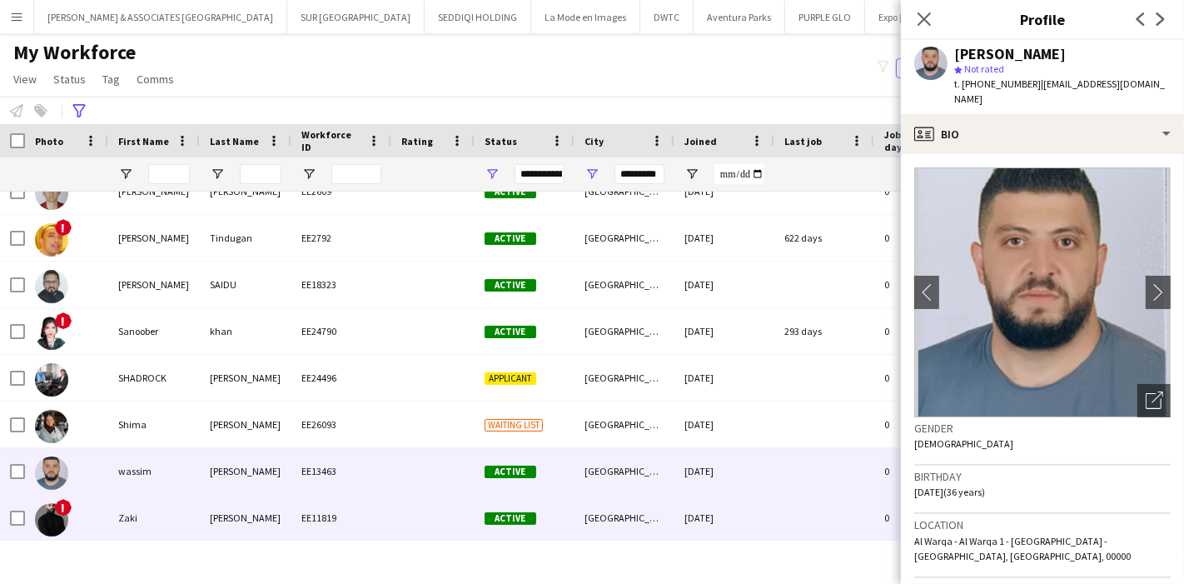
click at [191, 523] on div "Zaki" at bounding box center [154, 518] width 92 height 46
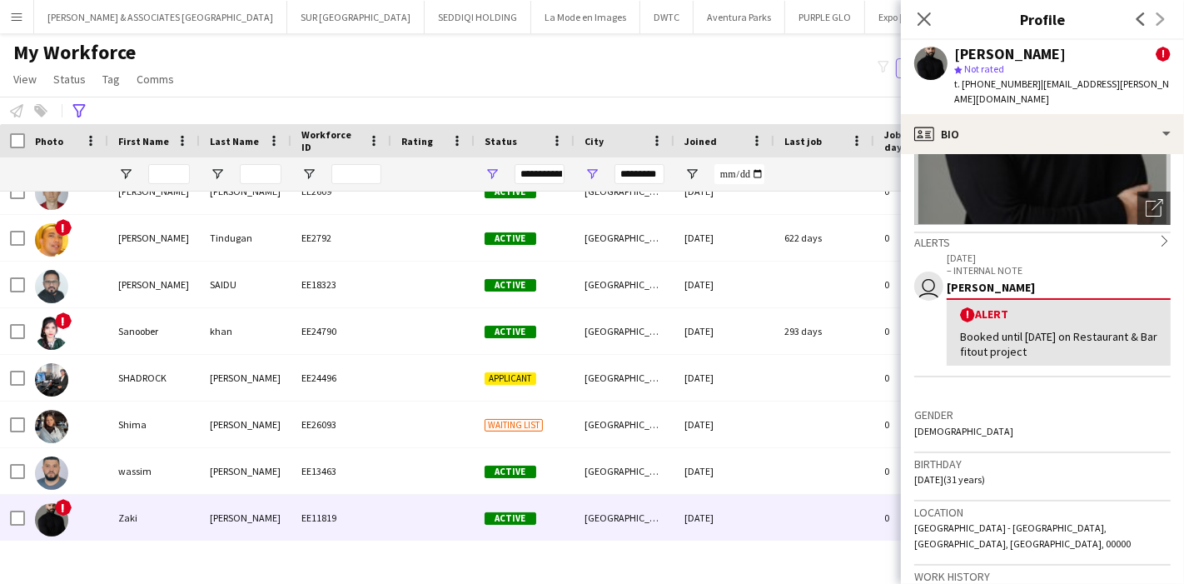
scroll to position [194, 0]
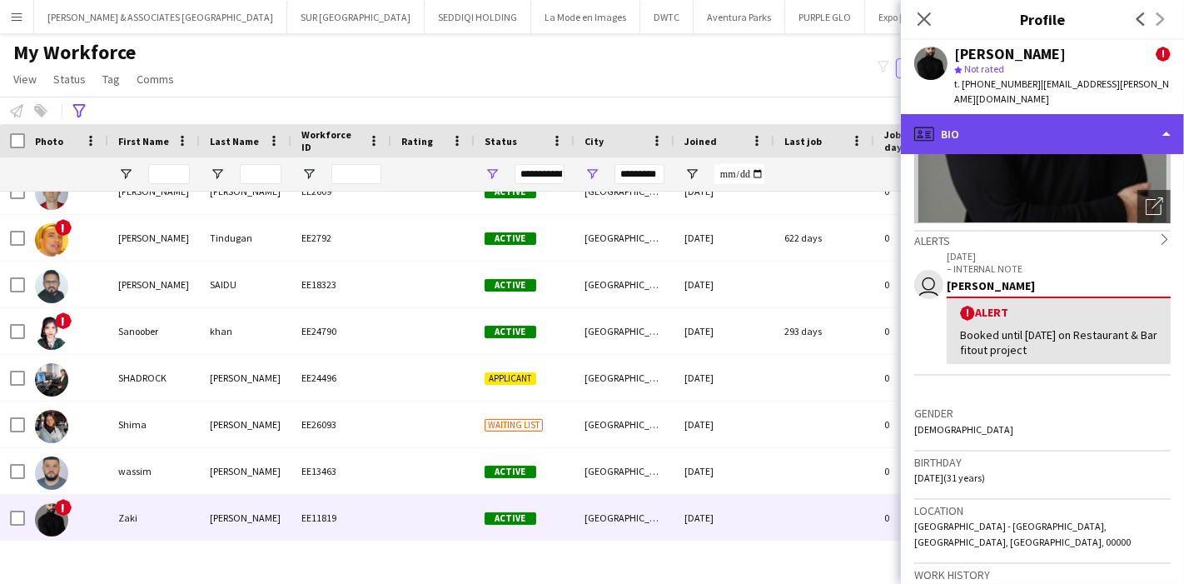
click at [1108, 119] on div "profile Bio" at bounding box center [1042, 134] width 283 height 40
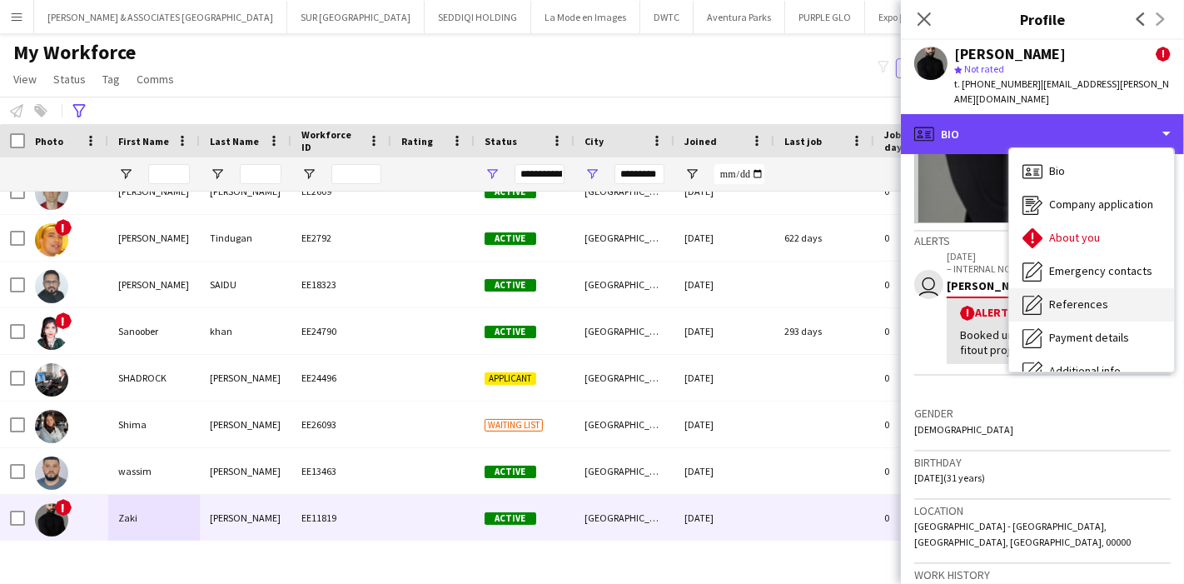
scroll to position [122, 0]
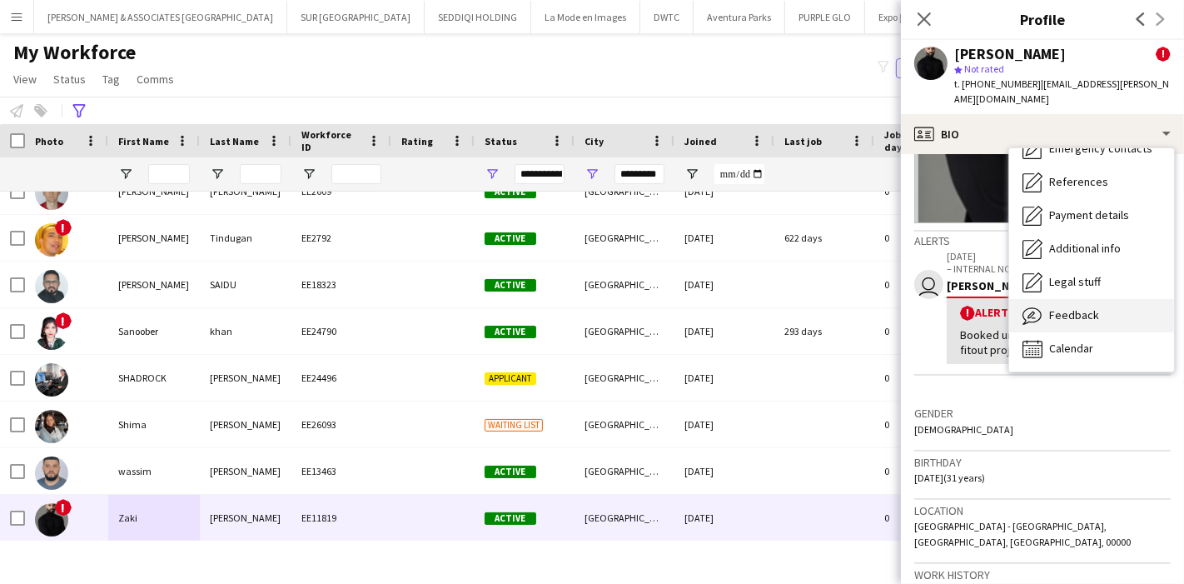
click at [1091, 310] on div "Feedback Feedback" at bounding box center [1092, 315] width 165 height 33
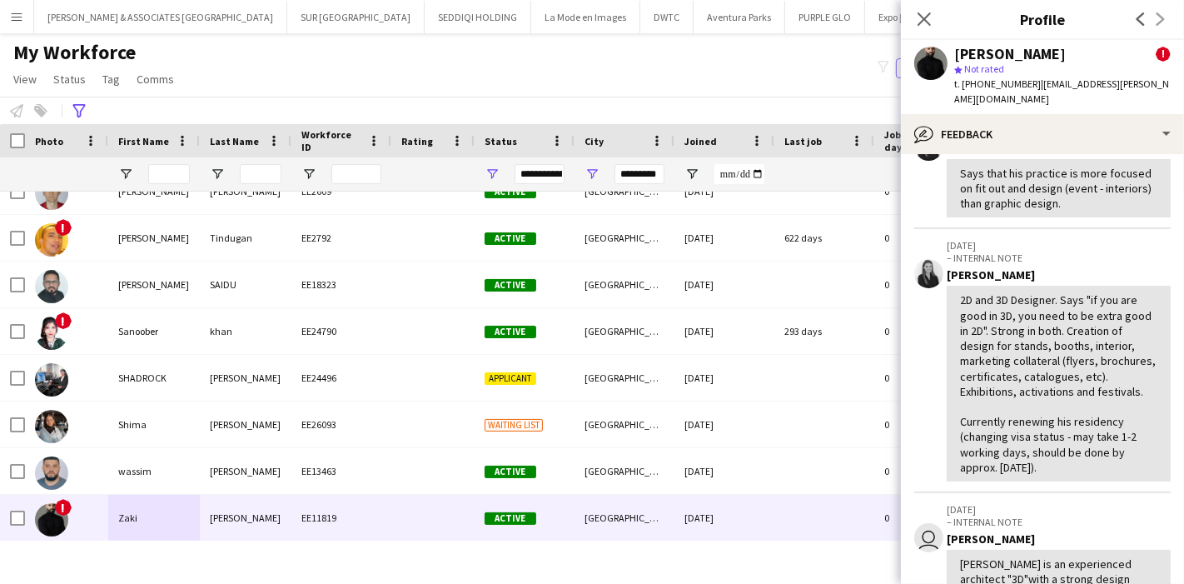
scroll to position [637, 0]
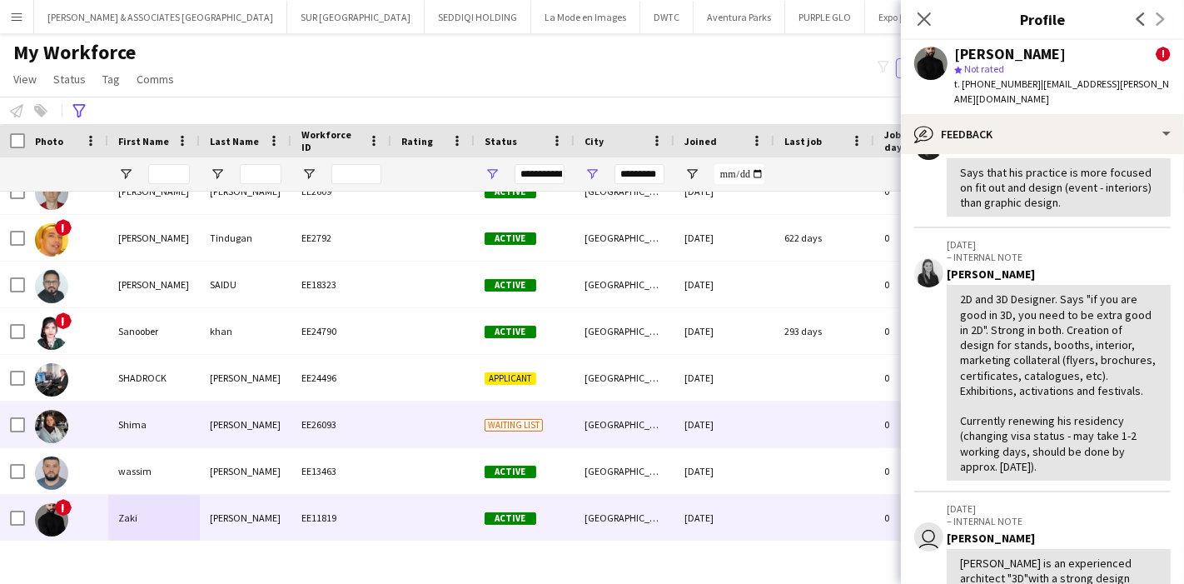
click at [128, 420] on div "Shima" at bounding box center [154, 424] width 92 height 46
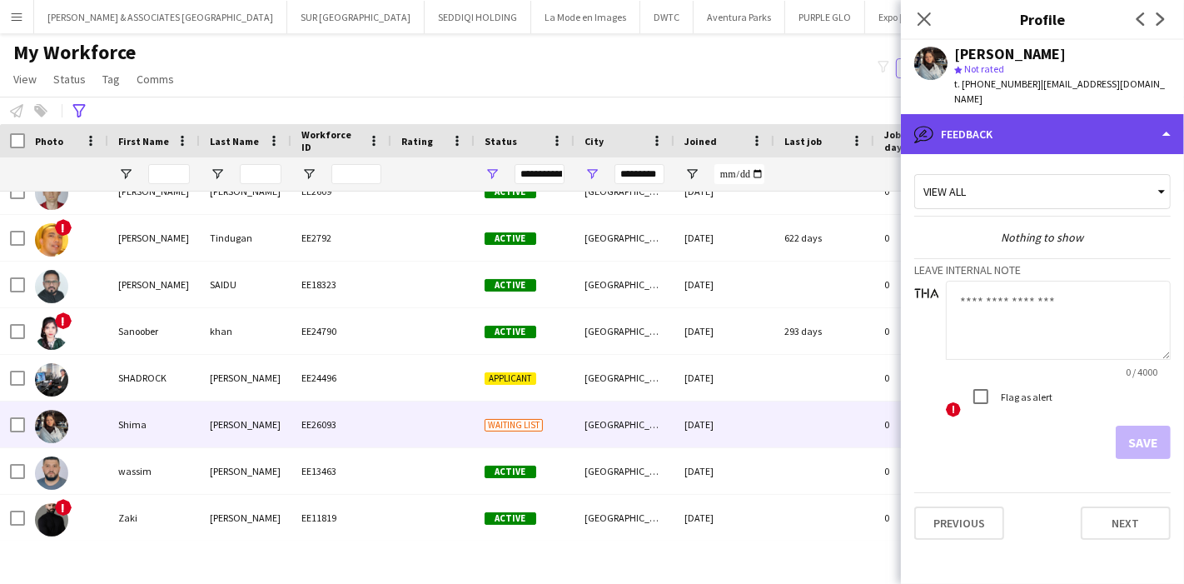
click at [1105, 137] on div "bubble-pencil Feedback" at bounding box center [1042, 134] width 283 height 40
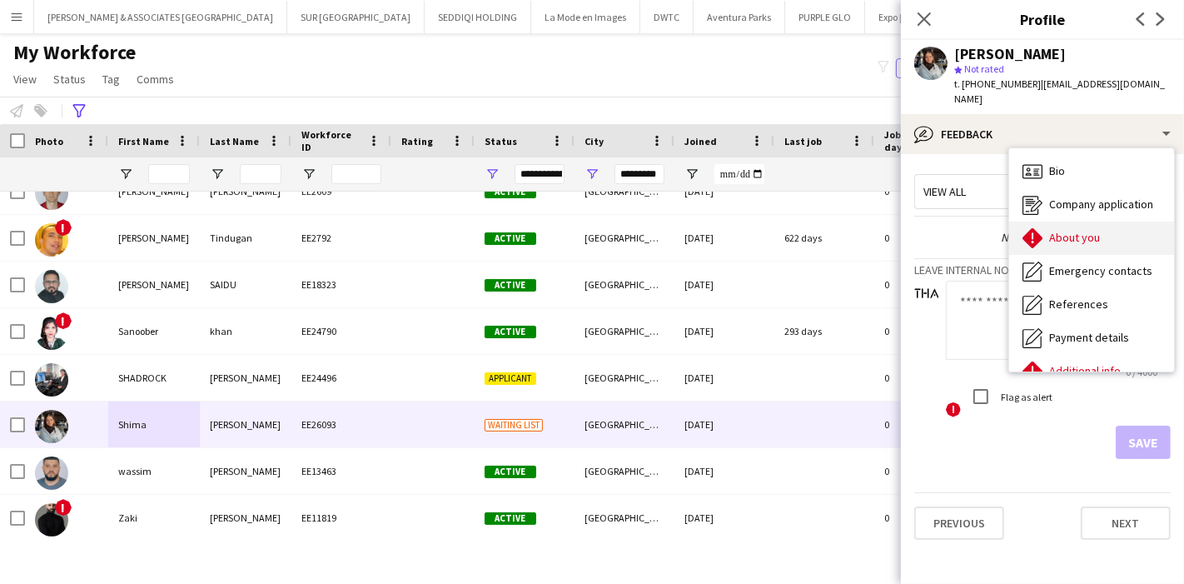
click at [1101, 227] on div "About you About you" at bounding box center [1092, 238] width 165 height 33
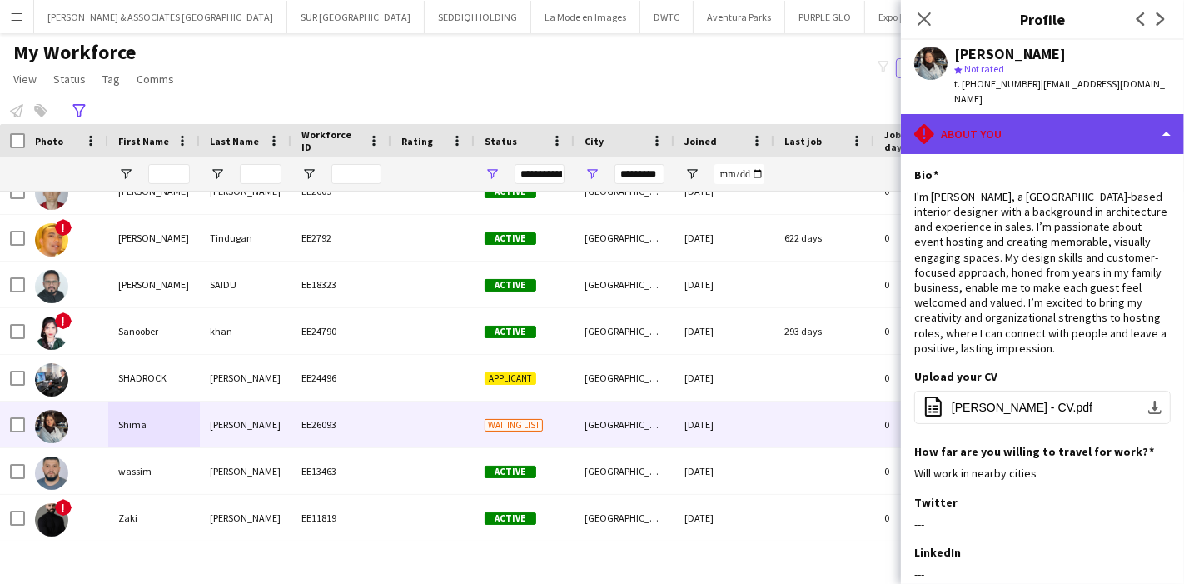
click at [1070, 114] on div "rhombus-alert About you" at bounding box center [1042, 134] width 283 height 40
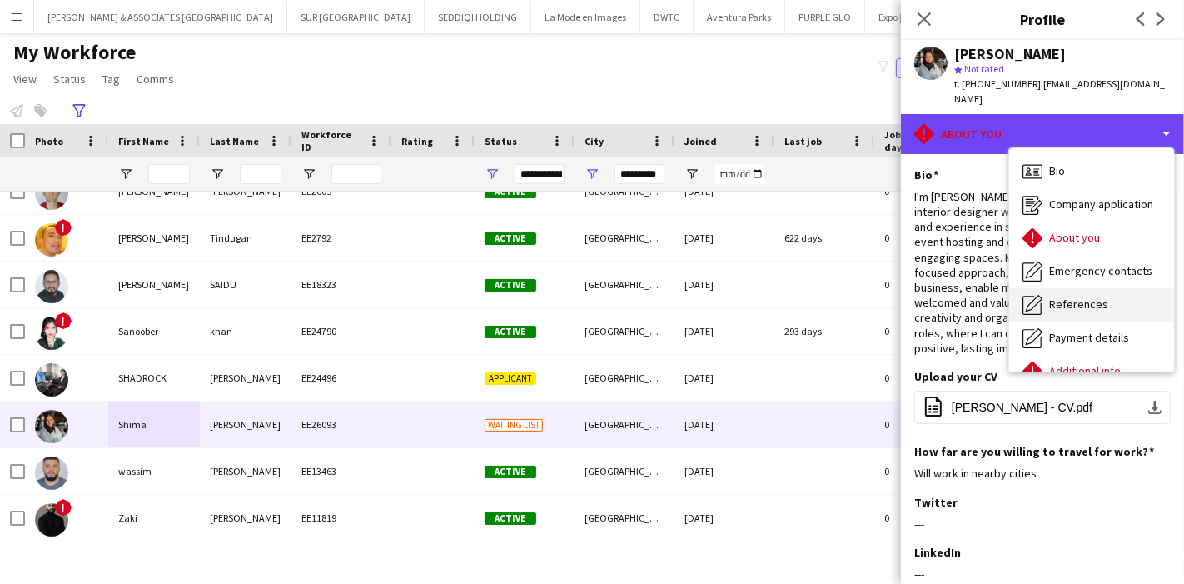
scroll to position [122, 0]
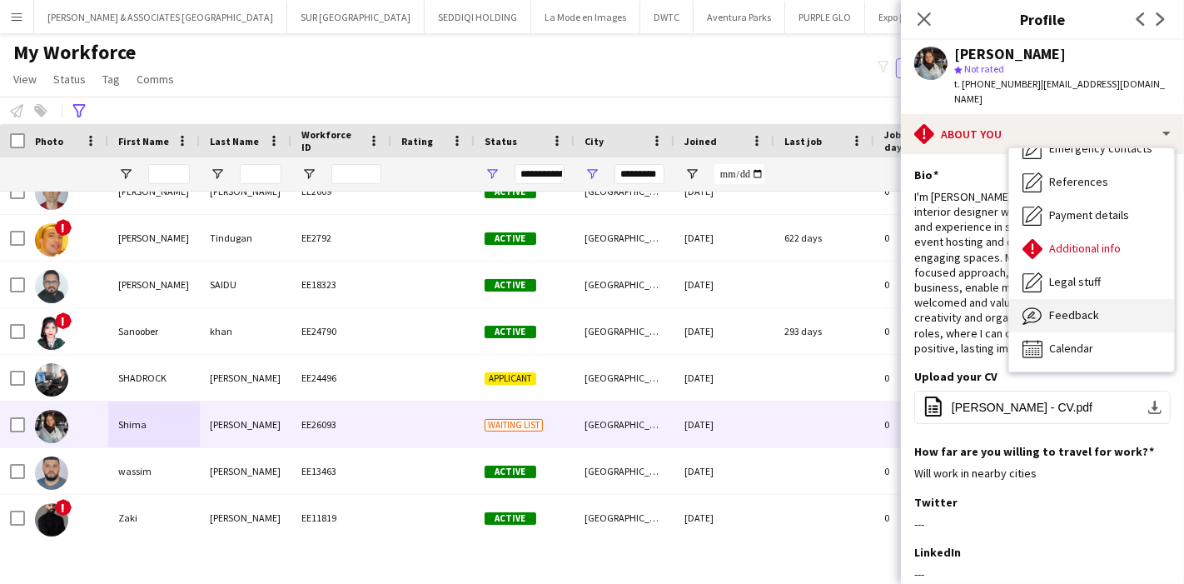
click at [1095, 299] on div "Feedback Feedback" at bounding box center [1092, 315] width 165 height 33
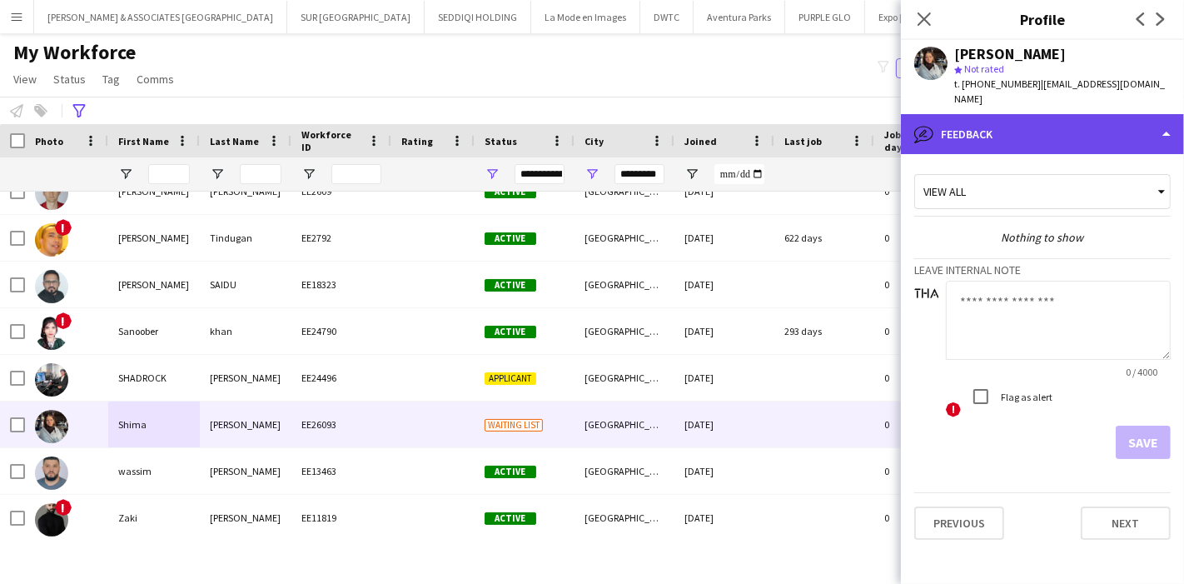
click at [1086, 128] on div "bubble-pencil Feedback" at bounding box center [1042, 134] width 283 height 40
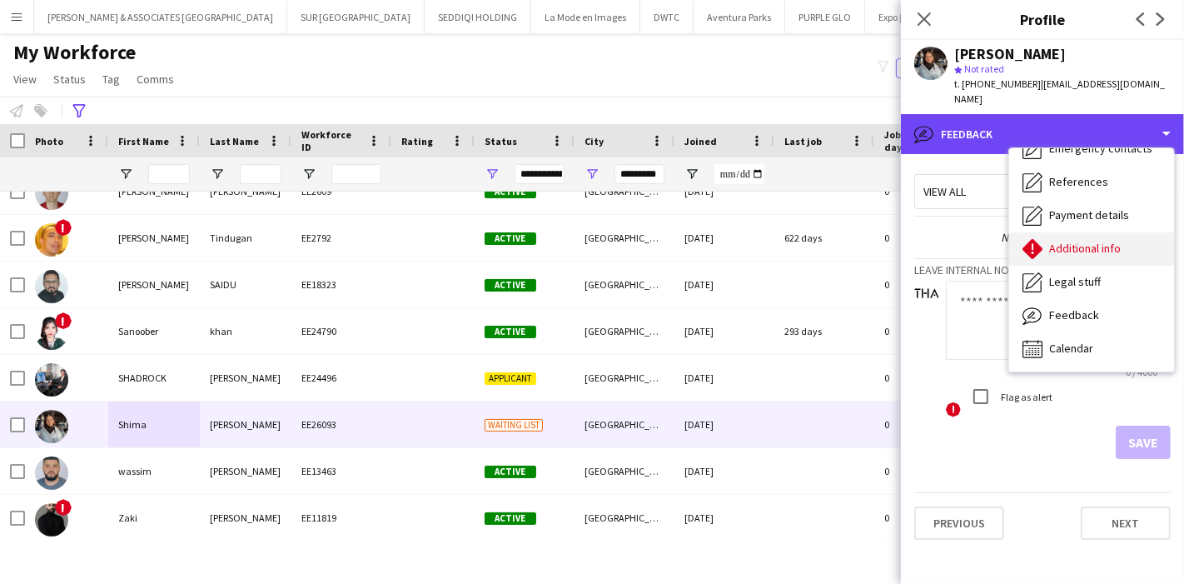
scroll to position [0, 0]
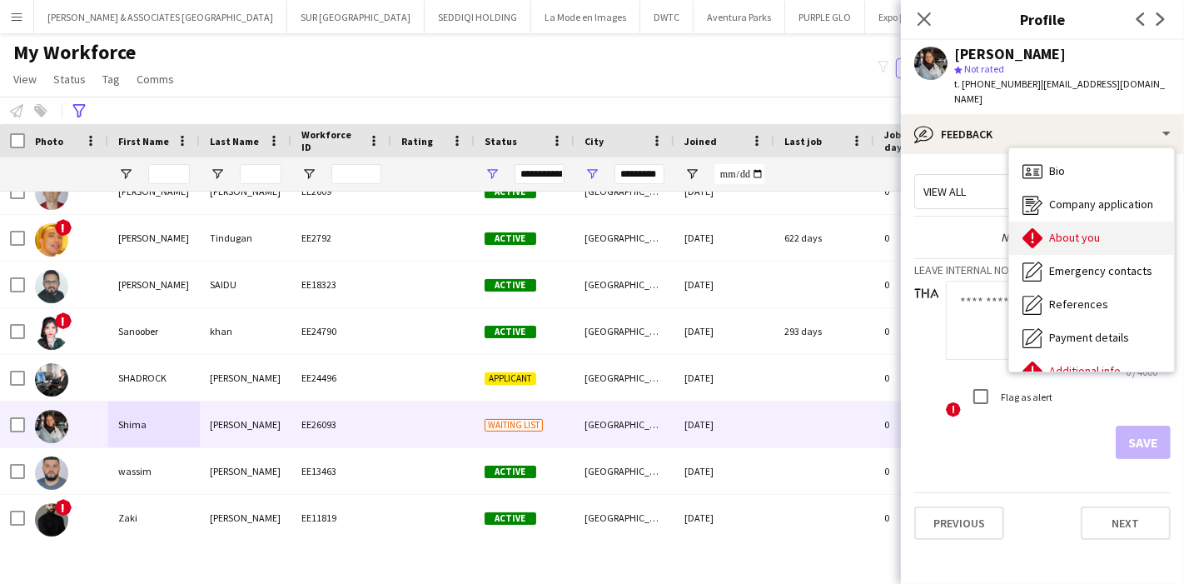
click at [1079, 230] on span "About you" at bounding box center [1075, 237] width 51 height 15
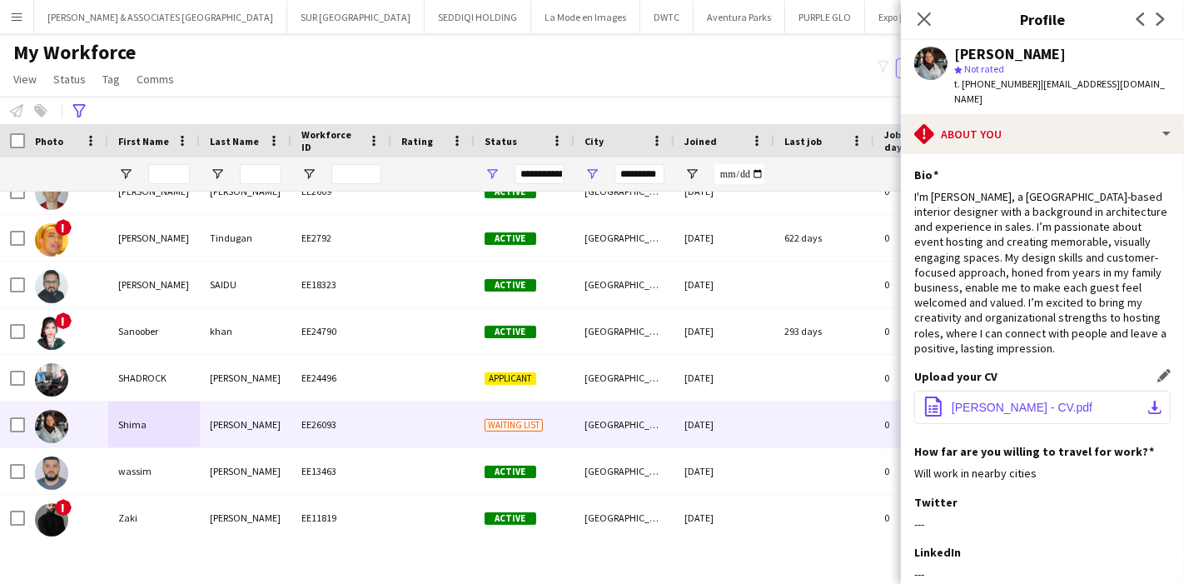
click at [1149, 401] on app-icon "download-bottom" at bounding box center [1155, 407] width 13 height 13
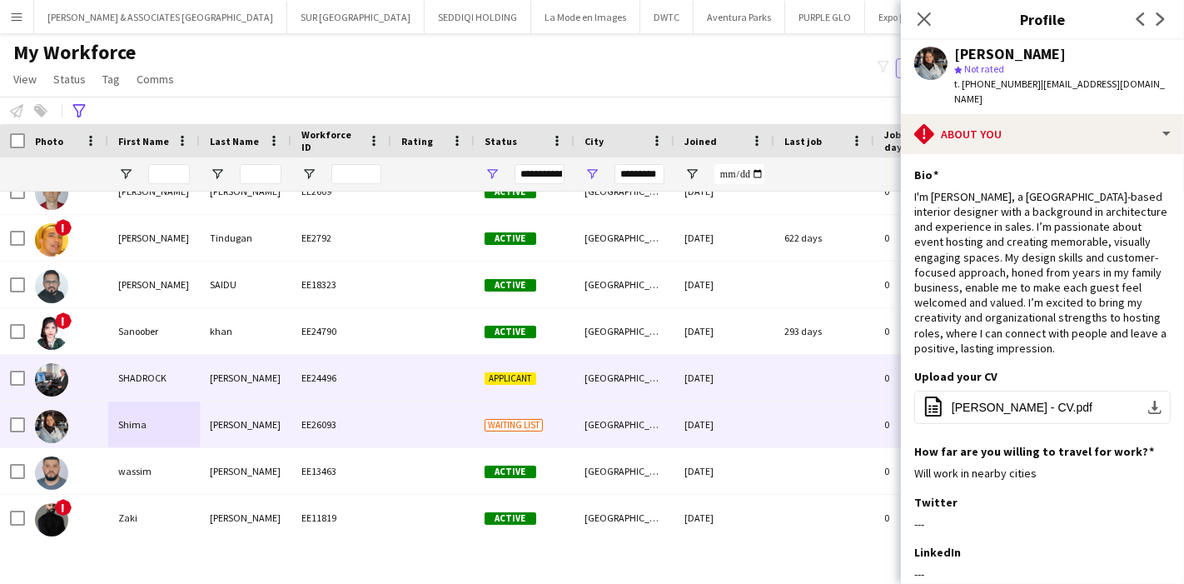
click at [206, 378] on div "ARUL RAJ" at bounding box center [246, 378] width 92 height 46
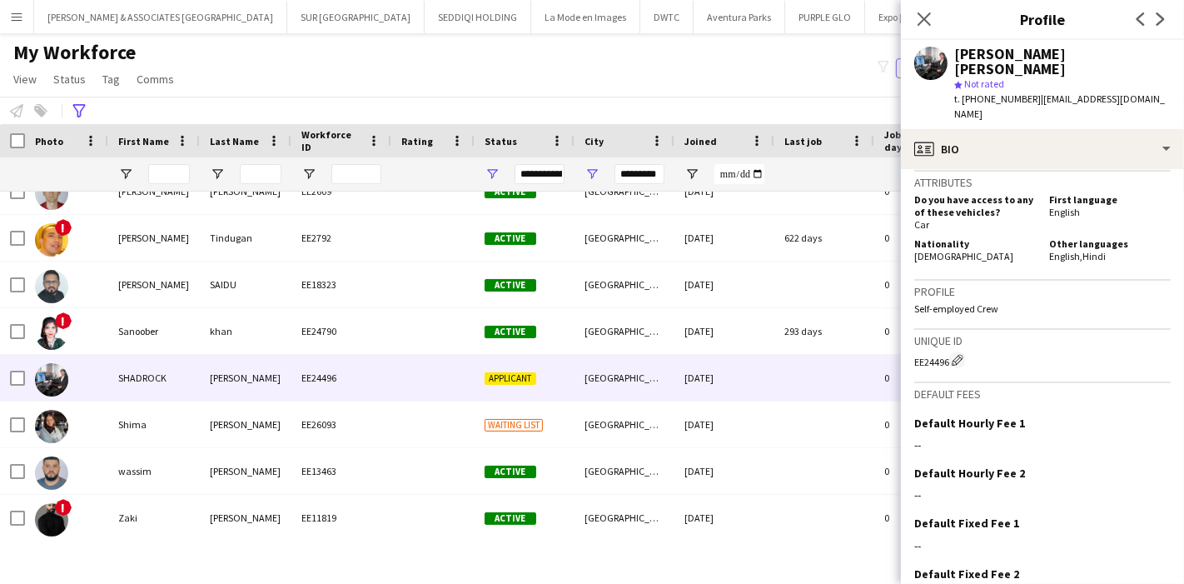
scroll to position [725, 0]
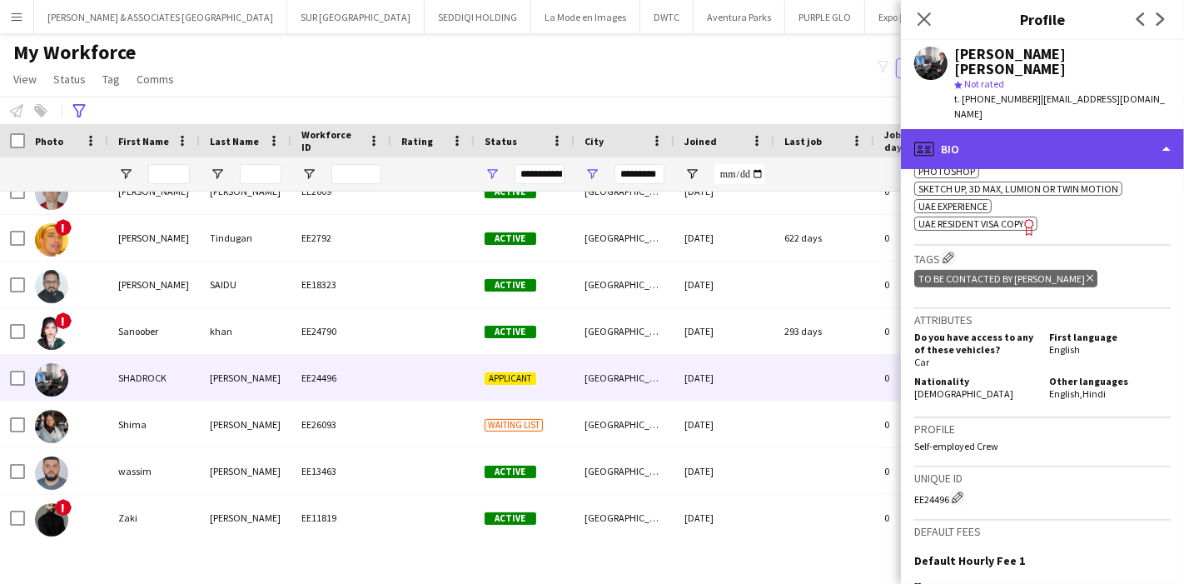
click at [1151, 129] on div "profile Bio" at bounding box center [1042, 149] width 283 height 40
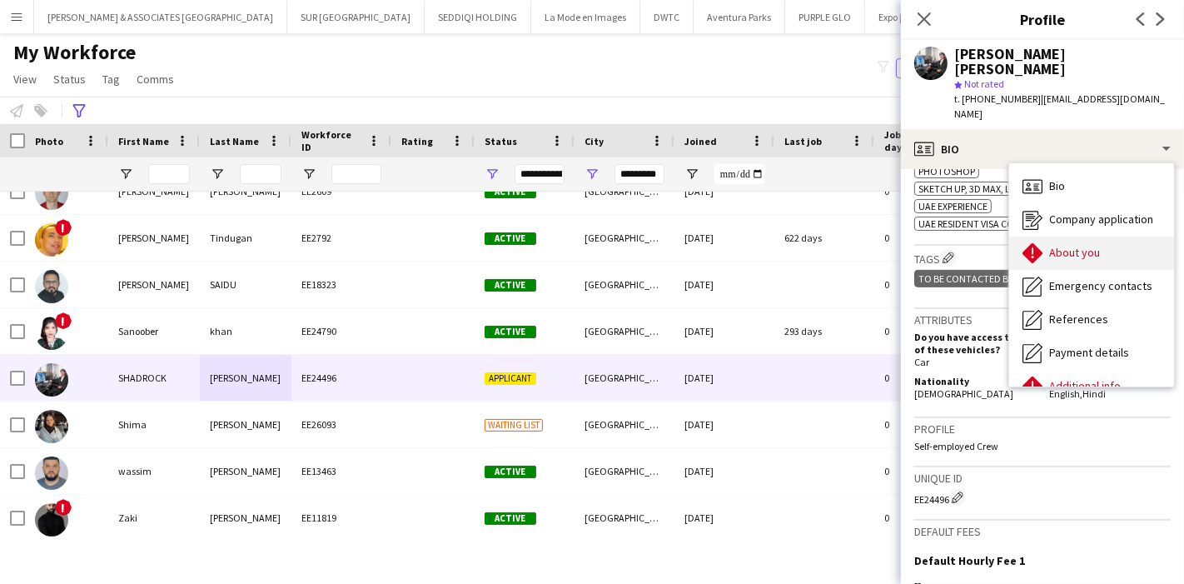
click at [1118, 237] on div "About you About you" at bounding box center [1092, 253] width 165 height 33
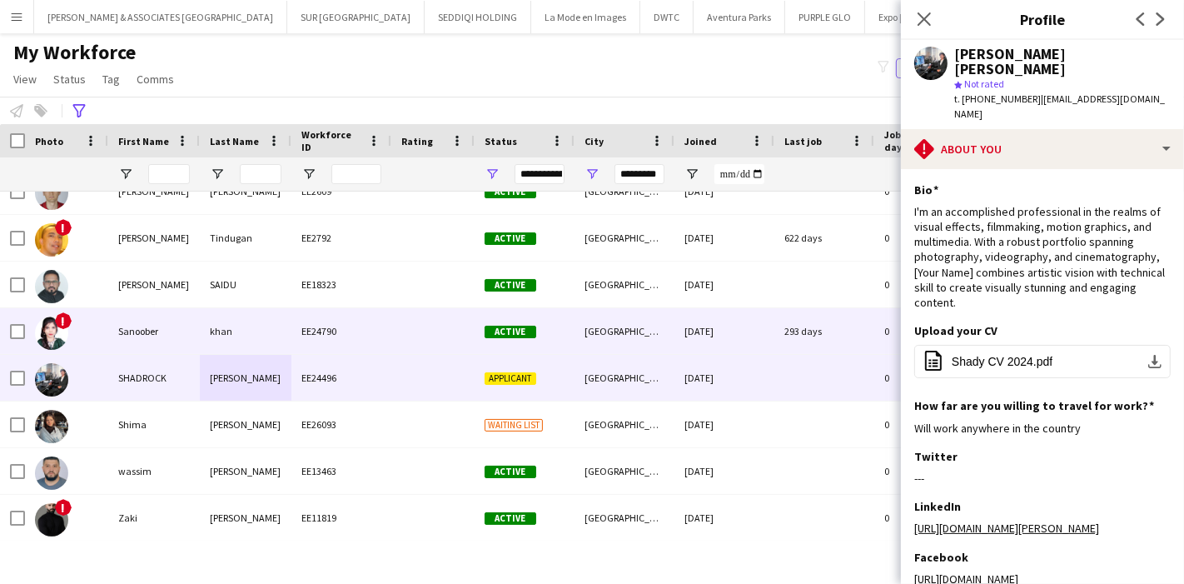
click at [147, 329] on div "Sanoober" at bounding box center [154, 331] width 92 height 46
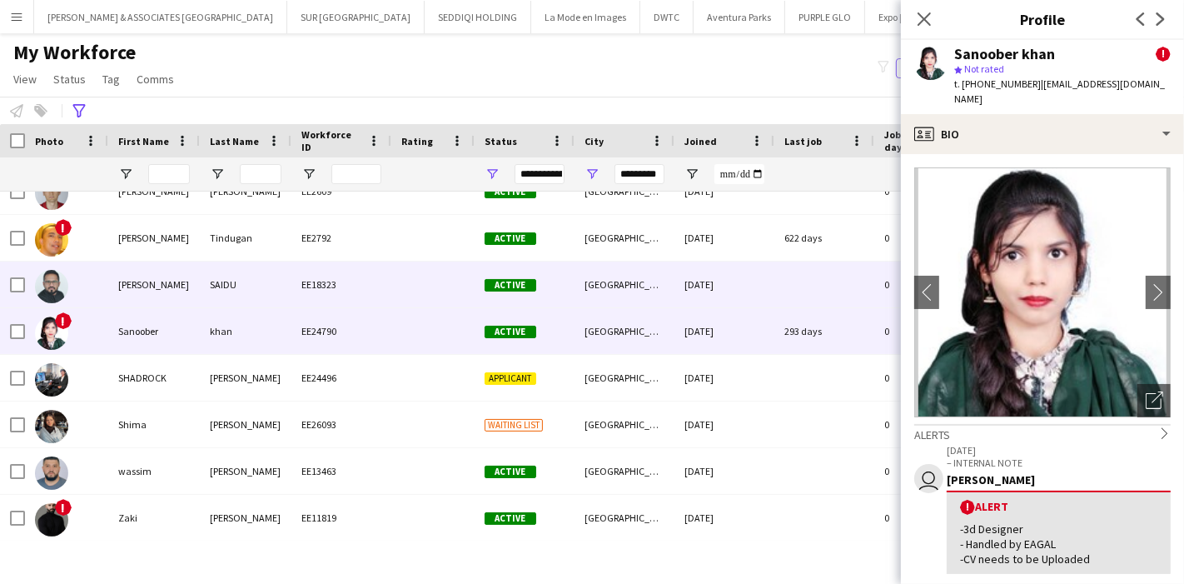
click at [174, 277] on div "SAIFUDHEEN" at bounding box center [154, 285] width 92 height 46
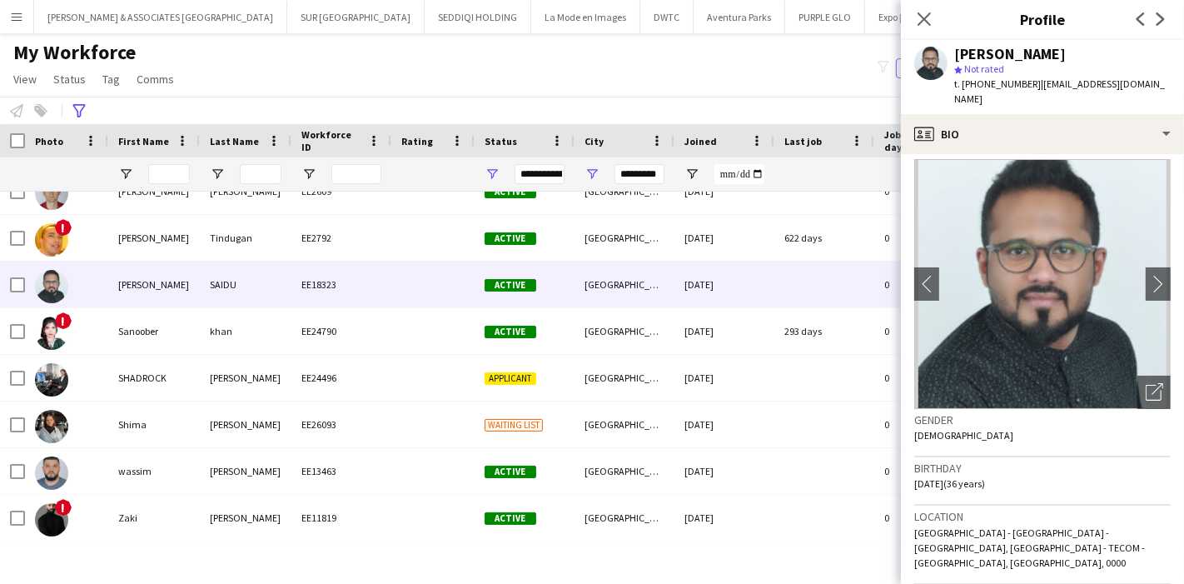
scroll to position [7, 0]
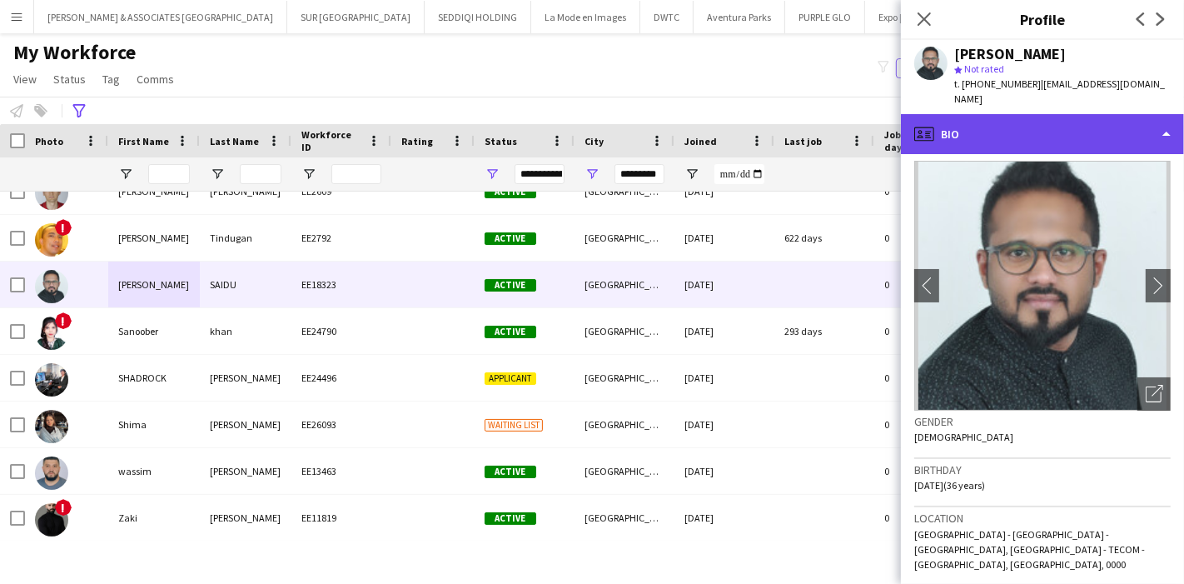
click at [1124, 125] on div "profile Bio" at bounding box center [1042, 134] width 283 height 40
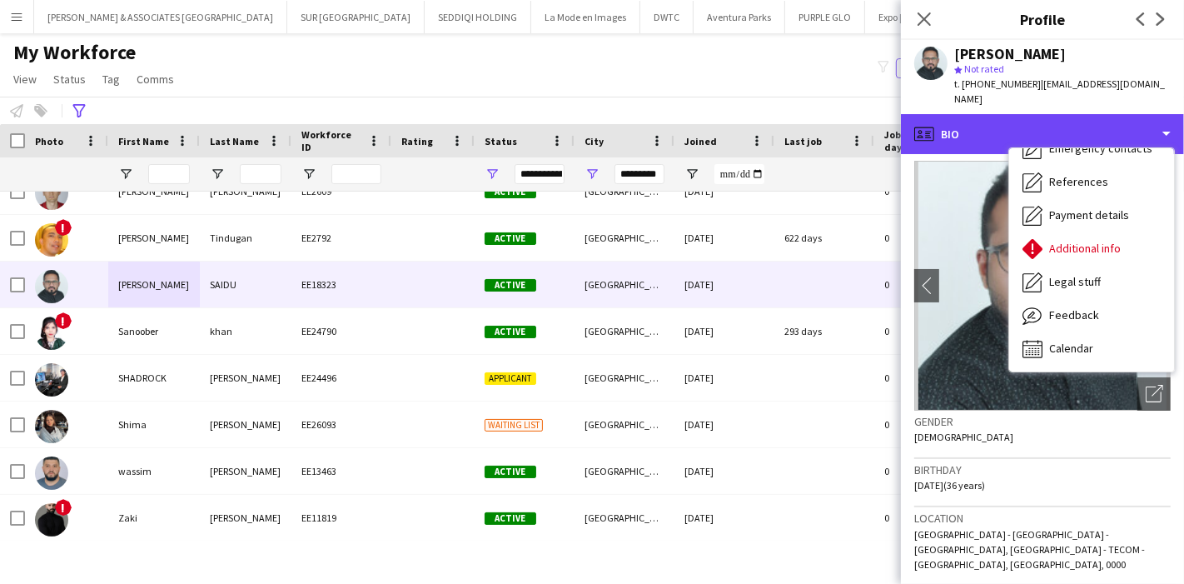
scroll to position [122, 0]
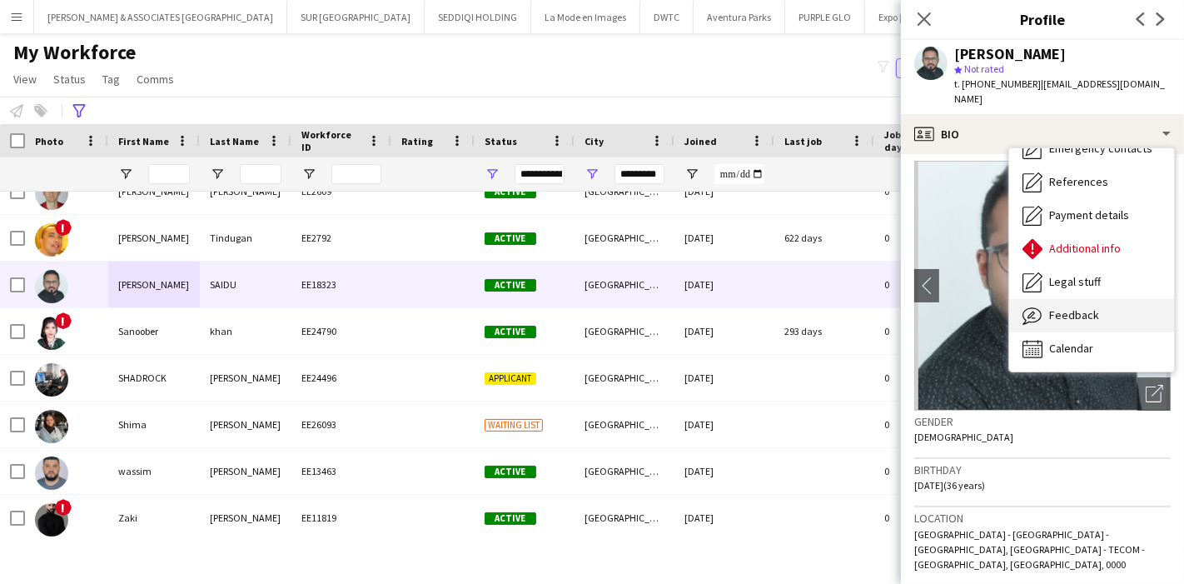
click at [1086, 307] on span "Feedback" at bounding box center [1075, 314] width 50 height 15
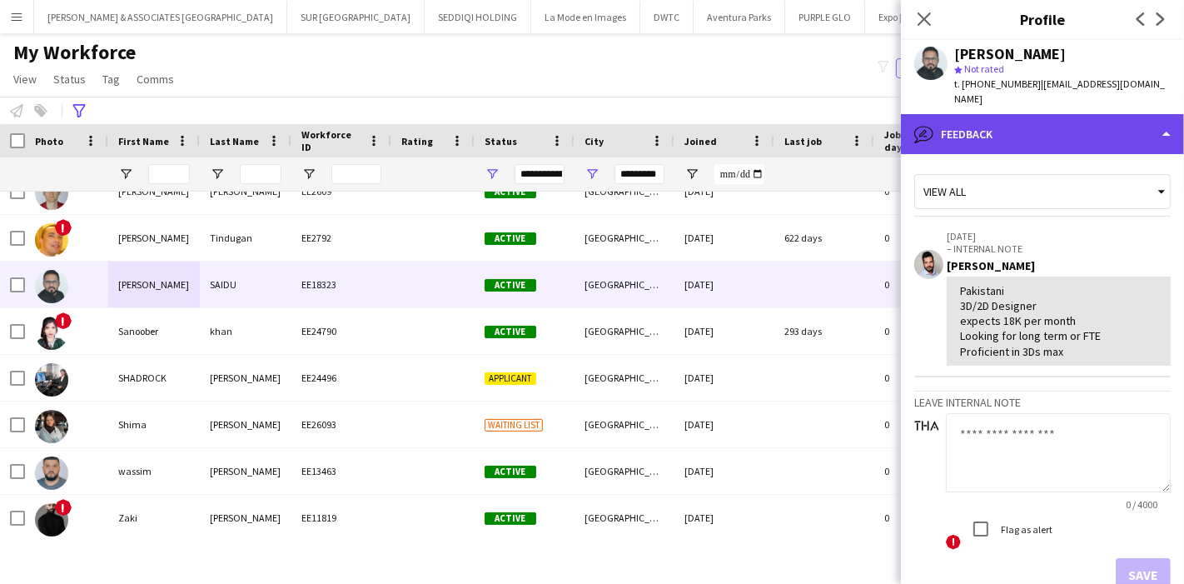
click at [1087, 122] on div "bubble-pencil Feedback" at bounding box center [1042, 134] width 283 height 40
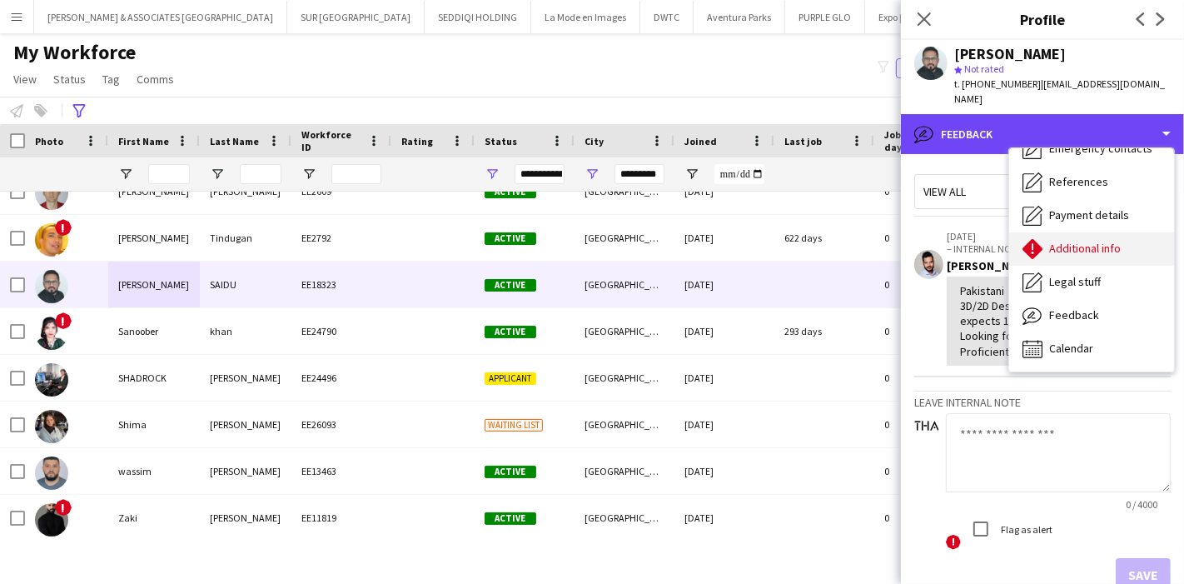
scroll to position [0, 0]
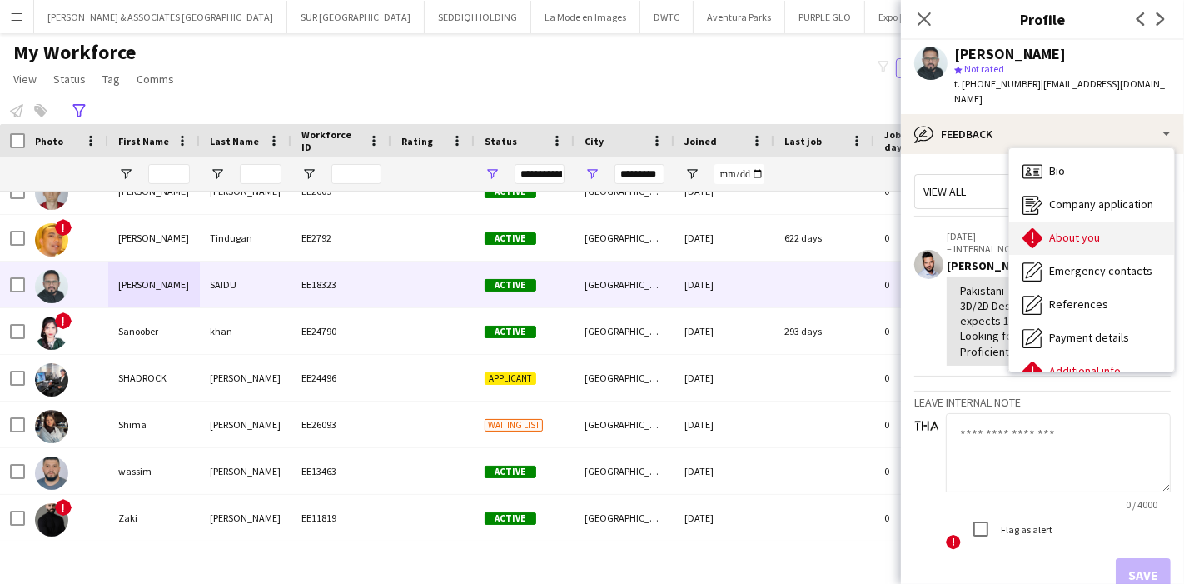
click at [1078, 230] on span "About you" at bounding box center [1075, 237] width 51 height 15
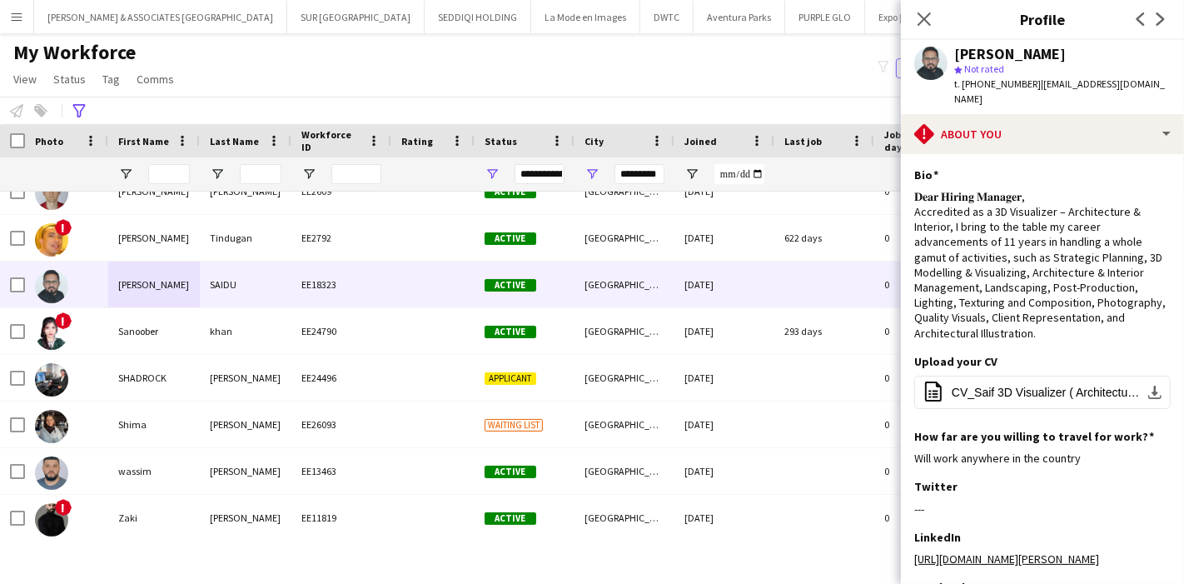
click at [1078, 222] on div "𝐃𝐞𝐚𝐫 𝐇𝐢𝐫𝐢𝐧𝐠 𝐌𝐚𝐧𝐚𝐠𝐞𝐫, Accredited as a 3D Visualizer – Architecture & Interior, I…" at bounding box center [1043, 265] width 257 height 152
click at [1149, 399] on app-icon "download-bottom" at bounding box center [1155, 392] width 13 height 13
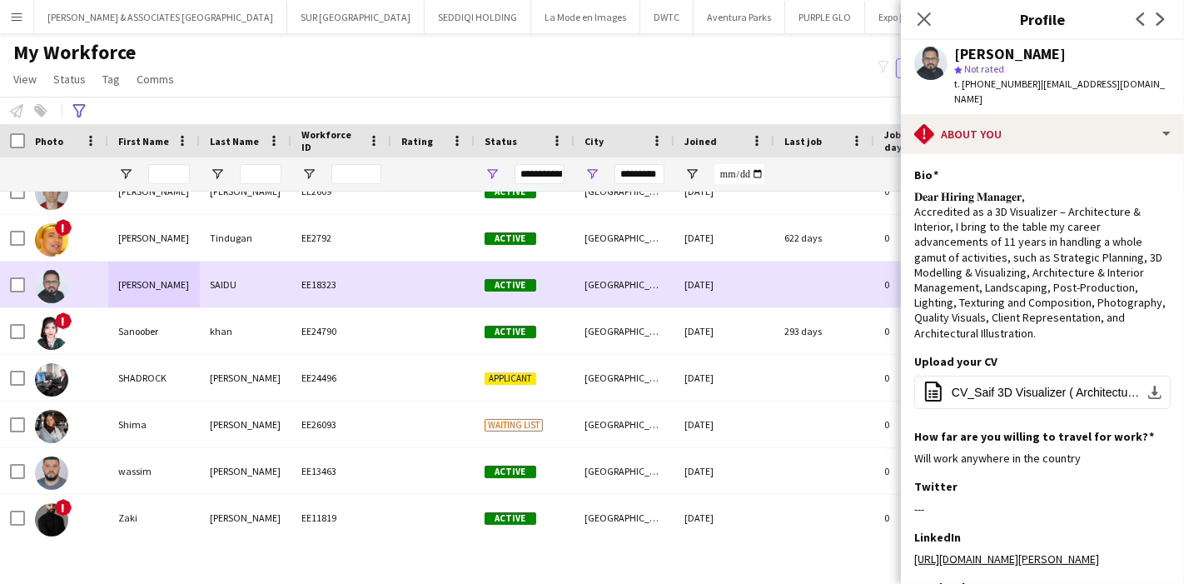
scroll to position [1849, 0]
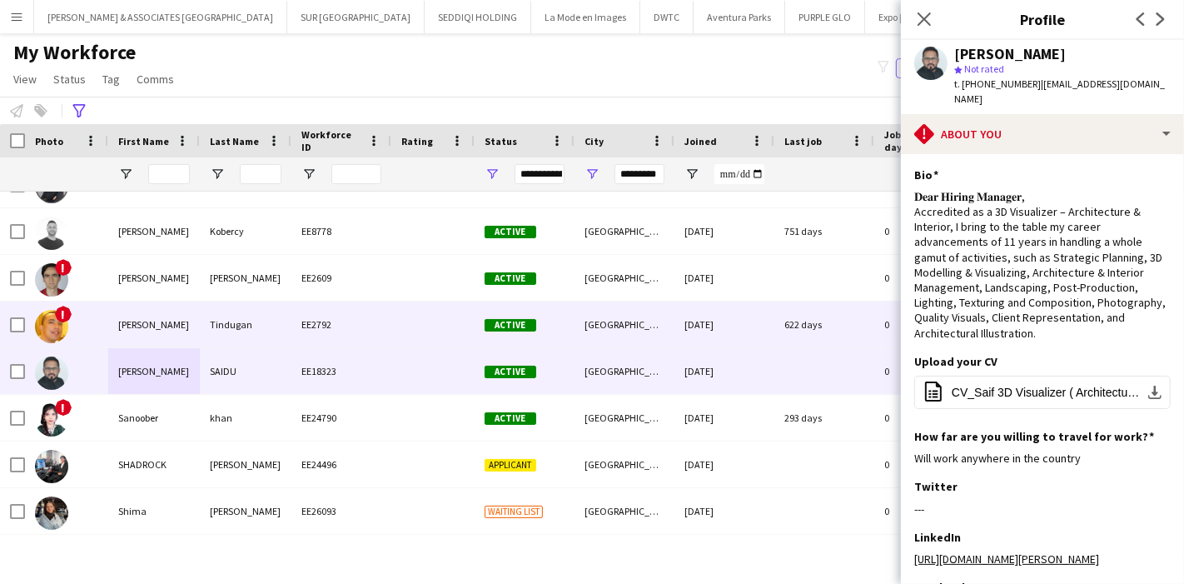
click at [250, 322] on div "Tindugan" at bounding box center [246, 325] width 92 height 46
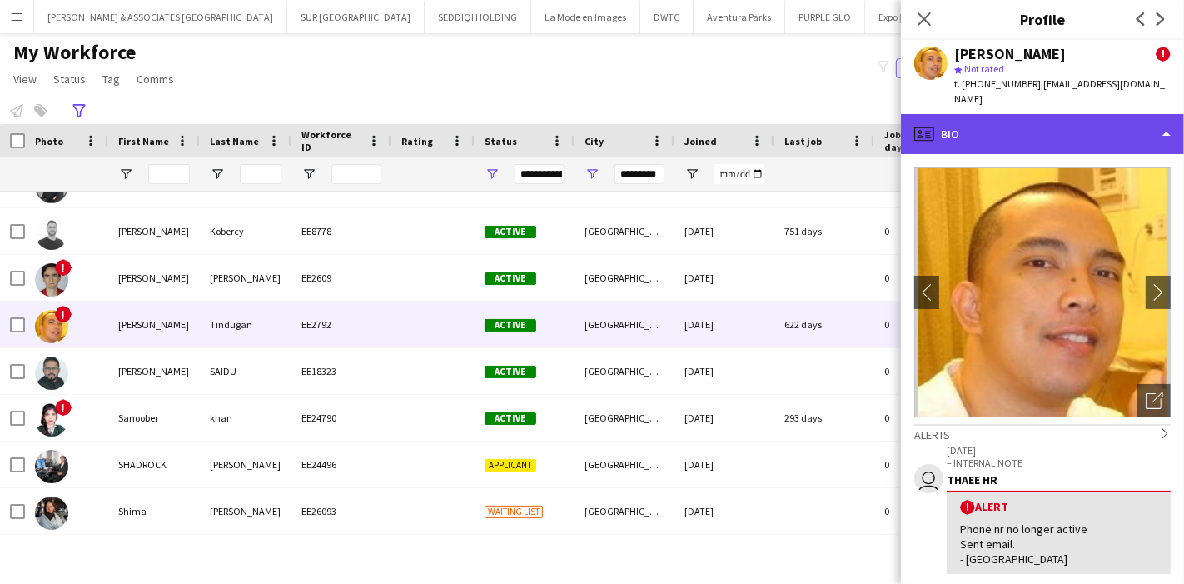
click at [1114, 125] on div "profile Bio" at bounding box center [1042, 134] width 283 height 40
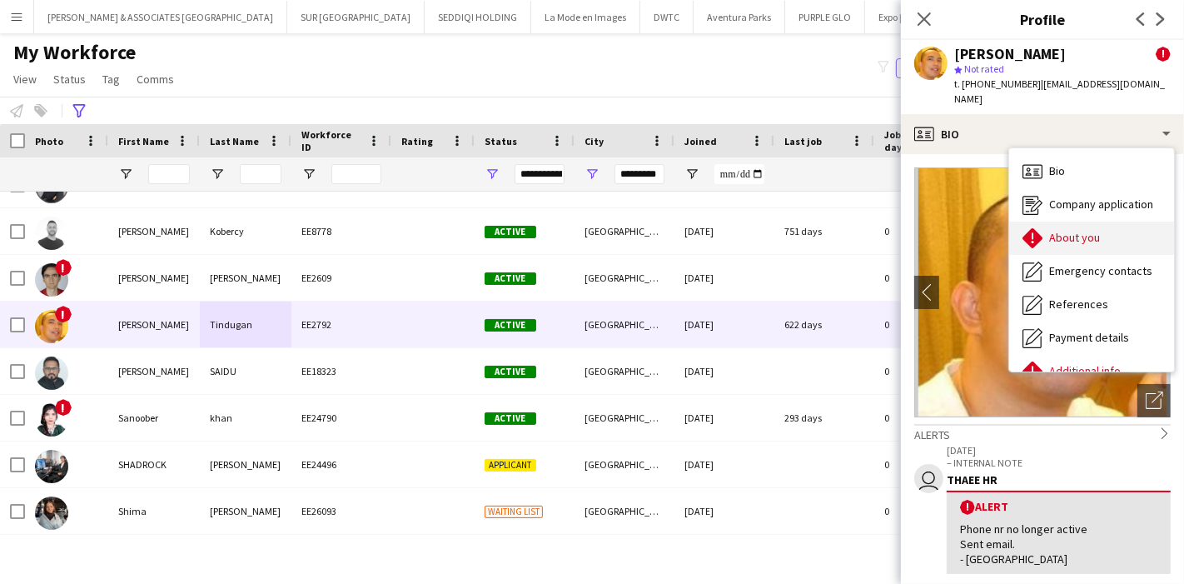
click at [1094, 230] on span "About you" at bounding box center [1075, 237] width 51 height 15
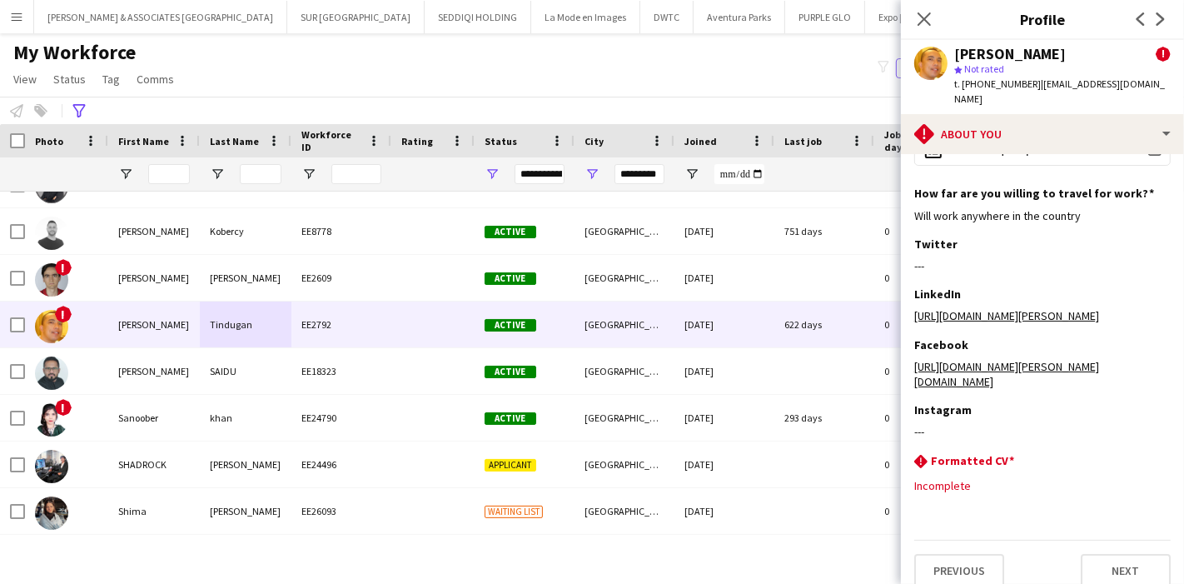
scroll to position [0, 0]
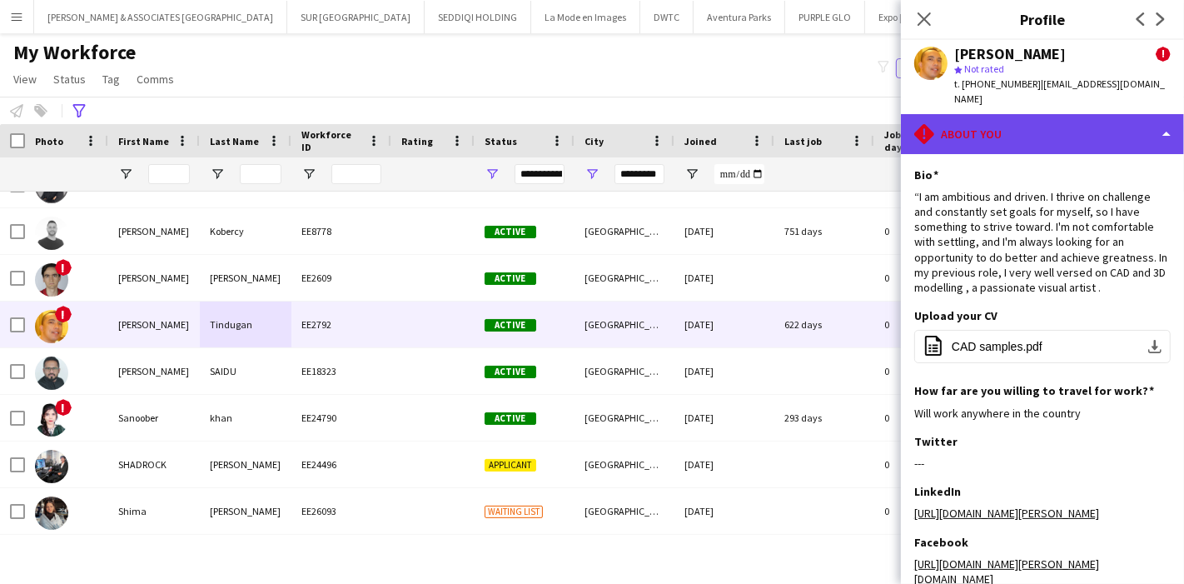
click at [1101, 114] on div "rhombus-alert About you" at bounding box center [1042, 134] width 283 height 40
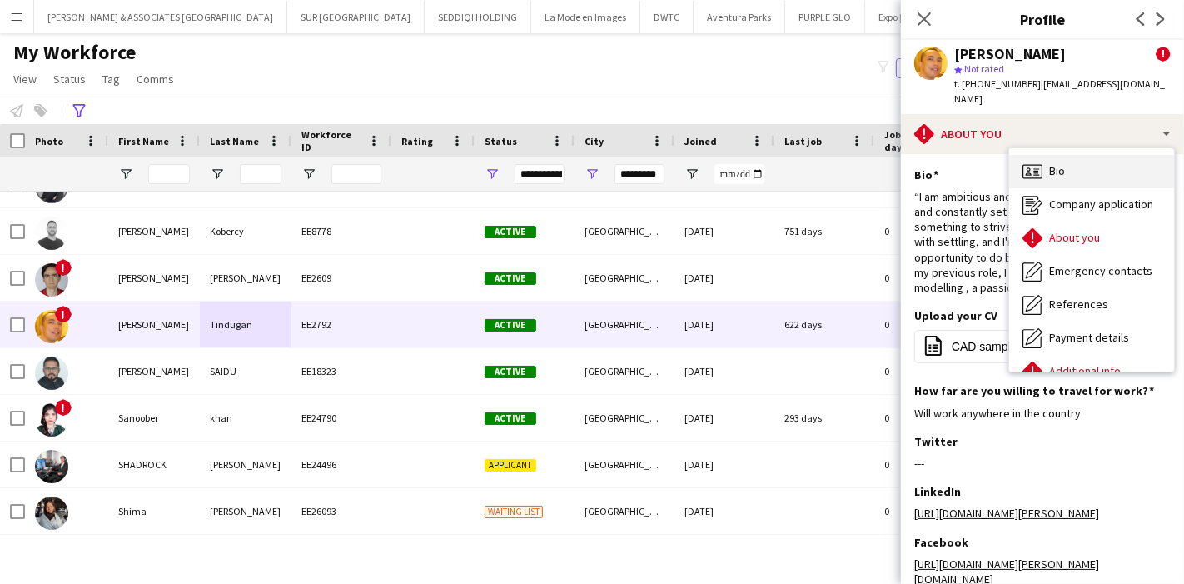
click at [1073, 155] on div "Bio Bio" at bounding box center [1092, 171] width 165 height 33
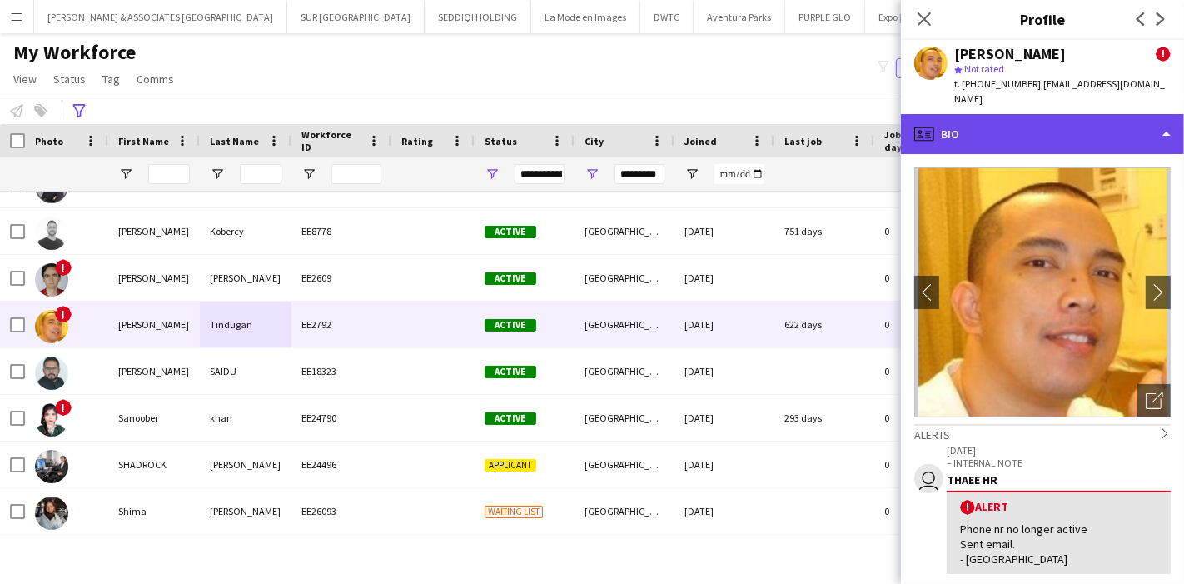
click at [1087, 129] on div "profile Bio" at bounding box center [1042, 134] width 283 height 40
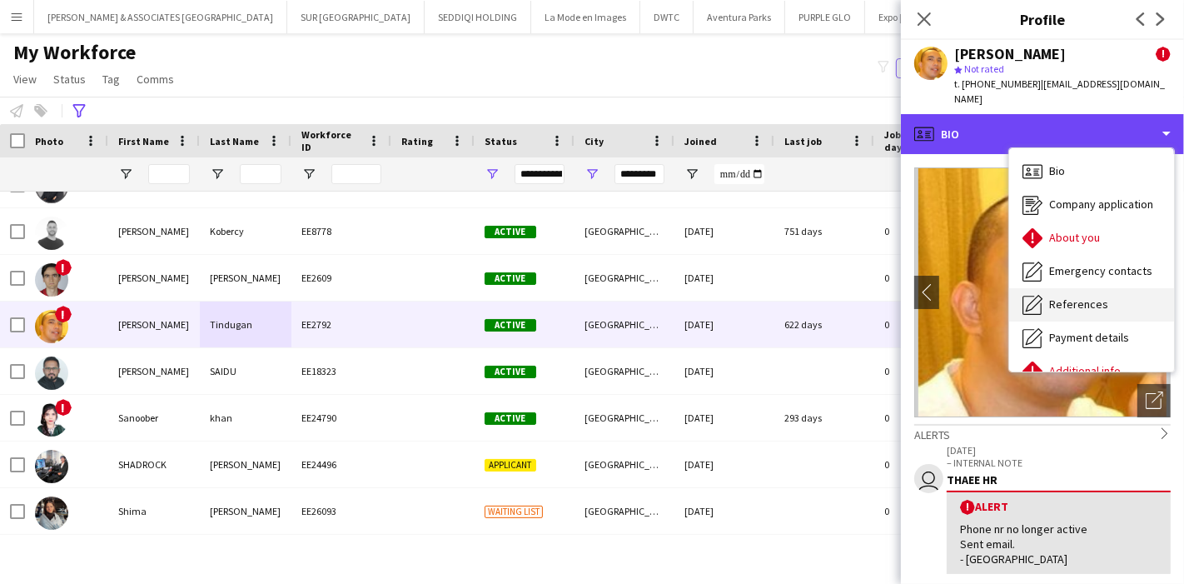
scroll to position [122, 0]
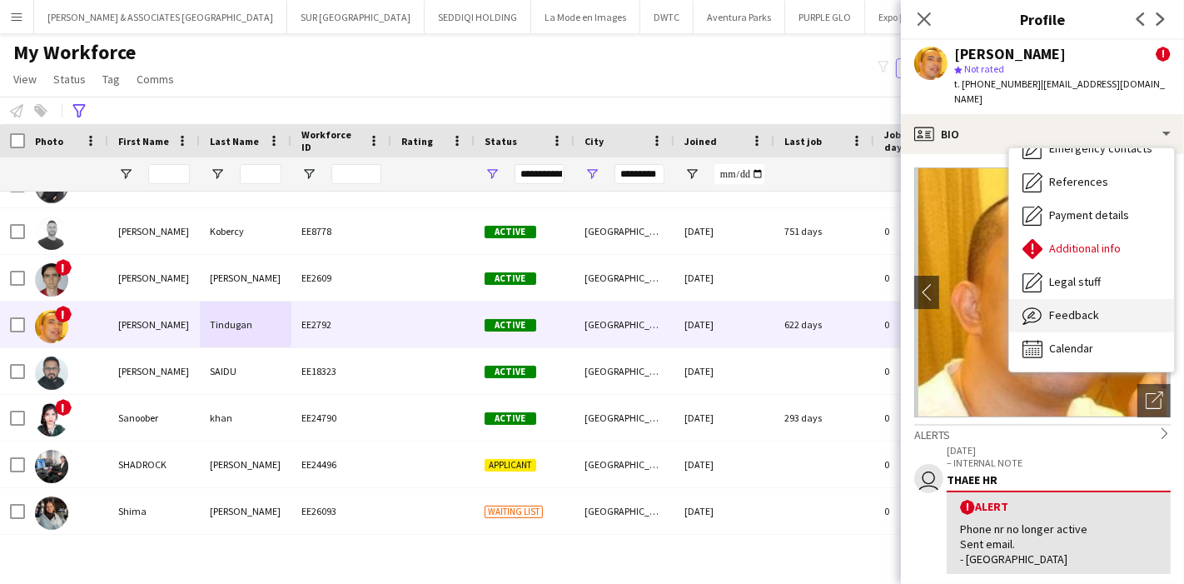
click at [1105, 303] on div "Feedback Feedback" at bounding box center [1092, 315] width 165 height 33
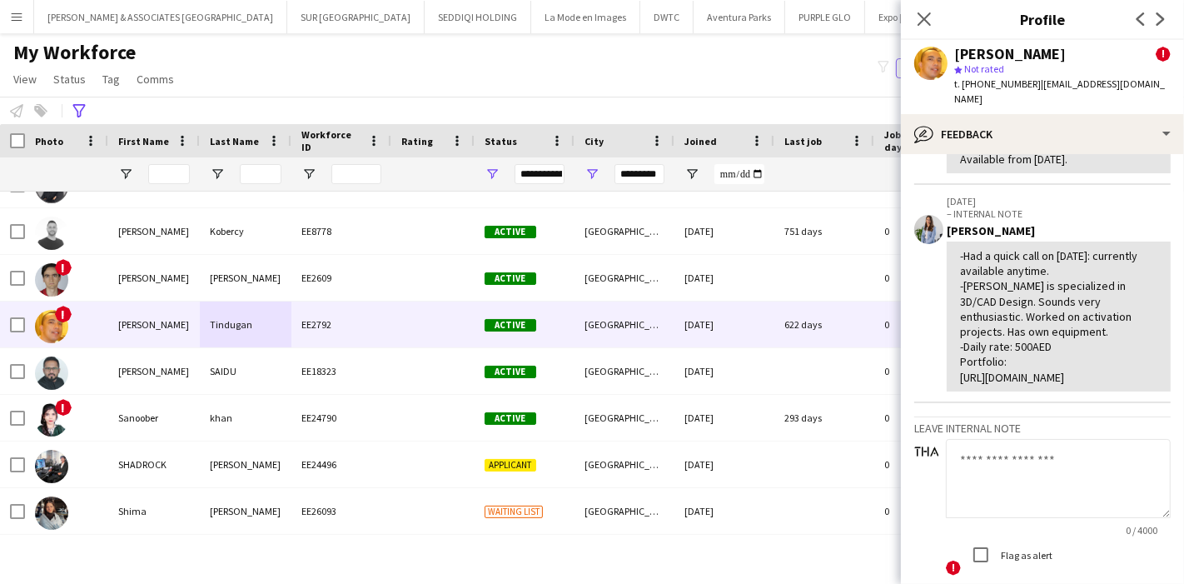
scroll to position [292, 0]
click at [1082, 314] on div "-Had a quick call on 15Apr: currently available anytime. -Rollie is specialized…" at bounding box center [1058, 314] width 197 height 137
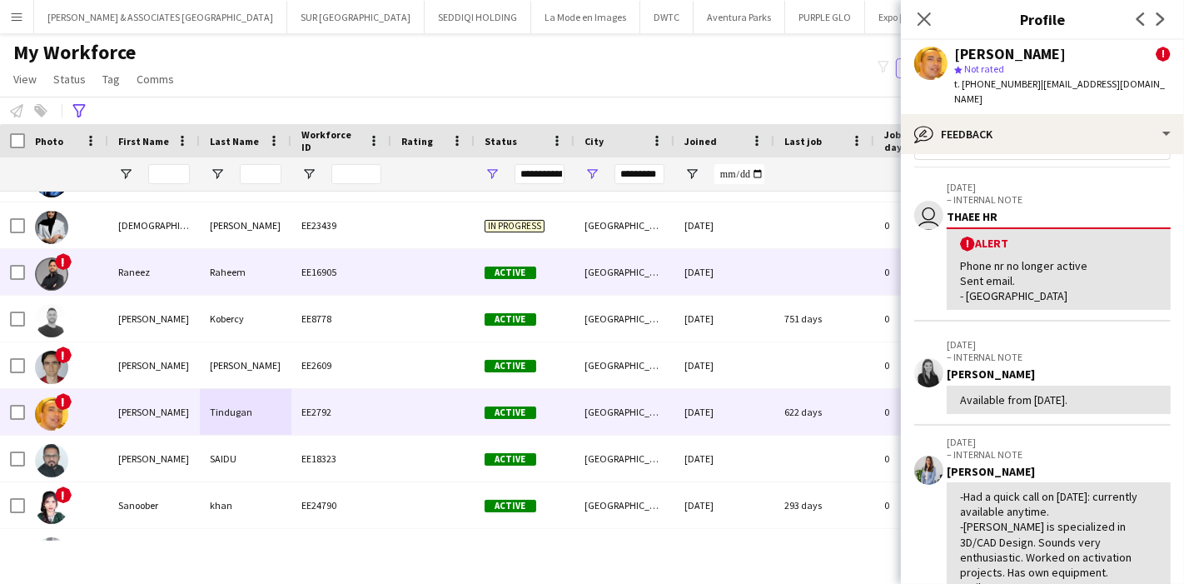
scroll to position [1748, 0]
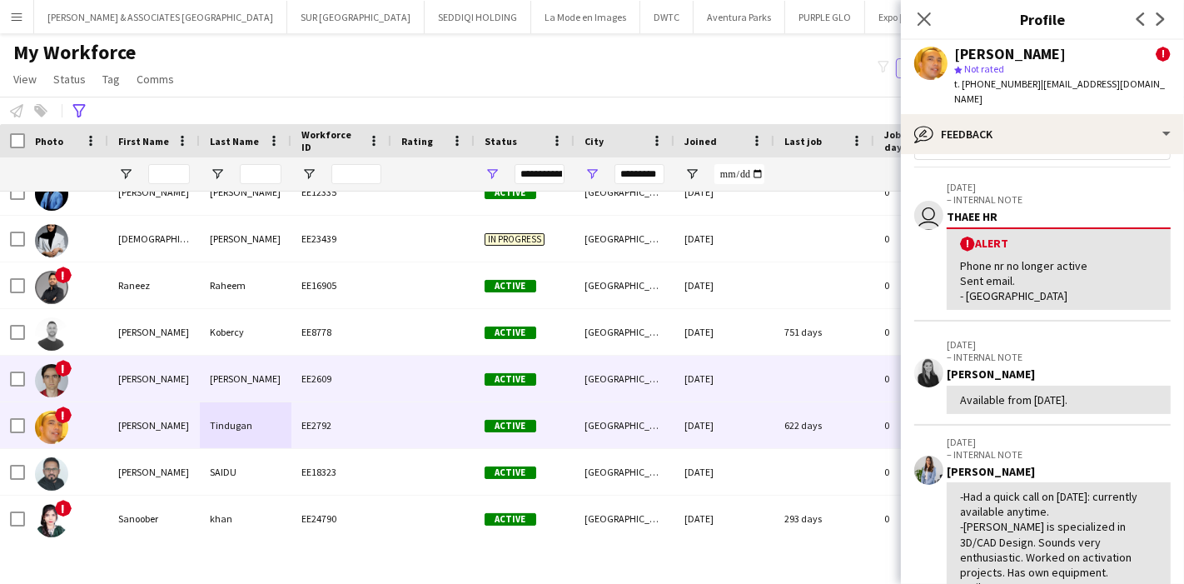
click at [264, 386] on div "Barkley" at bounding box center [246, 379] width 92 height 46
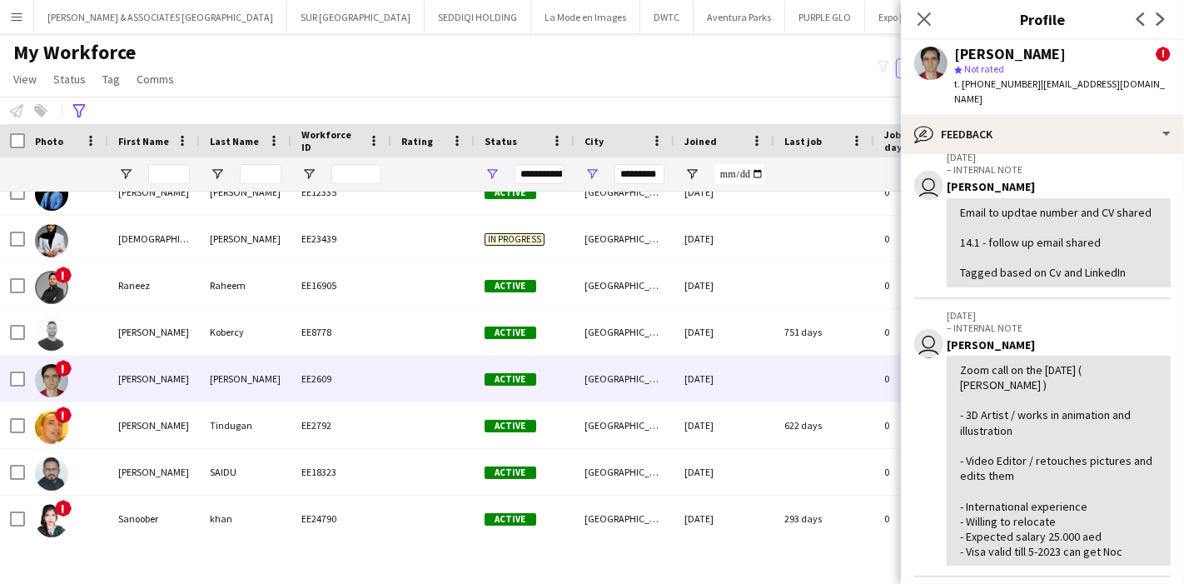
scroll to position [240, 0]
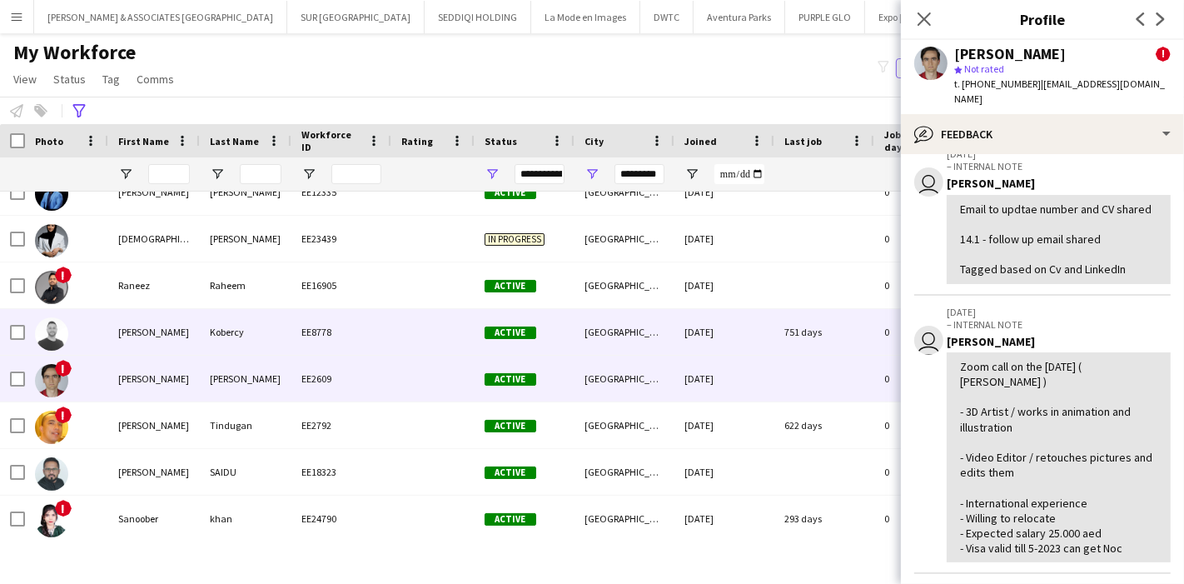
click at [146, 342] on div "Raymond" at bounding box center [154, 332] width 92 height 46
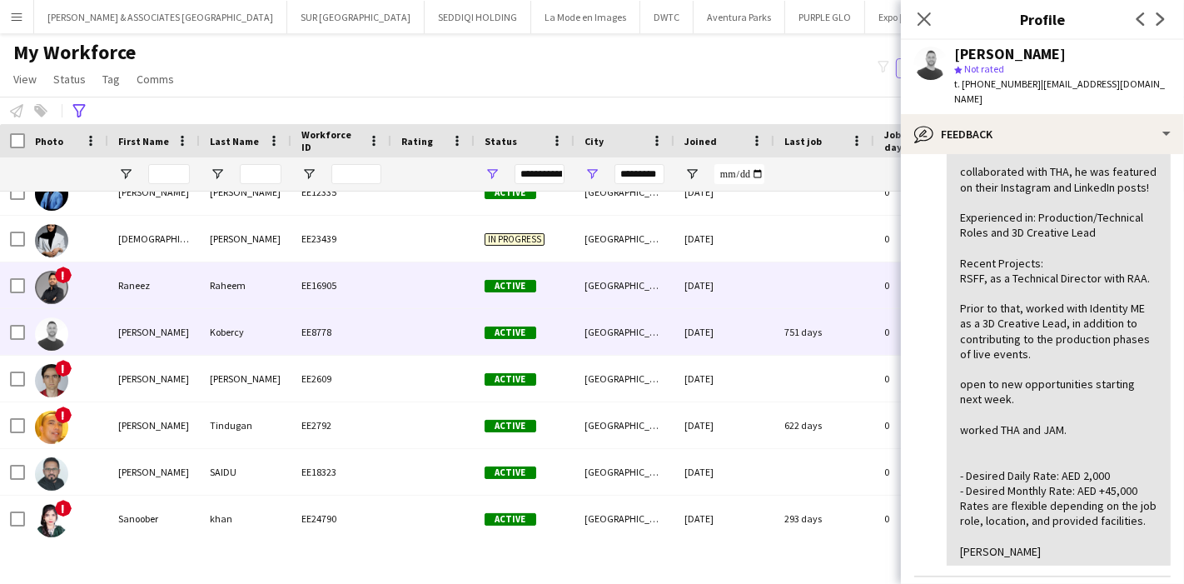
click at [189, 291] on div "Raneez" at bounding box center [154, 285] width 92 height 46
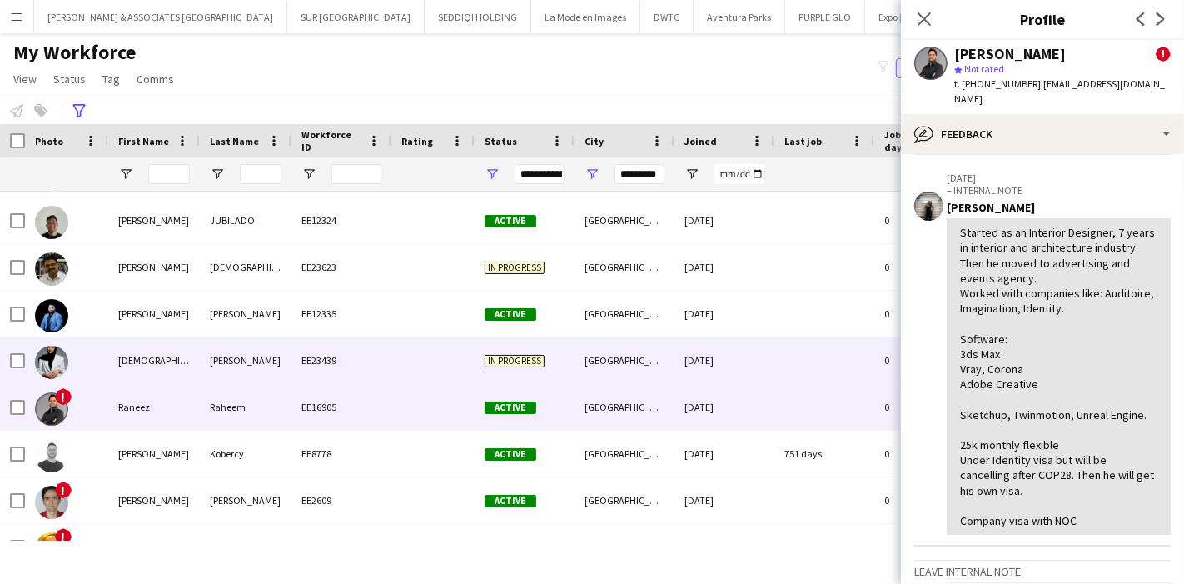
scroll to position [1628, 0]
click at [240, 353] on div "Alhammouri" at bounding box center [246, 360] width 92 height 46
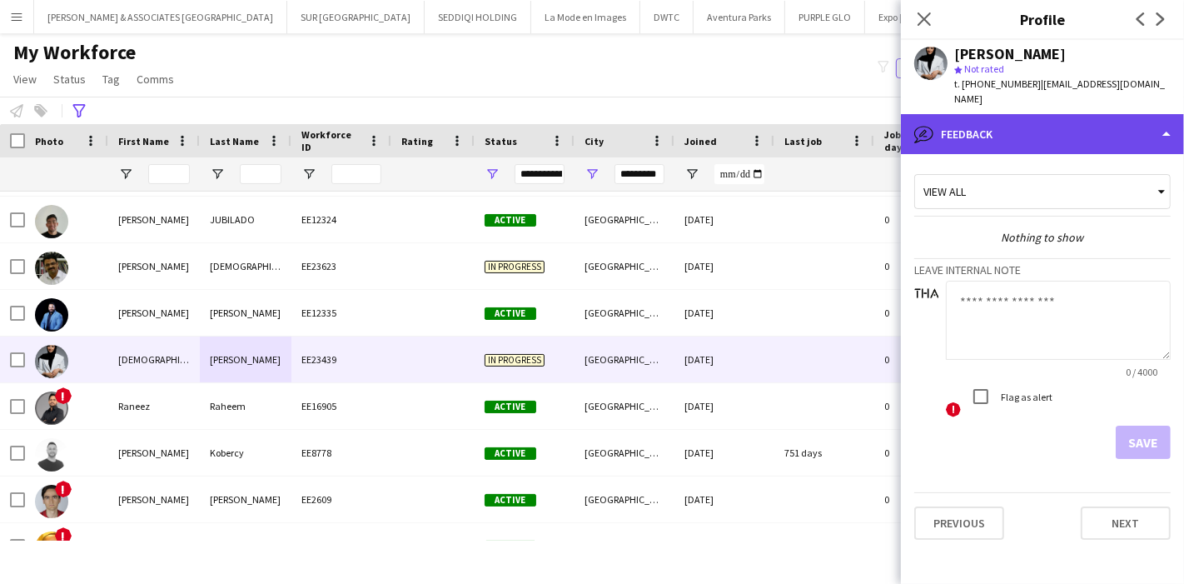
click at [1080, 134] on div "bubble-pencil Feedback" at bounding box center [1042, 134] width 283 height 40
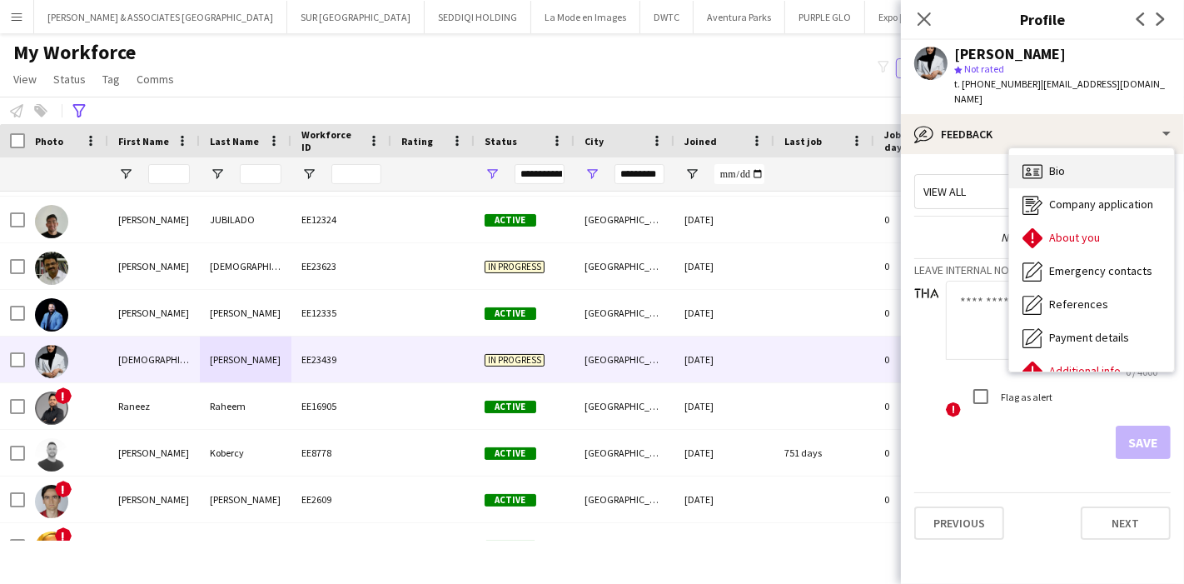
click at [1072, 165] on div "Bio Bio" at bounding box center [1092, 171] width 165 height 33
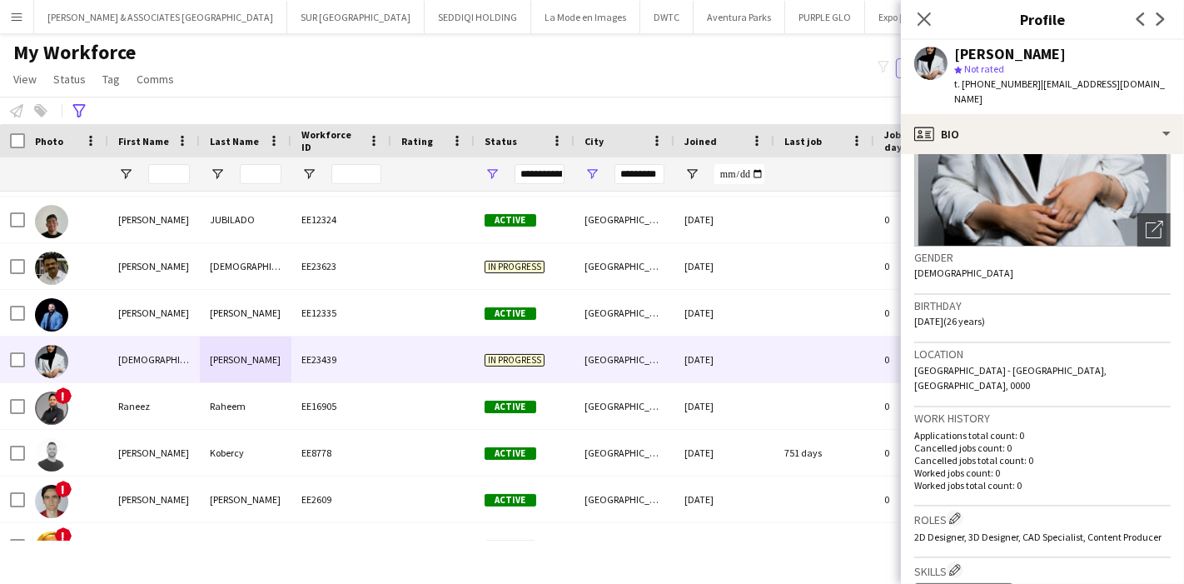
scroll to position [0, 0]
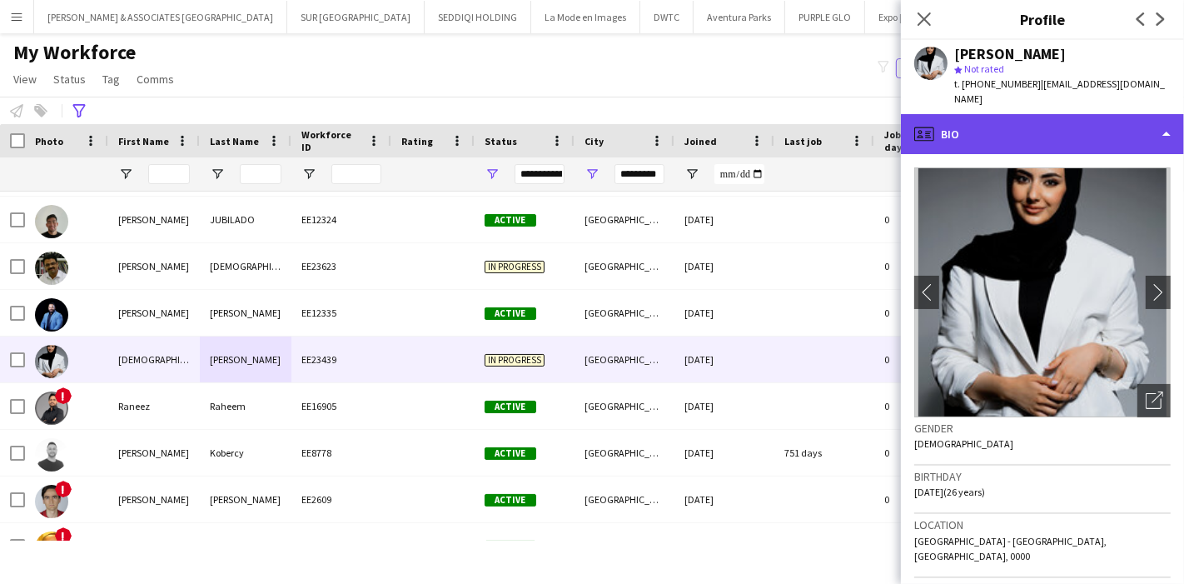
click at [1082, 127] on div "profile Bio" at bounding box center [1042, 134] width 283 height 40
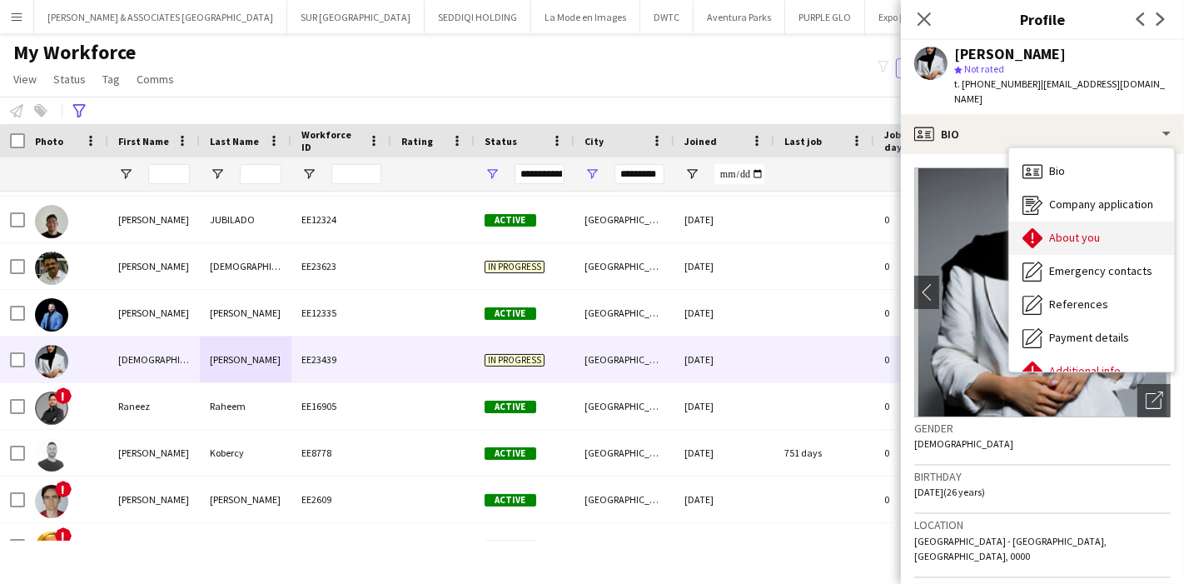
click at [1097, 230] on span "About you" at bounding box center [1075, 237] width 51 height 15
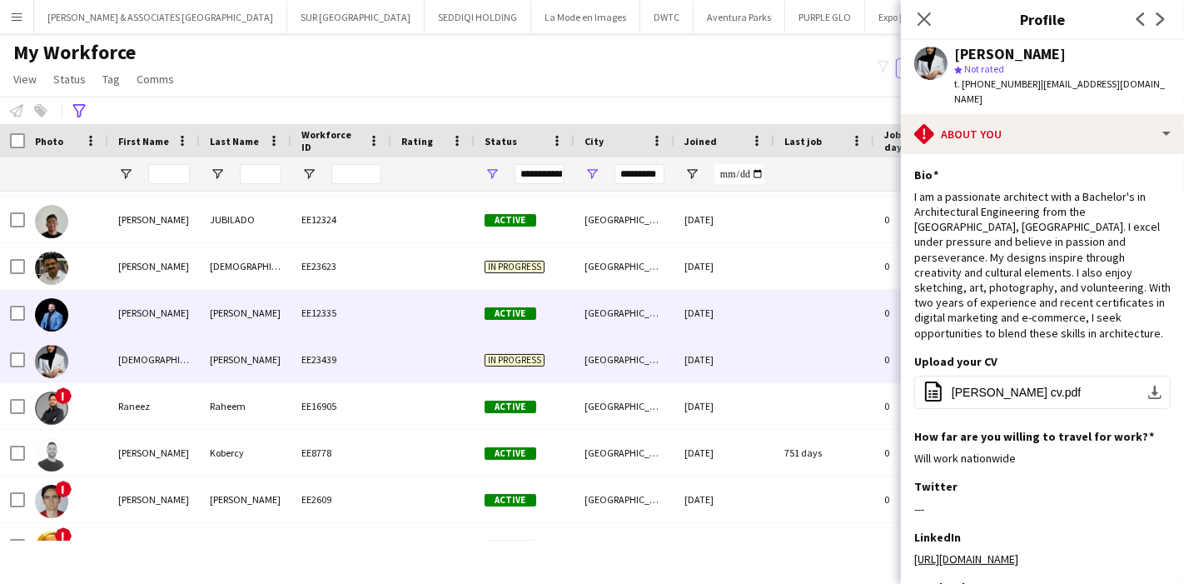
click at [267, 300] on div "VISHWAKARMA" at bounding box center [246, 313] width 92 height 46
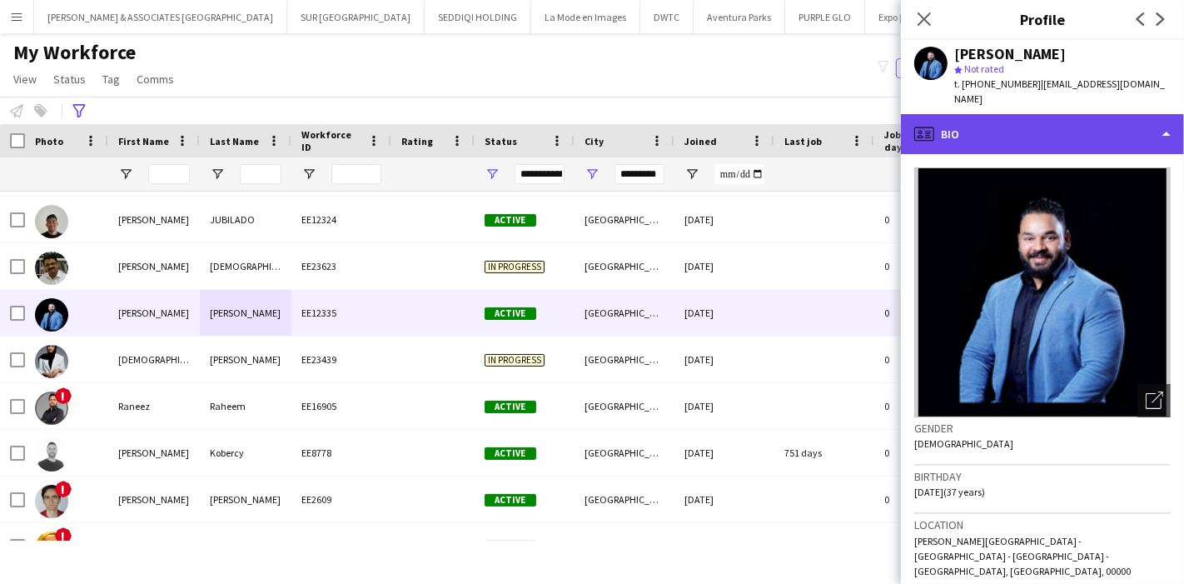
click at [1099, 117] on div "profile Bio" at bounding box center [1042, 134] width 283 height 40
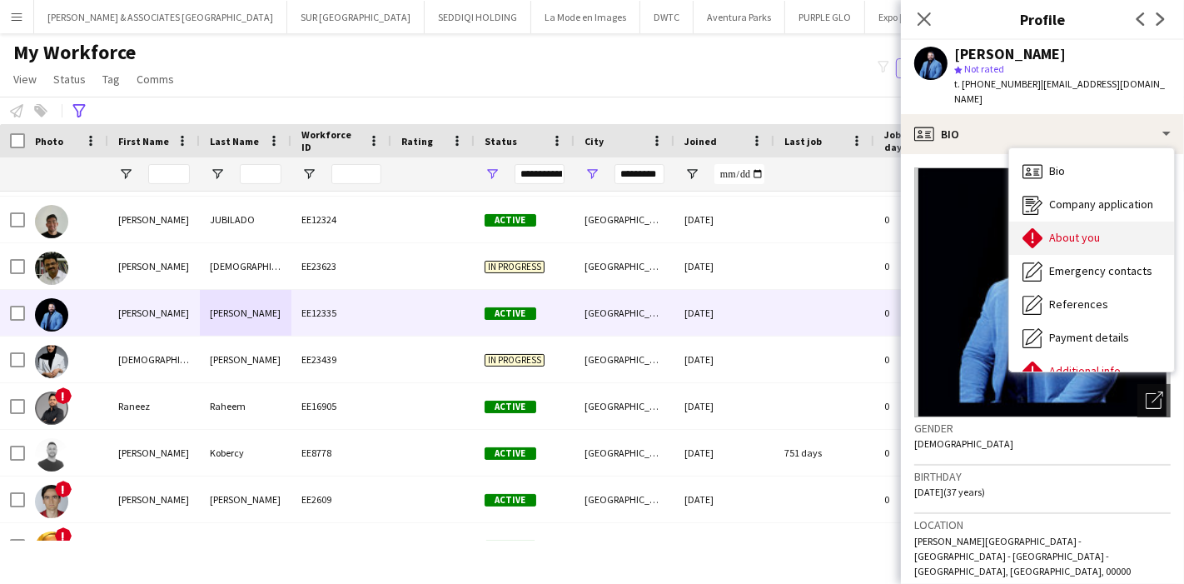
click at [1085, 230] on span "About you" at bounding box center [1075, 237] width 51 height 15
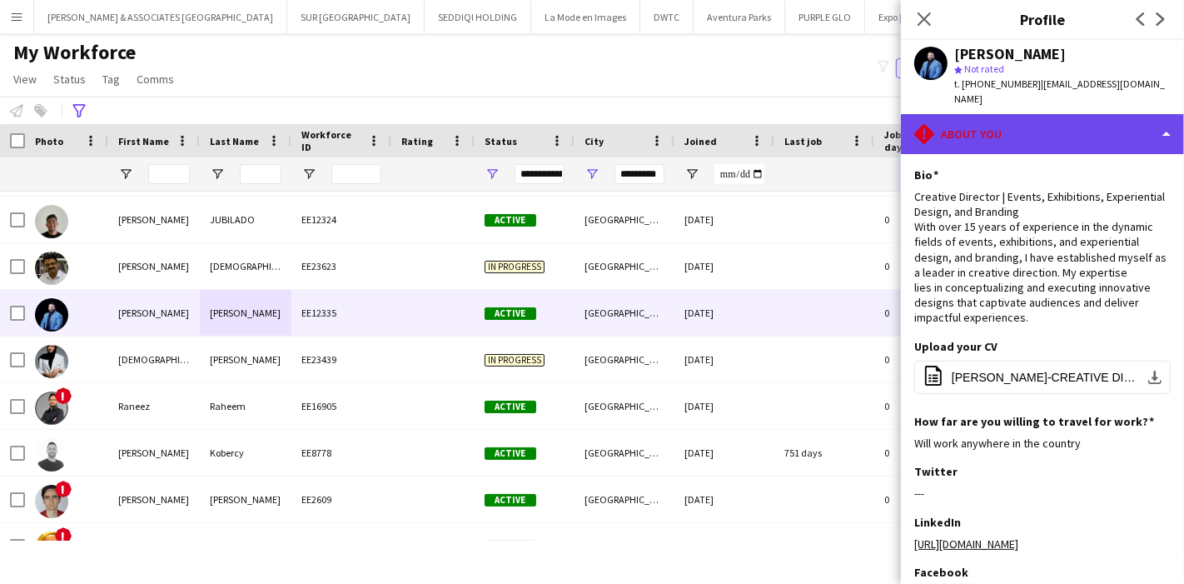
click at [1095, 120] on div "rhombus-alert About you" at bounding box center [1042, 134] width 283 height 40
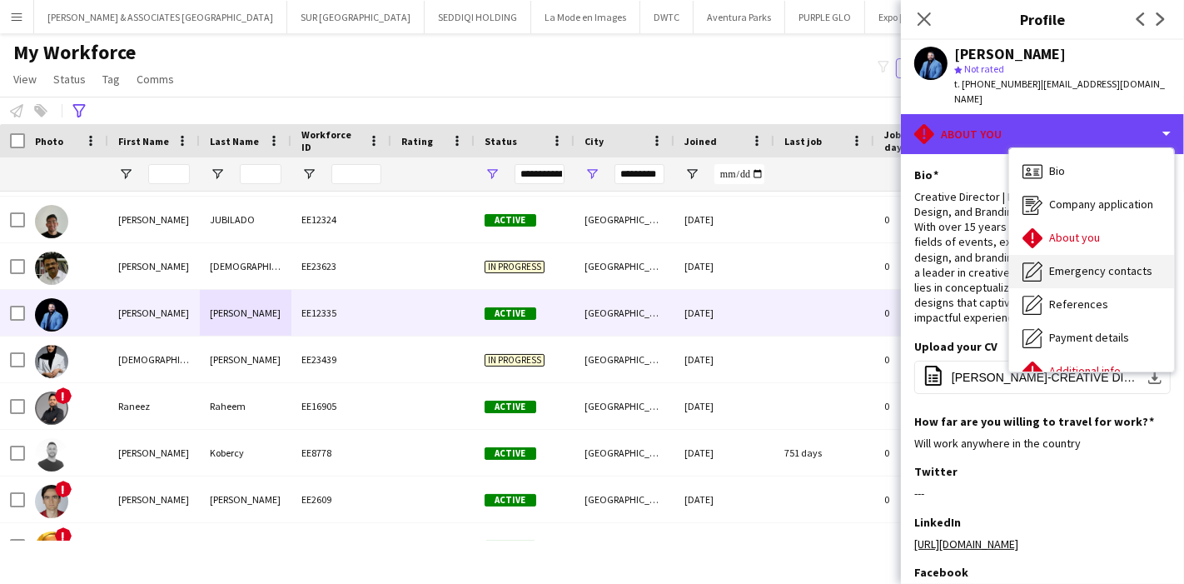
scroll to position [122, 0]
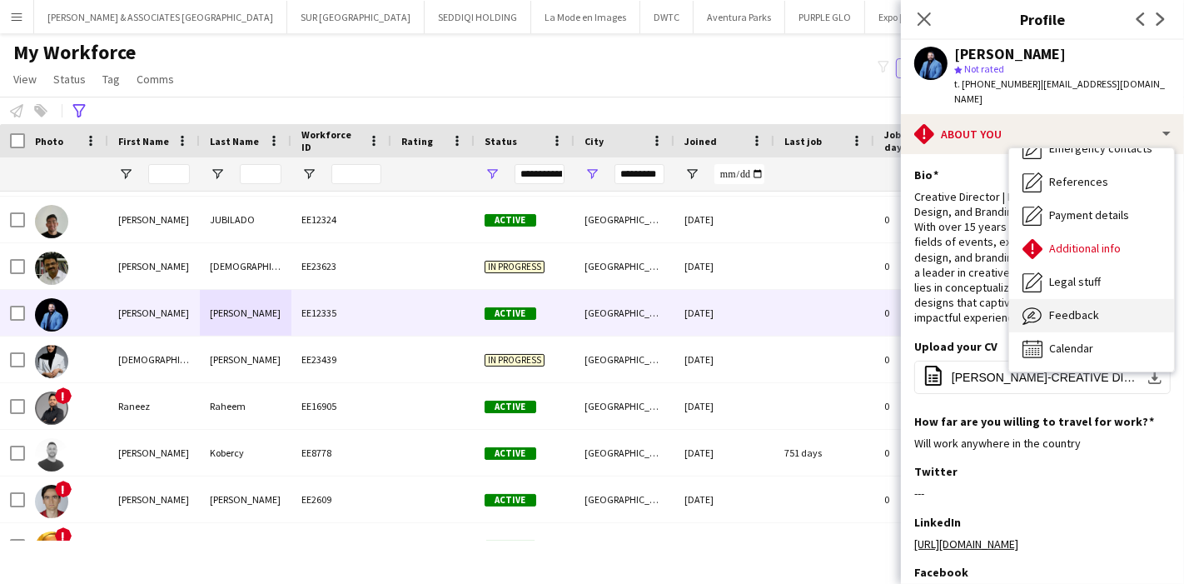
click at [1083, 307] on div "Feedback Feedback" at bounding box center [1092, 315] width 165 height 33
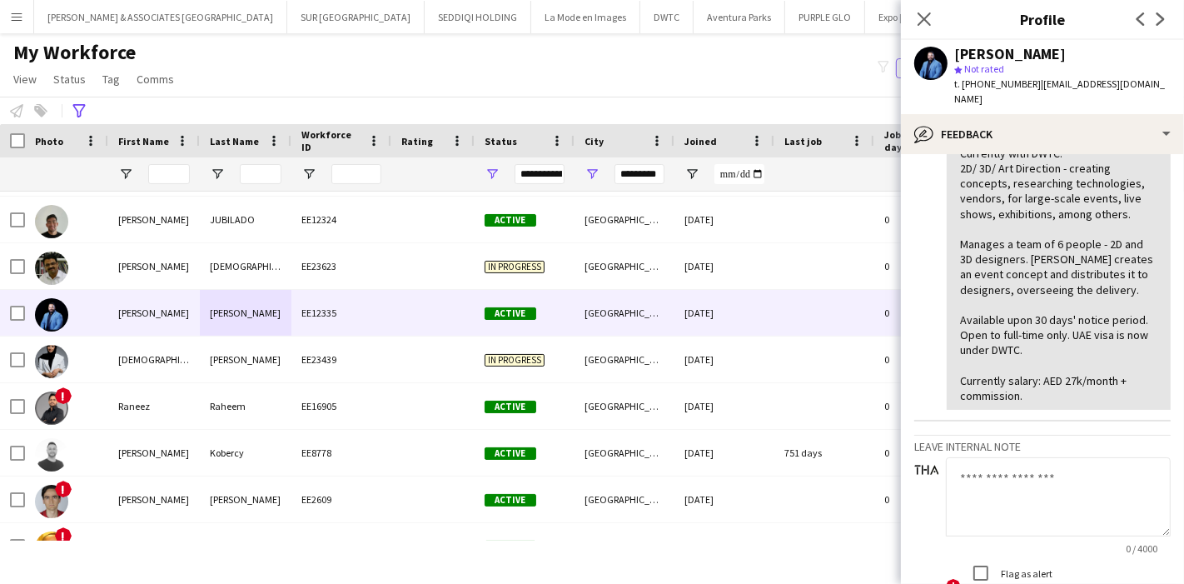
scroll to position [490, 0]
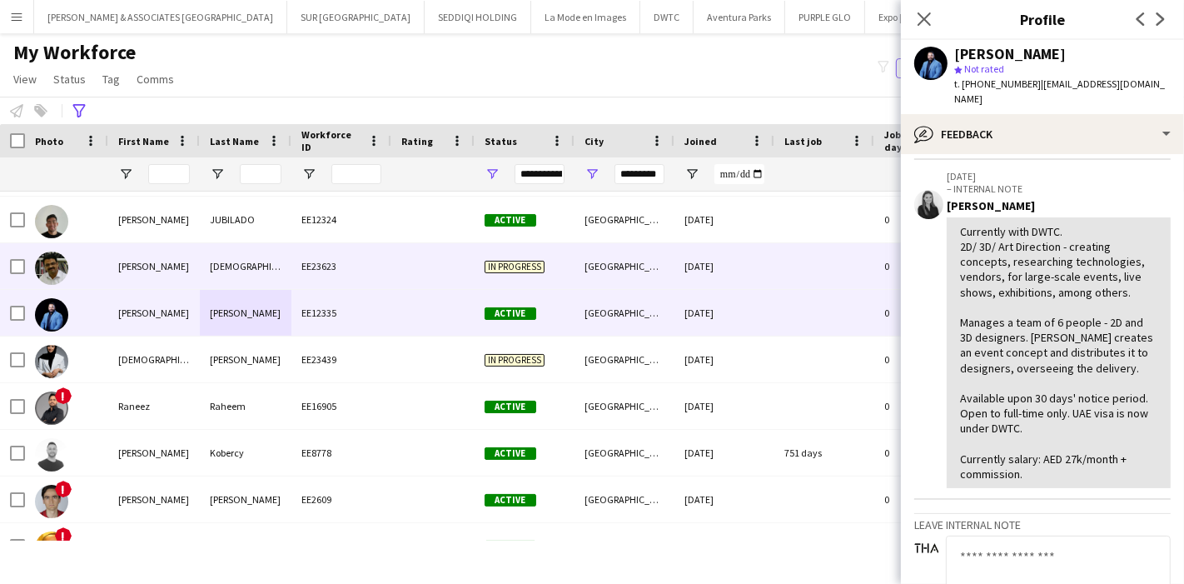
click at [146, 277] on div "Rafeek" at bounding box center [154, 266] width 92 height 46
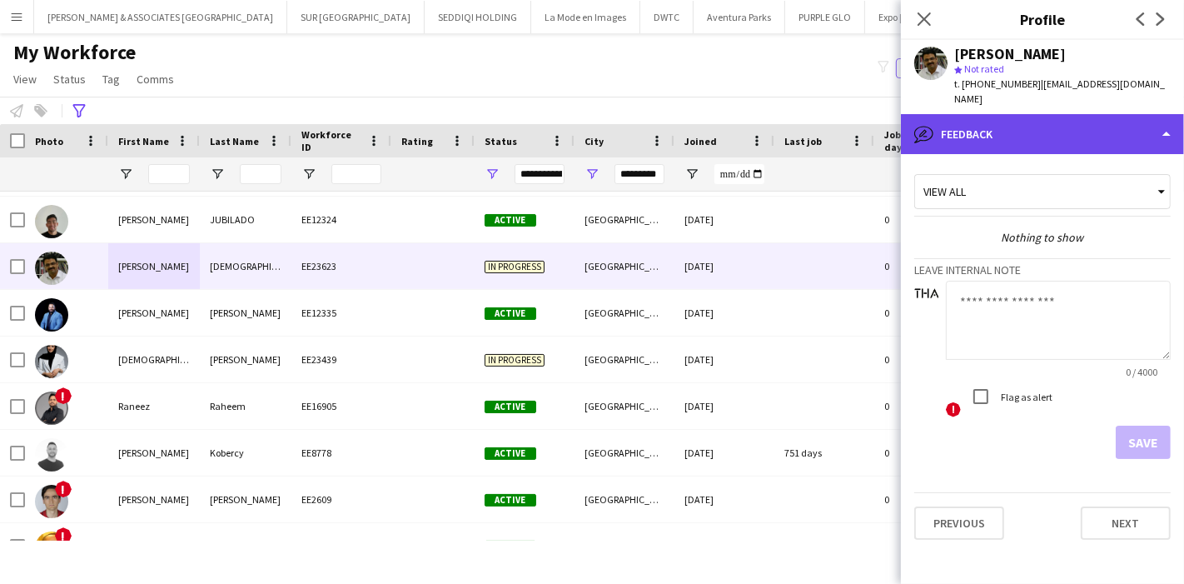
click at [1092, 114] on div "bubble-pencil Feedback" at bounding box center [1042, 134] width 283 height 40
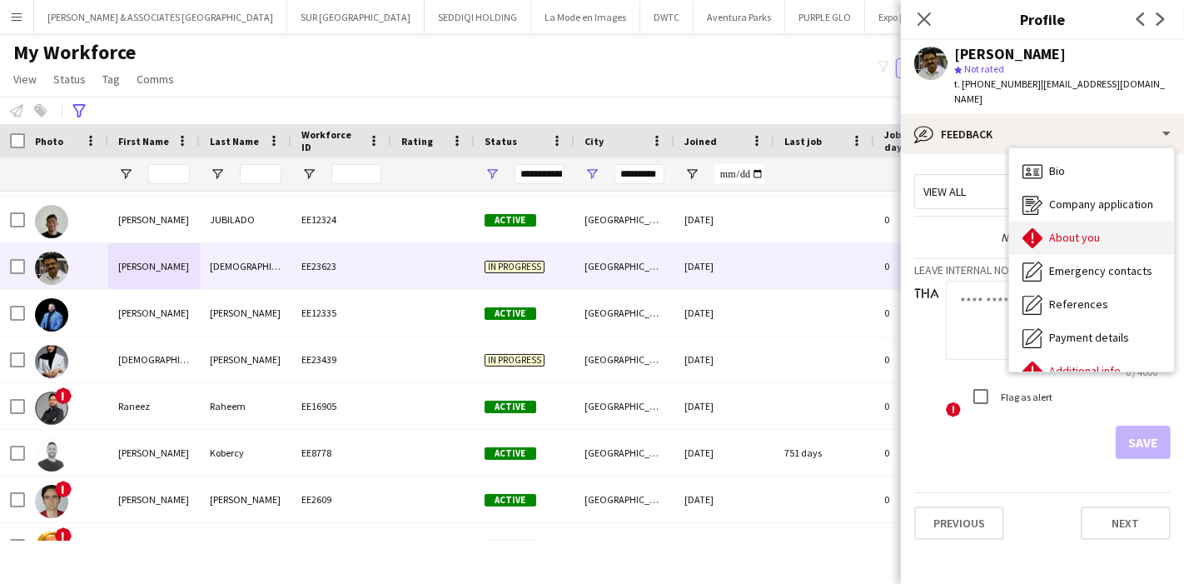
click at [1095, 222] on div "About you About you" at bounding box center [1092, 238] width 165 height 33
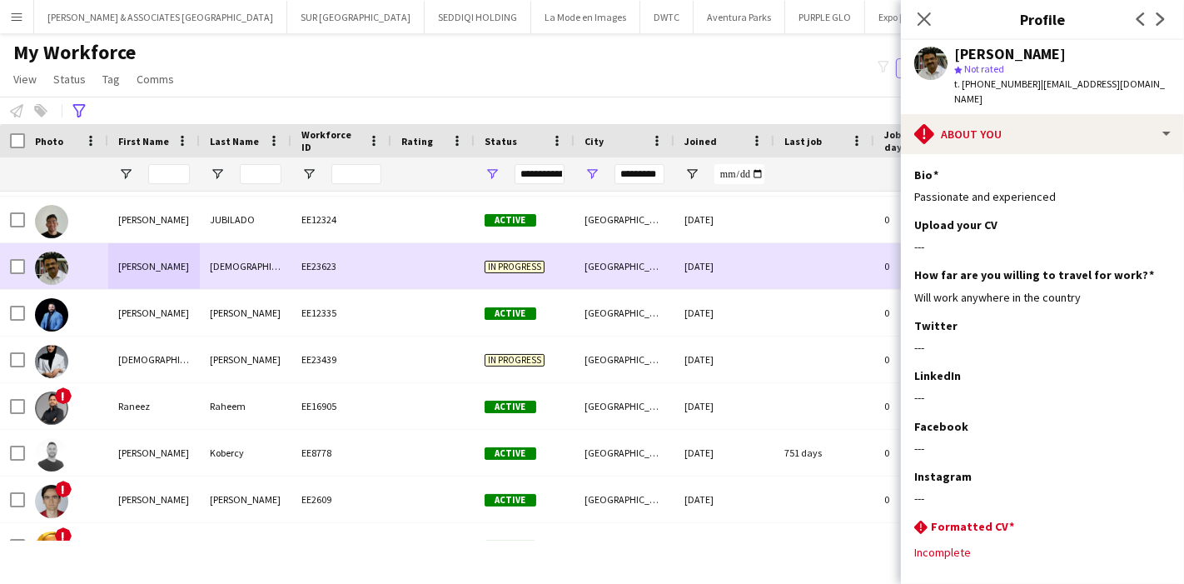
scroll to position [1544, 0]
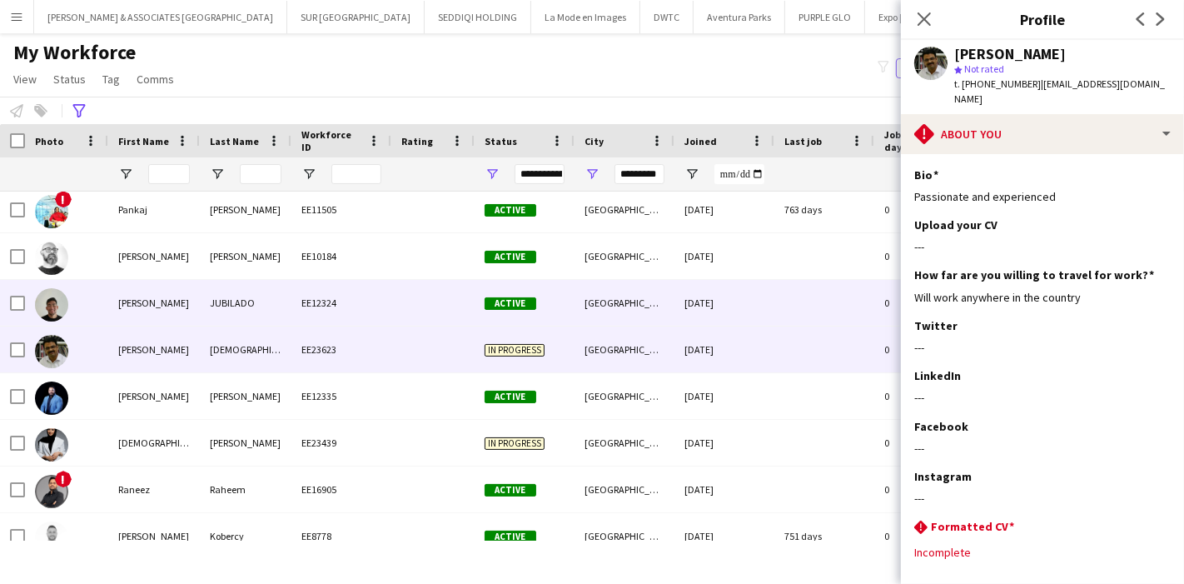
click at [156, 315] on div "PETE" at bounding box center [154, 303] width 92 height 46
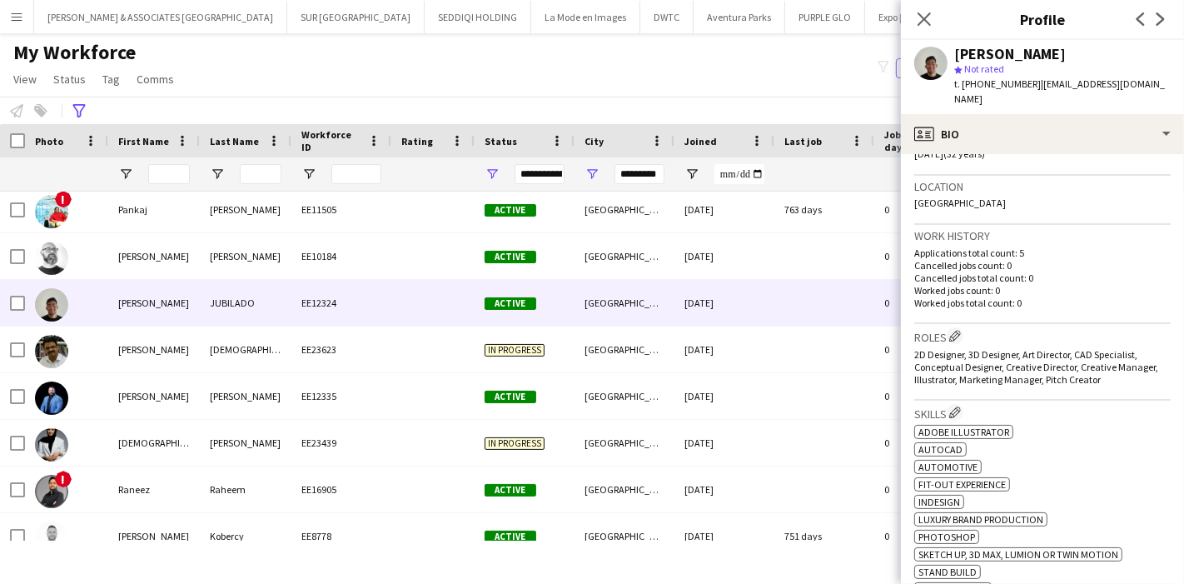
scroll to position [335, 0]
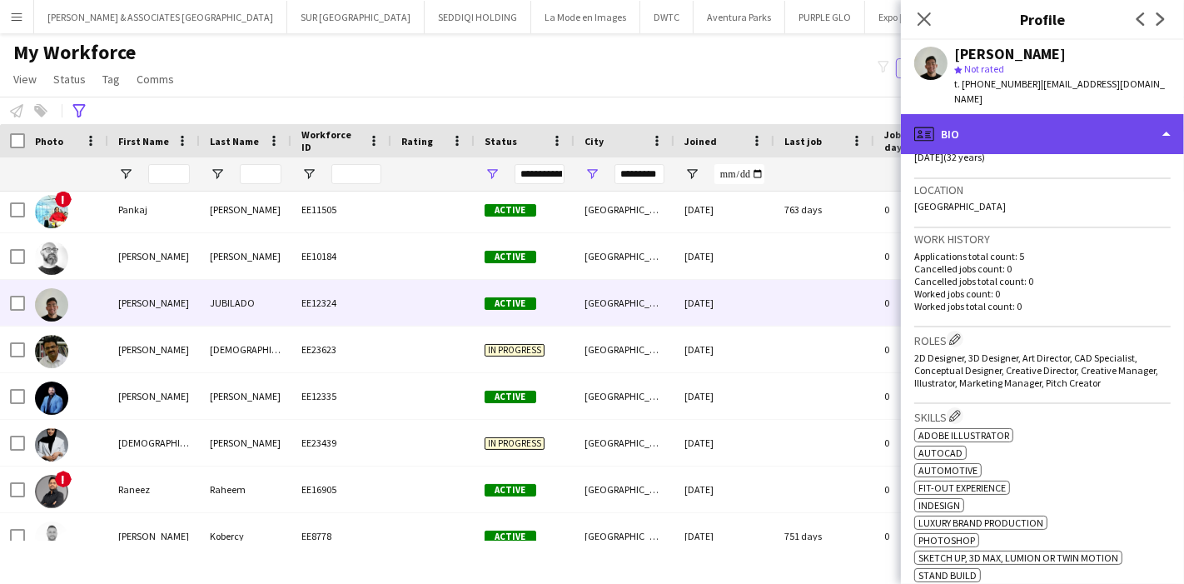
click at [1101, 129] on div "profile Bio" at bounding box center [1042, 134] width 283 height 40
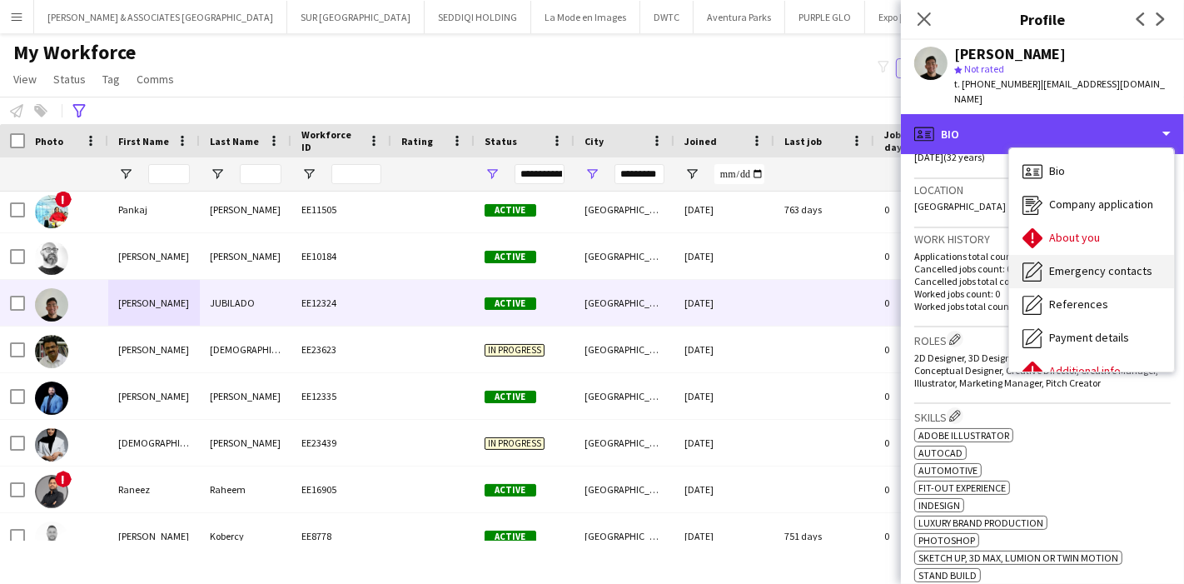
scroll to position [122, 0]
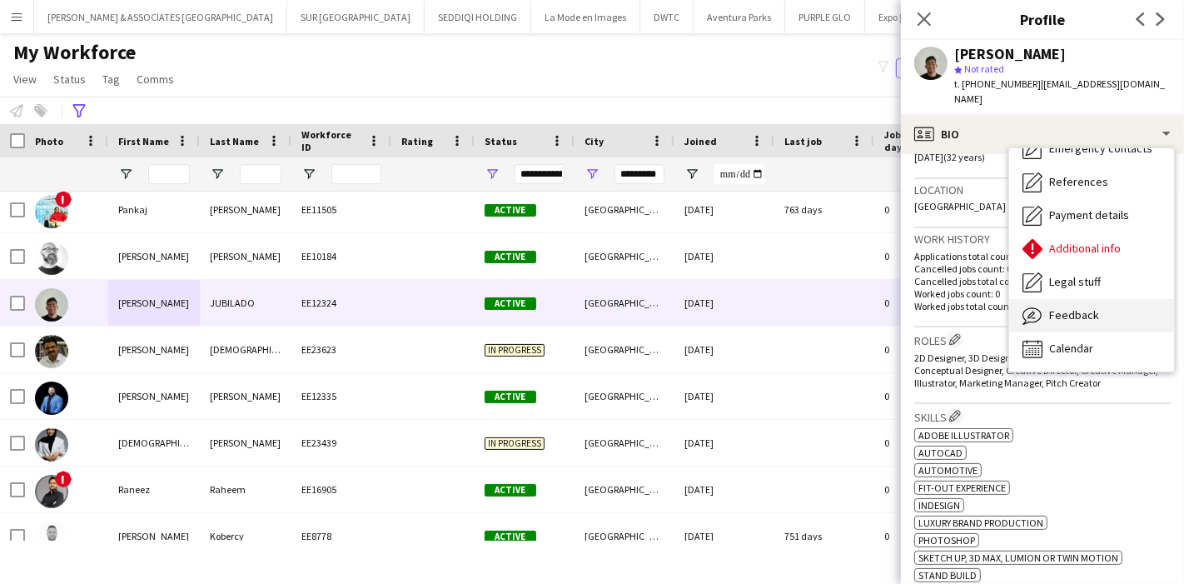
click at [1092, 307] on span "Feedback" at bounding box center [1075, 314] width 50 height 15
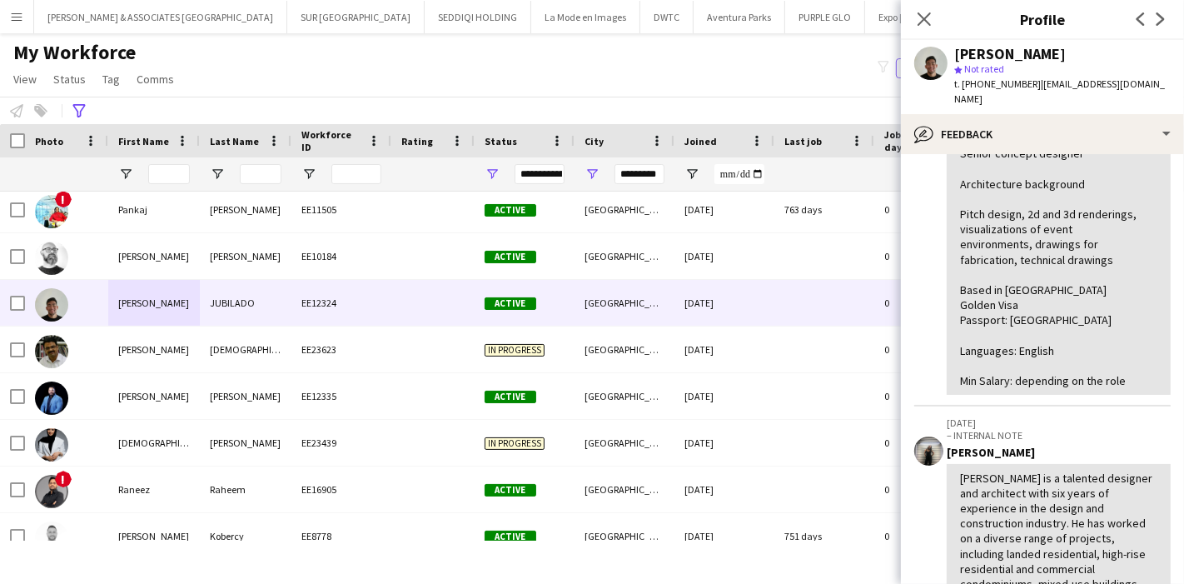
scroll to position [149, 0]
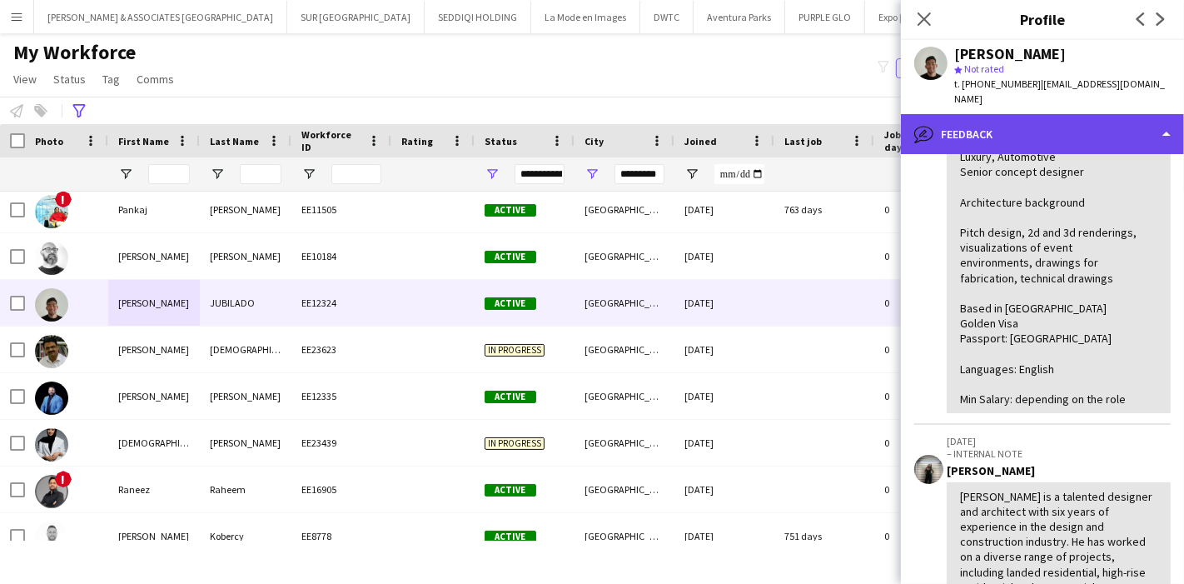
click at [1100, 114] on div "bubble-pencil Feedback" at bounding box center [1042, 134] width 283 height 40
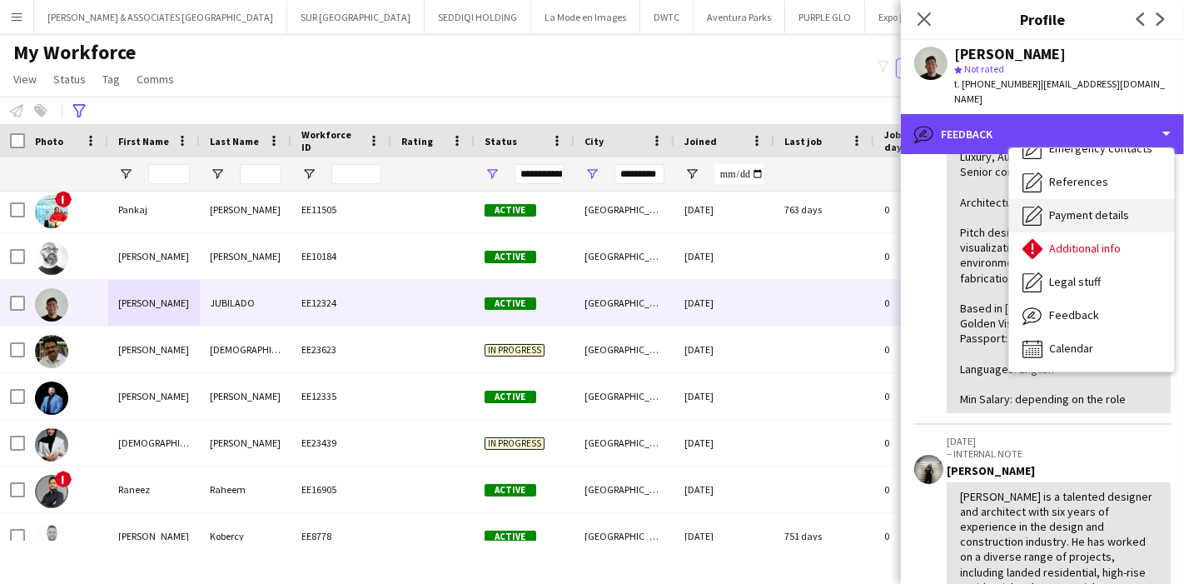
scroll to position [0, 0]
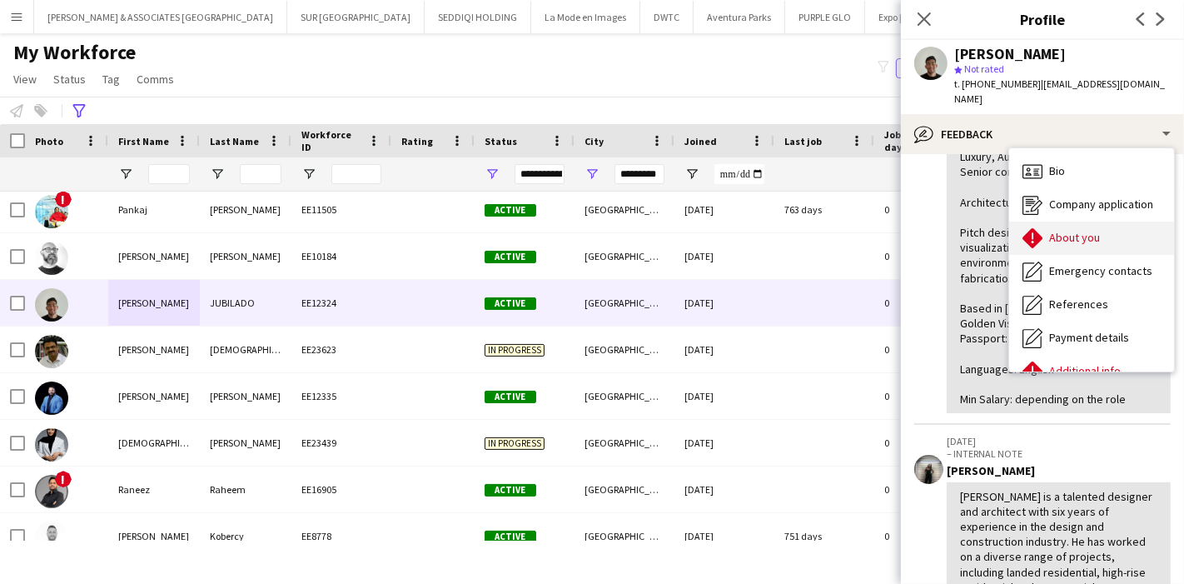
click at [1088, 230] on span "About you" at bounding box center [1075, 237] width 51 height 15
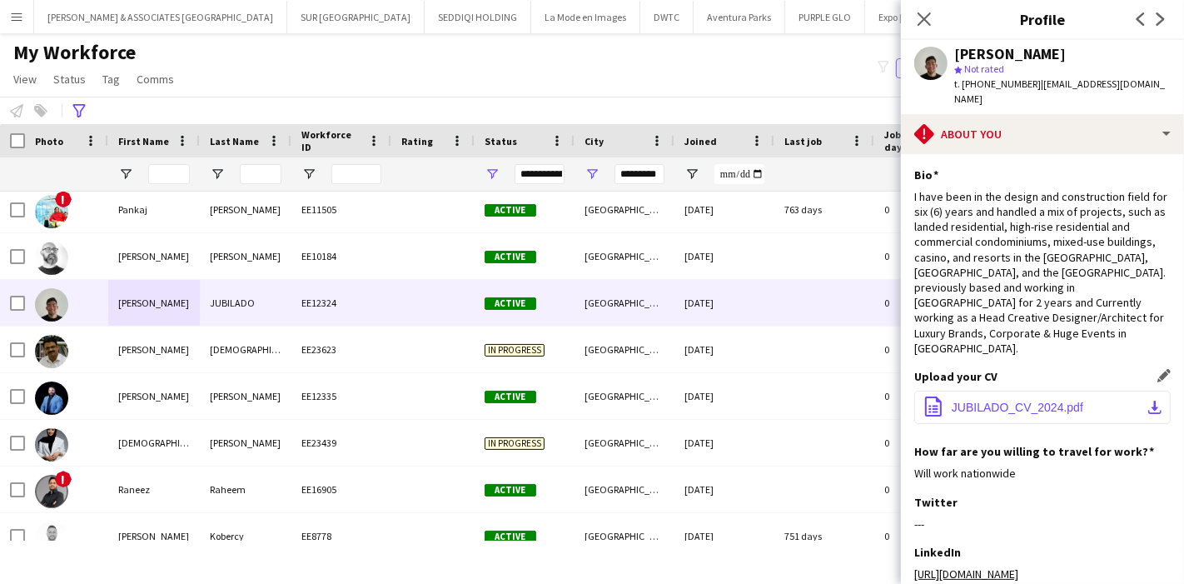
click at [1149, 401] on app-icon "download-bottom" at bounding box center [1155, 407] width 13 height 13
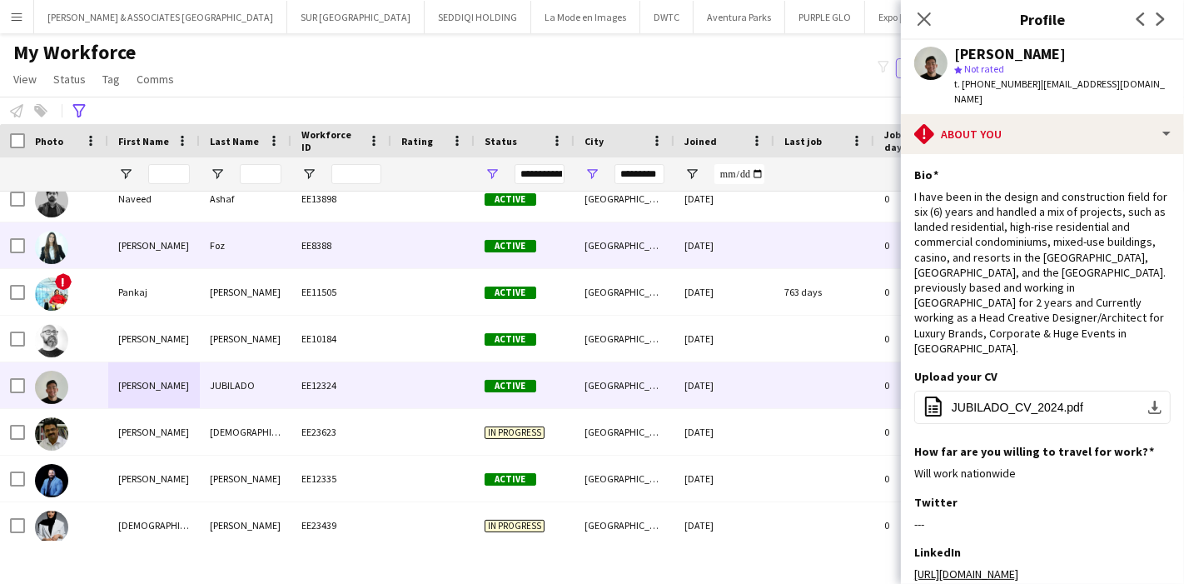
scroll to position [1462, 0]
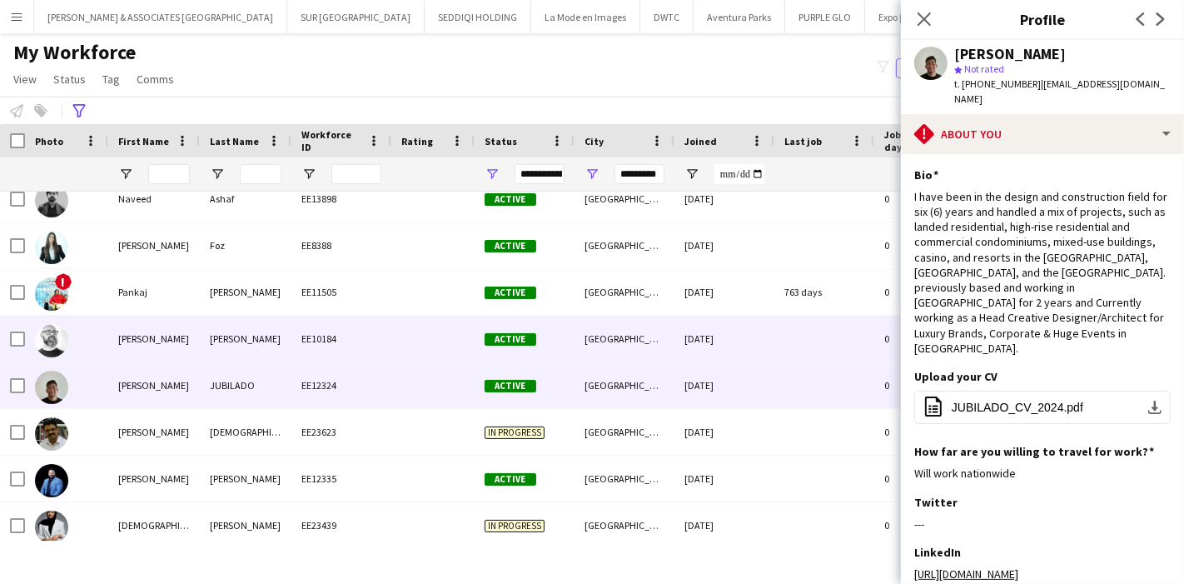
click at [278, 343] on div "Gomes" at bounding box center [246, 339] width 92 height 46
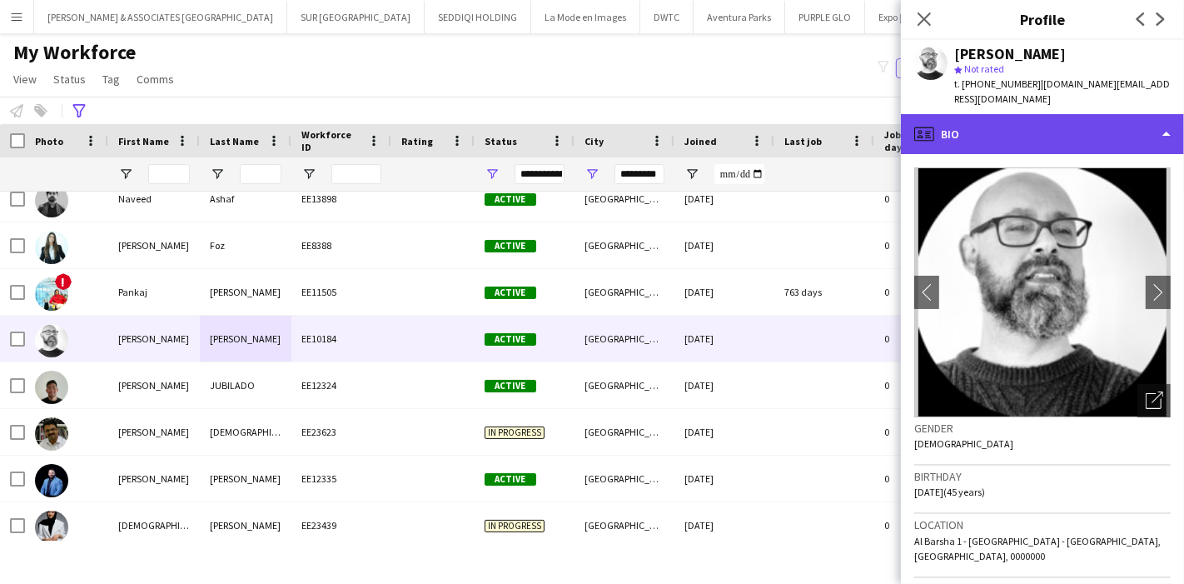
click at [1024, 117] on div "profile Bio" at bounding box center [1042, 134] width 283 height 40
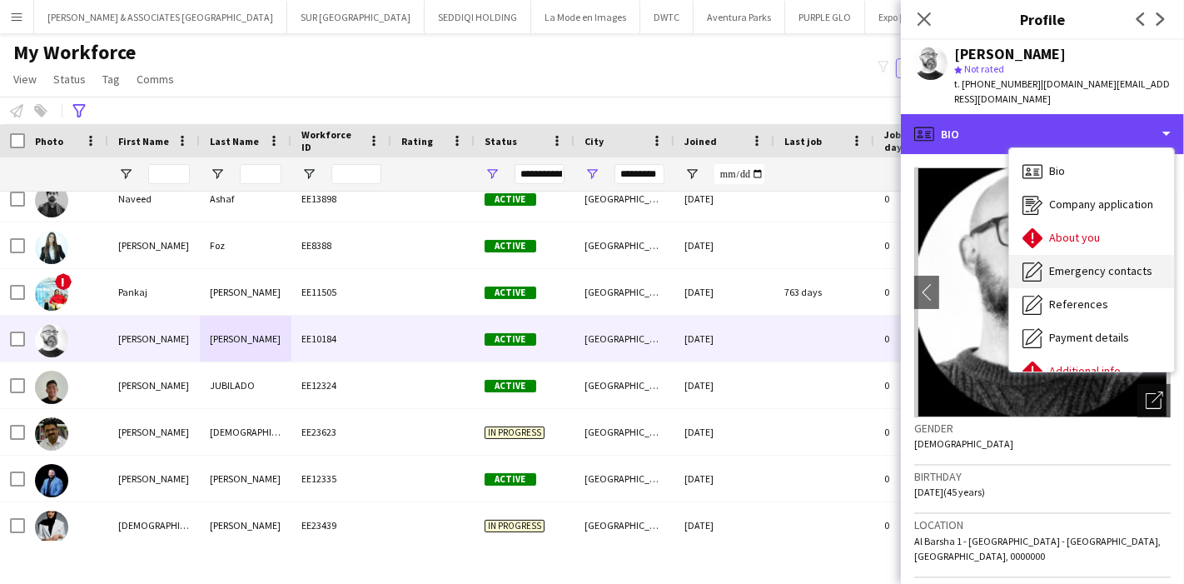
scroll to position [122, 0]
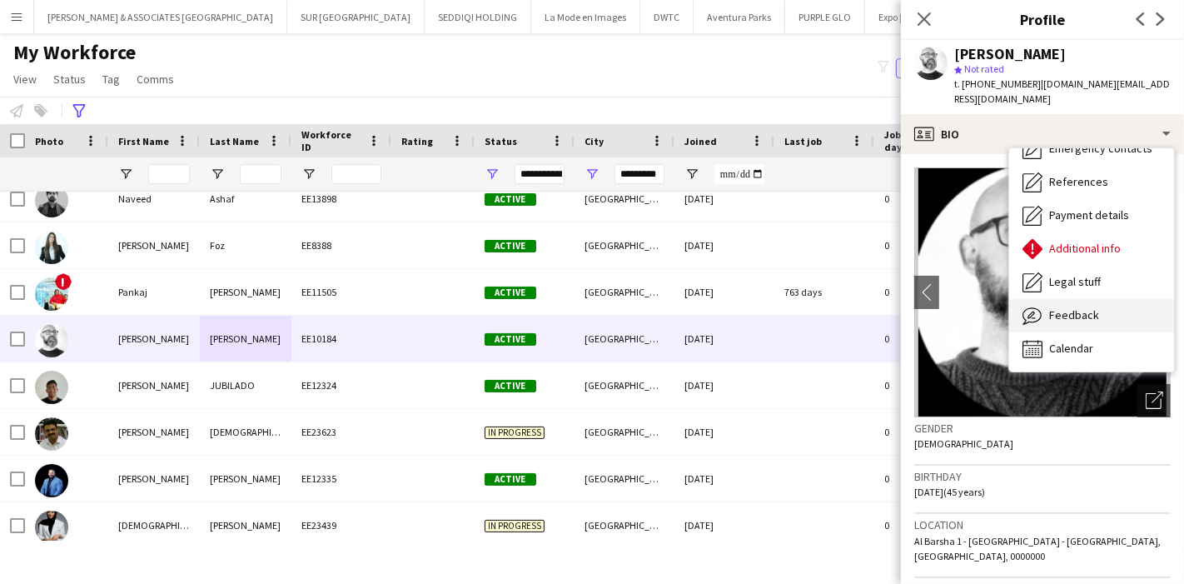
click at [1106, 304] on div "Feedback Feedback" at bounding box center [1092, 315] width 165 height 33
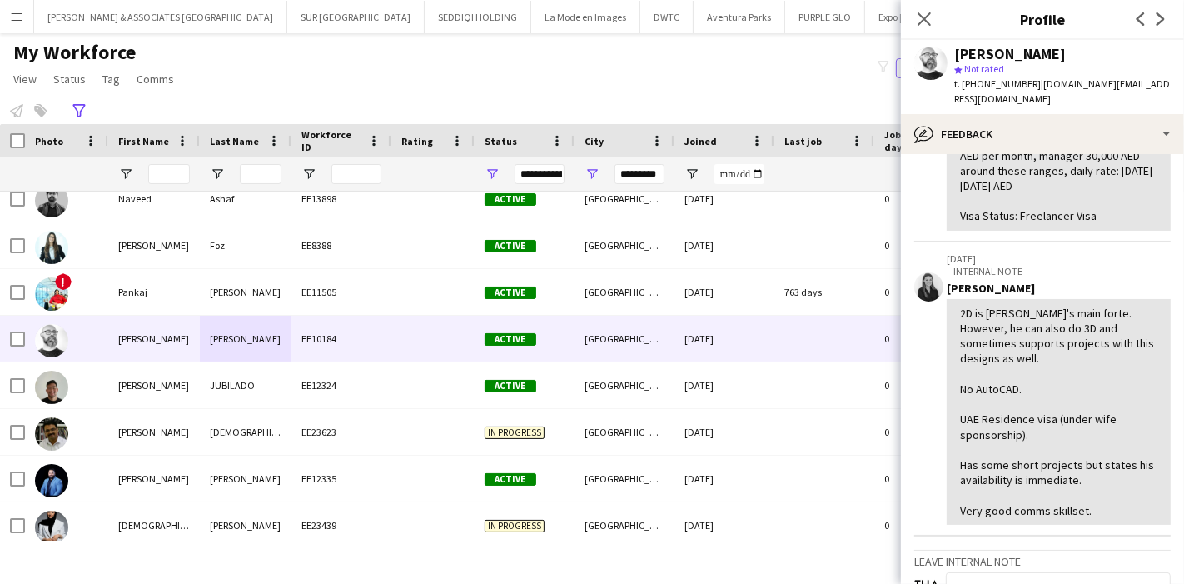
scroll to position [411, 0]
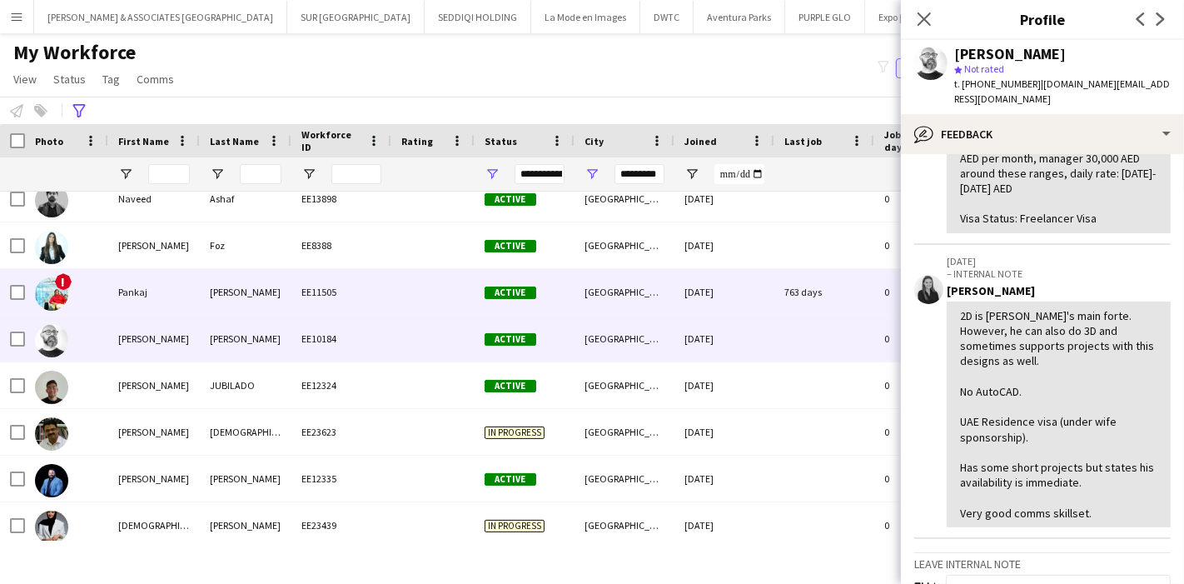
click at [170, 272] on div "Pankaj" at bounding box center [154, 292] width 92 height 46
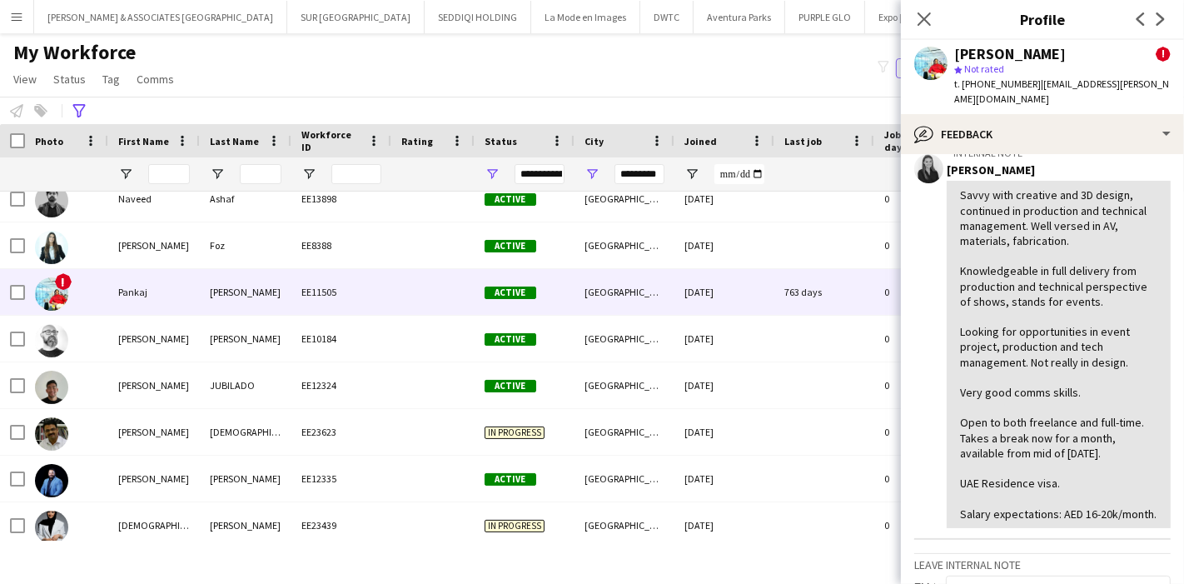
scroll to position [237, 0]
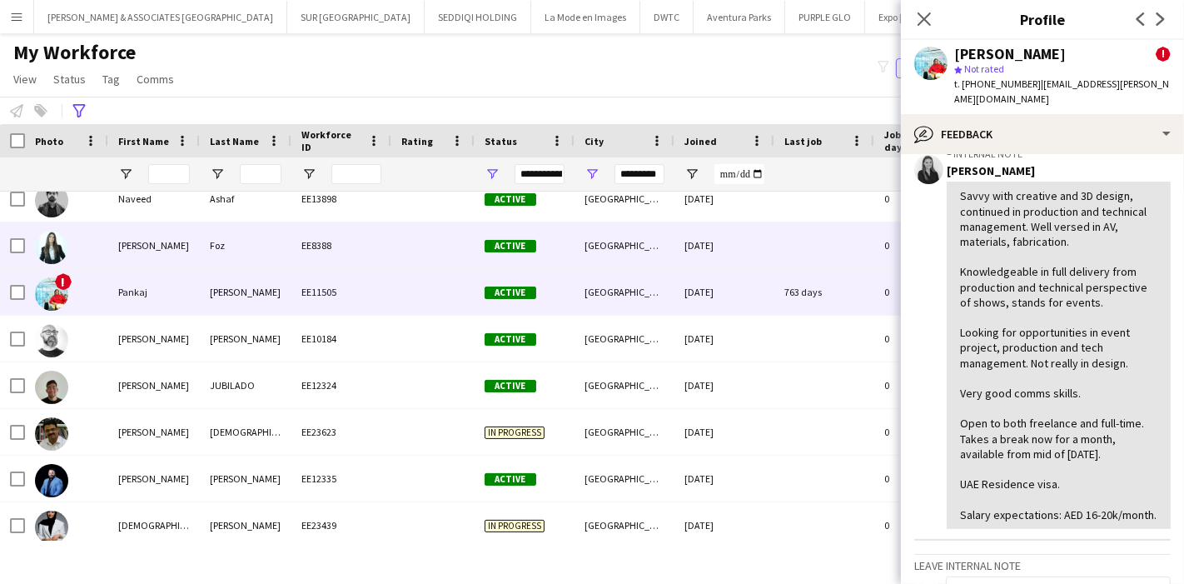
click at [187, 234] on div "Nicole" at bounding box center [154, 245] width 92 height 46
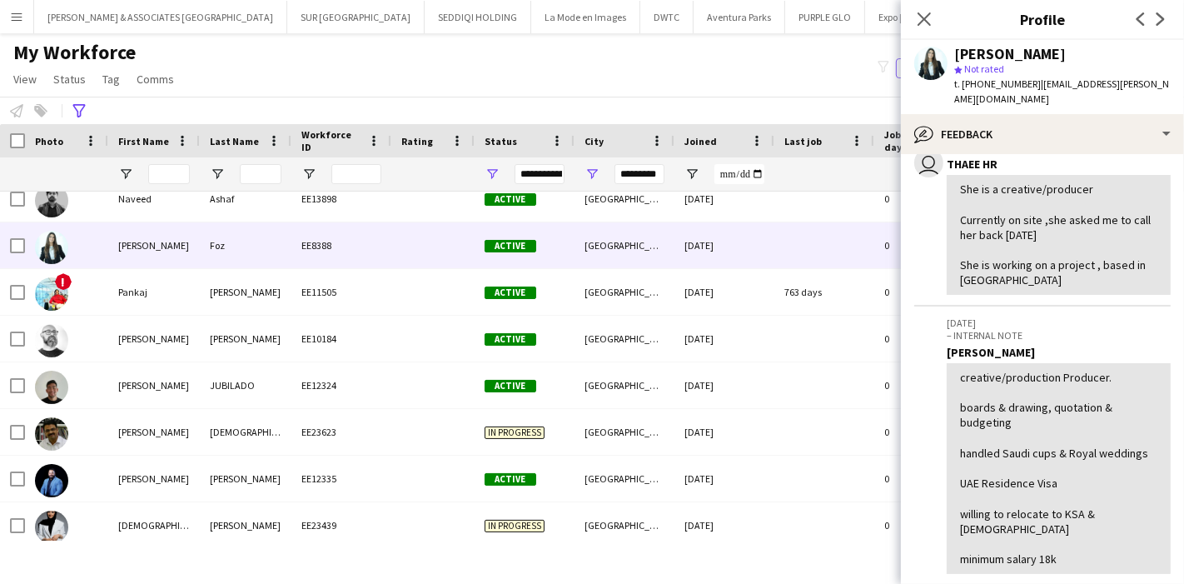
scroll to position [349, 0]
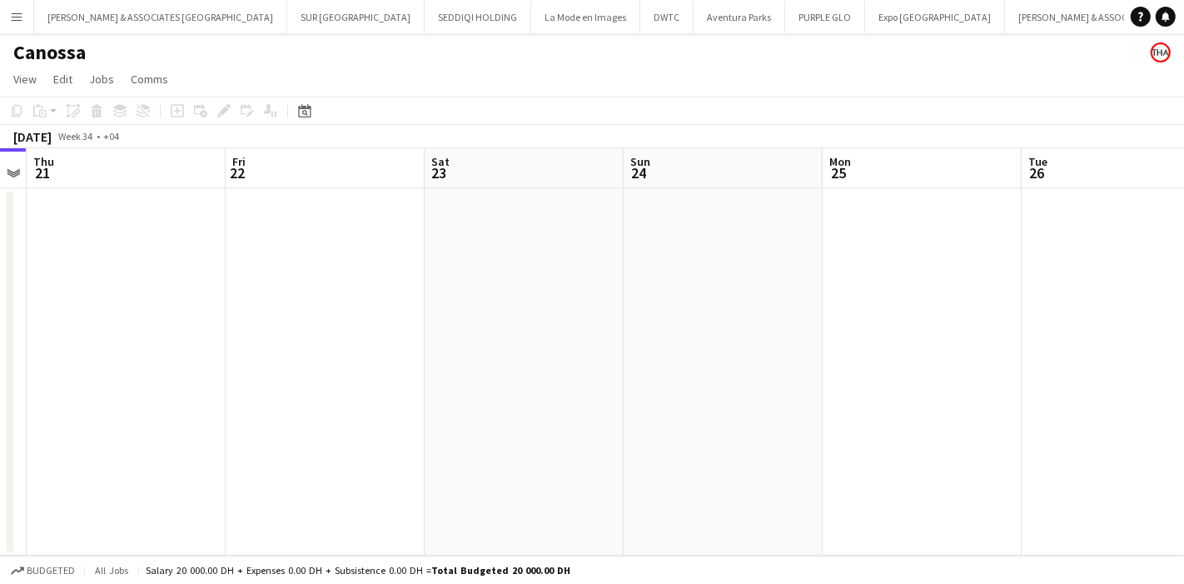
drag, startPoint x: 744, startPoint y: 292, endPoint x: 357, endPoint y: 352, distance: 392.1
click at [357, 352] on app-calendar-viewport "Mon 18 Tue 19 Wed 20 Thu 21 Fri 22 Sat 23 Sun 24 Mon 25 Tue 26 Wed 27 Thu 28" at bounding box center [592, 351] width 1184 height 407
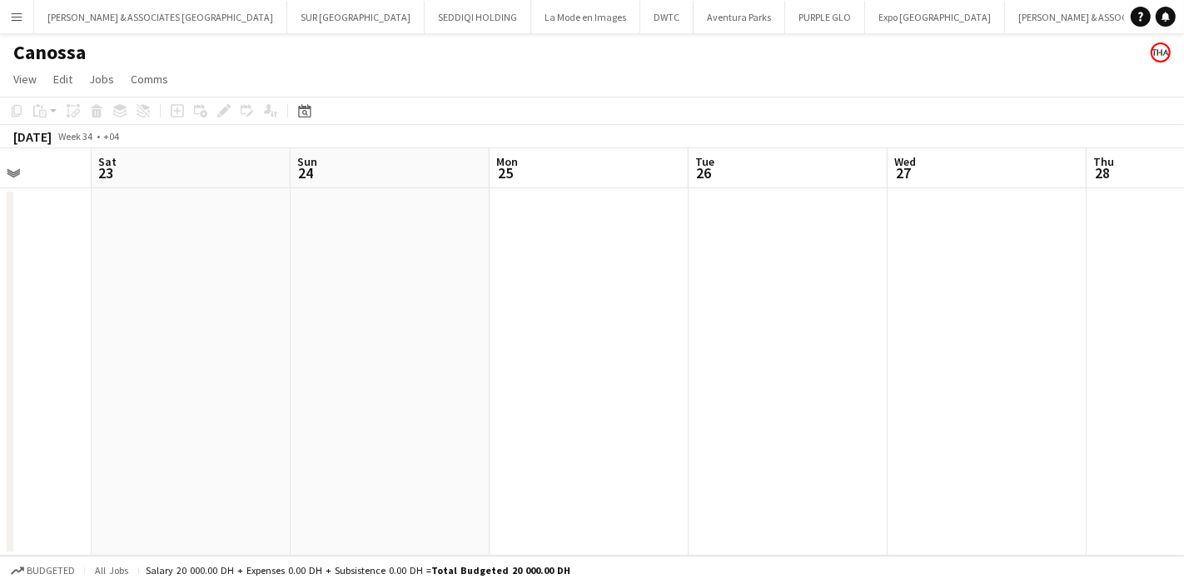
drag, startPoint x: 870, startPoint y: 302, endPoint x: 281, endPoint y: 406, distance: 598.7
click at [281, 406] on app-calendar-viewport "Tue 19 Wed 20 Thu 21 Fri 22 Sat 23 Sun 24 Mon 25 Tue 26 Wed 27 Thu 28 Fri 29" at bounding box center [592, 351] width 1184 height 407
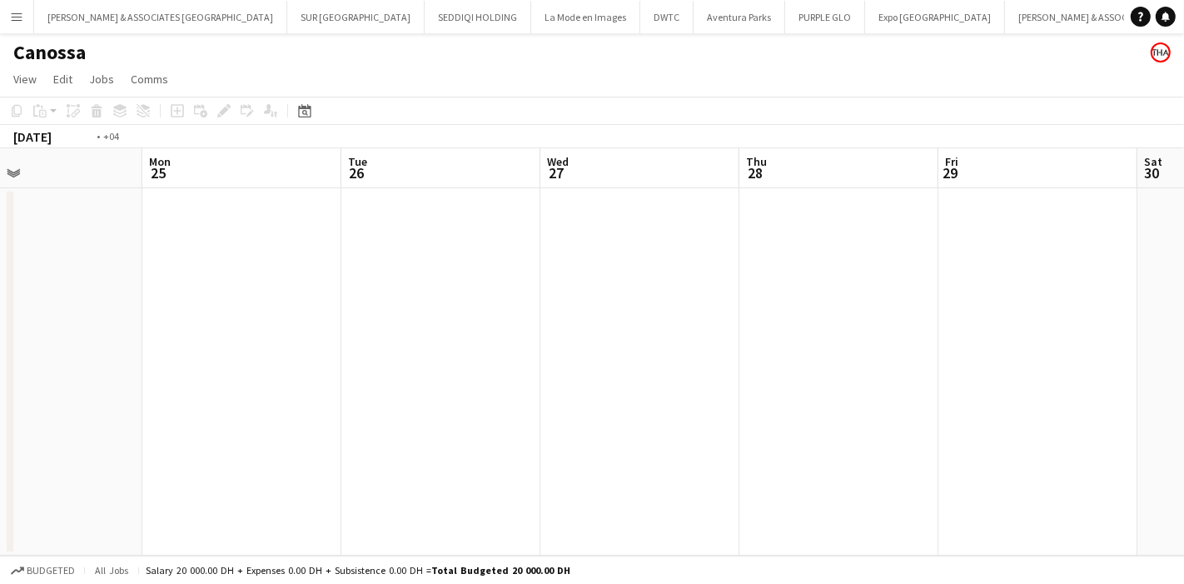
drag, startPoint x: 1000, startPoint y: 312, endPoint x: 286, endPoint y: 382, distance: 718.1
click at [286, 382] on app-calendar-viewport "Thu 21 Fri 22 Sat 23 Sun 24 Mon 25 Tue 26 Wed 27 Thu 28 Fri 29 Sat 30 Sun 31" at bounding box center [592, 351] width 1184 height 407
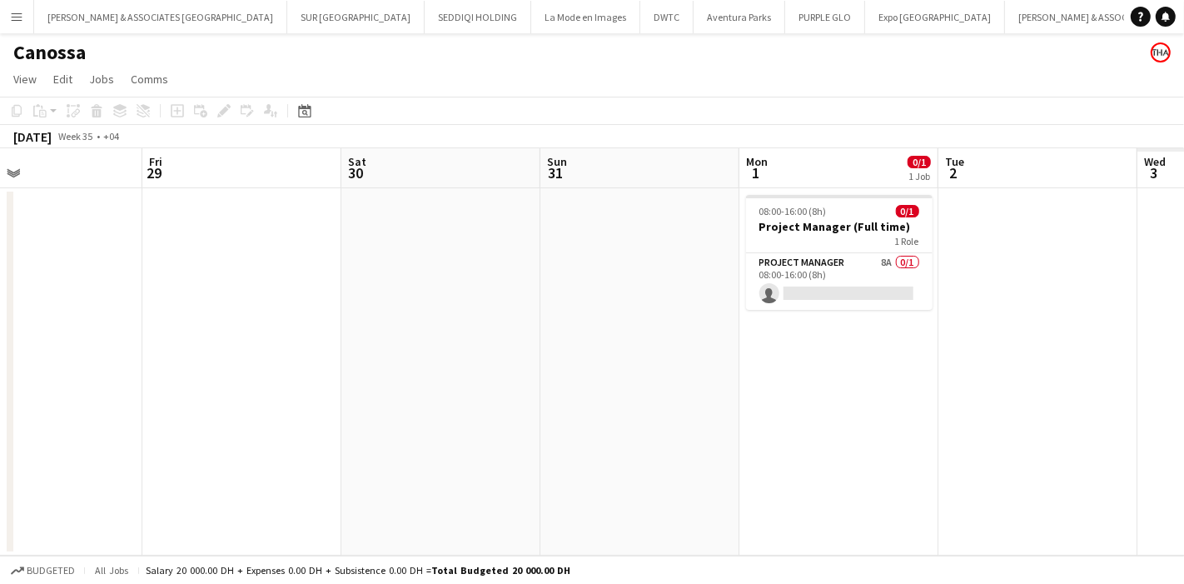
scroll to position [0, 497]
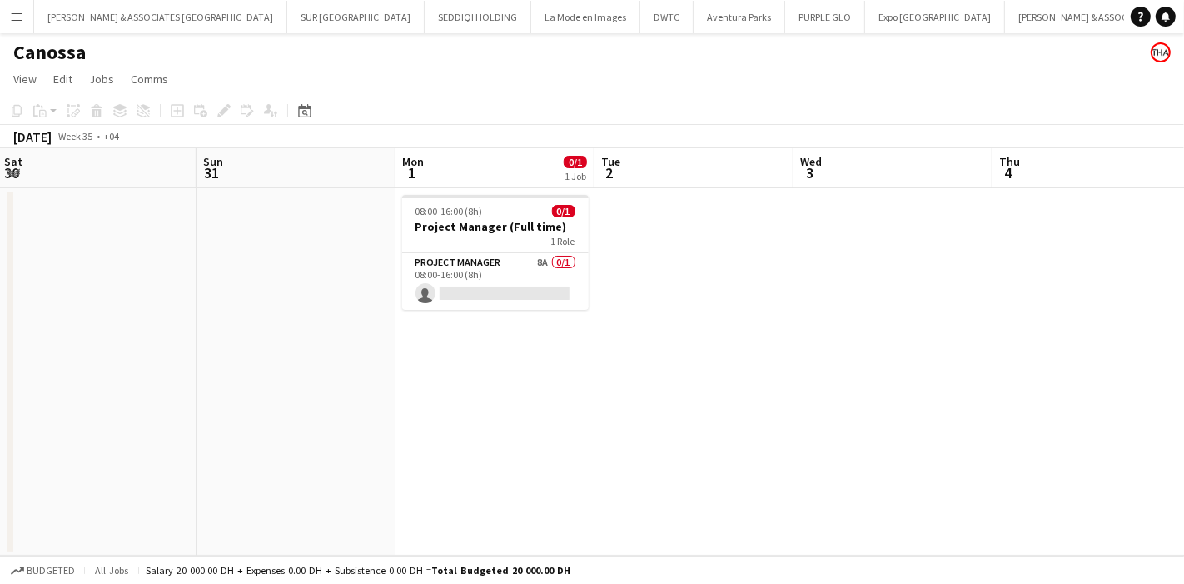
drag, startPoint x: 1026, startPoint y: 327, endPoint x: 497, endPoint y: 384, distance: 532.0
click at [497, 384] on app-calendar-viewport "Wed 27 Thu 28 Fri 29 Sat 30 Sun 31 Mon 1 0/1 1 Job Tue 2 Wed 3 Thu 4 Fri 5 Sat …" at bounding box center [592, 351] width 1184 height 407
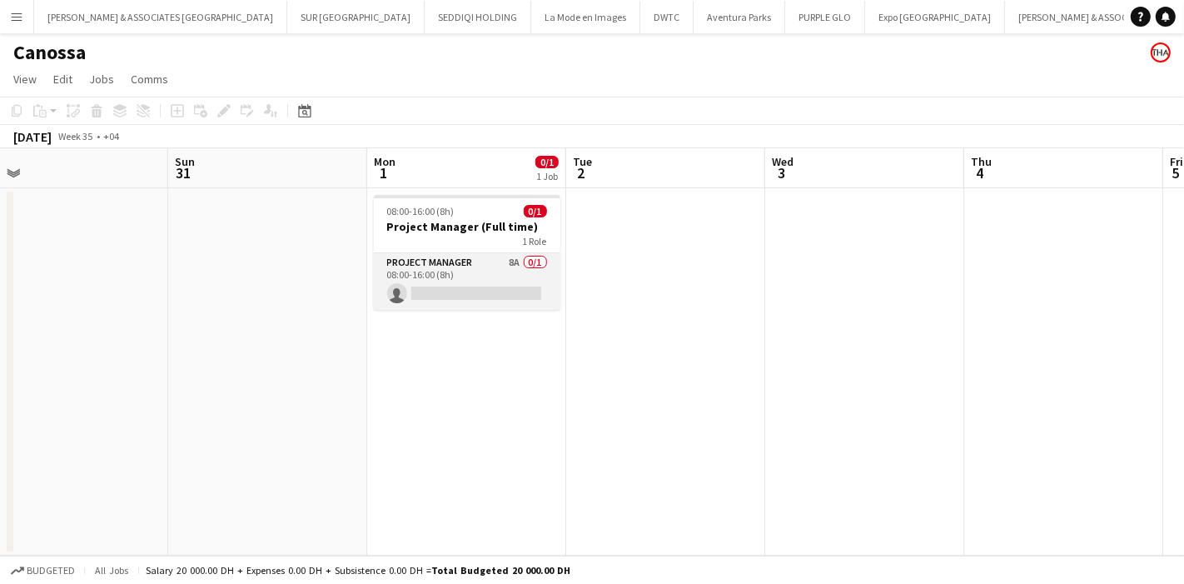
click at [525, 270] on app-card-role "Project Manager 8A 0/1 08:00-16:00 (8h) single-neutral-actions" at bounding box center [467, 281] width 187 height 57
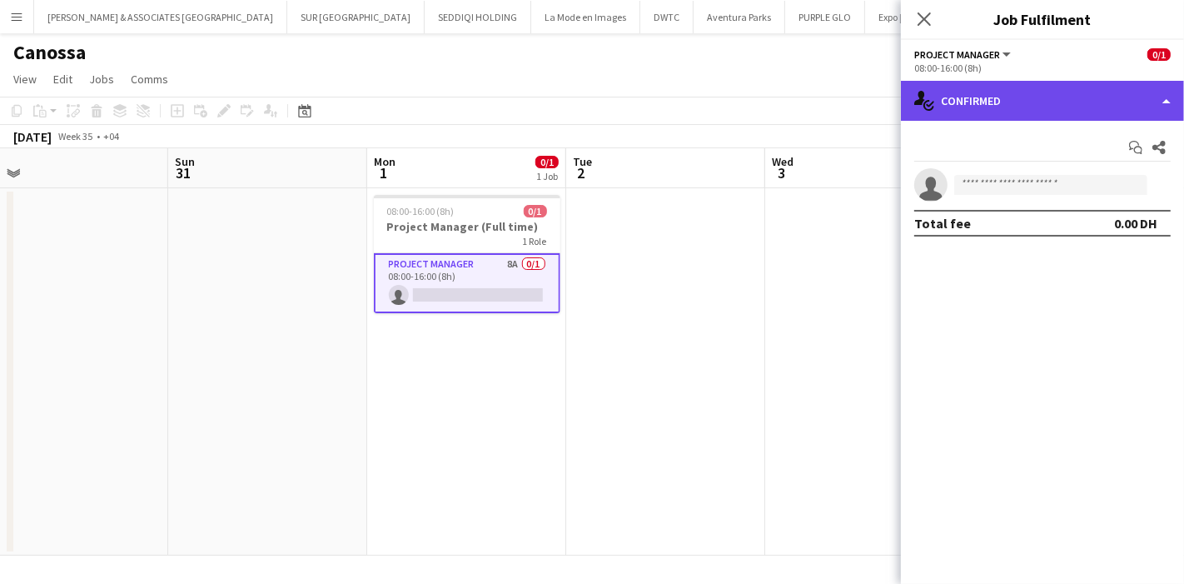
click at [1054, 110] on div "single-neutral-actions-check-2 Confirmed" at bounding box center [1042, 101] width 283 height 40
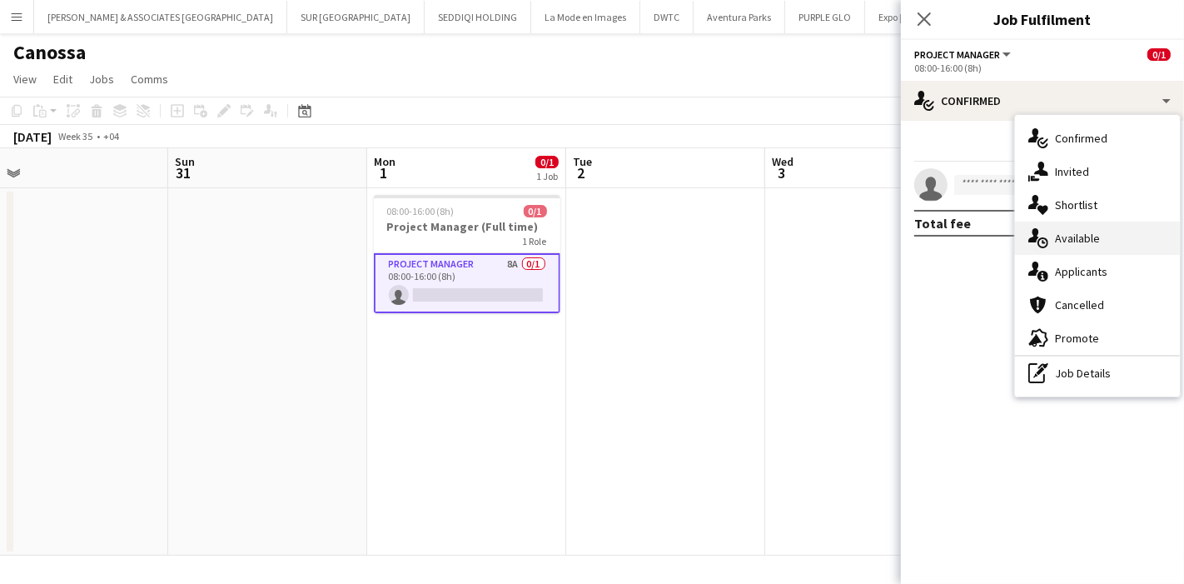
click at [1121, 234] on div "single-neutral-actions-upload Available" at bounding box center [1097, 238] width 165 height 33
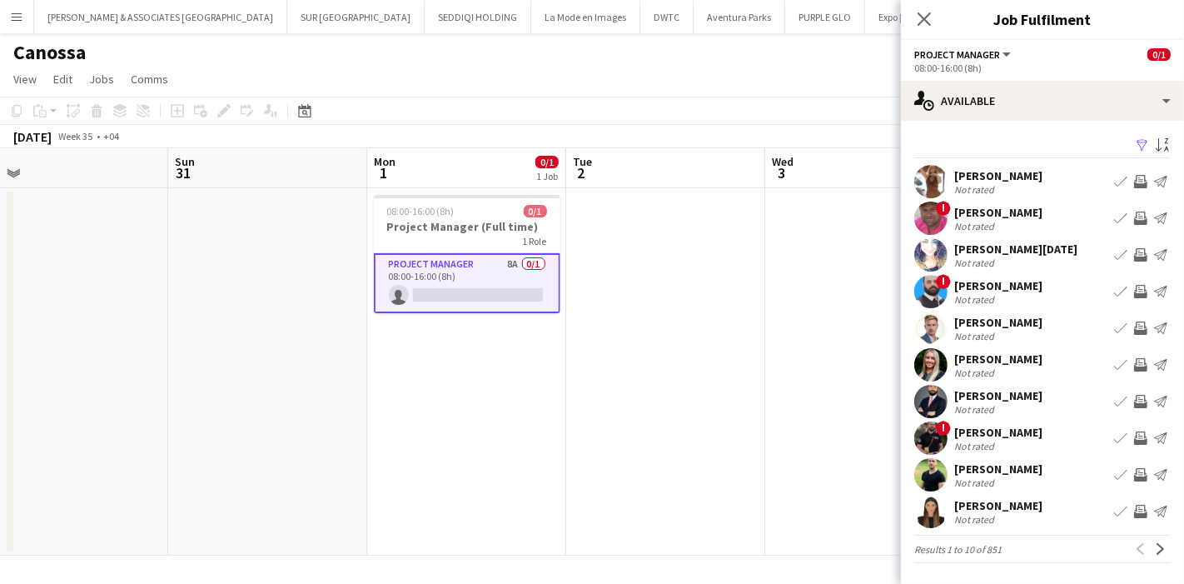
click at [933, 332] on app-user-avatar at bounding box center [931, 328] width 33 height 33
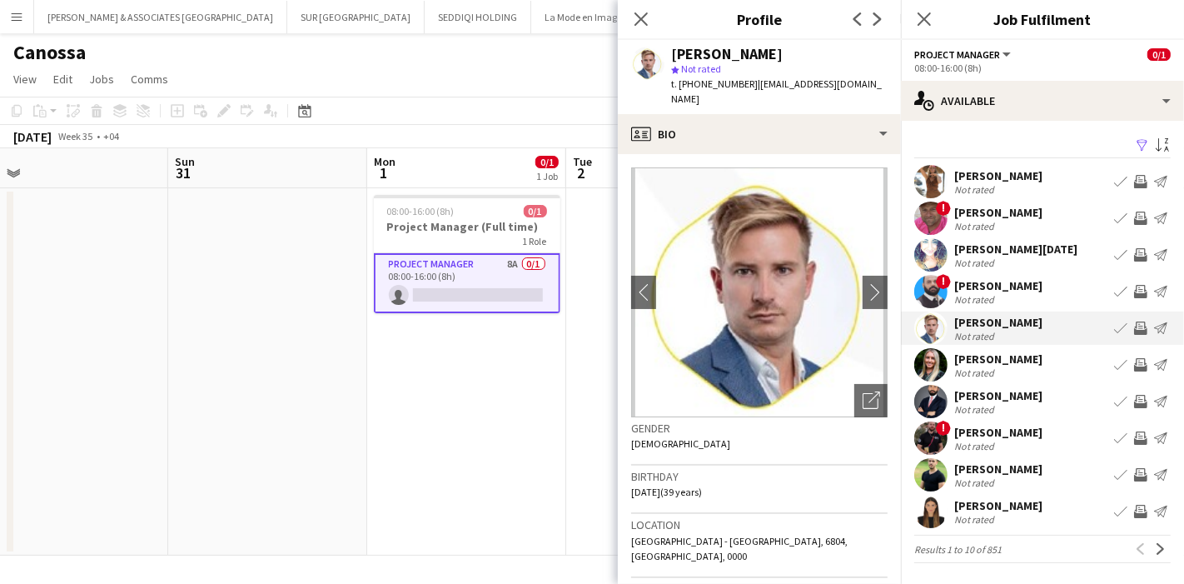
click at [933, 179] on app-user-avatar at bounding box center [931, 181] width 33 height 33
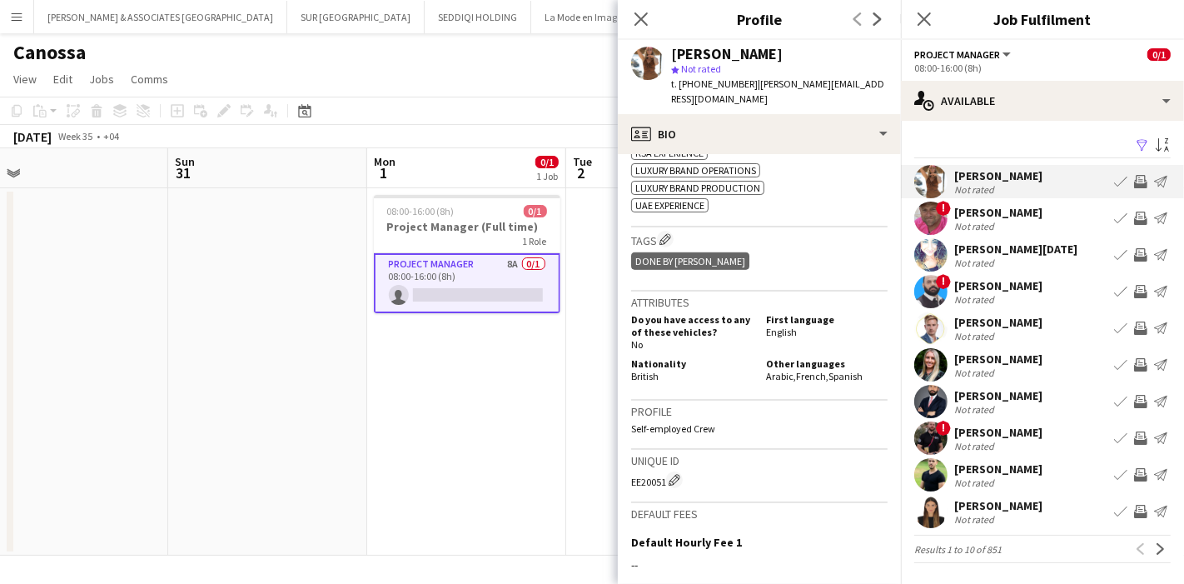
scroll to position [833, 0]
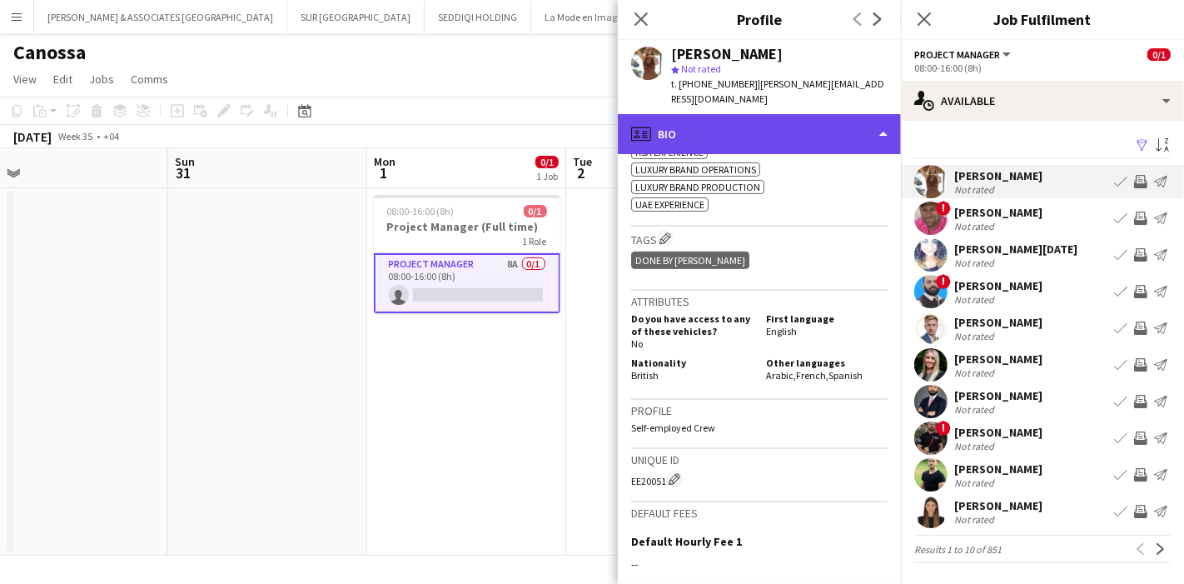
click at [833, 114] on div "profile Bio" at bounding box center [759, 134] width 283 height 40
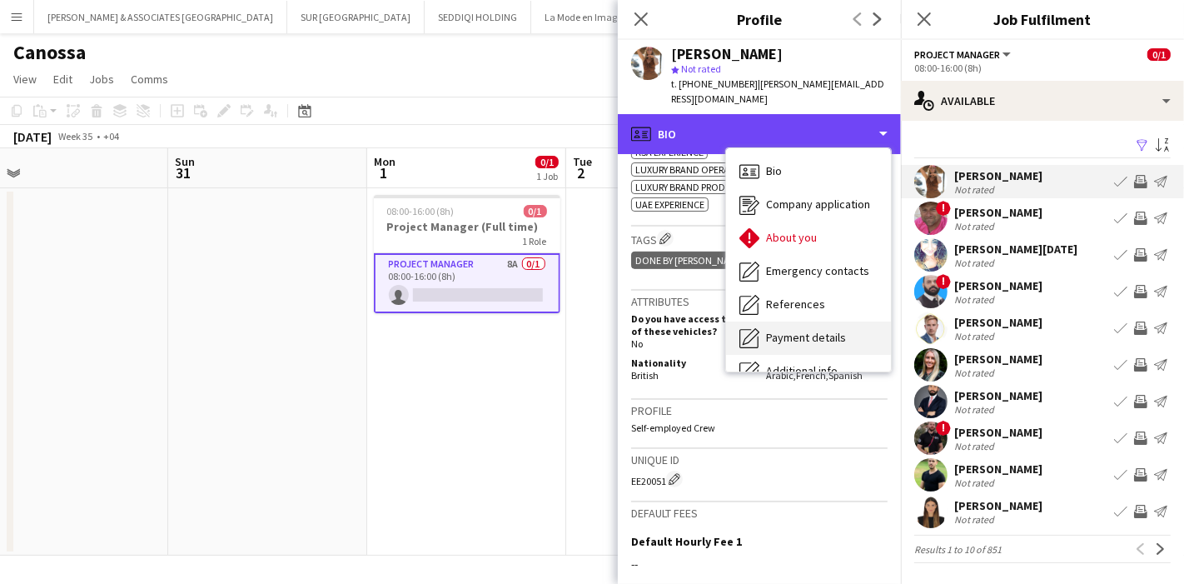
scroll to position [122, 0]
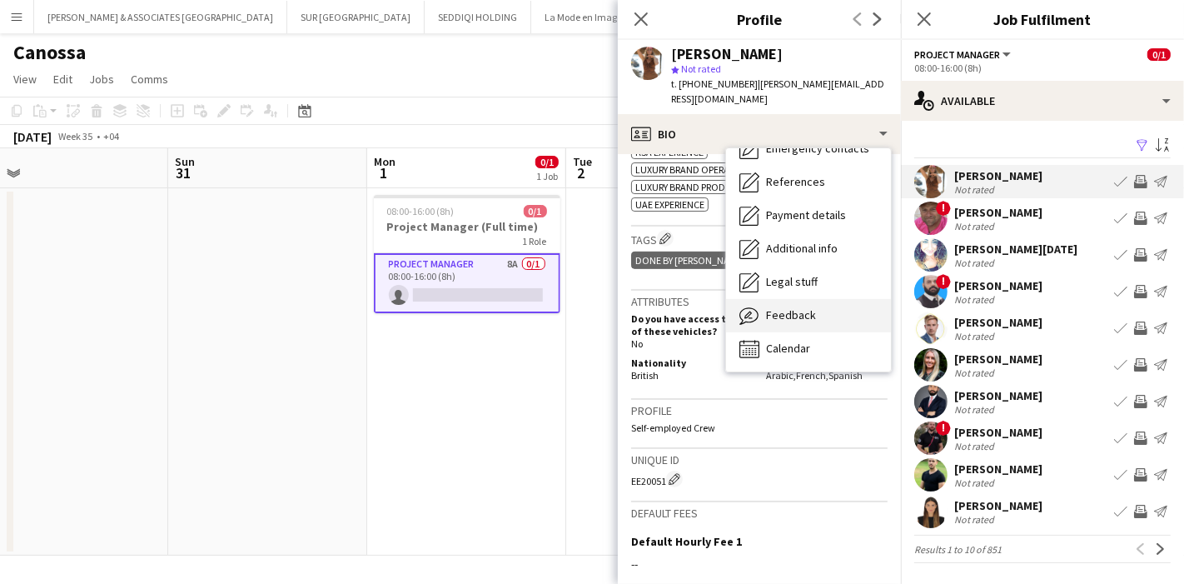
click at [809, 307] on span "Feedback" at bounding box center [791, 314] width 50 height 15
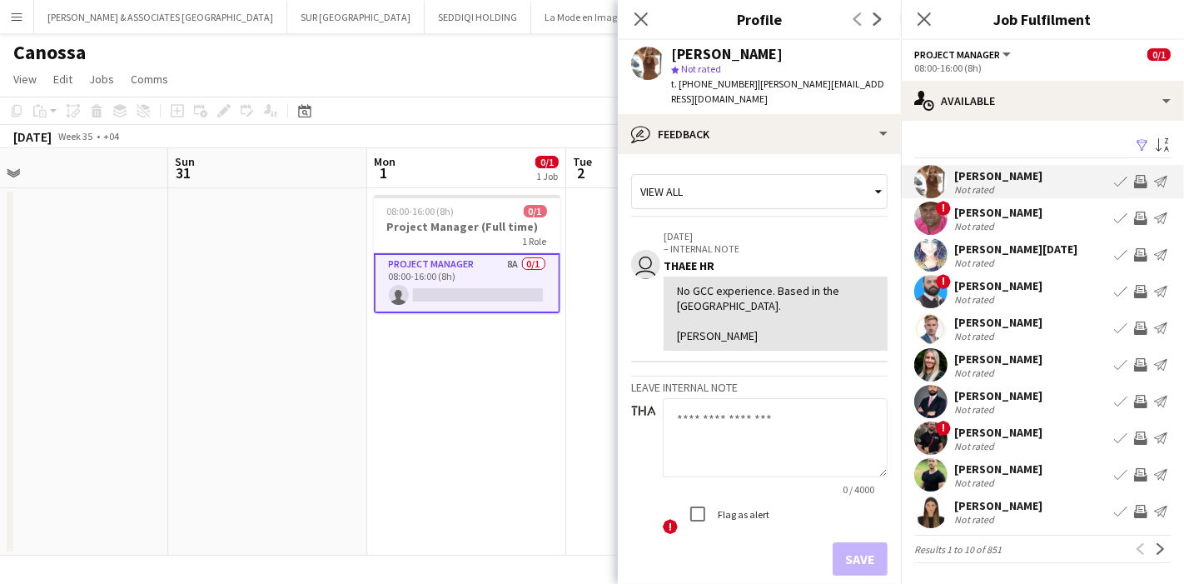
click at [920, 227] on app-user-avatar at bounding box center [931, 218] width 33 height 33
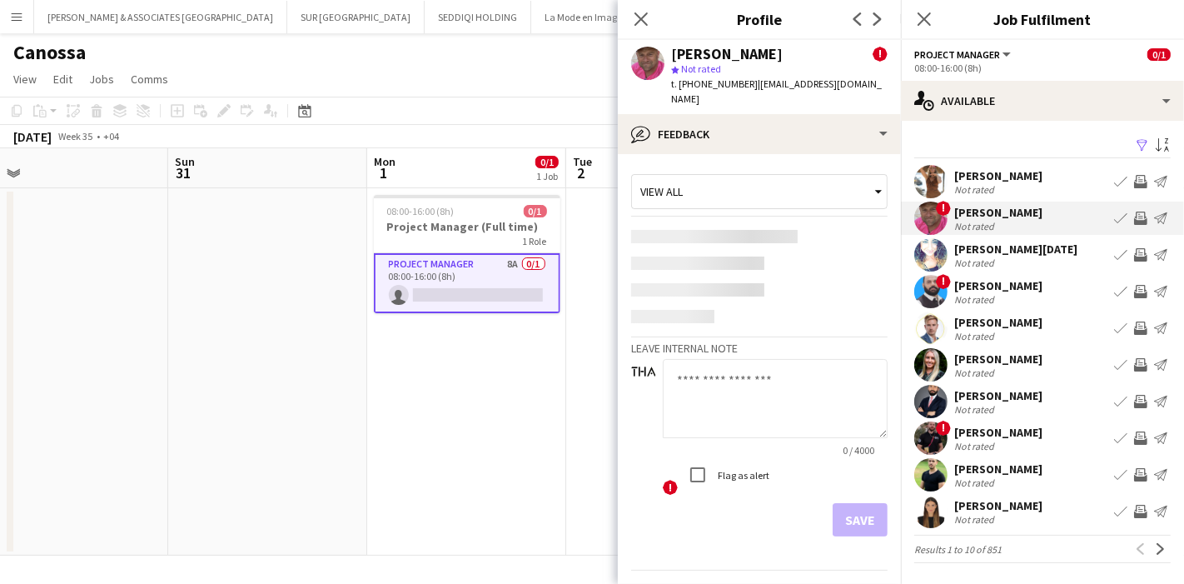
click at [925, 317] on app-user-avatar at bounding box center [931, 328] width 33 height 33
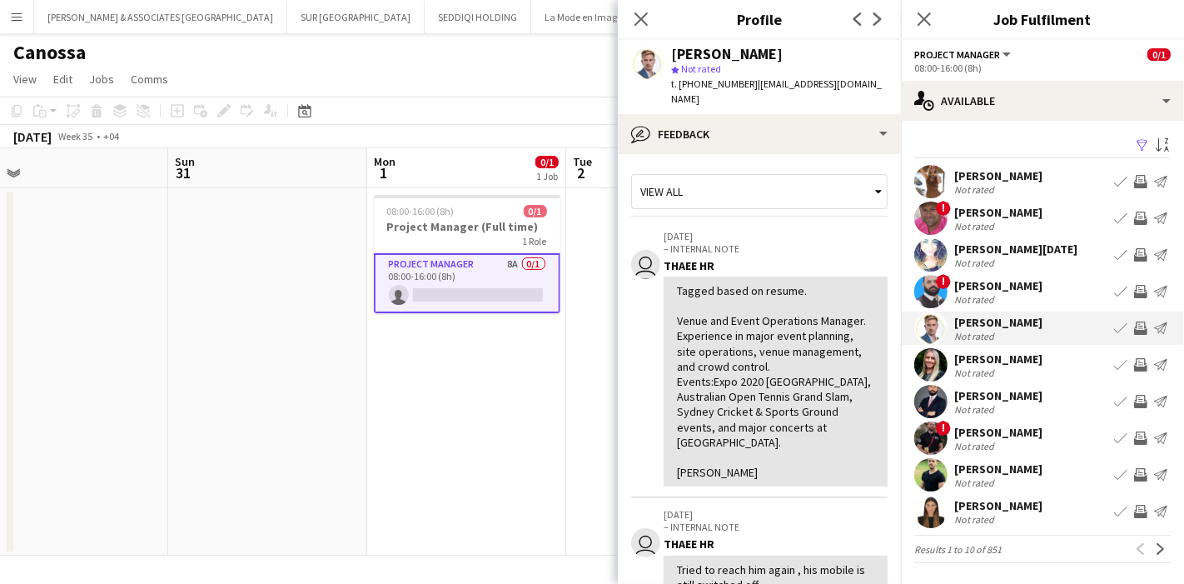
scroll to position [1, 0]
click at [640, 12] on icon "Close pop-in" at bounding box center [641, 19] width 16 height 16
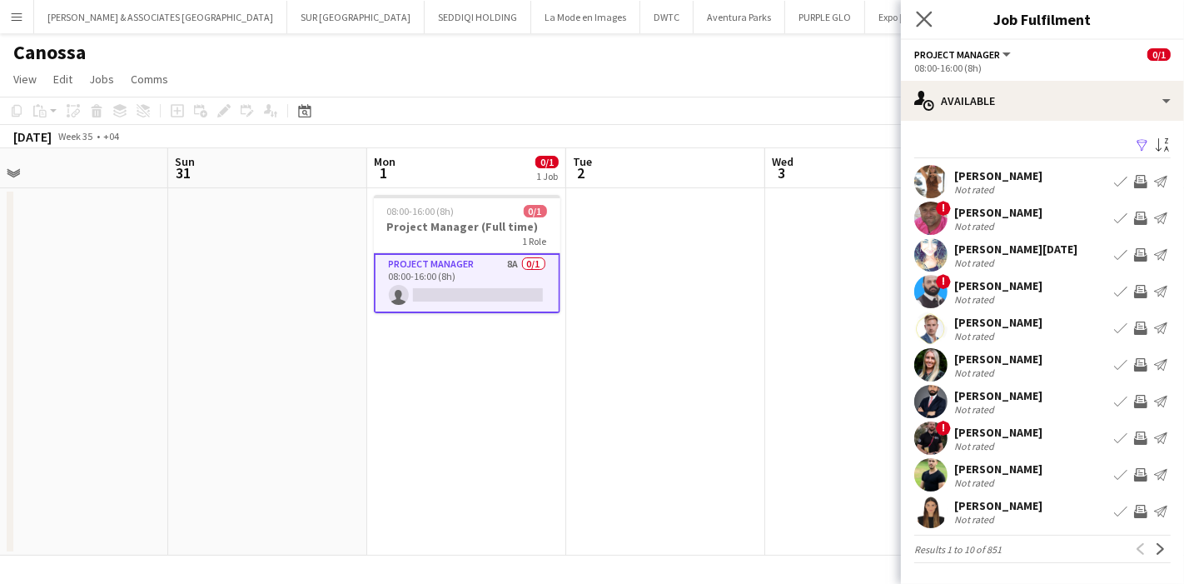
click at [935, 22] on app-icon "Close pop-in" at bounding box center [925, 19] width 24 height 24
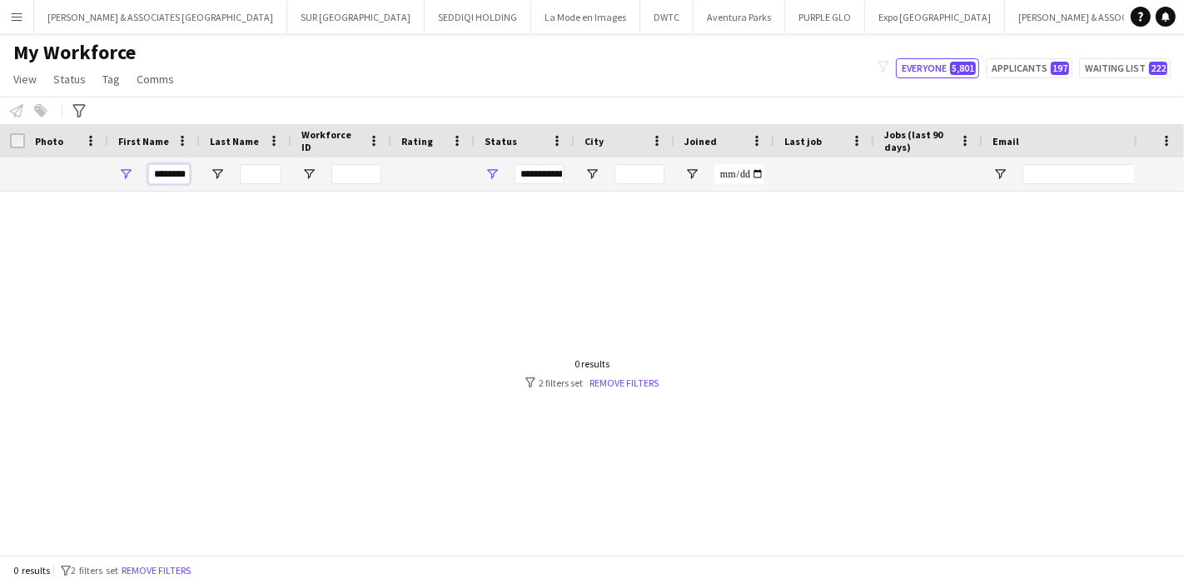
scroll to position [0, 3]
type input "*******"
click at [167, 575] on button "Remove filters" at bounding box center [156, 570] width 76 height 18
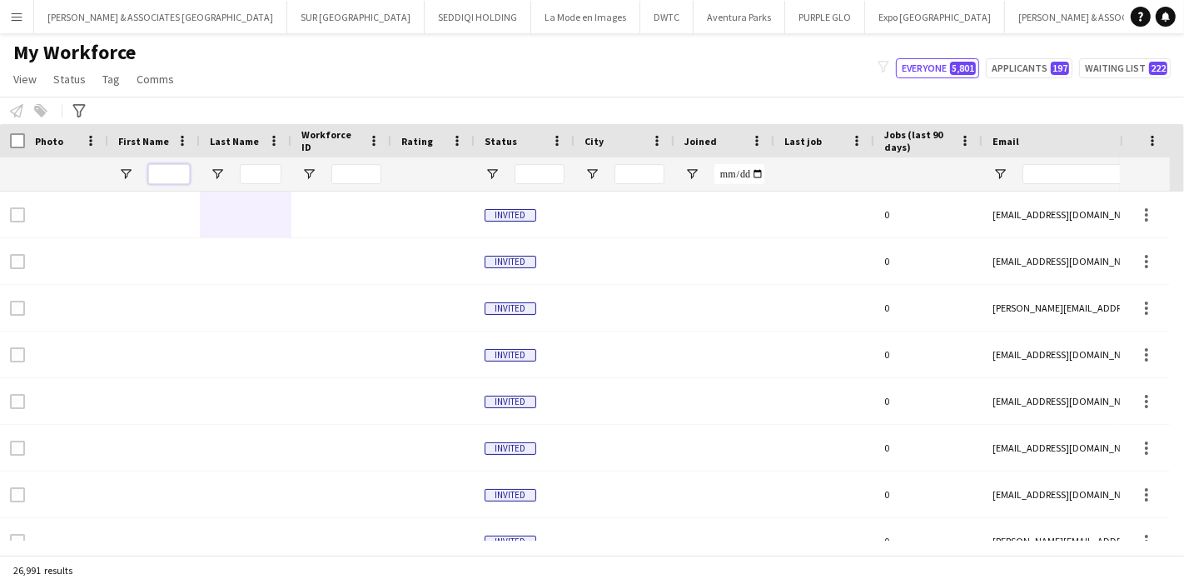
click at [158, 171] on input "First Name Filter Input" at bounding box center [169, 174] width 42 height 20
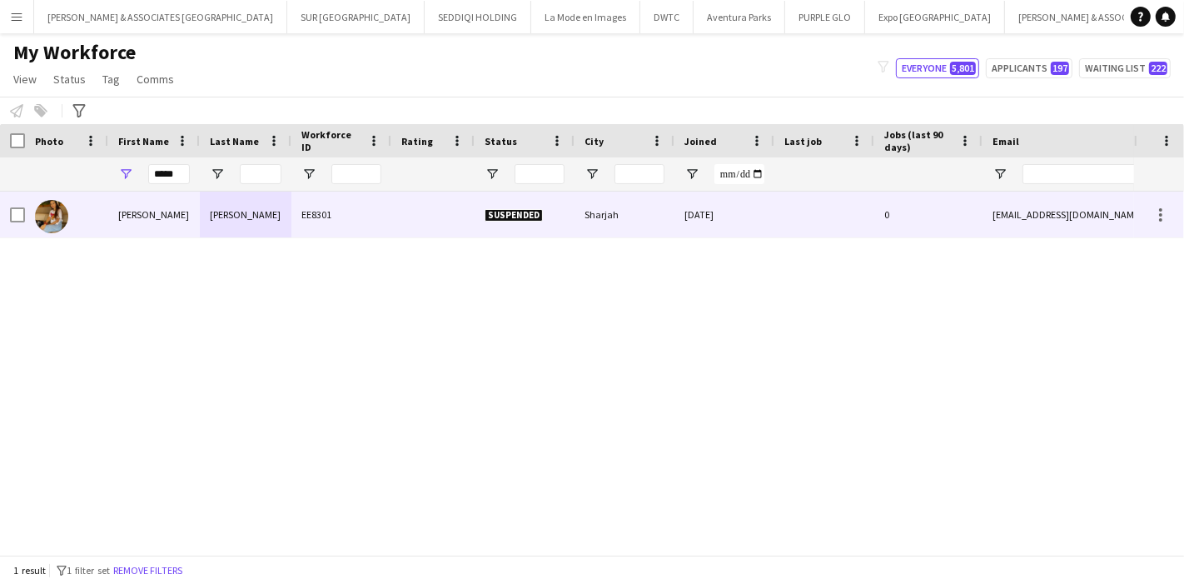
click at [187, 226] on div "[PERSON_NAME]" at bounding box center [154, 215] width 92 height 46
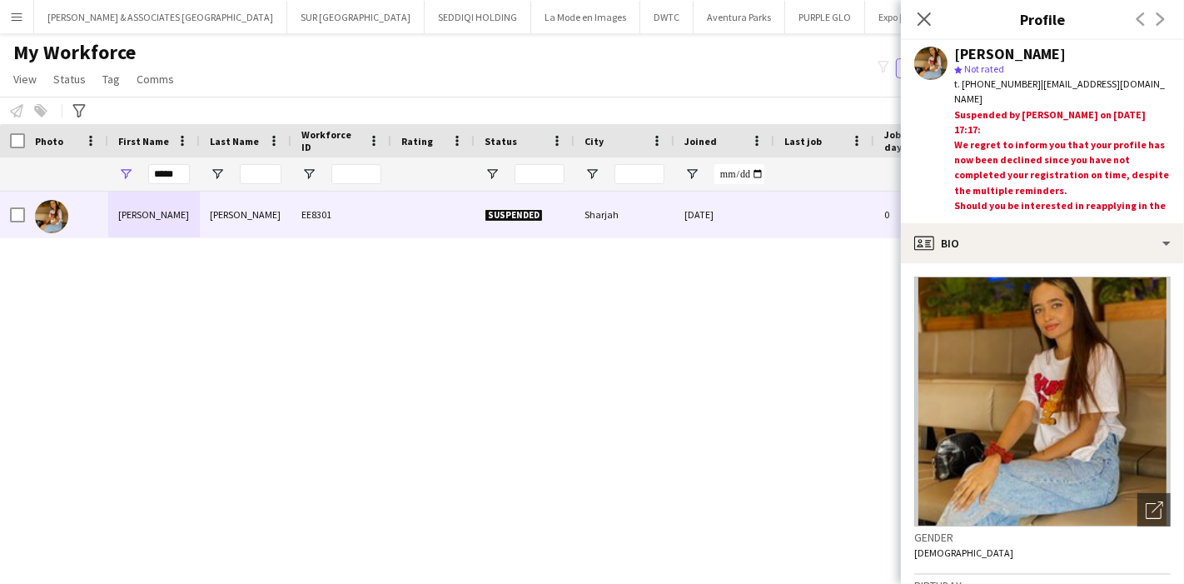
click at [1027, 198] on p "Should you be interested in reapplying in the coming future, please send us an …" at bounding box center [1063, 221] width 217 height 46
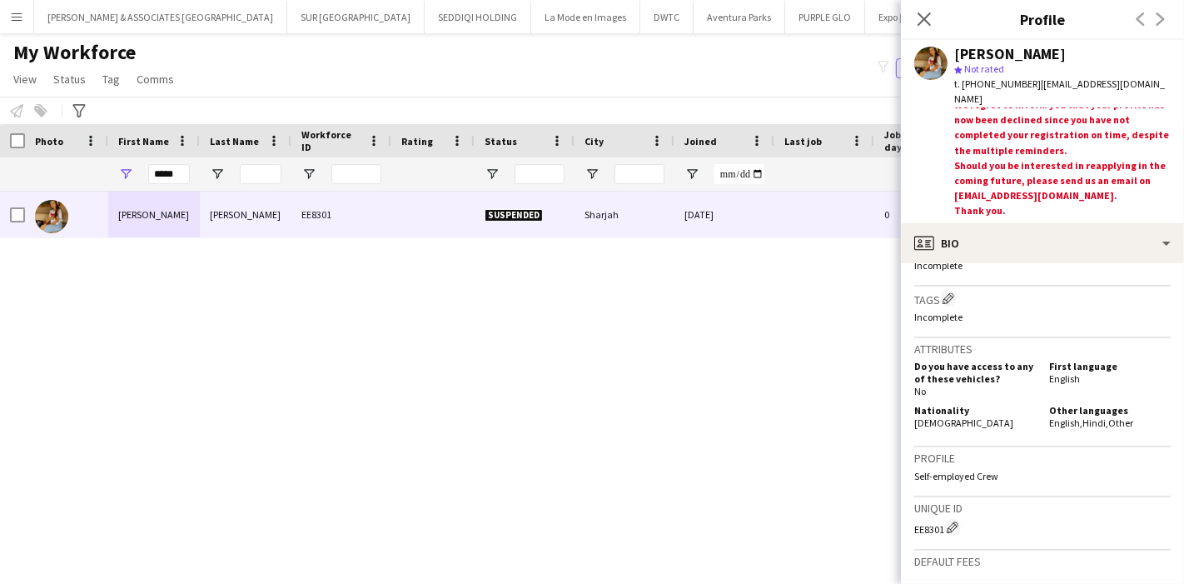
scroll to position [600, 0]
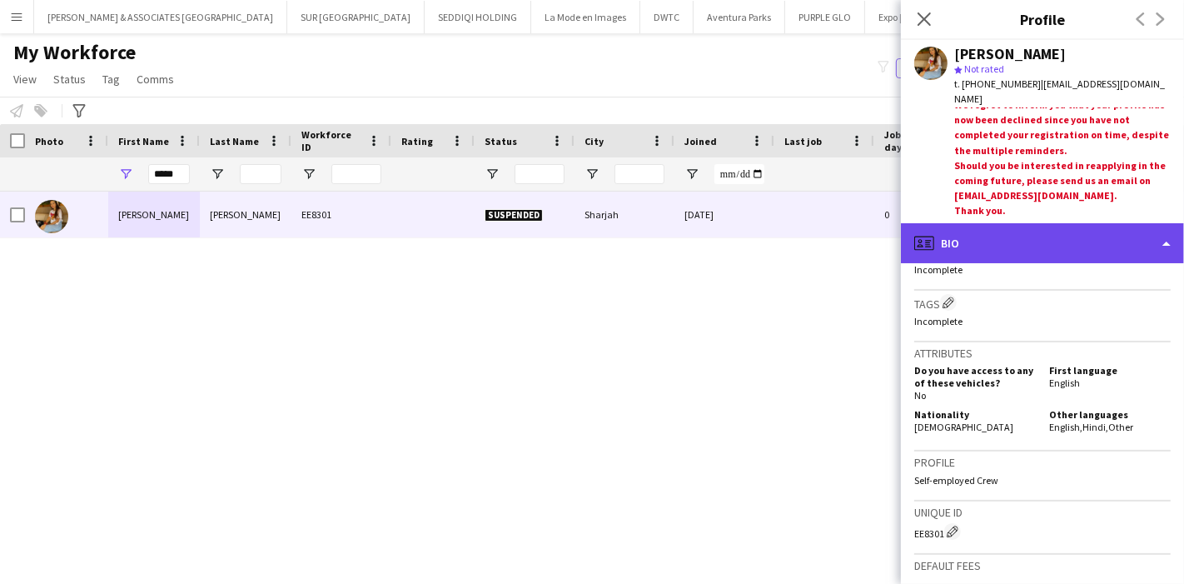
click at [1116, 241] on div "profile Bio" at bounding box center [1042, 243] width 283 height 40
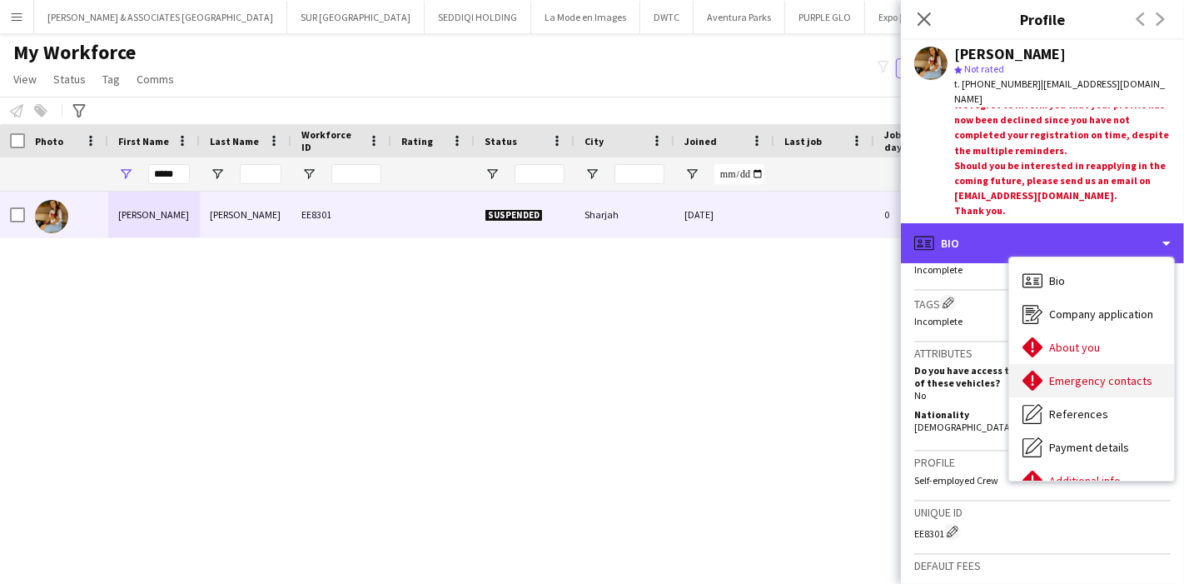
scroll to position [122, 0]
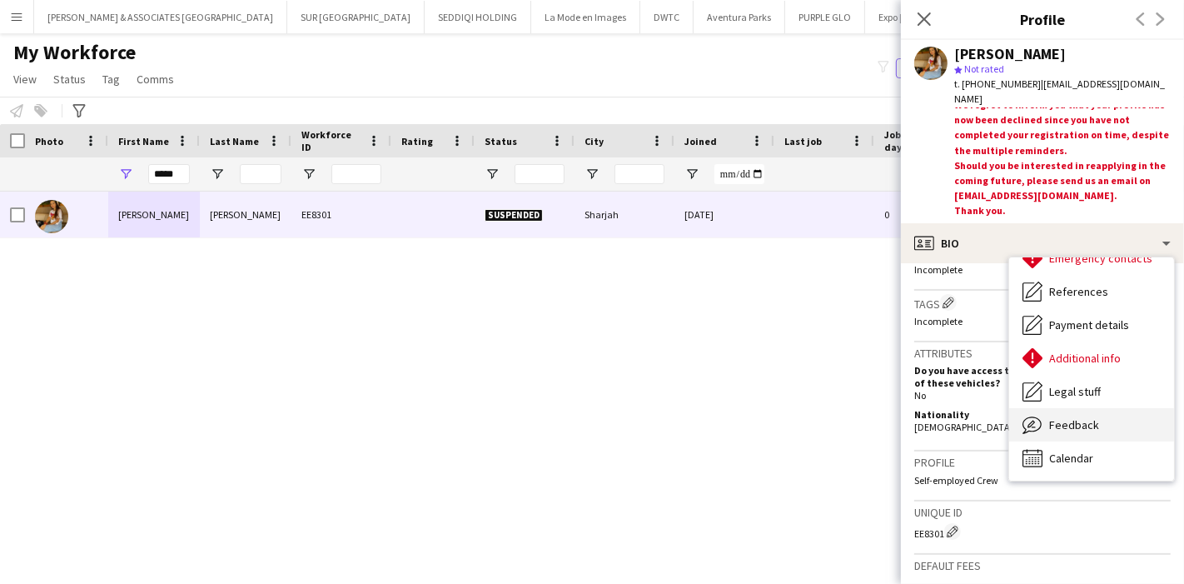
click at [1085, 428] on span "Feedback" at bounding box center [1075, 424] width 50 height 15
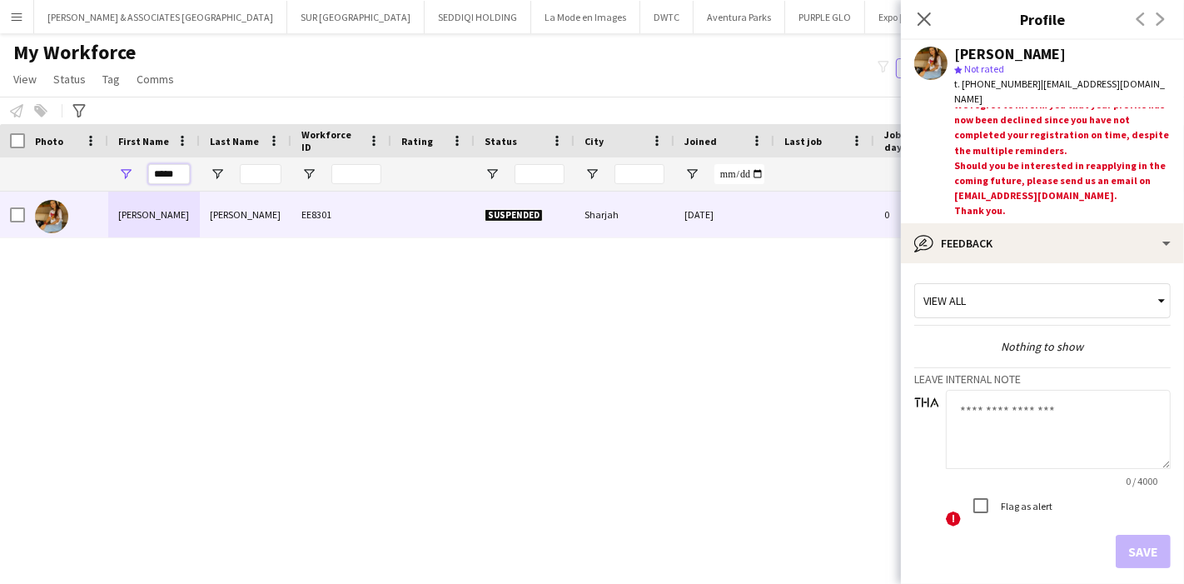
click at [181, 173] on input "*****" at bounding box center [169, 174] width 42 height 20
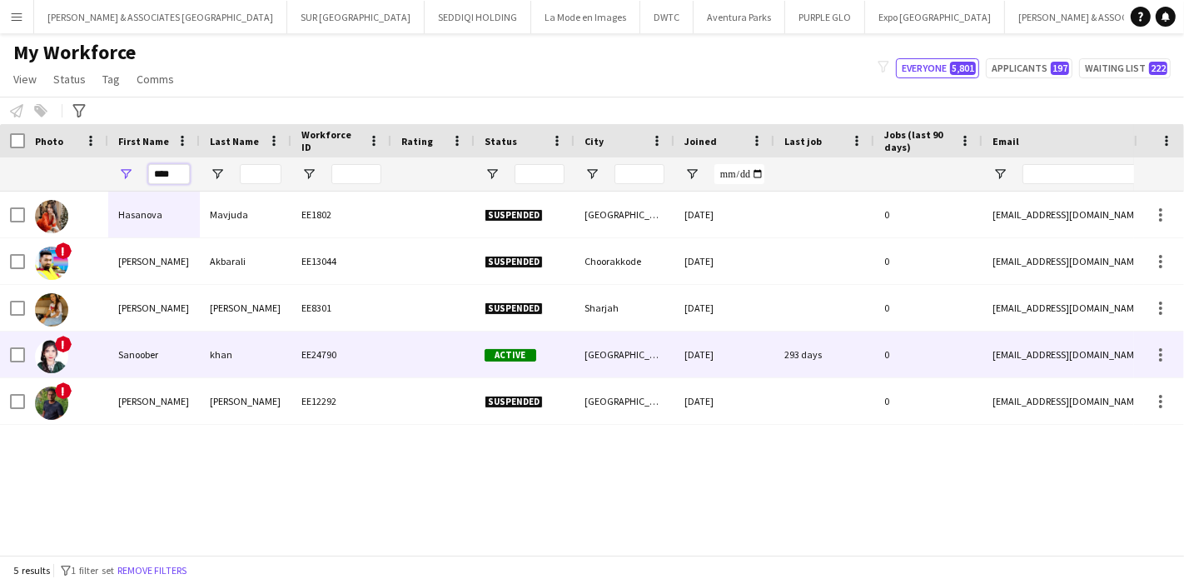
type input "****"
click at [179, 352] on div "Sanoober" at bounding box center [154, 355] width 92 height 46
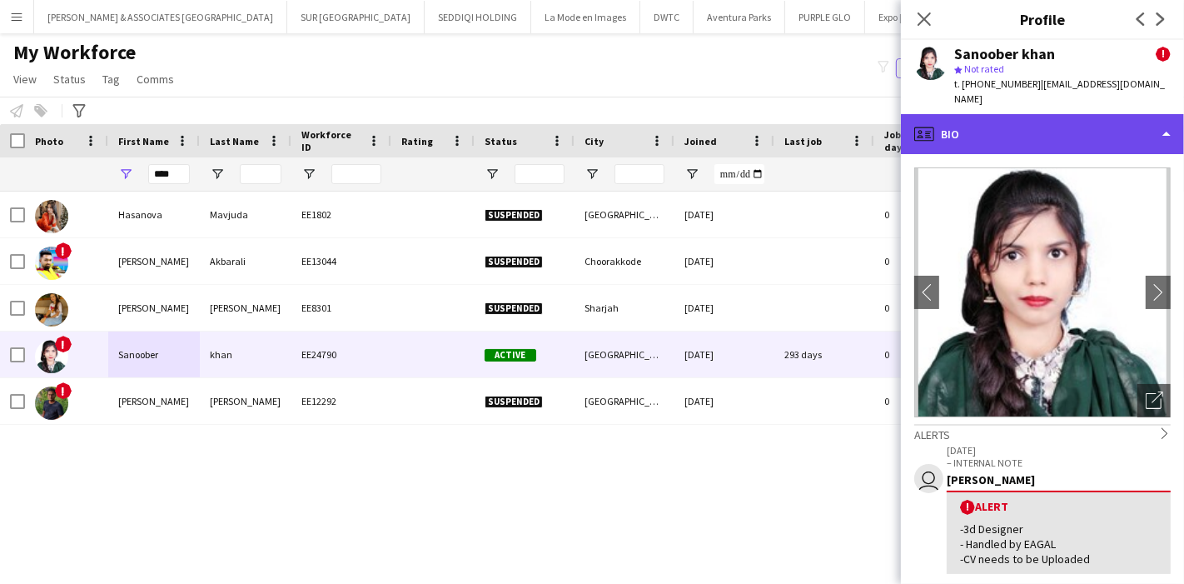
click at [1118, 133] on div "profile Bio" at bounding box center [1042, 134] width 283 height 40
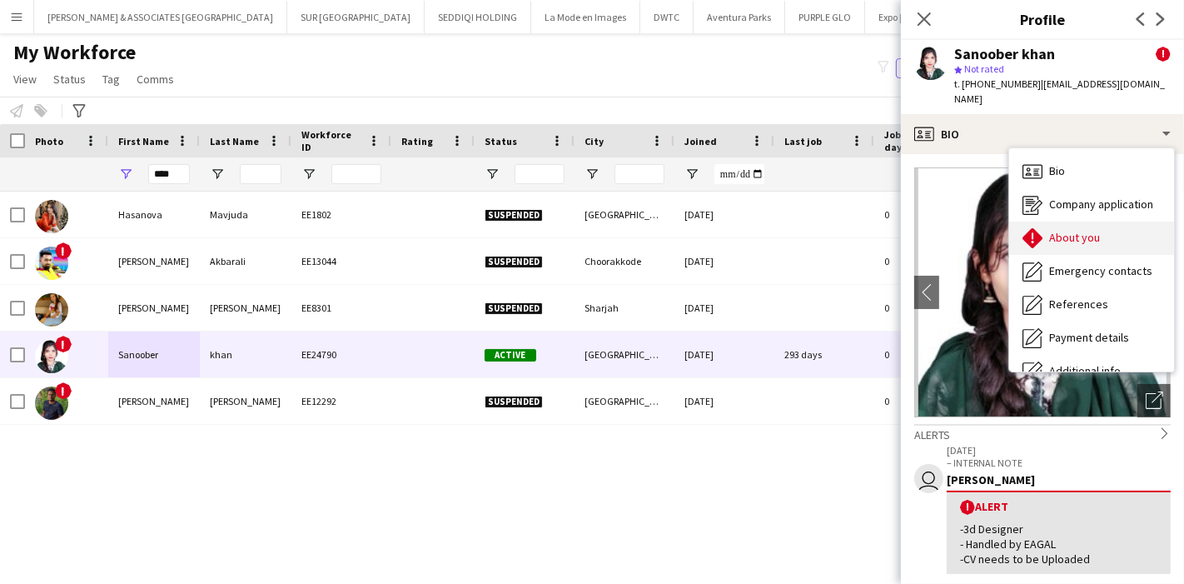
click at [1089, 230] on span "About you" at bounding box center [1075, 237] width 51 height 15
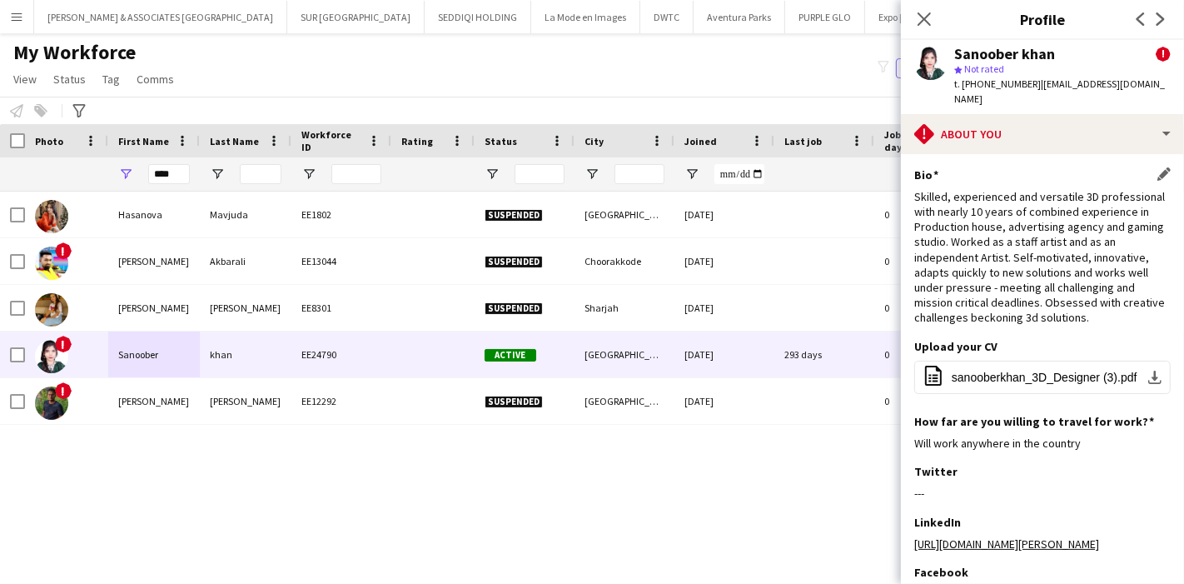
scroll to position [227, 0]
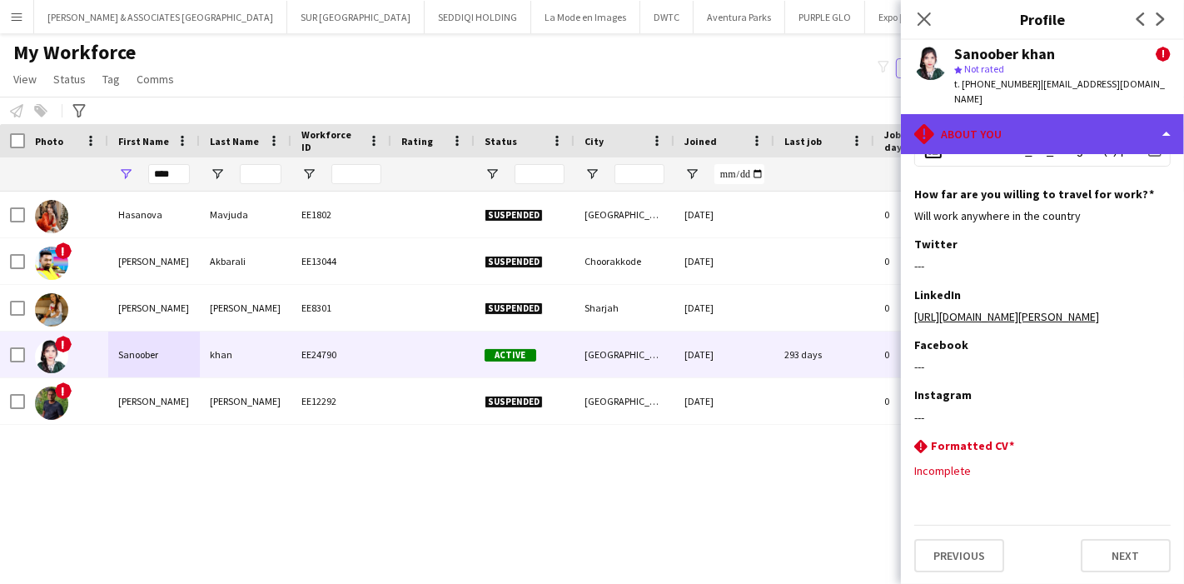
click at [1104, 114] on div "rhombus-alert About you" at bounding box center [1042, 134] width 283 height 40
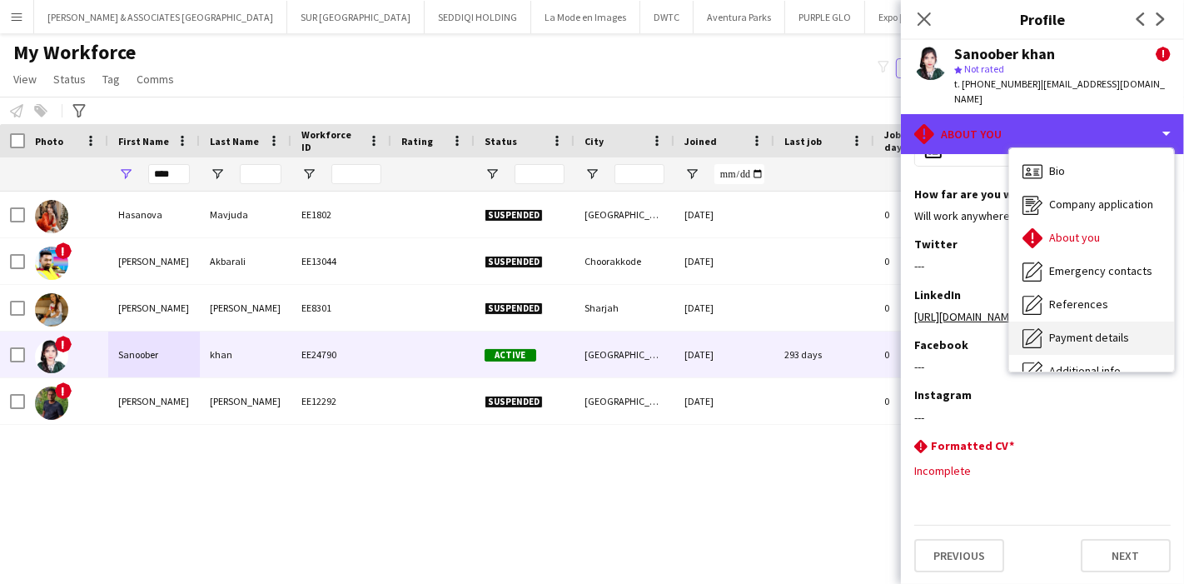
scroll to position [122, 0]
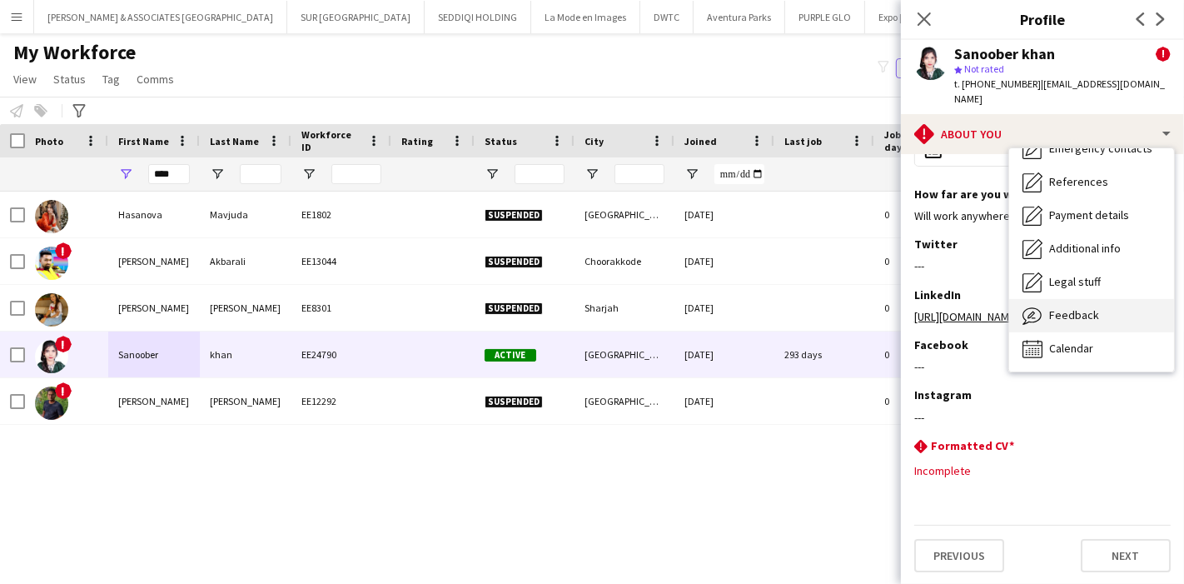
click at [1093, 299] on div "Feedback Feedback" at bounding box center [1092, 315] width 165 height 33
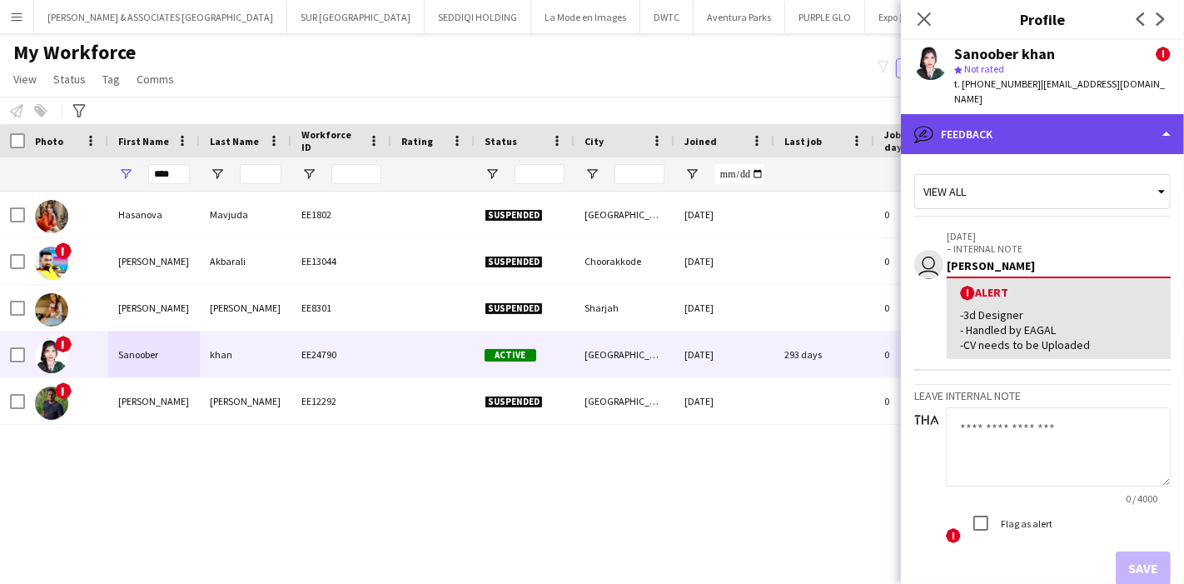
click at [1114, 124] on div "bubble-pencil Feedback" at bounding box center [1042, 134] width 283 height 40
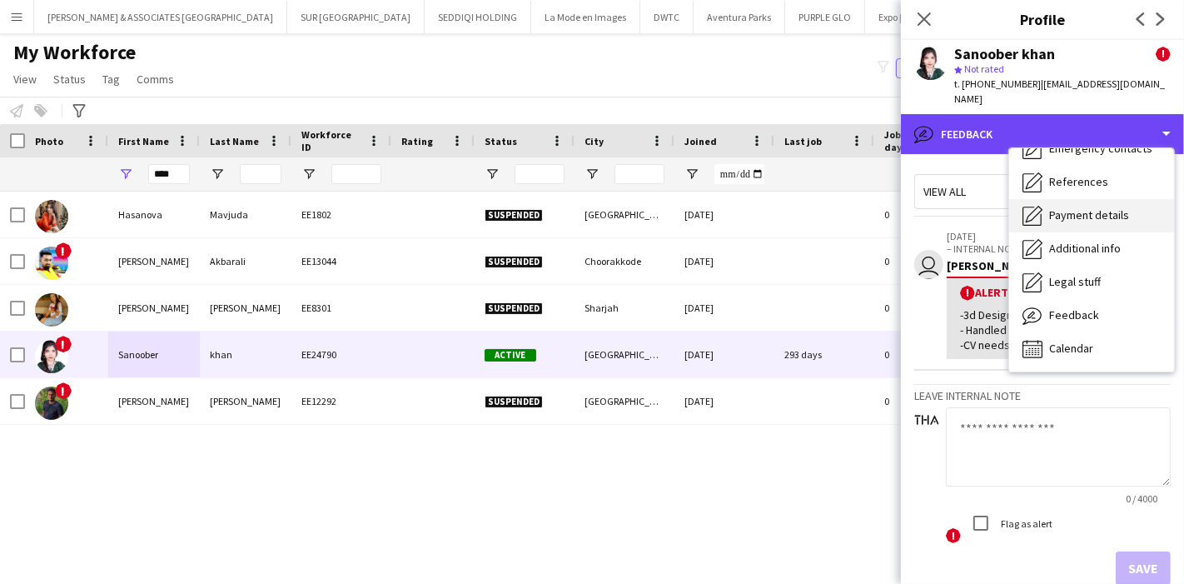
scroll to position [0, 0]
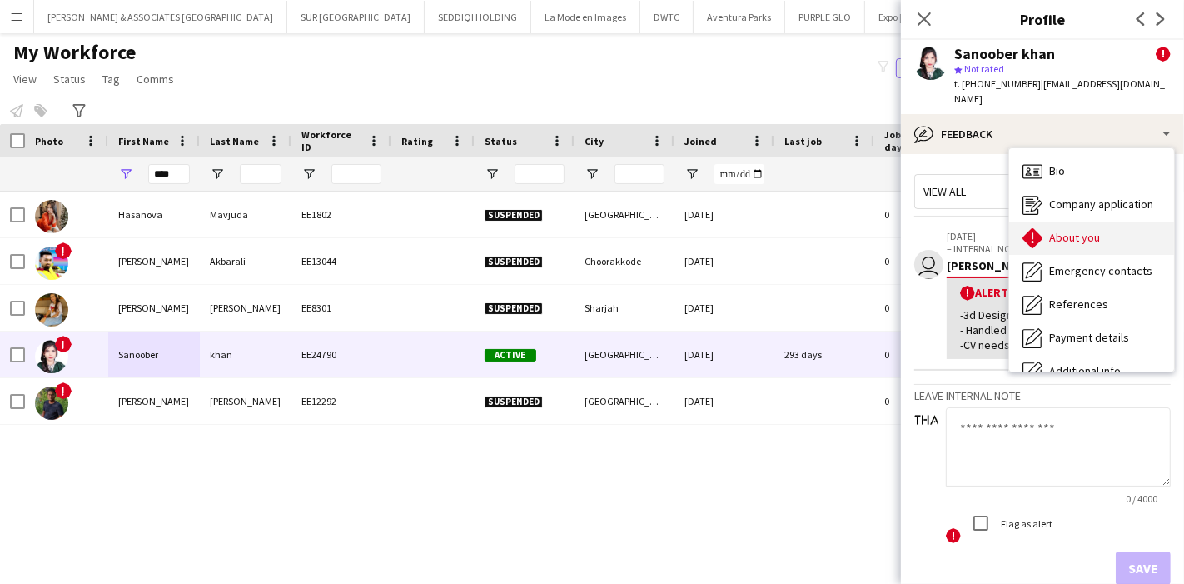
click at [1095, 230] on span "About you" at bounding box center [1075, 237] width 51 height 15
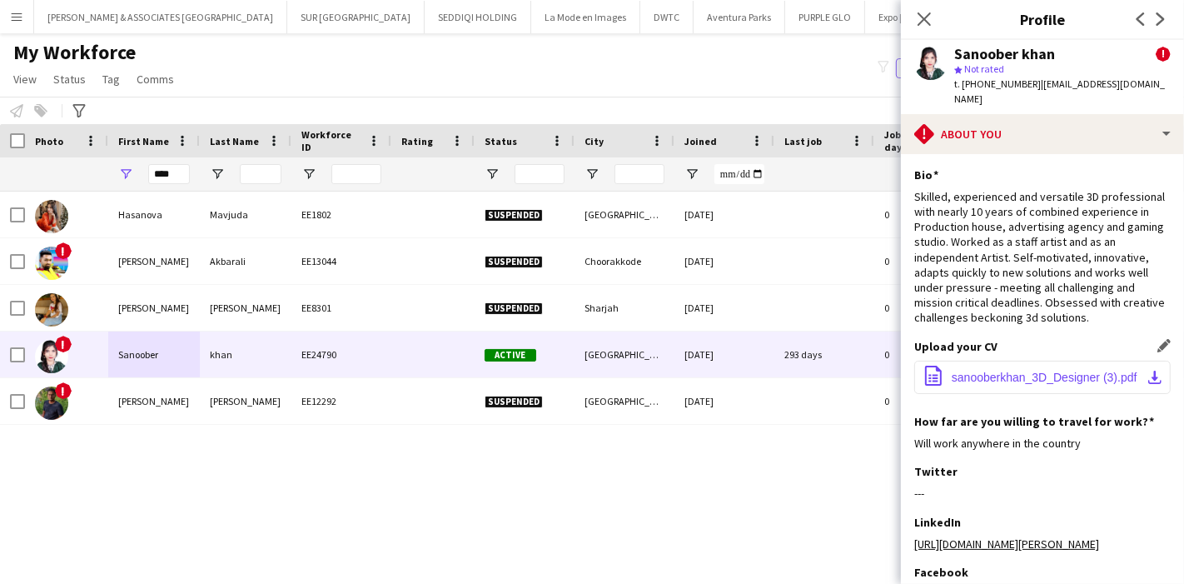
click at [1149, 371] on app-icon "download-bottom" at bounding box center [1155, 377] width 13 height 13
